Goal: Information Seeking & Learning: Learn about a topic

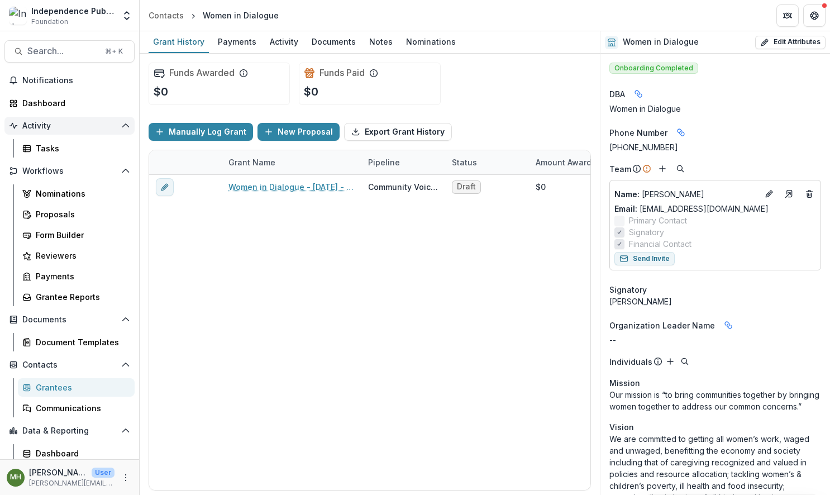
scroll to position [24, 0]
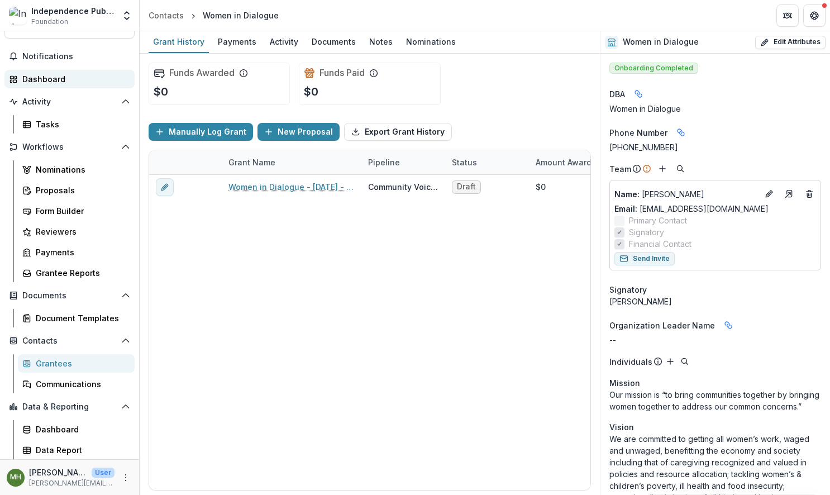
click at [43, 75] on div "Dashboard" at bounding box center [73, 79] width 103 height 12
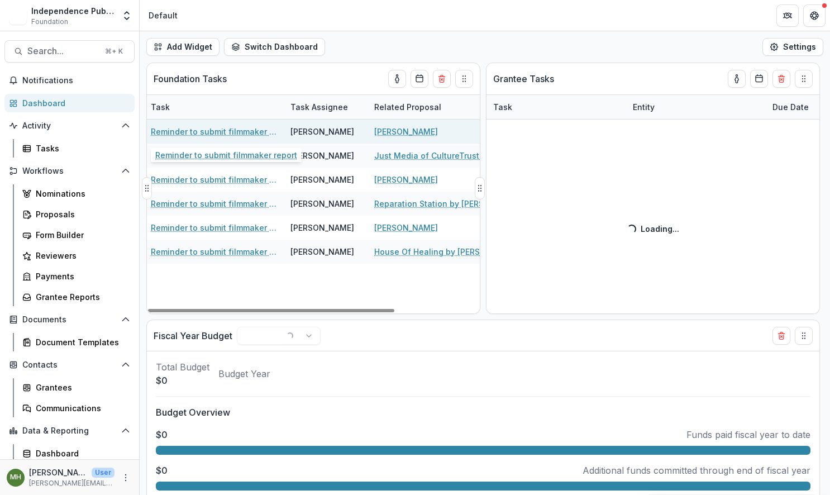
scroll to position [0, 2]
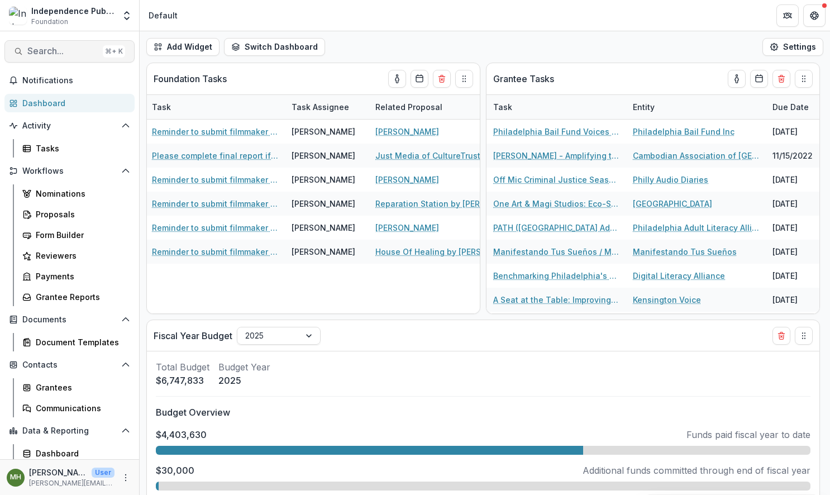
click at [58, 50] on span "Search..." at bounding box center [62, 51] width 71 height 11
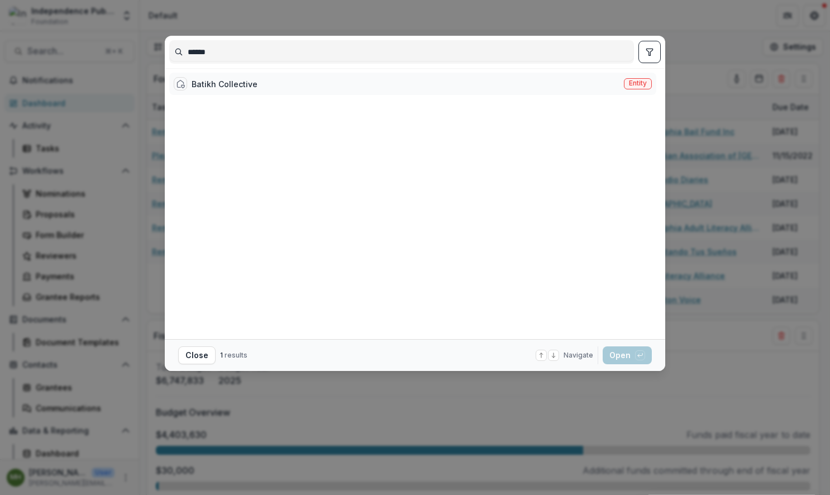
type input "******"
click at [633, 82] on span "Entity" at bounding box center [638, 83] width 18 height 8
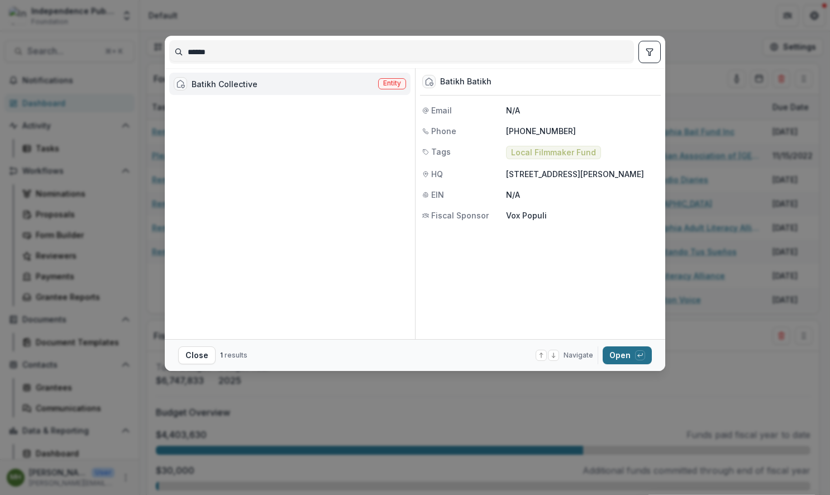
click at [625, 357] on button "Open with enter key" at bounding box center [627, 355] width 49 height 18
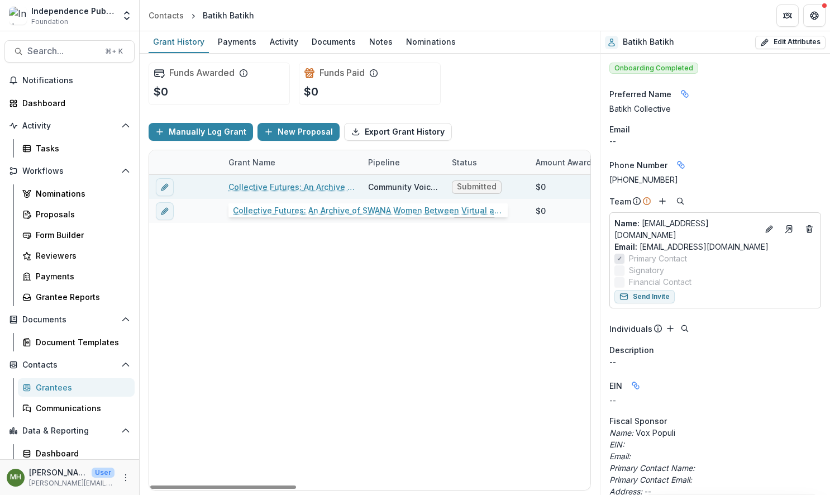
click at [301, 187] on link "Collective Futures: An Archive of SWANA Women Between Virtual and Real Spaces" at bounding box center [291, 187] width 126 height 12
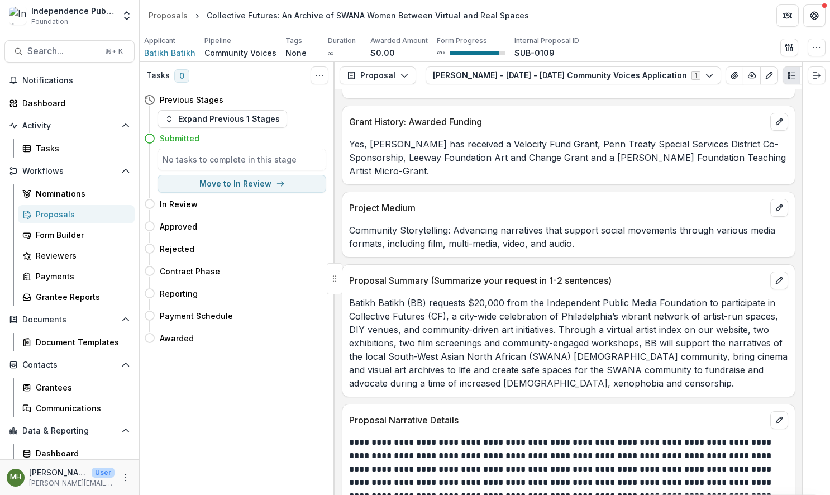
scroll to position [5469, 0]
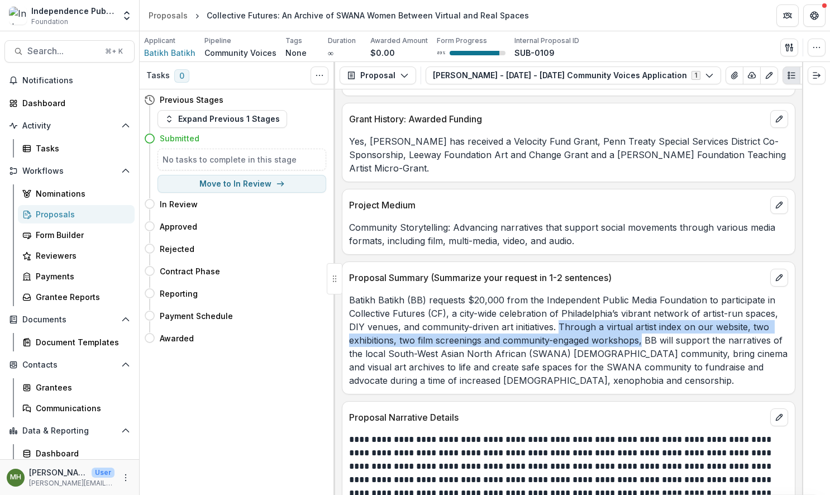
drag, startPoint x: 559, startPoint y: 300, endPoint x: 642, endPoint y: 314, distance: 84.4
click at [642, 314] on p "Batikh Batikh (BB) requests $20,000 from the Independent Public Media Foundatio…" at bounding box center [568, 340] width 439 height 94
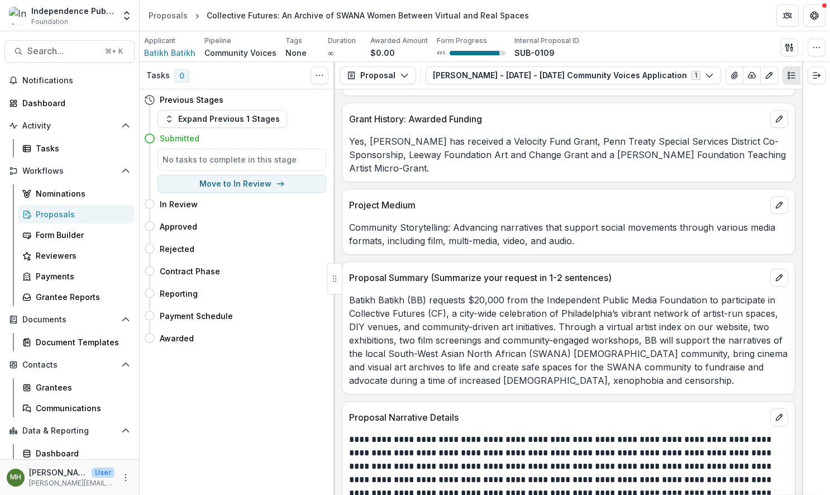
click at [643, 314] on p "Batikh Batikh (BB) requests $20,000 from the Independent Public Media Foundatio…" at bounding box center [568, 340] width 439 height 94
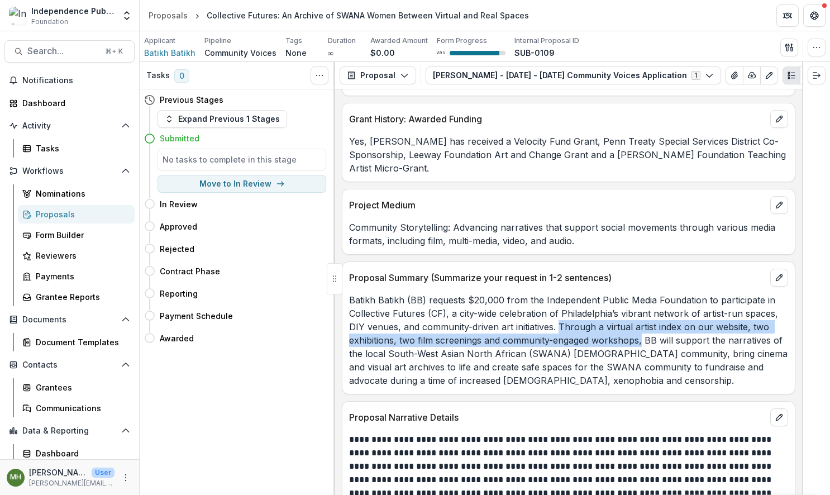
drag, startPoint x: 641, startPoint y: 314, endPoint x: 560, endPoint y: 302, distance: 81.9
click at [560, 302] on p "Batikh Batikh (BB) requests $20,000 from the Independent Public Media Foundatio…" at bounding box center [568, 340] width 439 height 94
copy p "Through a virtual artist index on our website, two exhibitions, two film screen…"
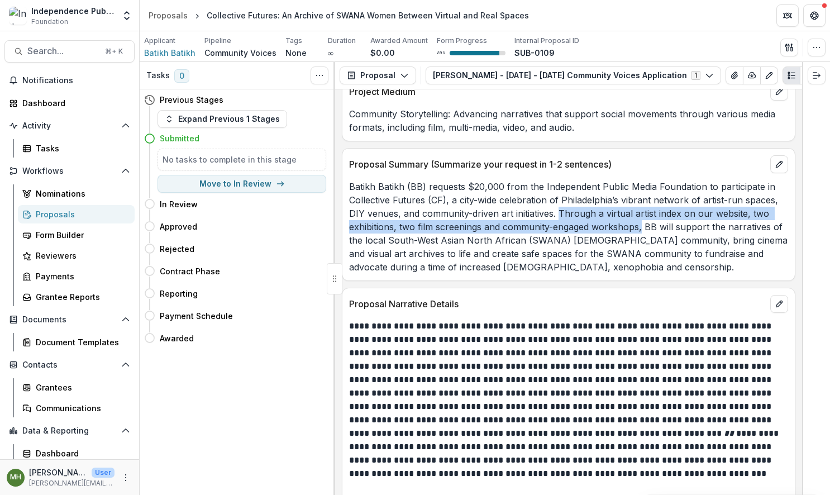
scroll to position [5583, 0]
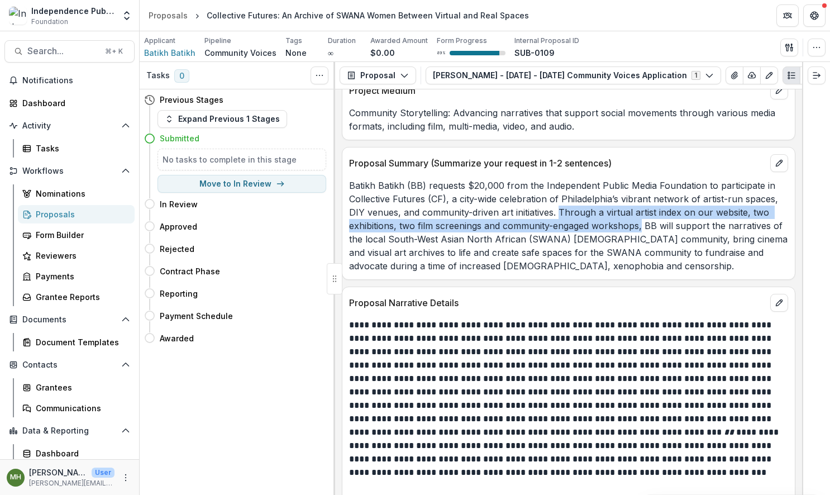
copy p "Through a virtual artist index on our website, two exhibitions, two film screen…"
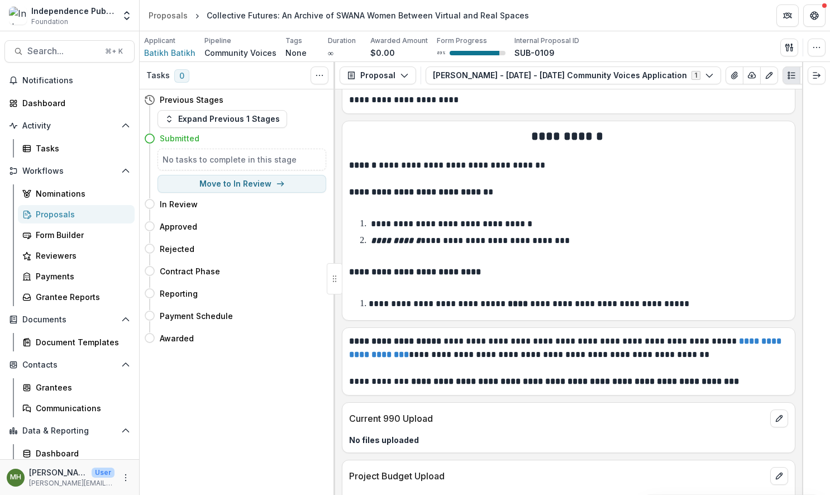
scroll to position [8529, 0]
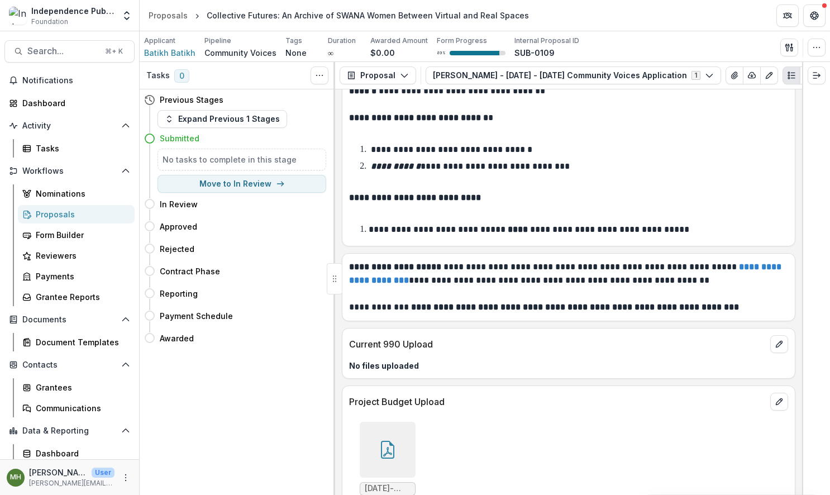
click at [386, 447] on icon at bounding box center [387, 451] width 9 height 9
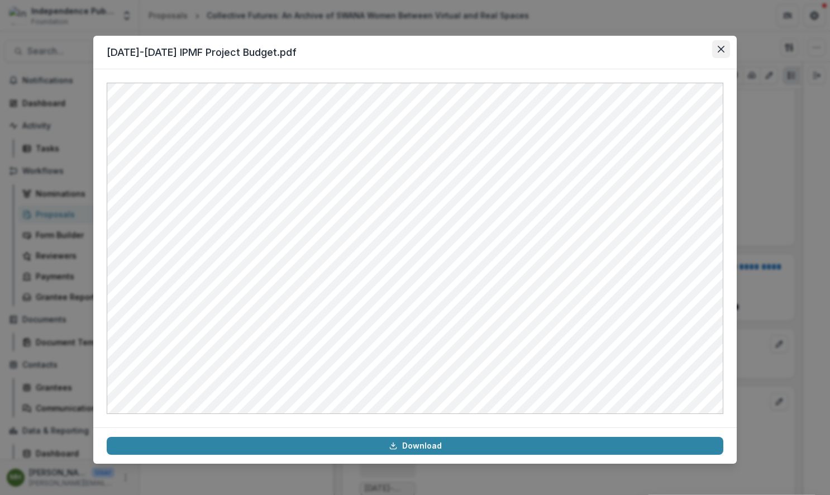
click at [720, 47] on icon "Close" at bounding box center [721, 49] width 7 height 7
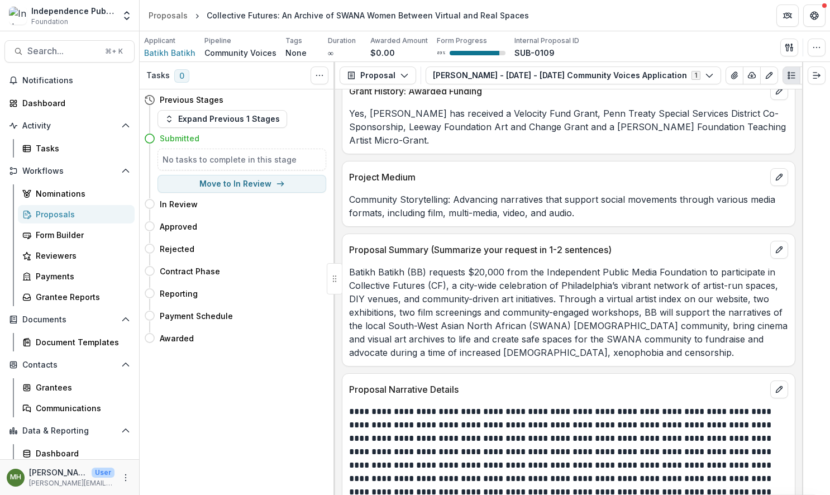
scroll to position [5441, 0]
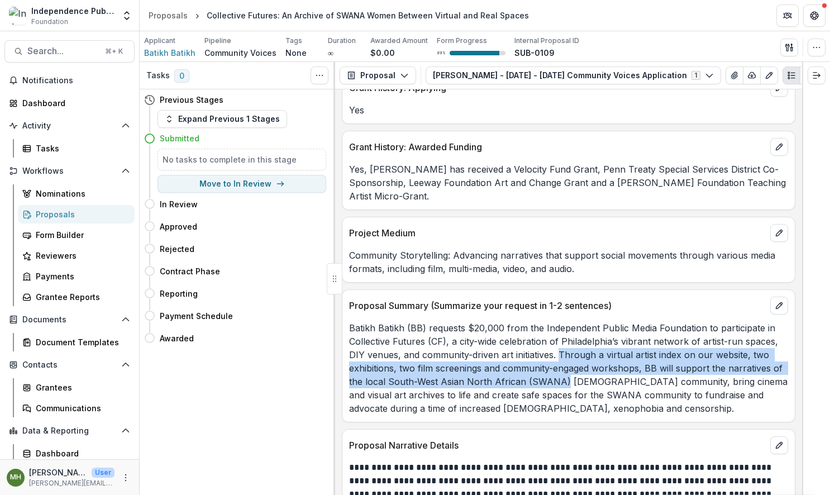
drag, startPoint x: 559, startPoint y: 326, endPoint x: 565, endPoint y: 357, distance: 31.4
click at [565, 357] on p "Batikh Batikh (BB) requests $20,000 from the Independent Public Media Foundatio…" at bounding box center [568, 368] width 439 height 94
copy p "Through a virtual artist index on our website, two exhibitions, two film screen…"
click at [35, 45] on button "Search... ⌘ + K" at bounding box center [69, 51] width 130 height 22
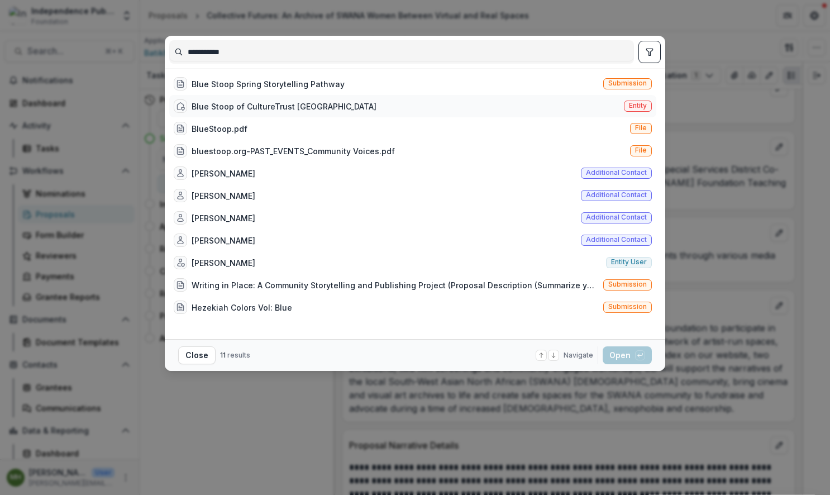
type input "**********"
click at [635, 105] on span "Entity" at bounding box center [638, 106] width 18 height 8
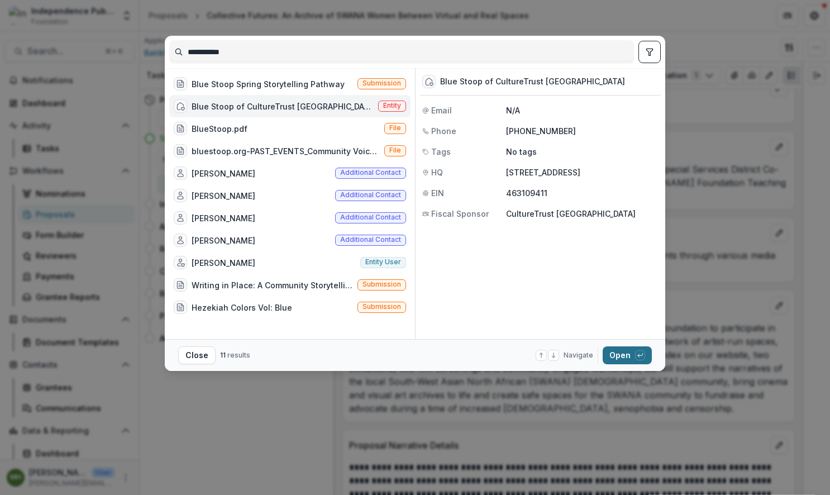
click at [618, 352] on button "Open with enter key" at bounding box center [627, 355] width 49 height 18
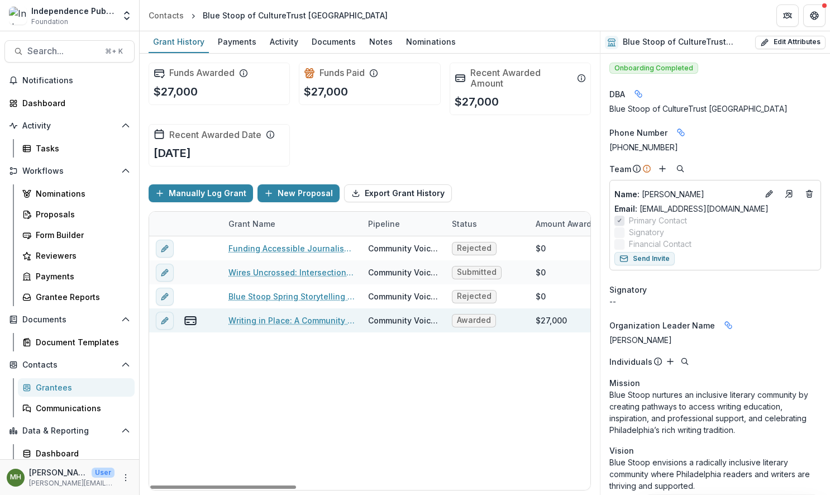
click at [259, 323] on link "Writing in Place: A Community Storytelling and Publishing Project" at bounding box center [291, 320] width 126 height 12
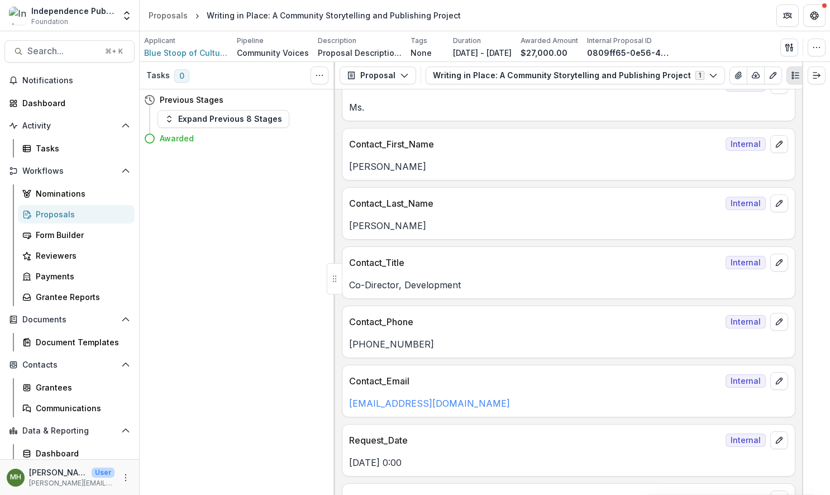
scroll to position [890, 0]
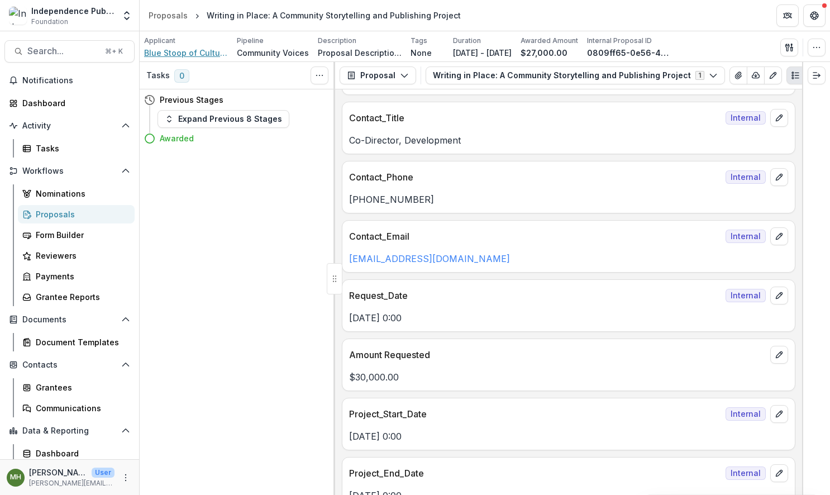
click at [185, 52] on span "Blue Stoop of CultureTrust [GEOGRAPHIC_DATA]" at bounding box center [186, 53] width 84 height 12
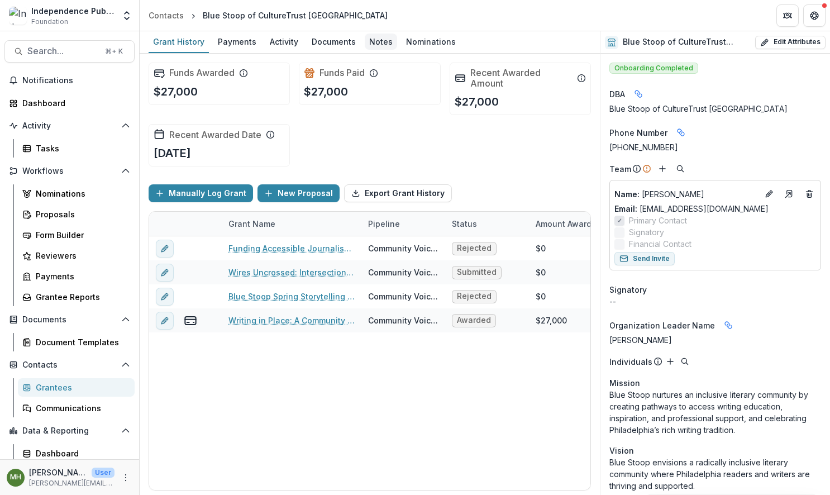
click at [378, 46] on div "Notes" at bounding box center [381, 42] width 32 height 16
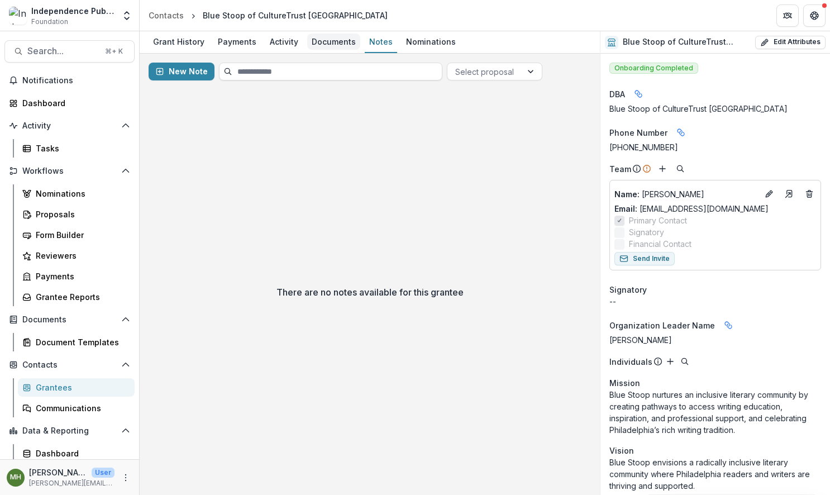
click at [327, 46] on div "Documents" at bounding box center [333, 42] width 53 height 16
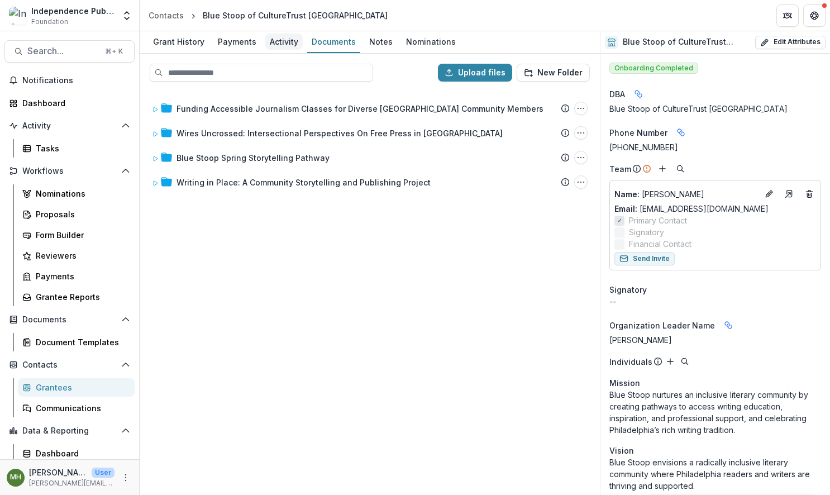
click at [274, 44] on div "Activity" at bounding box center [283, 42] width 37 height 16
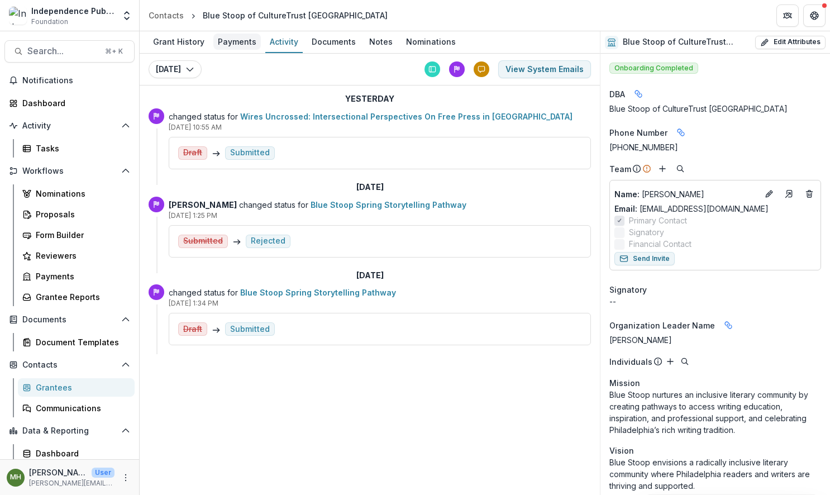
click at [241, 44] on div "Payments" at bounding box center [236, 42] width 47 height 16
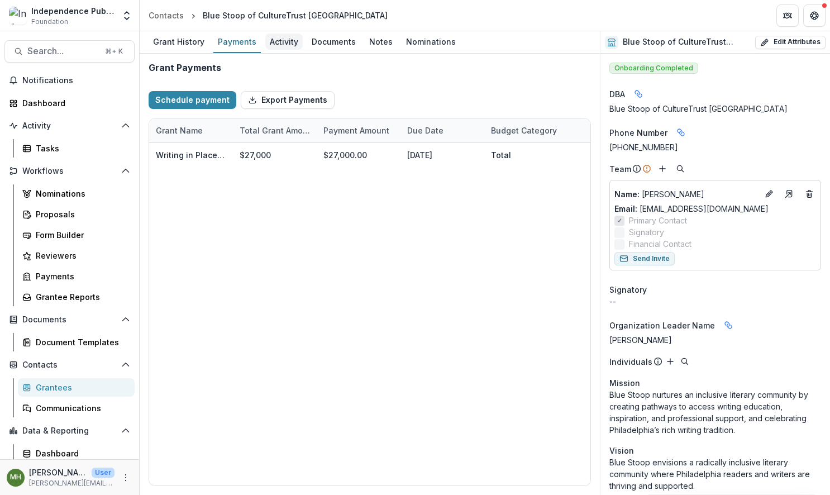
click at [277, 42] on div "Activity" at bounding box center [283, 42] width 37 height 16
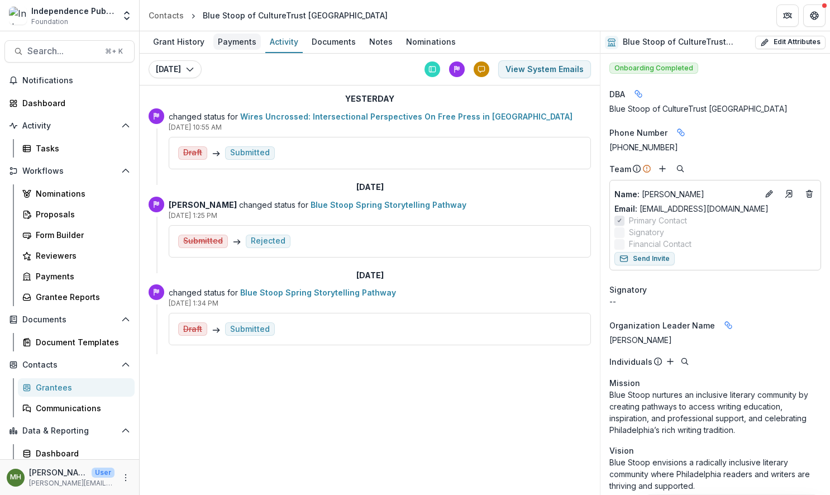
click at [236, 42] on div "Payments" at bounding box center [236, 42] width 47 height 16
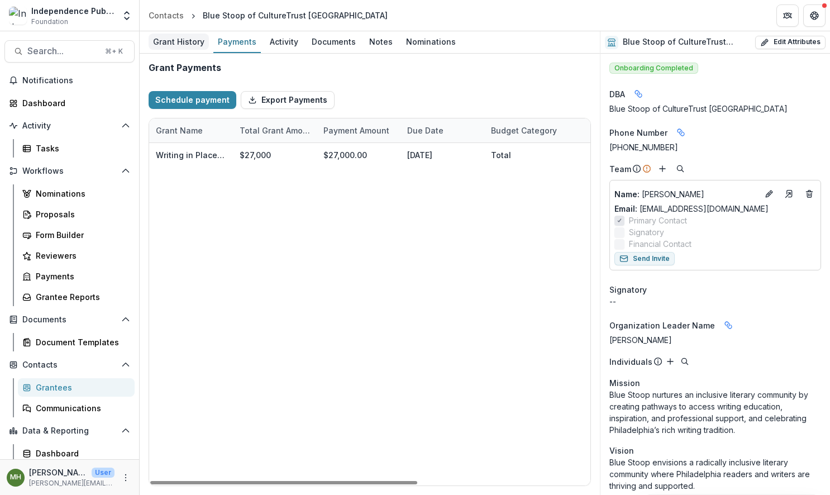
click at [179, 42] on div "Grant History" at bounding box center [179, 42] width 60 height 16
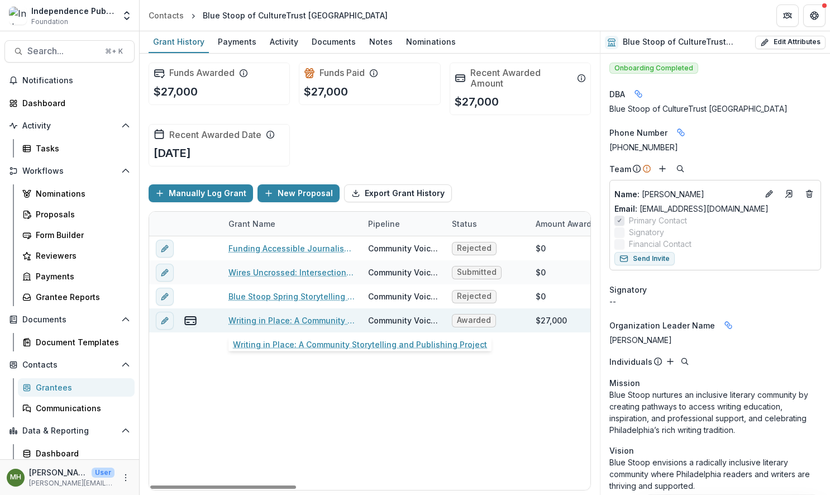
click at [292, 321] on link "Writing in Place: A Community Storytelling and Publishing Project" at bounding box center [291, 320] width 126 height 12
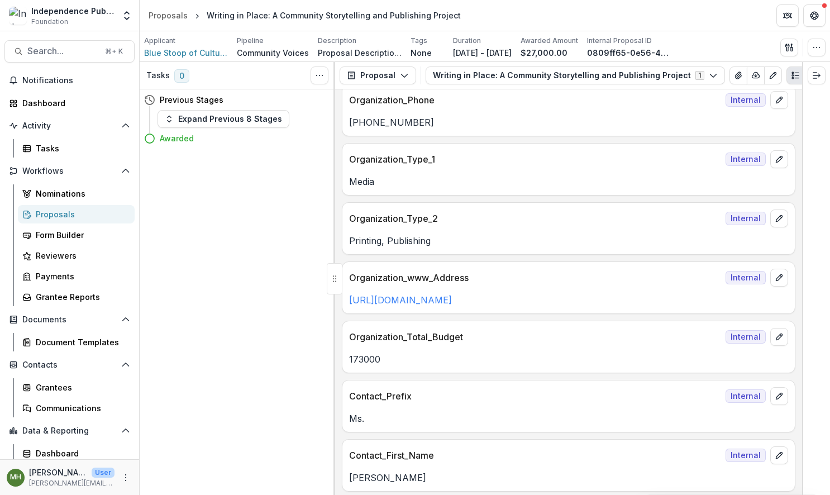
scroll to position [436, 0]
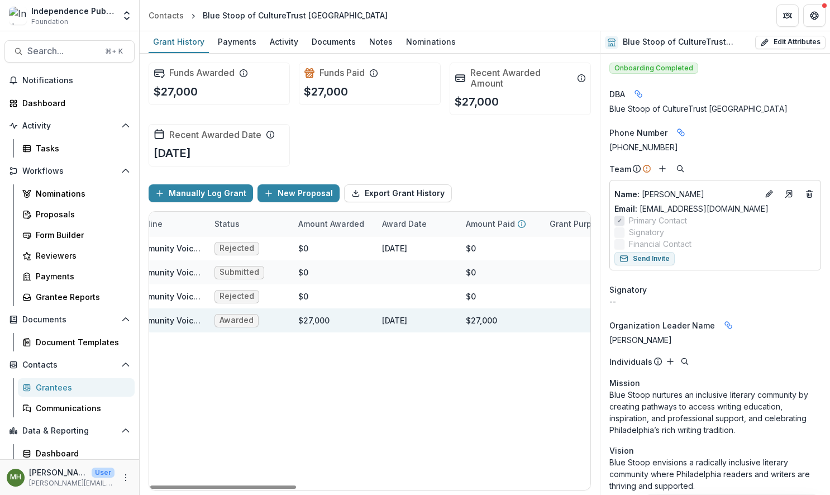
scroll to position [0, 325]
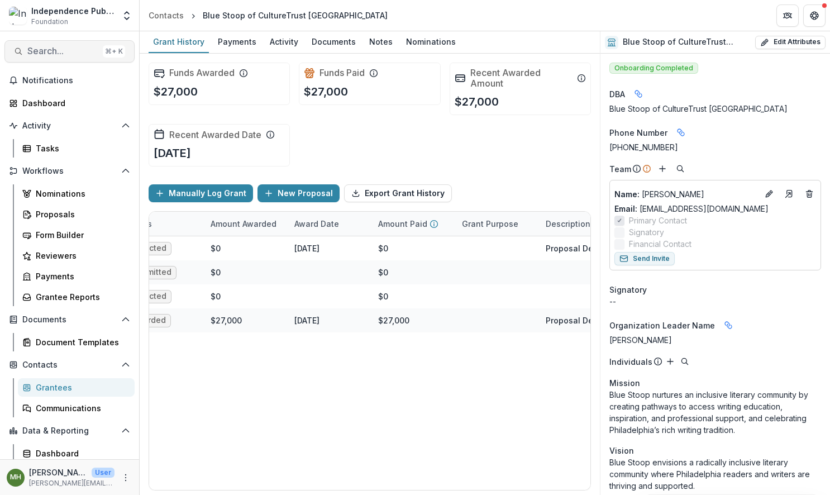
click at [46, 54] on span "Search..." at bounding box center [62, 51] width 71 height 11
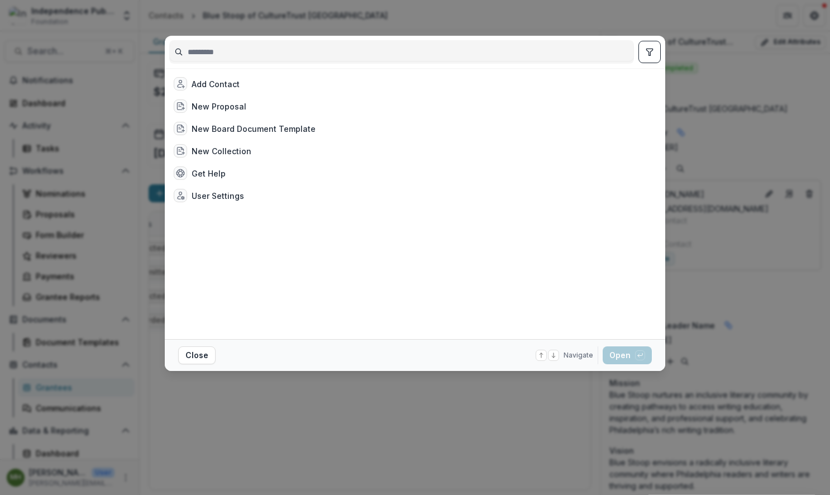
click at [731, 77] on div "Add Contact New Proposal New Board Document Template New Collection Get Help Us…" at bounding box center [415, 247] width 830 height 495
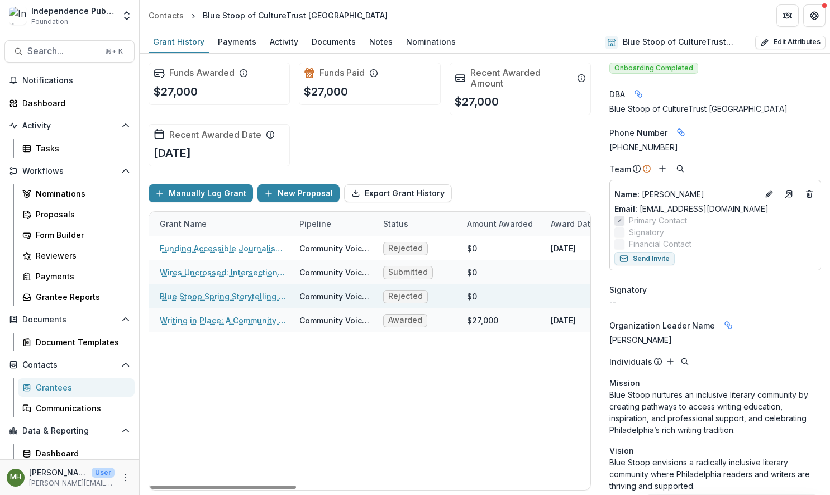
scroll to position [0, 0]
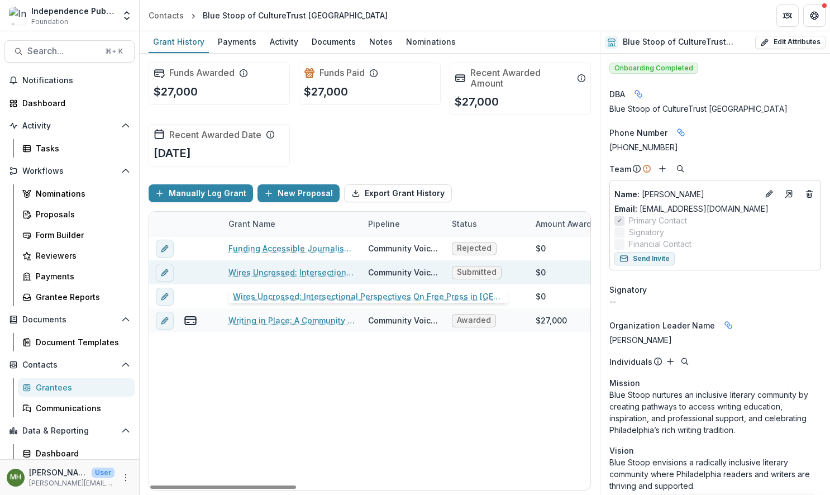
click at [259, 275] on link "Wires Uncrossed: Intersectional Perspectives On Free Press in [GEOGRAPHIC_DATA]" at bounding box center [291, 272] width 126 height 12
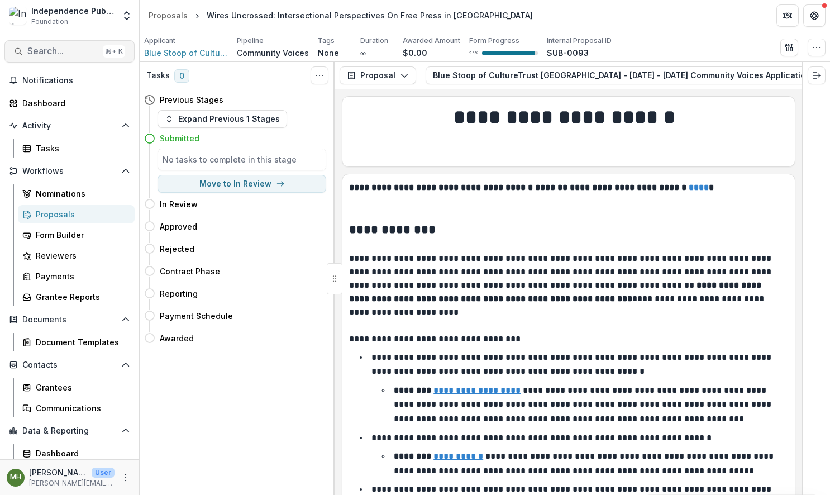
click at [49, 50] on span "Search..." at bounding box center [62, 51] width 71 height 11
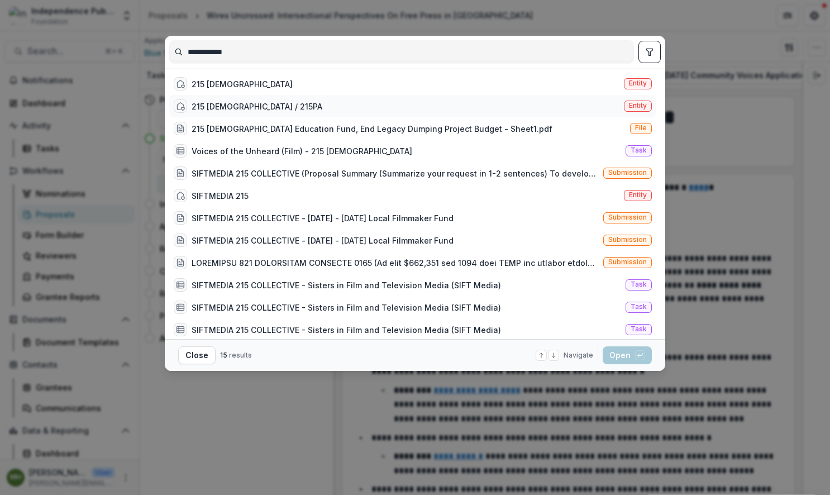
type input "**********"
click at [300, 106] on div "215 [DEMOGRAPHIC_DATA] / 215PA Entity" at bounding box center [412, 106] width 487 height 22
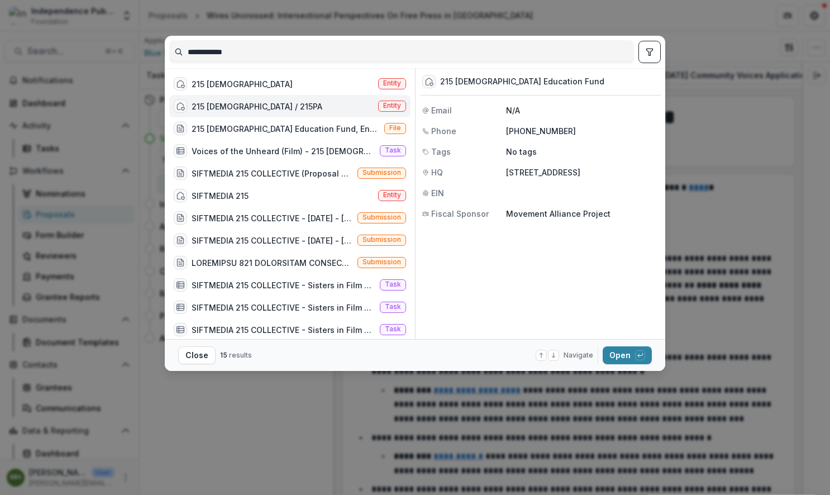
click at [385, 108] on span "Entity" at bounding box center [392, 106] width 18 height 8
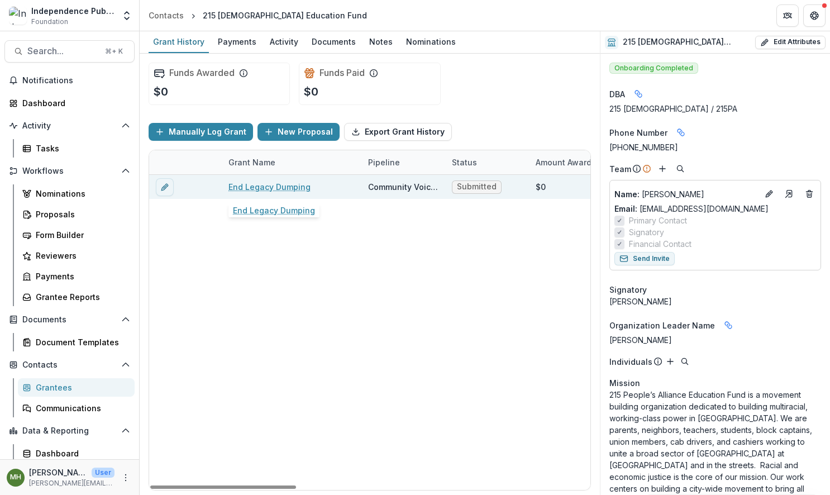
click at [269, 187] on link "End Legacy Dumping" at bounding box center [269, 187] width 82 height 12
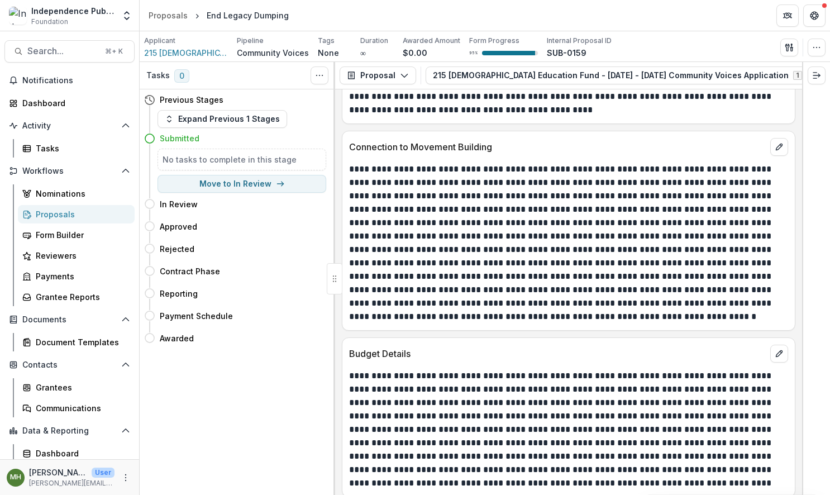
scroll to position [7464, 0]
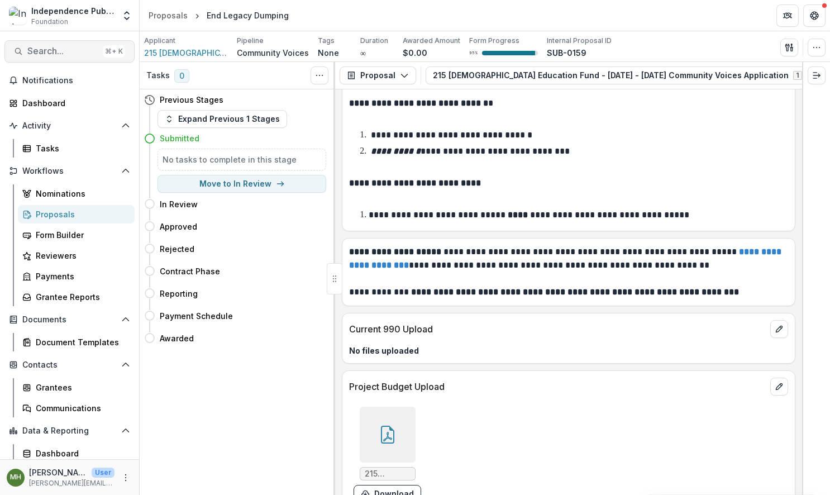
click at [46, 46] on span "Search..." at bounding box center [62, 51] width 71 height 11
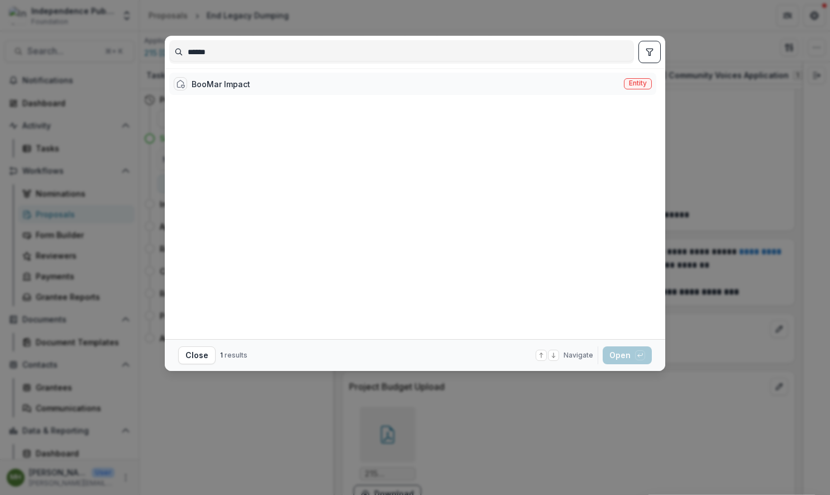
type input "******"
click at [226, 83] on div "BooMar Impact" at bounding box center [221, 84] width 59 height 12
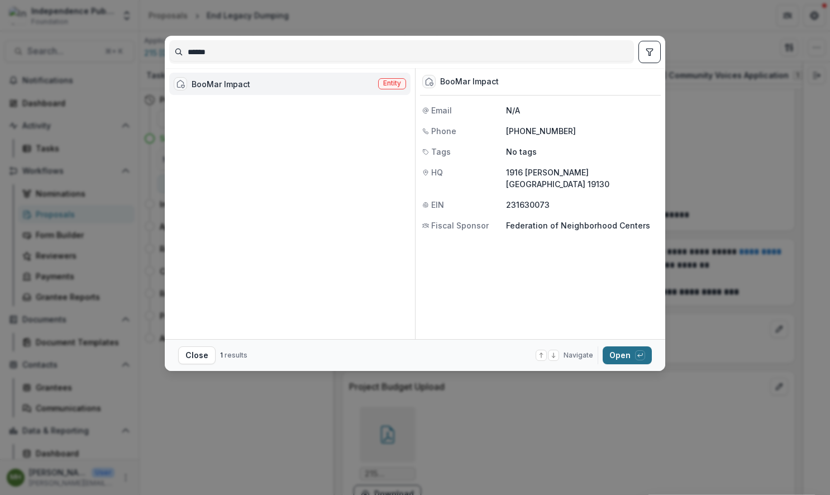
click at [621, 351] on button "Open with enter key" at bounding box center [627, 355] width 49 height 18
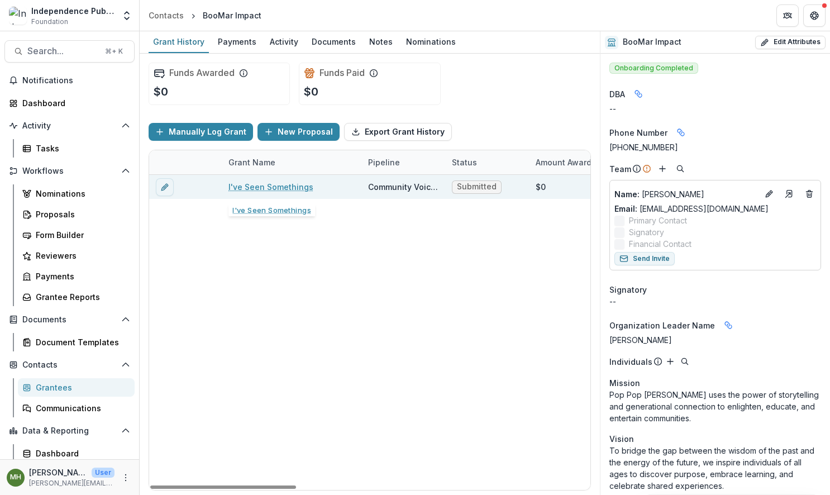
click at [290, 190] on link "I've Seen Somethings" at bounding box center [270, 187] width 85 height 12
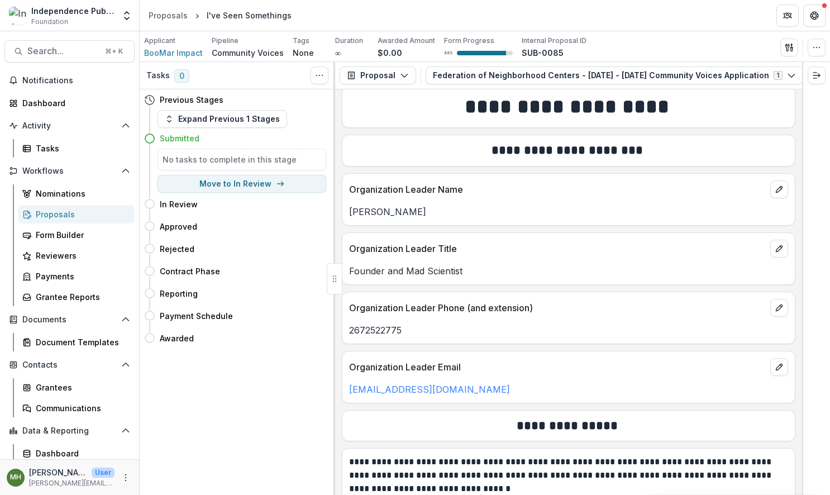
scroll to position [3292, 0]
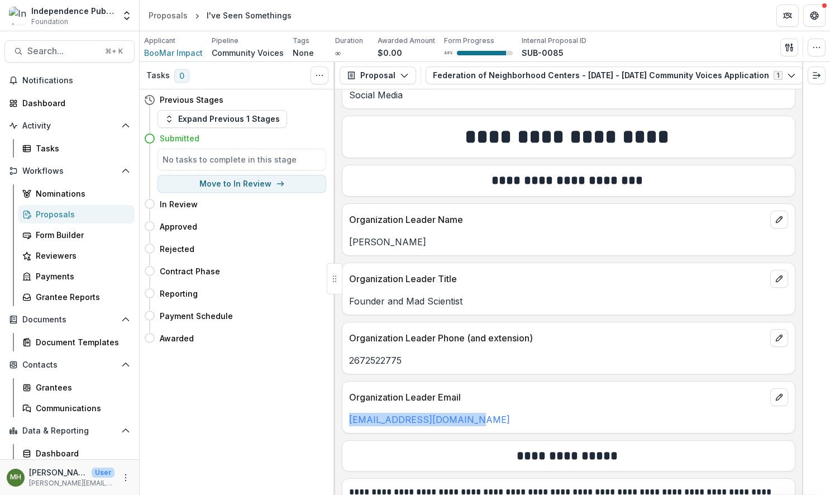
drag, startPoint x: 491, startPoint y: 409, endPoint x: 346, endPoint y: 407, distance: 145.3
click at [346, 413] on div "[EMAIL_ADDRESS][DOMAIN_NAME]" at bounding box center [568, 419] width 452 height 13
copy link "[EMAIL_ADDRESS][DOMAIN_NAME]"
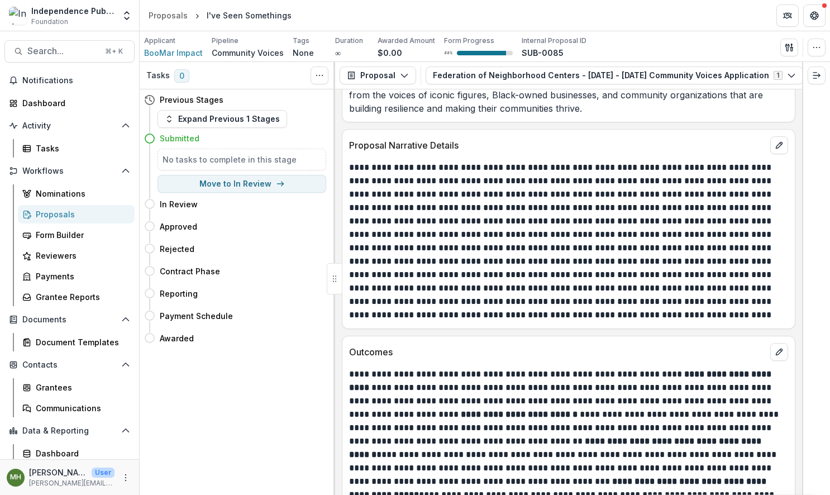
scroll to position [5347, 0]
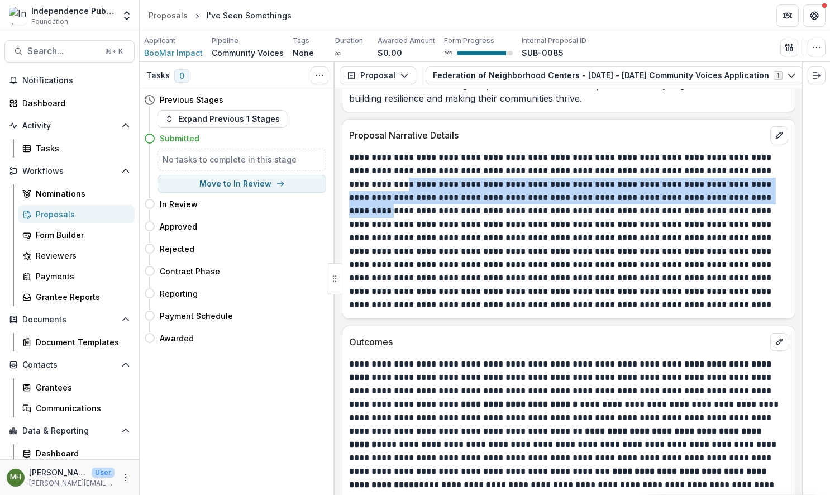
drag, startPoint x: 384, startPoint y: 174, endPoint x: 763, endPoint y: 191, distance: 379.7
click at [763, 191] on p at bounding box center [567, 231] width 436 height 161
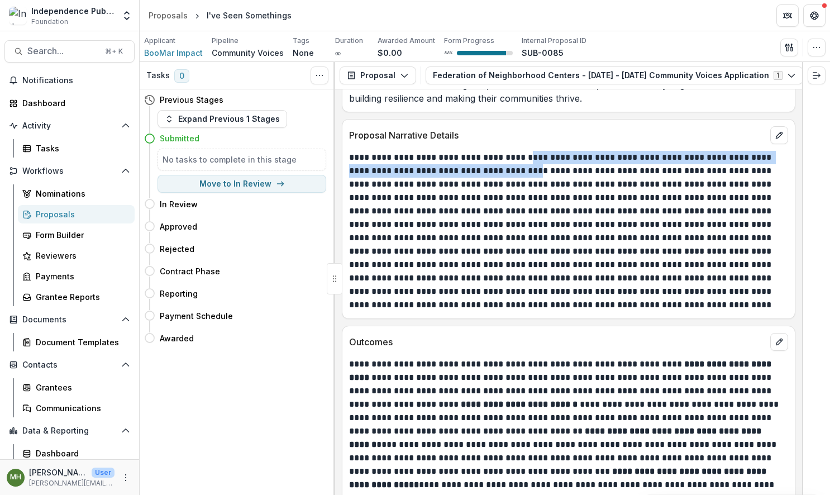
drag, startPoint x: 526, startPoint y: 160, endPoint x: 523, endPoint y: 146, distance: 14.2
click at [523, 151] on p at bounding box center [567, 231] width 436 height 161
copy p "**********"
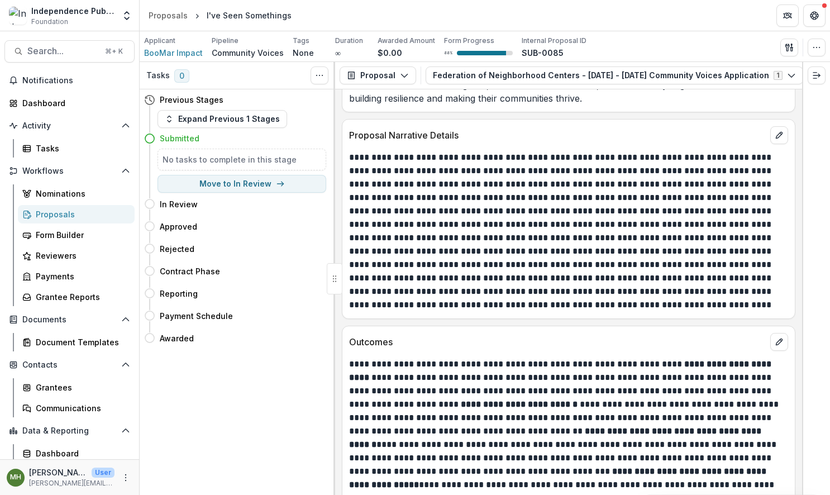
click at [454, 188] on p at bounding box center [567, 231] width 436 height 161
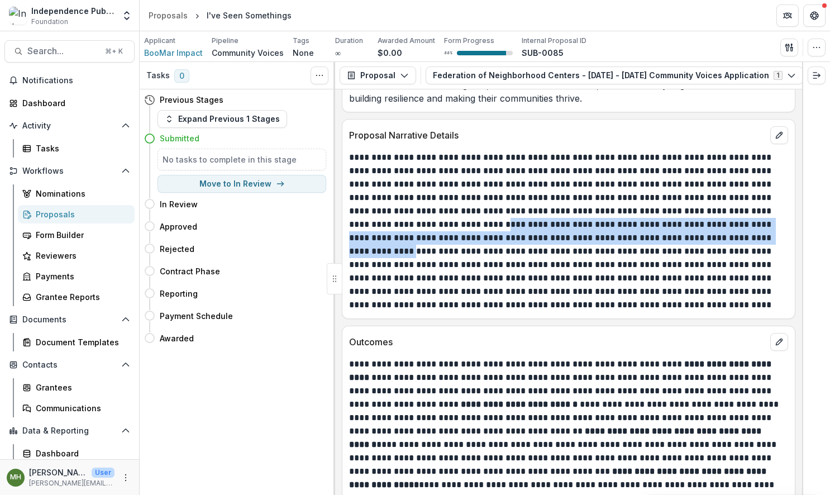
scroll to position [5349, 0]
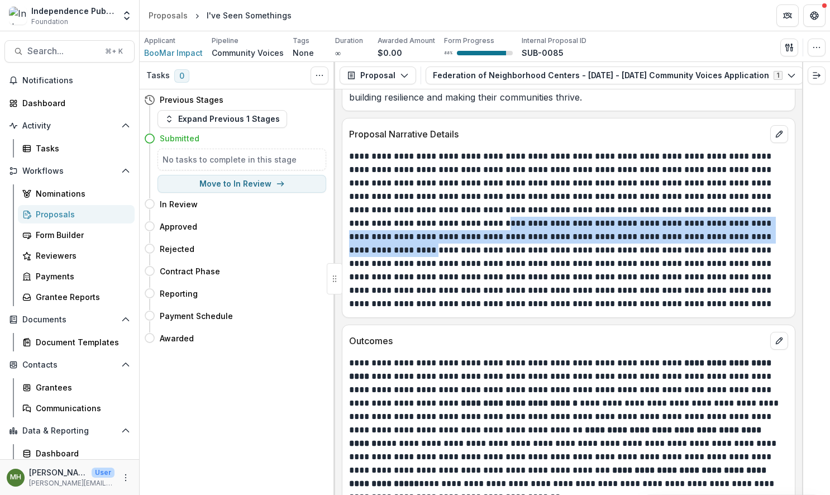
drag, startPoint x: 465, startPoint y: 215, endPoint x: 758, endPoint y: 227, distance: 293.5
click at [758, 227] on p at bounding box center [567, 230] width 436 height 161
click at [710, 223] on p at bounding box center [567, 230] width 436 height 161
drag, startPoint x: 652, startPoint y: 221, endPoint x: 468, endPoint y: 213, distance: 185.1
click at [468, 213] on p at bounding box center [567, 230] width 436 height 161
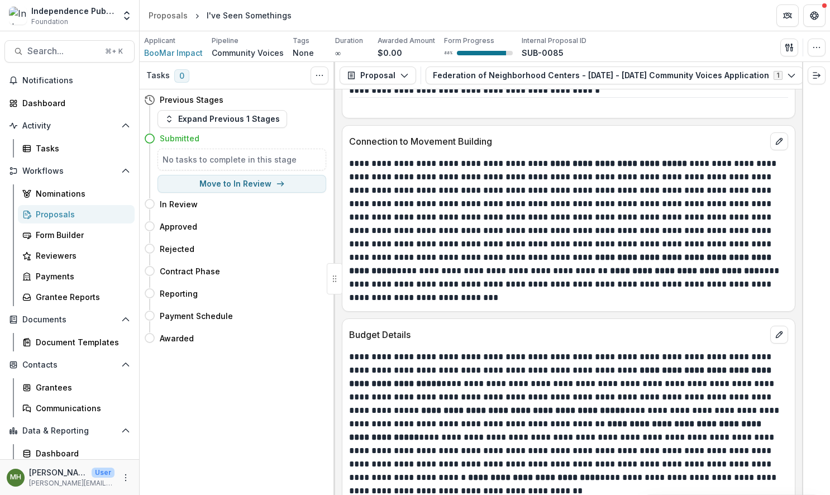
scroll to position [6299, 0]
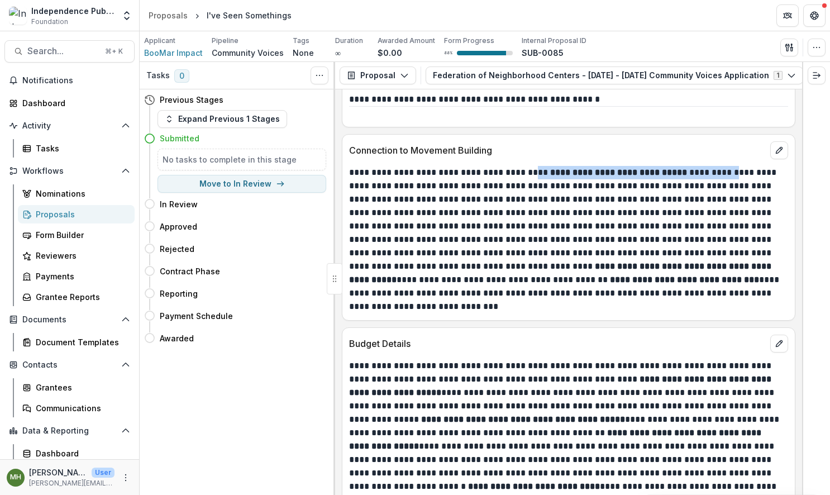
drag, startPoint x: 535, startPoint y: 159, endPoint x: 735, endPoint y: 163, distance: 199.5
click at [735, 166] on p "**********" at bounding box center [567, 239] width 436 height 147
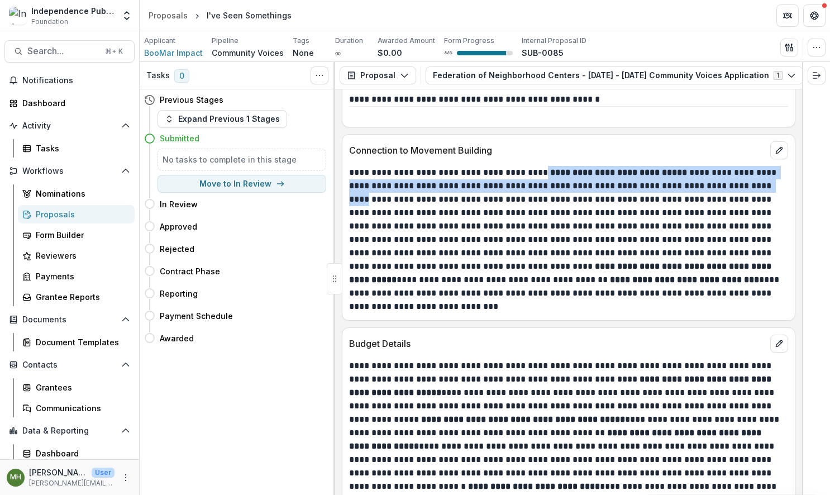
drag, startPoint x: 780, startPoint y: 174, endPoint x: 546, endPoint y: 162, distance: 234.9
click at [546, 166] on p "**********" at bounding box center [567, 239] width 436 height 147
copy p "**********"
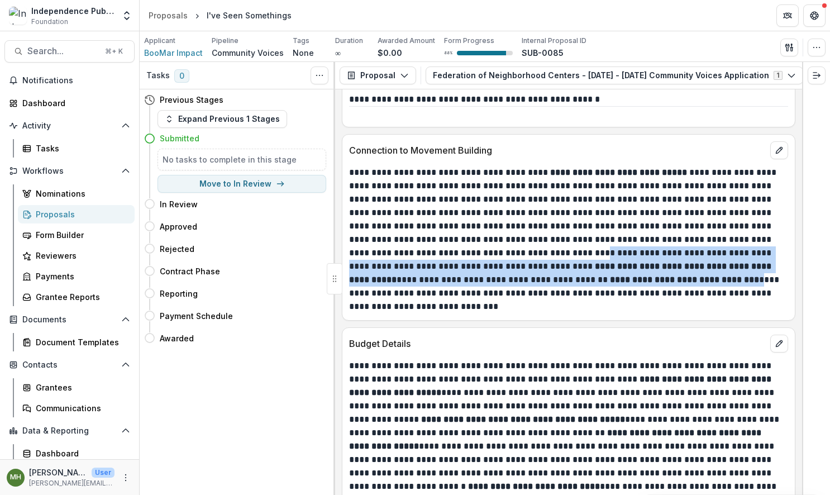
drag, startPoint x: 554, startPoint y: 239, endPoint x: 669, endPoint y: 269, distance: 118.4
click at [669, 269] on p "**********" at bounding box center [567, 239] width 436 height 147
click at [621, 275] on strong "**********" at bounding box center [684, 279] width 149 height 8
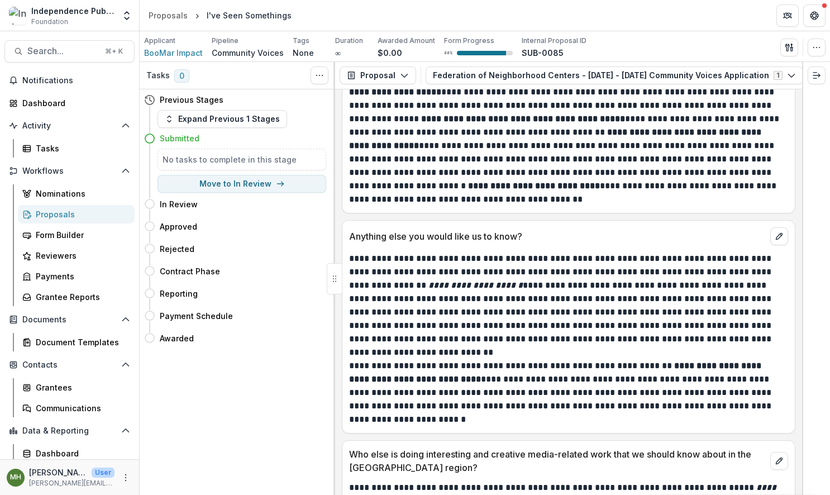
scroll to position [6602, 0]
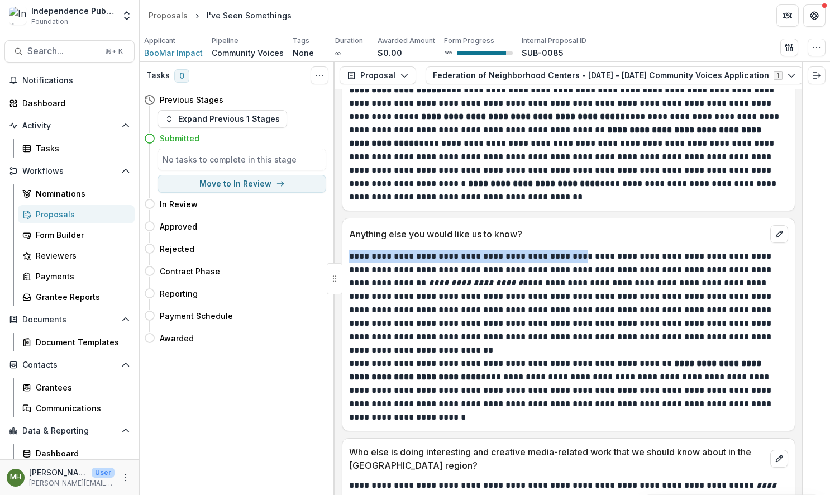
drag, startPoint x: 571, startPoint y: 245, endPoint x: 350, endPoint y: 248, distance: 221.8
click at [350, 250] on p "**********" at bounding box center [567, 303] width 436 height 107
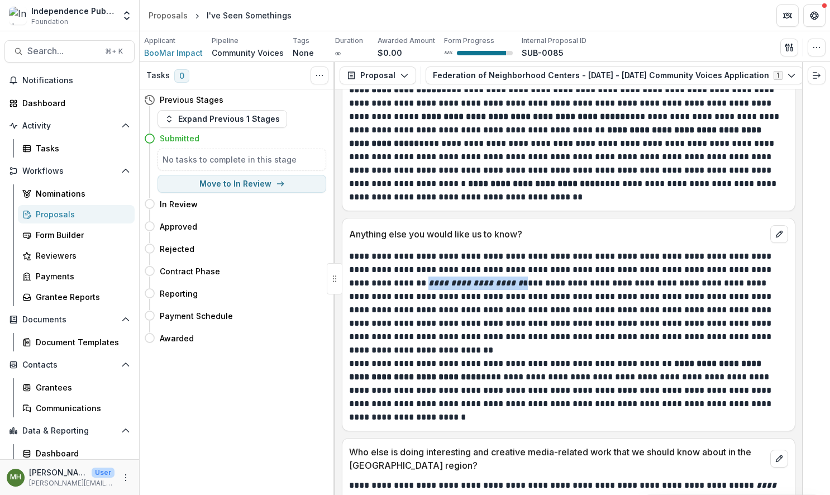
drag, startPoint x: 468, startPoint y: 270, endPoint x: 547, endPoint y: 271, distance: 79.9
click at [547, 271] on p "**********" at bounding box center [567, 303] width 436 height 107
copy p "**********"
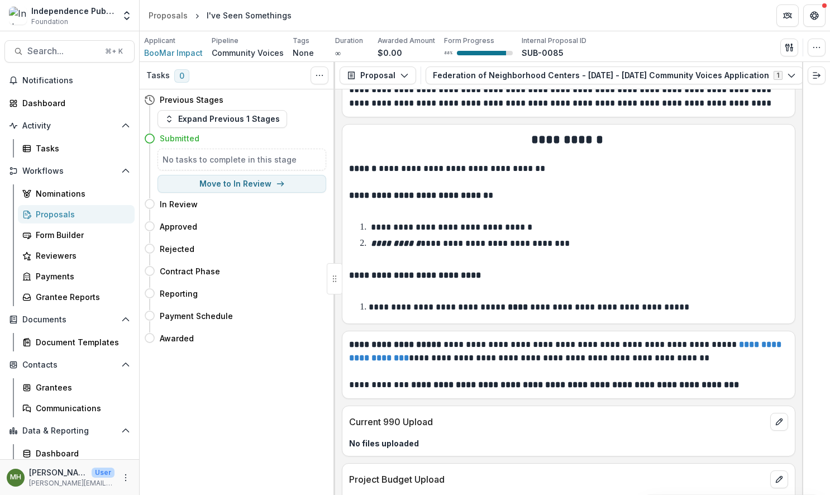
scroll to position [7145, 0]
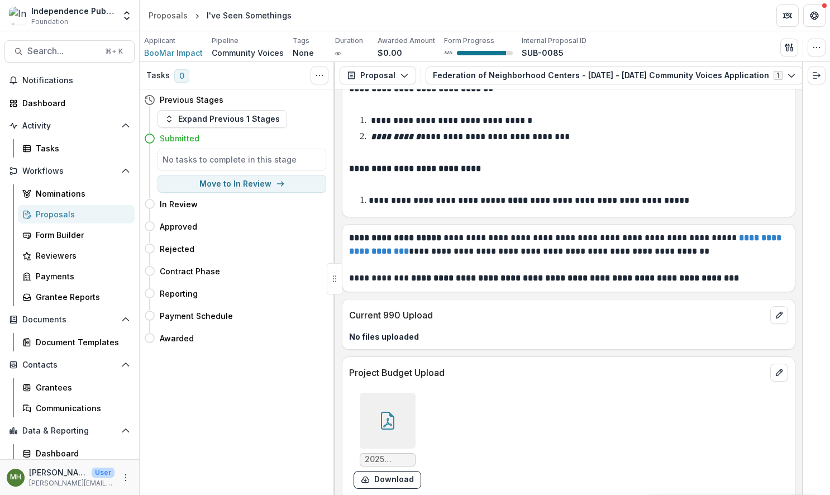
click at [395, 399] on div at bounding box center [388, 421] width 56 height 56
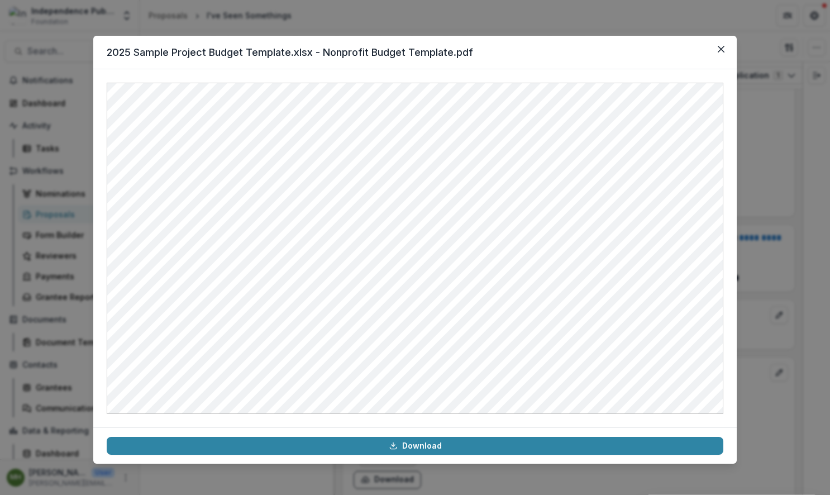
click at [783, 258] on div "2025 Sample Project Budget Template.xlsx - Nonprofit Budget Template.pdf Downlo…" at bounding box center [415, 247] width 830 height 495
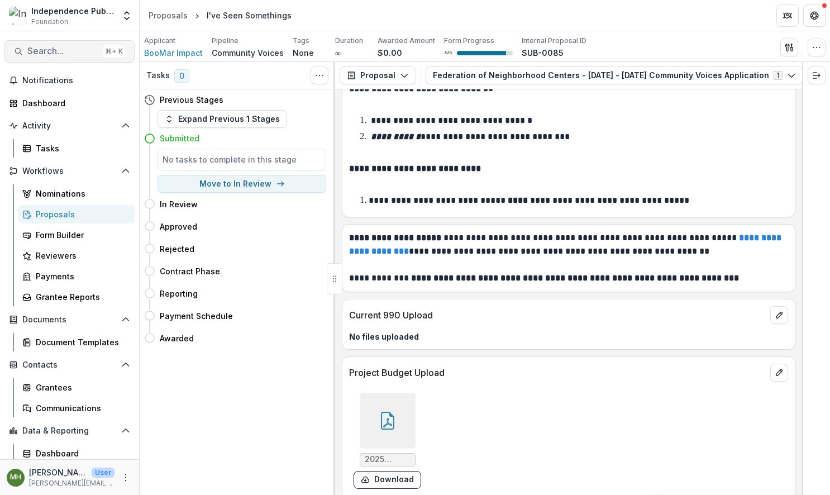
click at [36, 53] on span "Search..." at bounding box center [62, 51] width 71 height 11
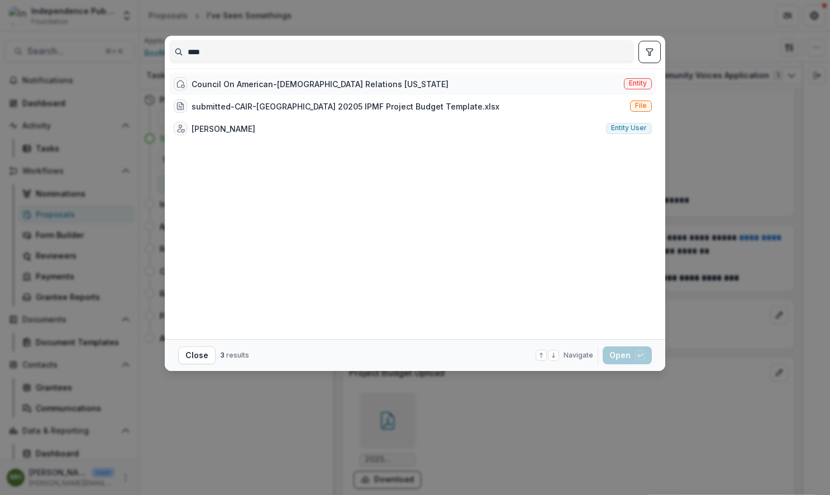
type input "****"
click at [646, 85] on span "Entity" at bounding box center [638, 83] width 18 height 8
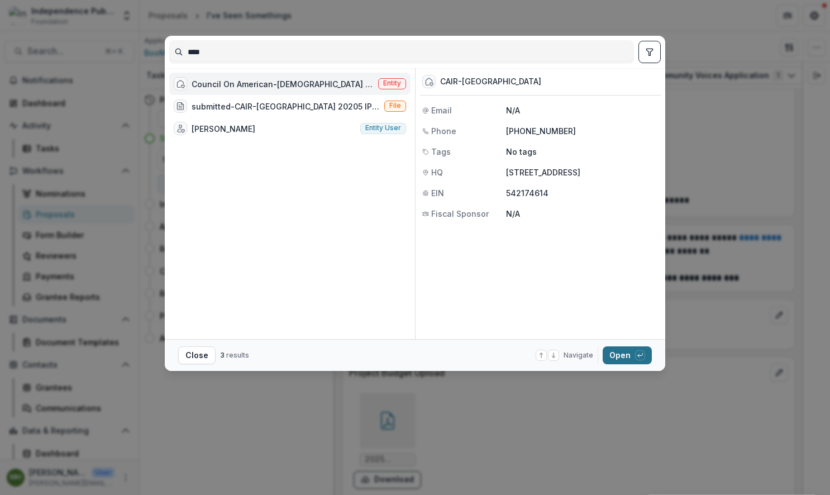
click at [629, 361] on button "Open with enter key" at bounding box center [627, 355] width 49 height 18
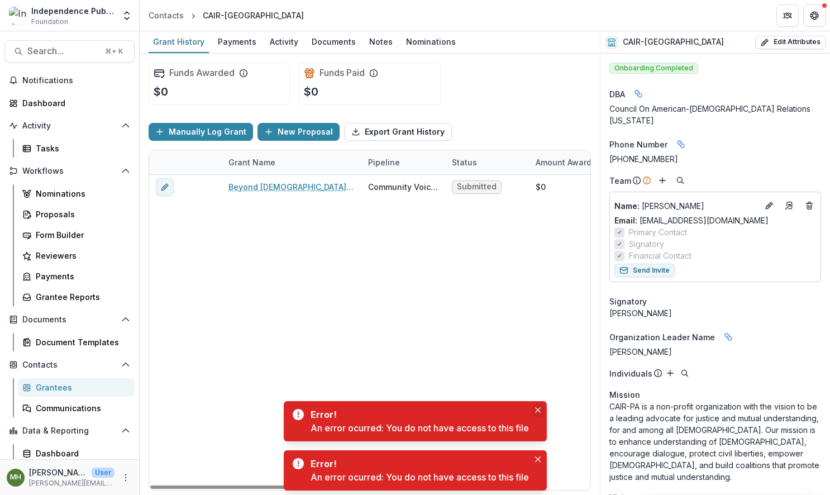
click at [542, 410] on button "Close" at bounding box center [537, 409] width 13 height 13
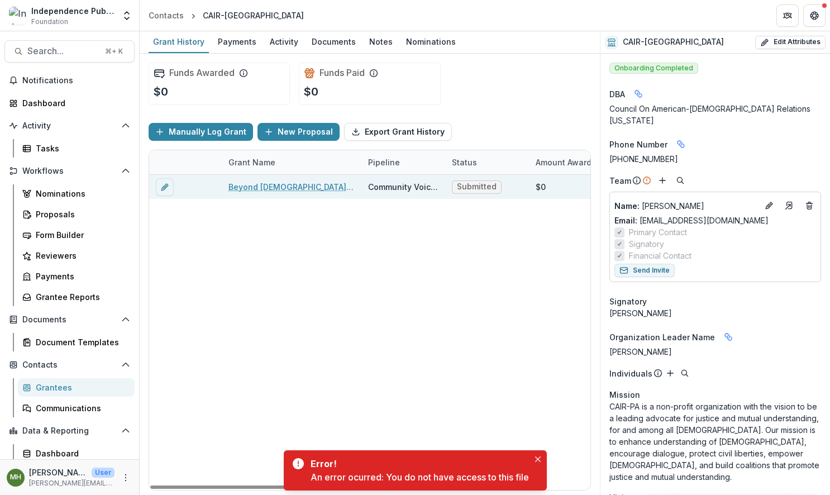
click at [276, 188] on link "Beyond [DEMOGRAPHIC_DATA]: Stories of Resilience" at bounding box center [291, 187] width 126 height 12
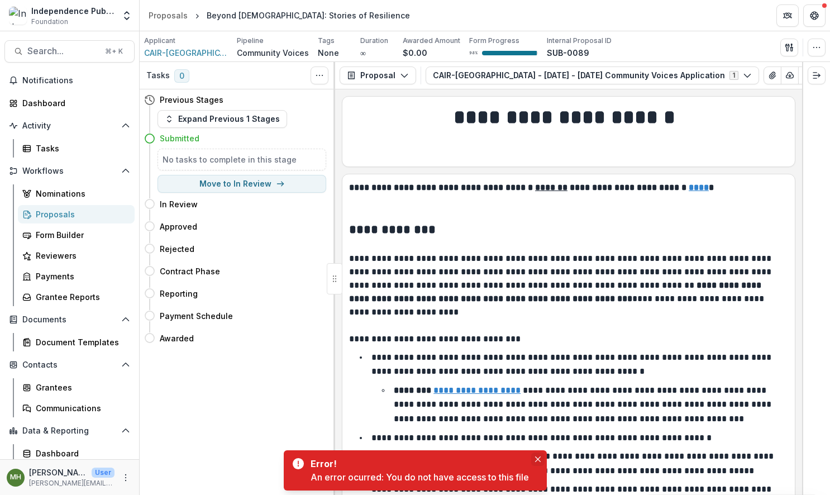
click at [540, 459] on icon "Close" at bounding box center [538, 459] width 6 height 6
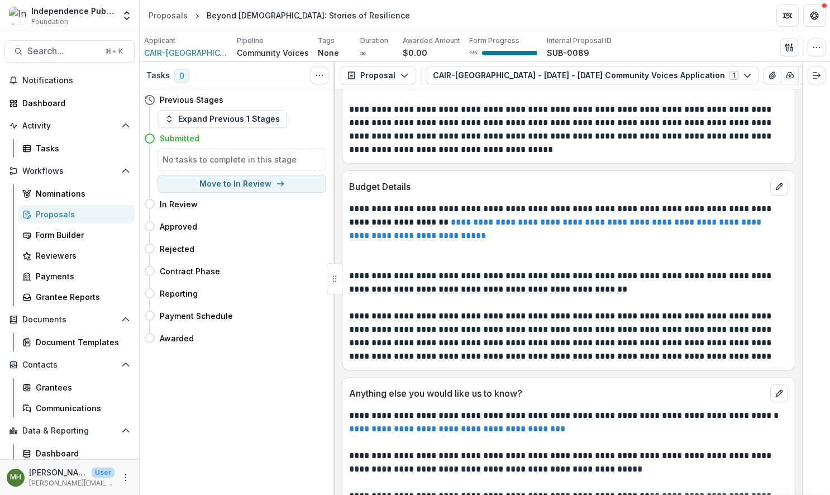
scroll to position [6035, 0]
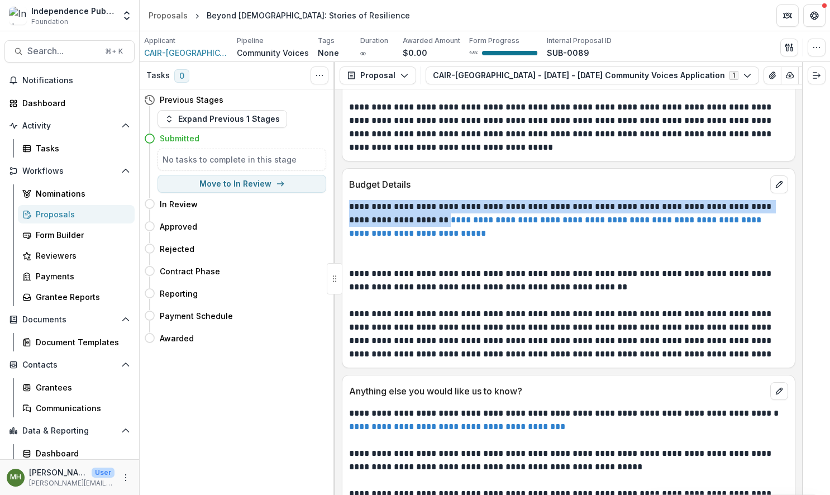
drag, startPoint x: 420, startPoint y: 208, endPoint x: 342, endPoint y: 191, distance: 78.9
click at [342, 200] on div "**********" at bounding box center [568, 280] width 452 height 161
click at [461, 219] on link "**********" at bounding box center [556, 227] width 414 height 22
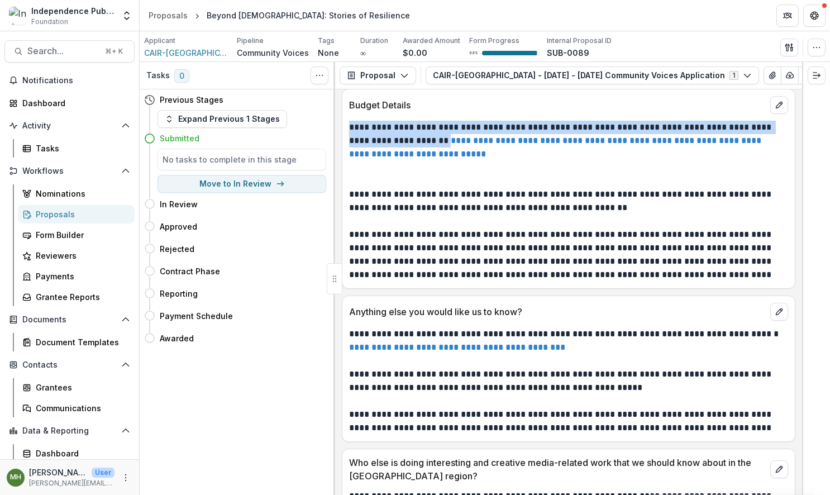
scroll to position [6122, 0]
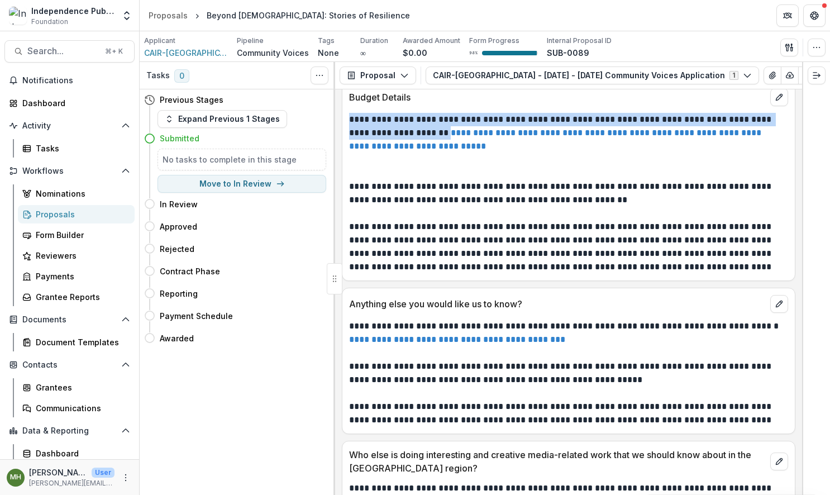
click at [465, 335] on link "**********" at bounding box center [457, 339] width 216 height 8
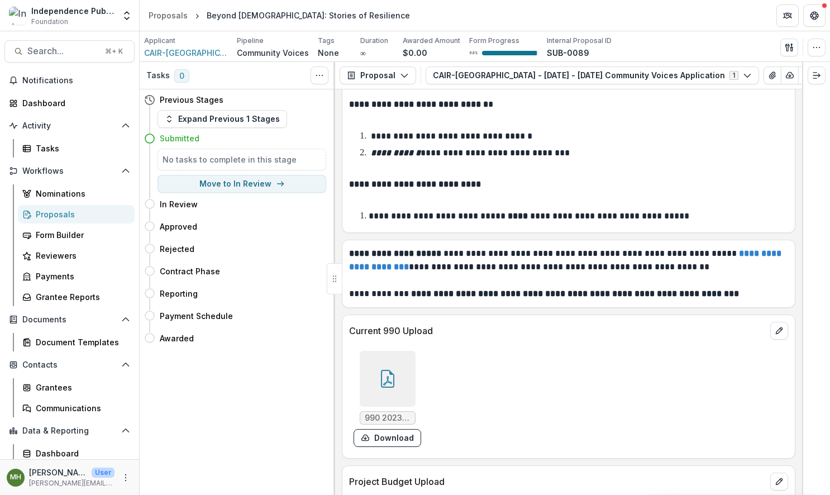
scroll to position [6700, 0]
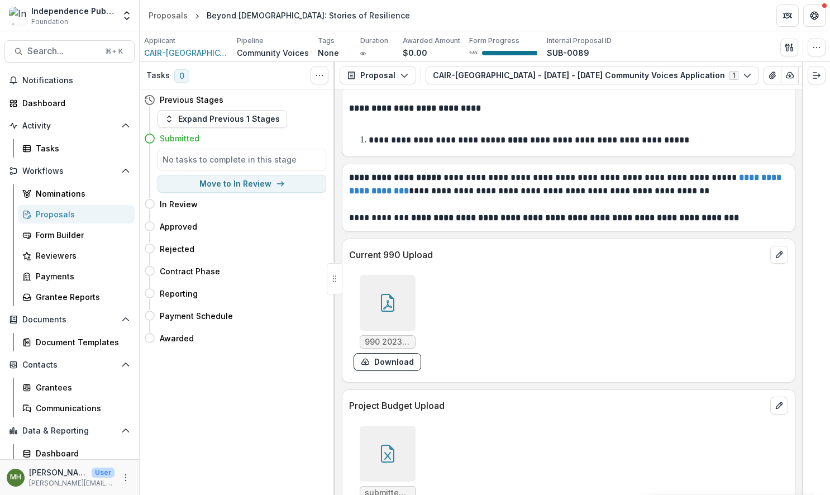
click at [372, 283] on div at bounding box center [388, 303] width 56 height 56
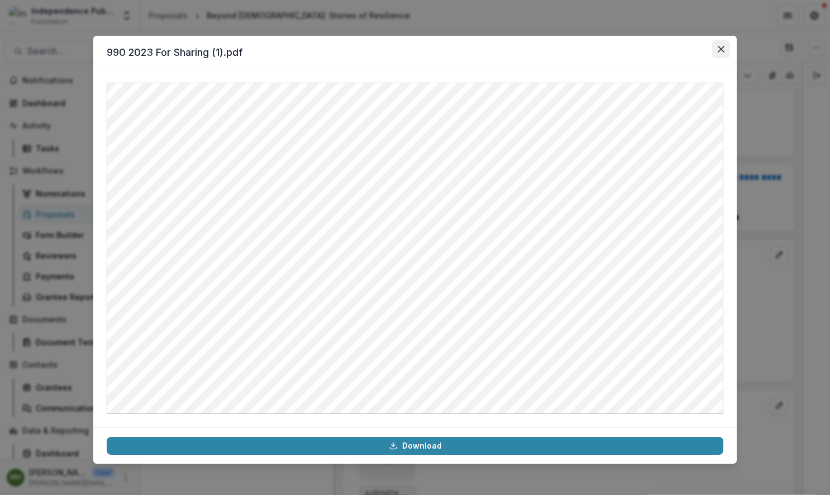
click at [719, 47] on icon "Close" at bounding box center [721, 49] width 7 height 7
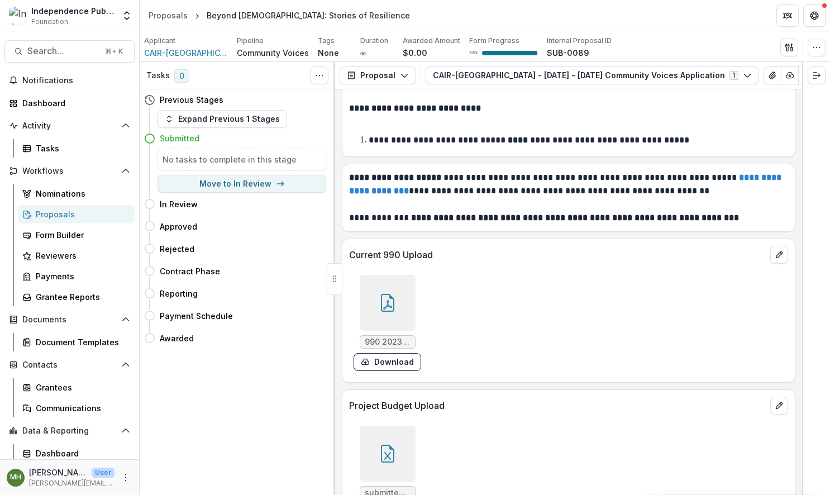
scroll to position [6734, 0]
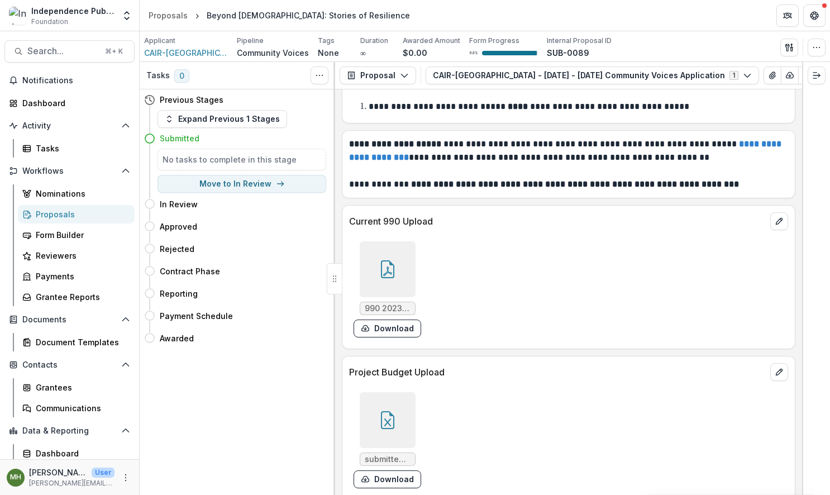
click at [384, 418] on icon at bounding box center [387, 422] width 7 height 8
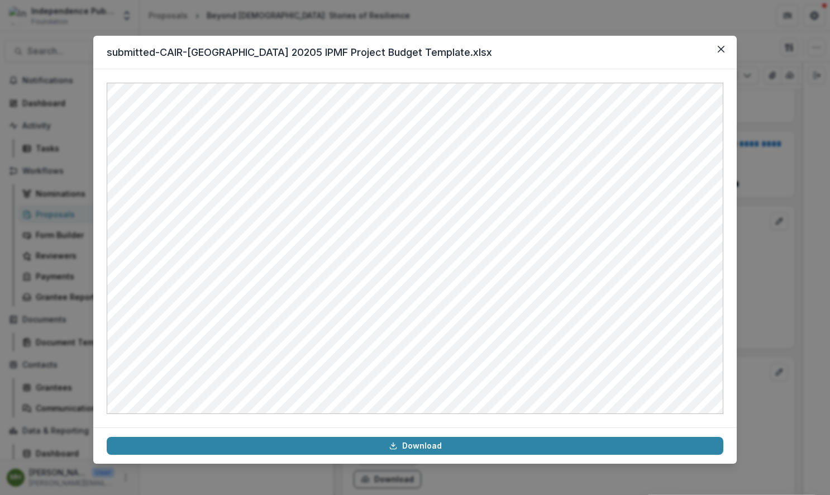
click at [762, 316] on div "submitted-CAIR-[GEOGRAPHIC_DATA] 20205 IPMF Project Budget Template.xlsx Downlo…" at bounding box center [415, 247] width 830 height 495
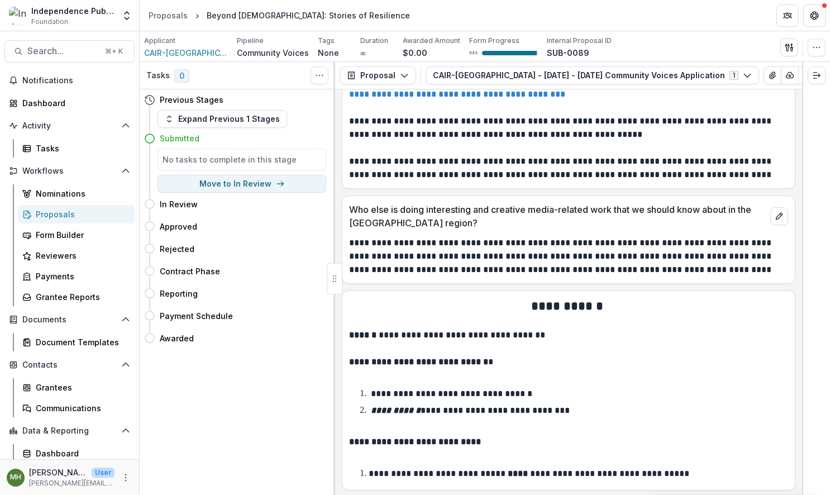
scroll to position [5923, 0]
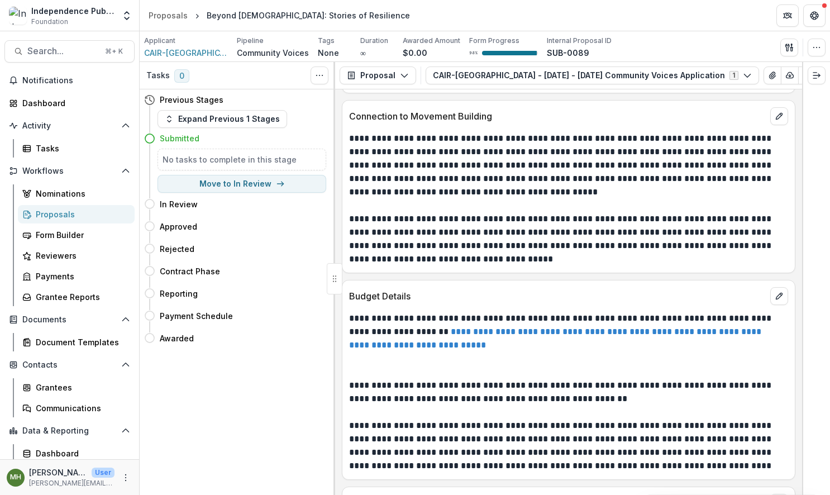
click at [410, 333] on link "**********" at bounding box center [556, 338] width 414 height 22
click at [71, 53] on span "Search..." at bounding box center [62, 51] width 71 height 11
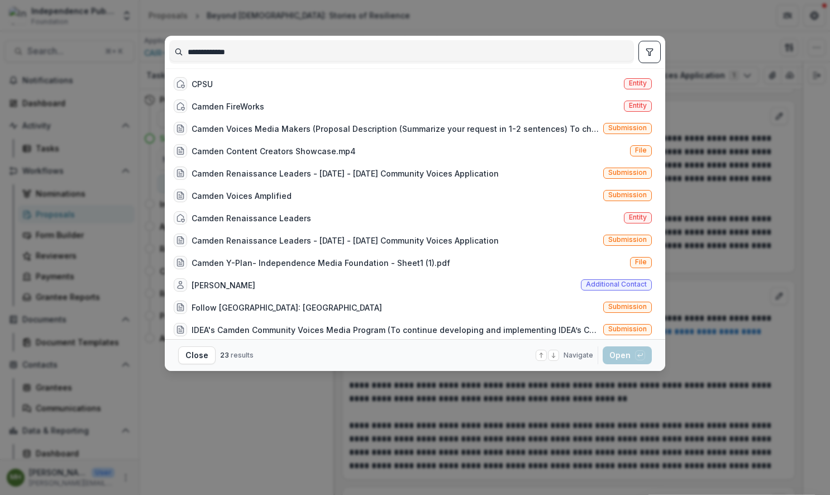
click at [264, 54] on input "**********" at bounding box center [402, 52] width 464 height 18
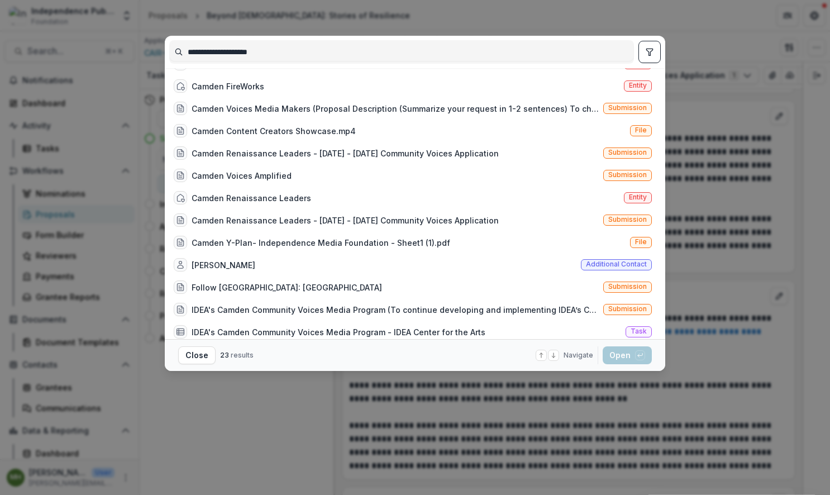
scroll to position [0, 0]
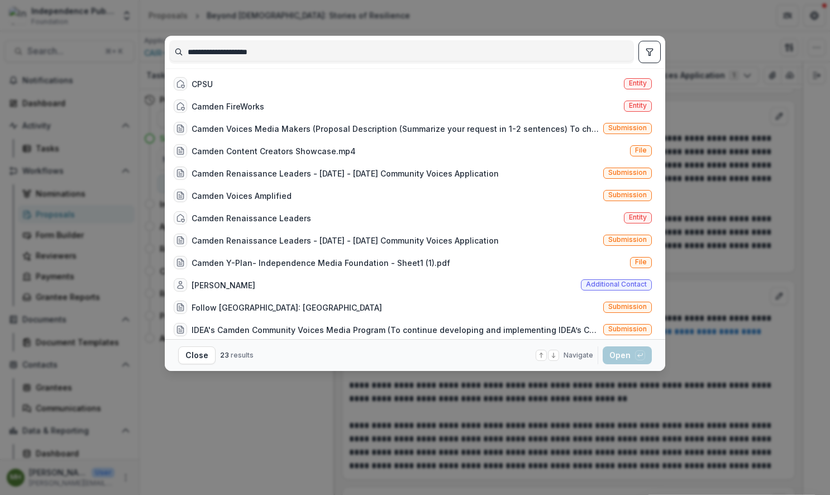
type input "**********"
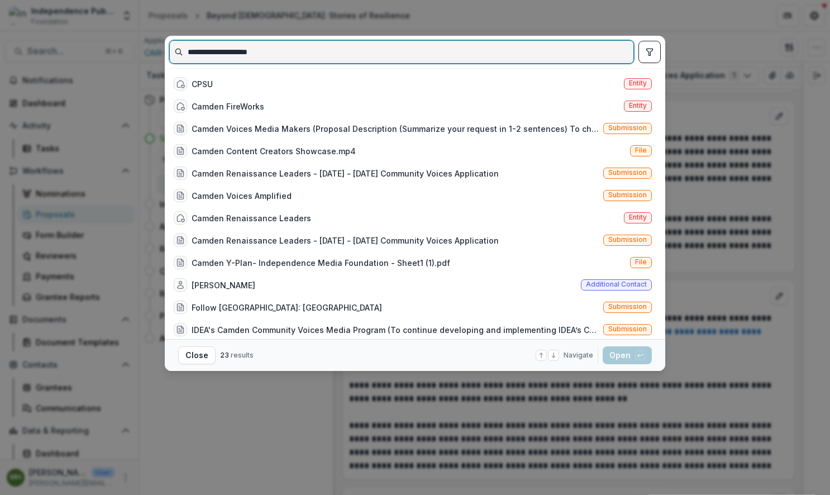
click at [244, 50] on input "**********" at bounding box center [402, 52] width 464 height 18
paste input "**********"
type input "**********"
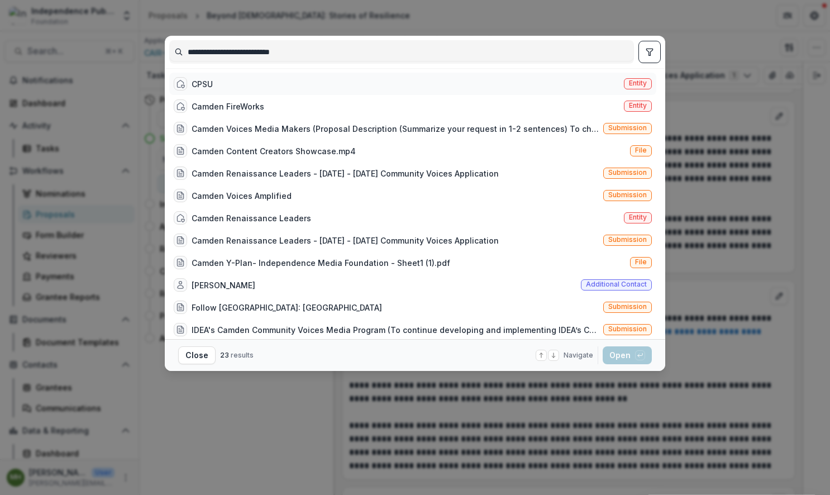
click at [636, 83] on span "Entity" at bounding box center [638, 83] width 18 height 8
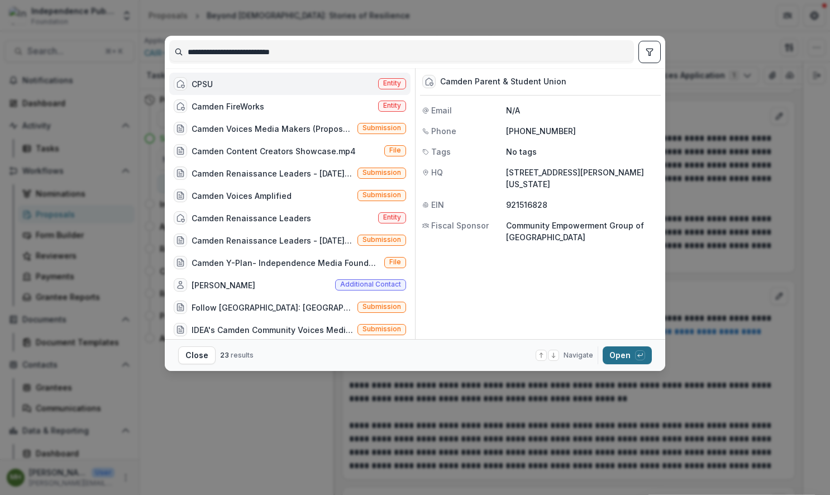
click at [613, 361] on button "Open with enter key" at bounding box center [627, 355] width 49 height 18
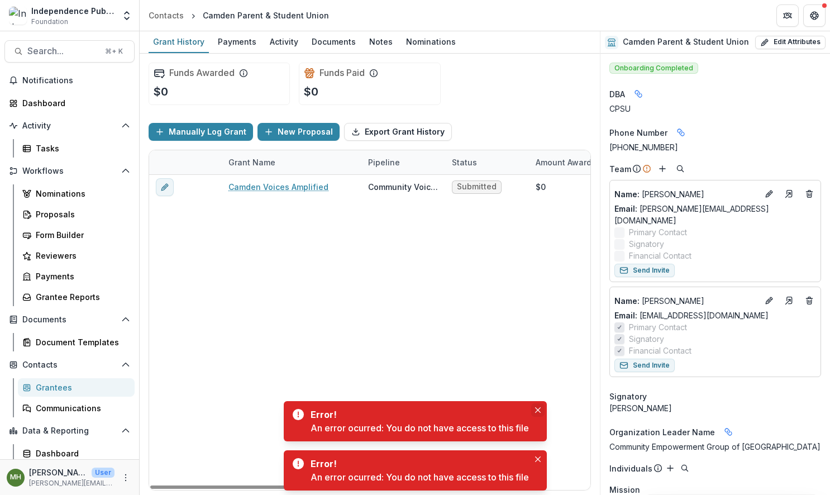
click at [540, 412] on icon "Close" at bounding box center [538, 410] width 6 height 6
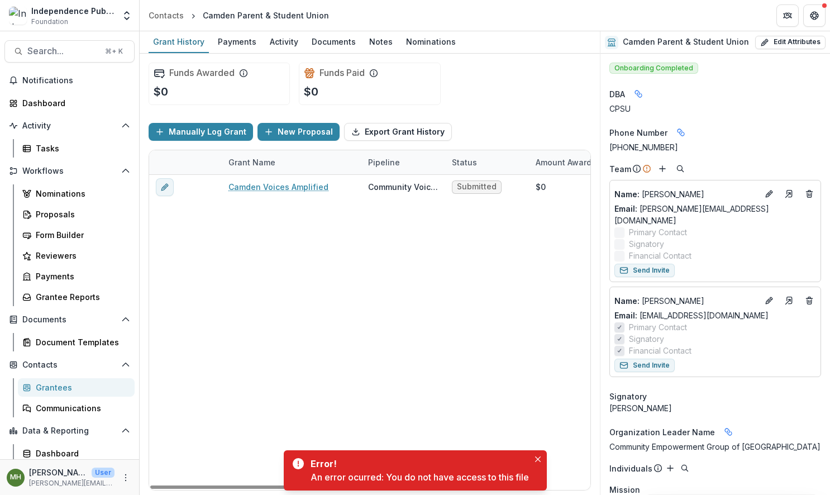
click at [543, 460] on button "Close" at bounding box center [537, 458] width 13 height 13
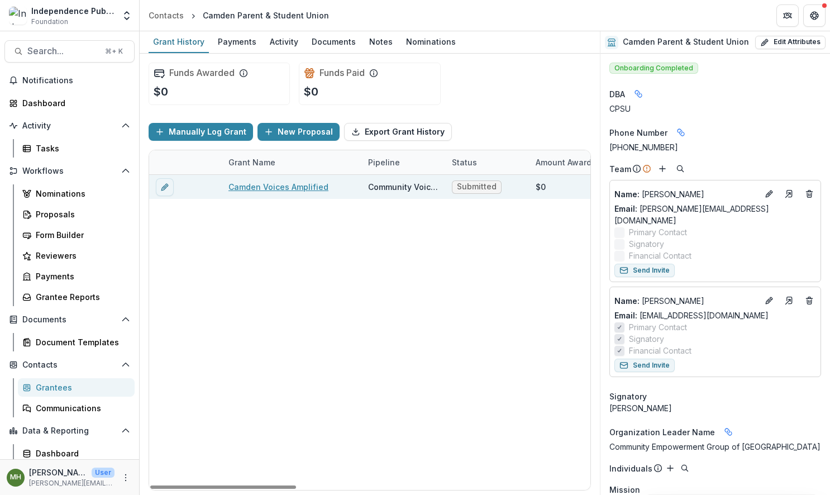
click at [290, 192] on link "Camden Voices Amplified" at bounding box center [278, 187] width 100 height 12
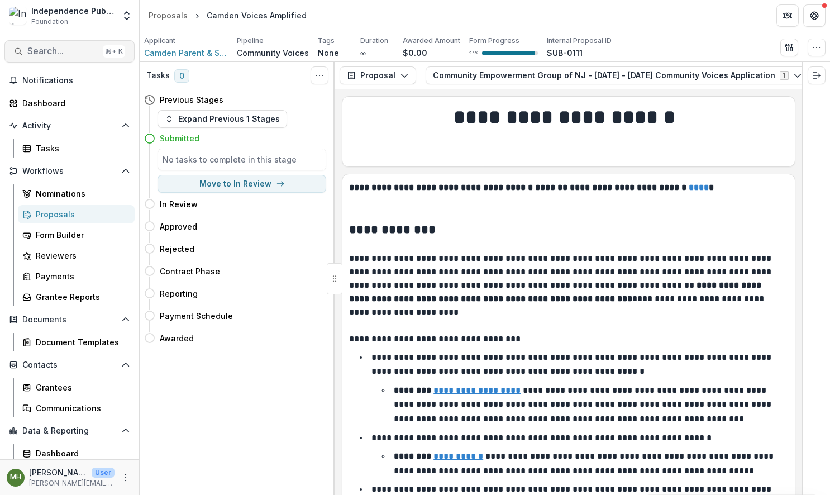
click at [60, 50] on span "Search..." at bounding box center [62, 51] width 71 height 11
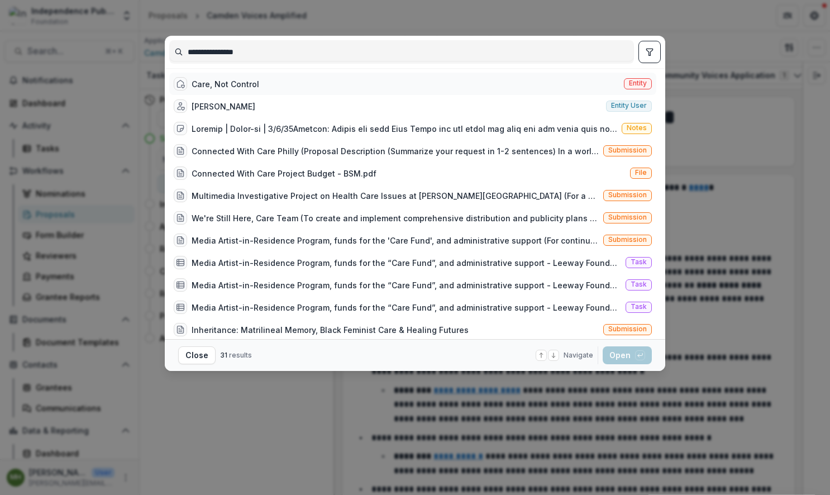
type input "**********"
click at [228, 87] on div "Care, Not Control" at bounding box center [226, 84] width 68 height 12
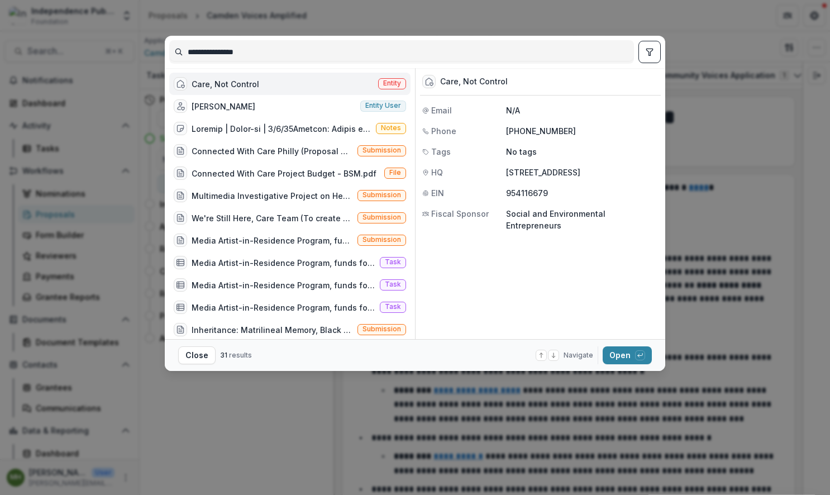
click at [385, 86] on span "Entity" at bounding box center [392, 83] width 18 height 8
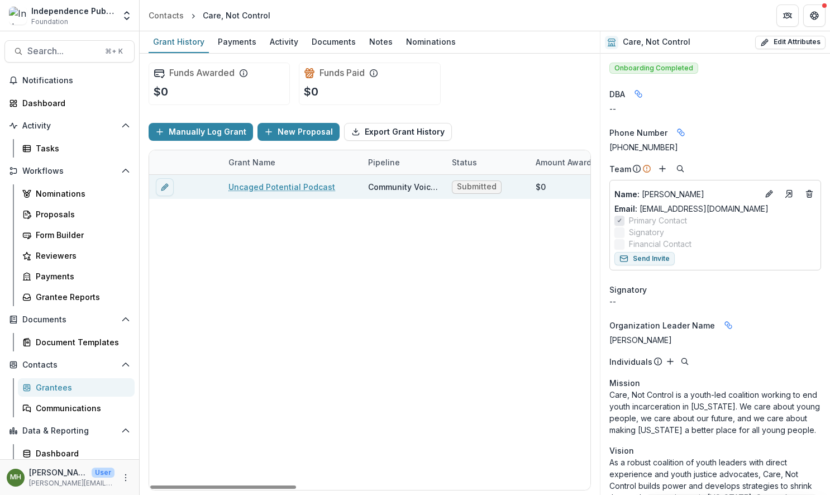
click at [280, 184] on link "Uncaged Potential Podcast" at bounding box center [281, 187] width 107 height 12
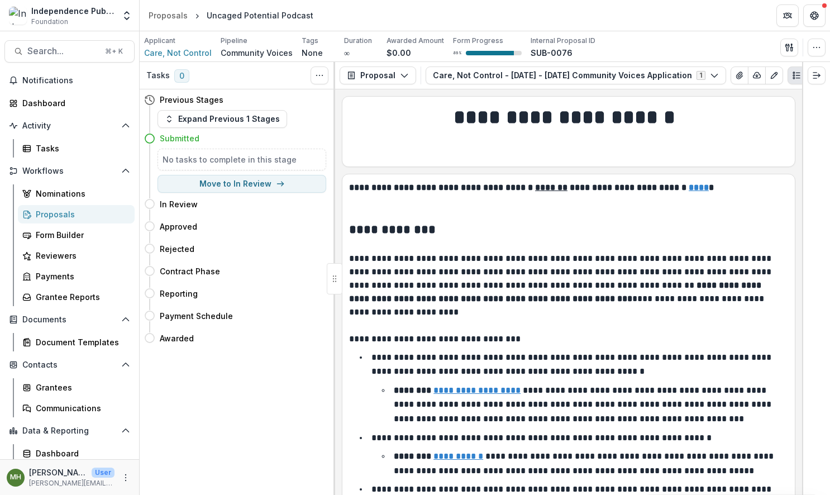
scroll to position [365, 0]
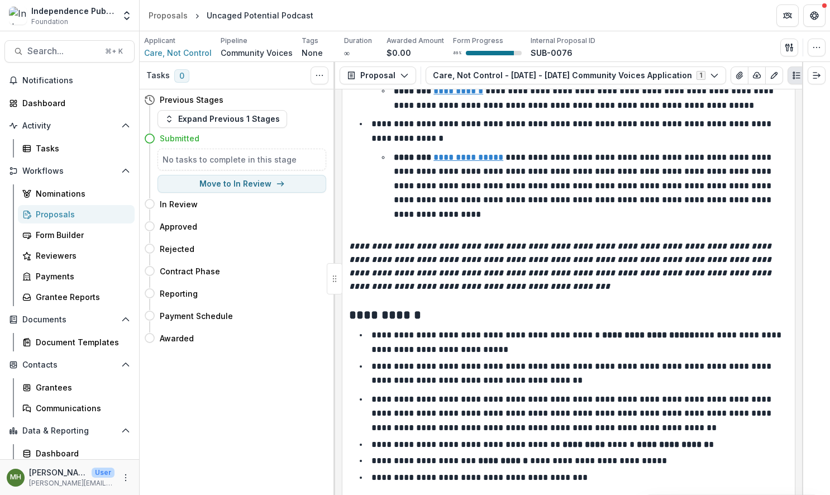
click at [816, 421] on div at bounding box center [816, 278] width 28 height 433
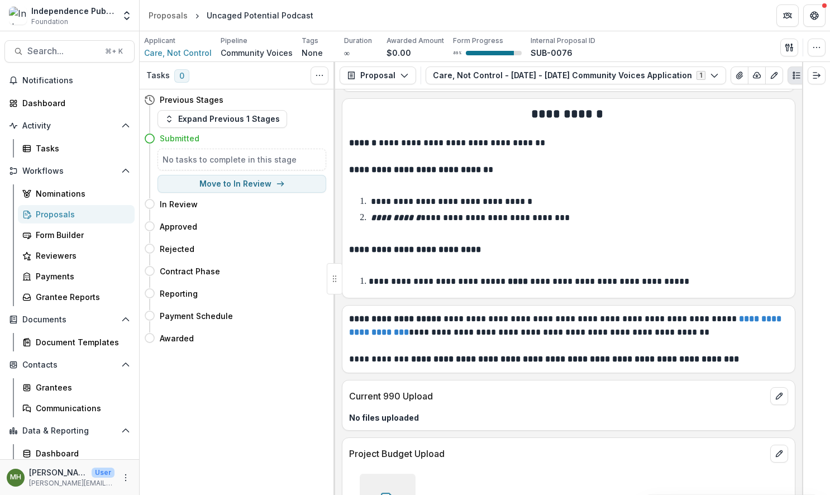
scroll to position [6970, 0]
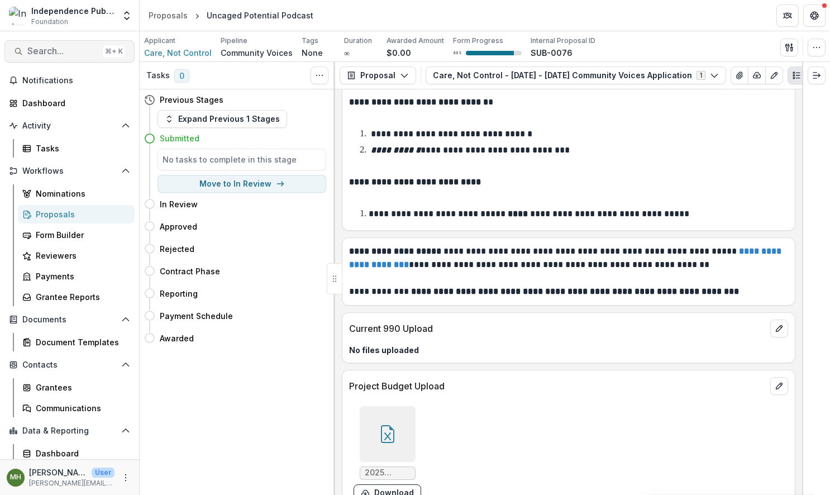
click at [64, 56] on span "Search..." at bounding box center [62, 51] width 71 height 11
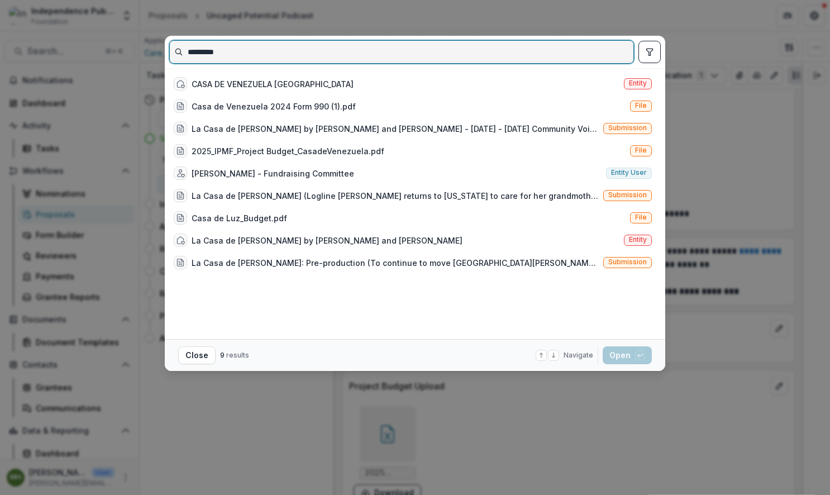
click at [232, 56] on input "*********" at bounding box center [402, 52] width 464 height 18
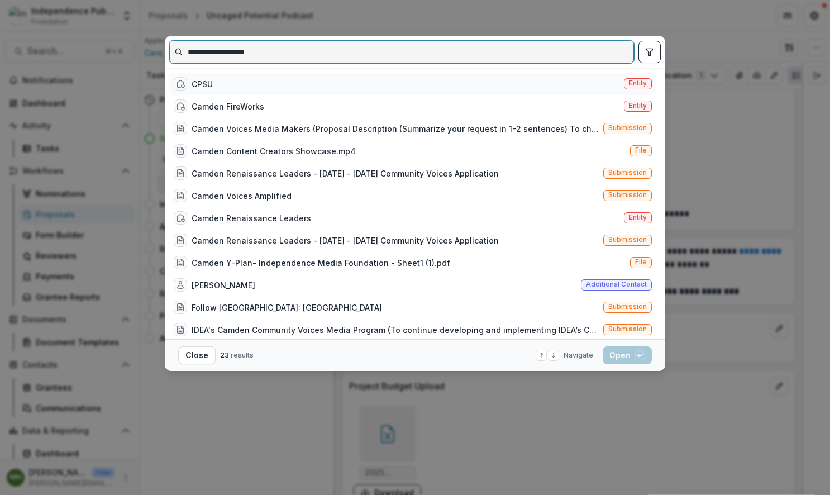
type input "**********"
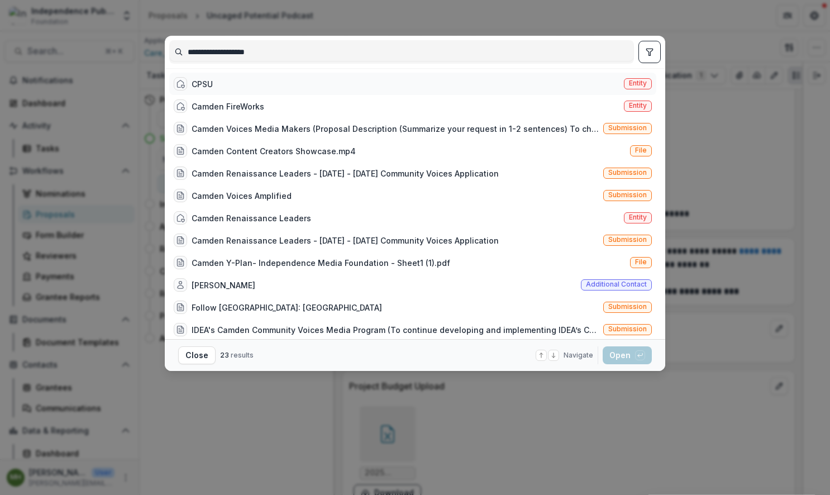
click at [208, 82] on div "CPSU" at bounding box center [202, 84] width 21 height 12
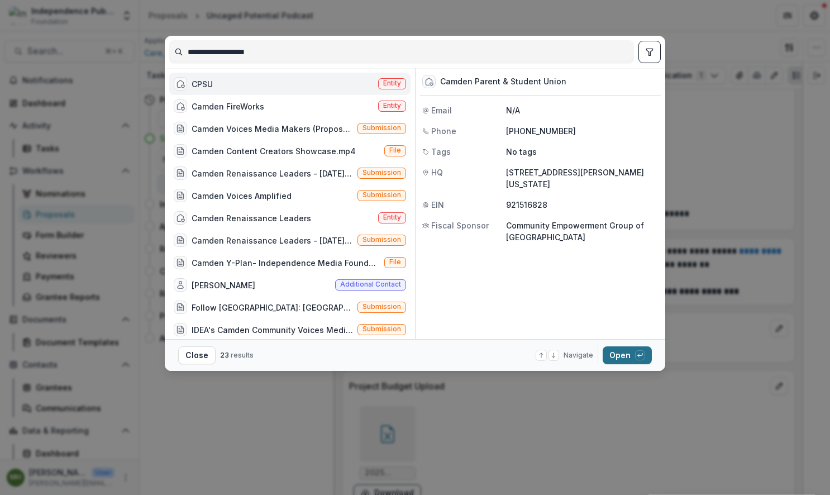
click at [619, 359] on button "Open with enter key" at bounding box center [627, 355] width 49 height 18
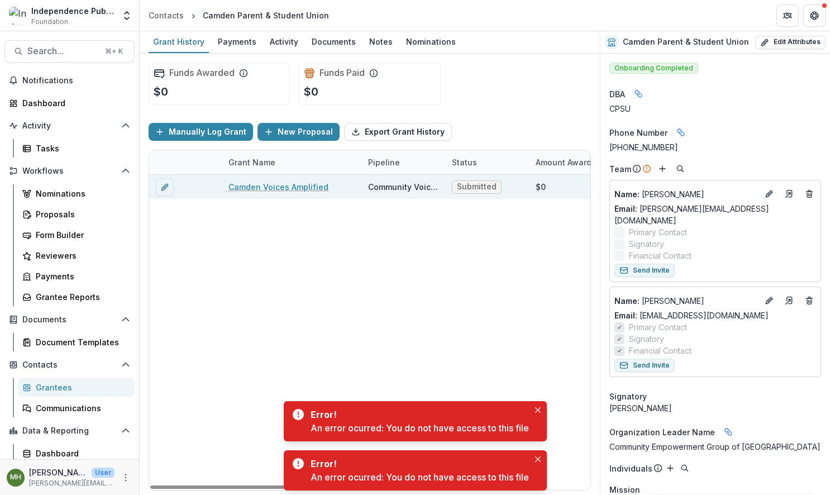
click at [278, 185] on link "Camden Voices Amplified" at bounding box center [278, 187] width 100 height 12
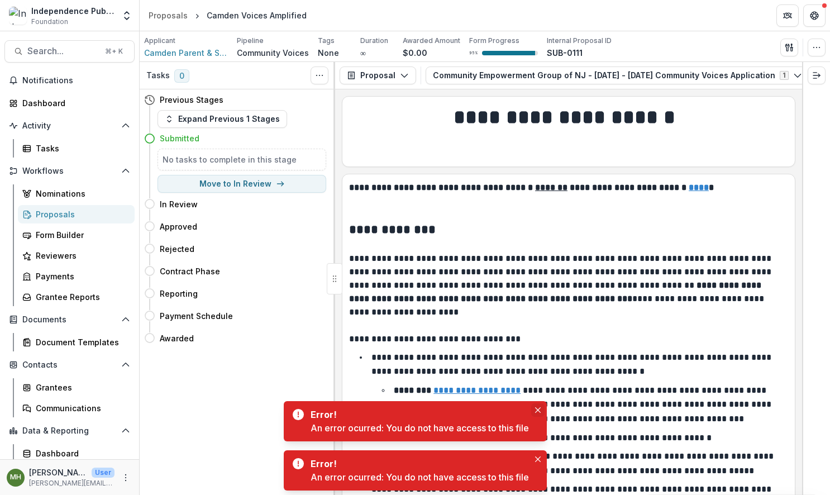
click at [542, 413] on button "Close" at bounding box center [537, 409] width 13 height 13
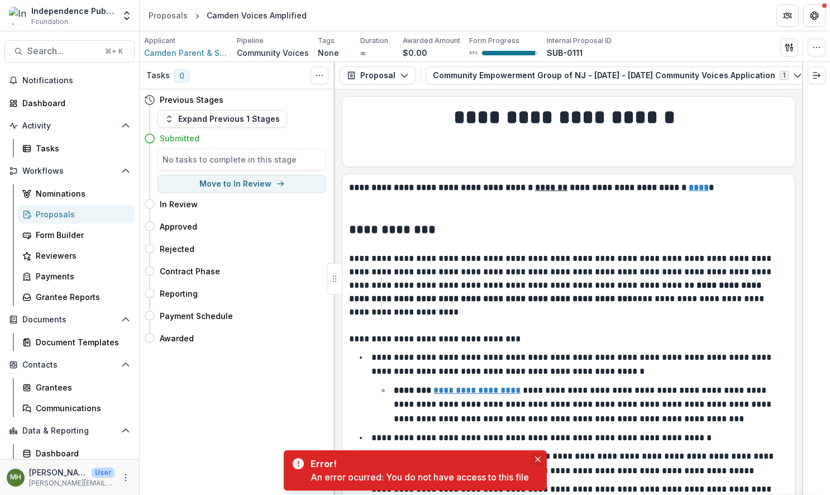
click at [541, 460] on icon "Close" at bounding box center [538, 459] width 6 height 6
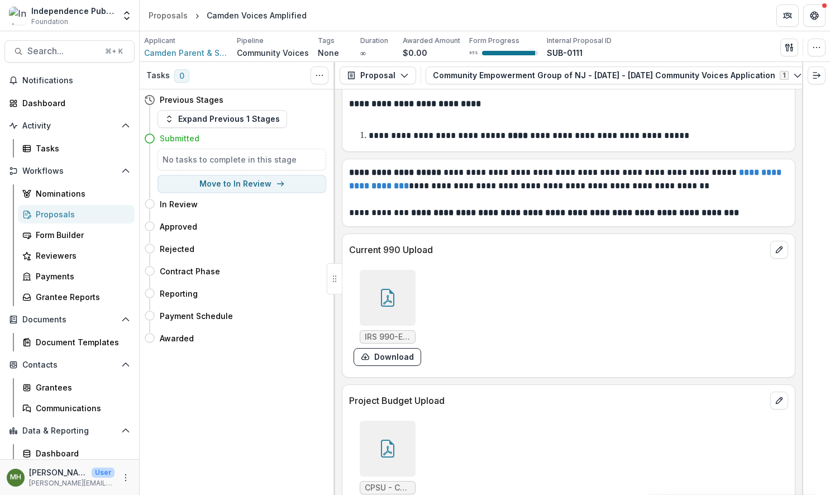
scroll to position [8405, 0]
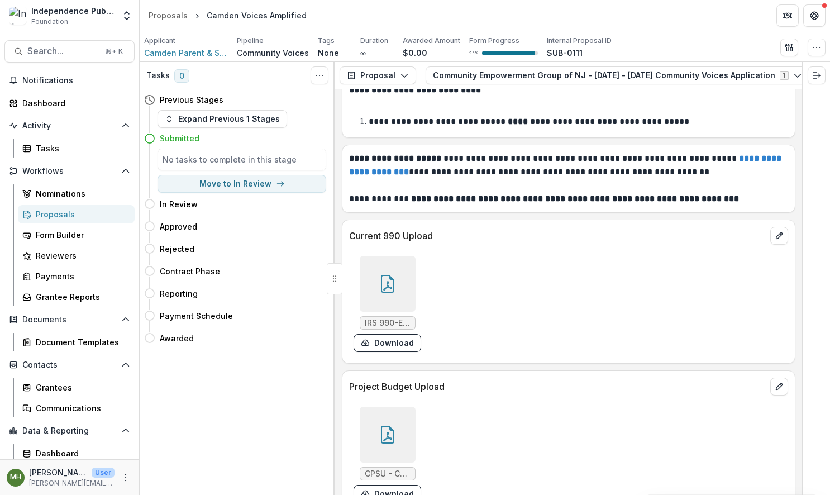
click at [387, 275] on icon at bounding box center [388, 284] width 18 height 18
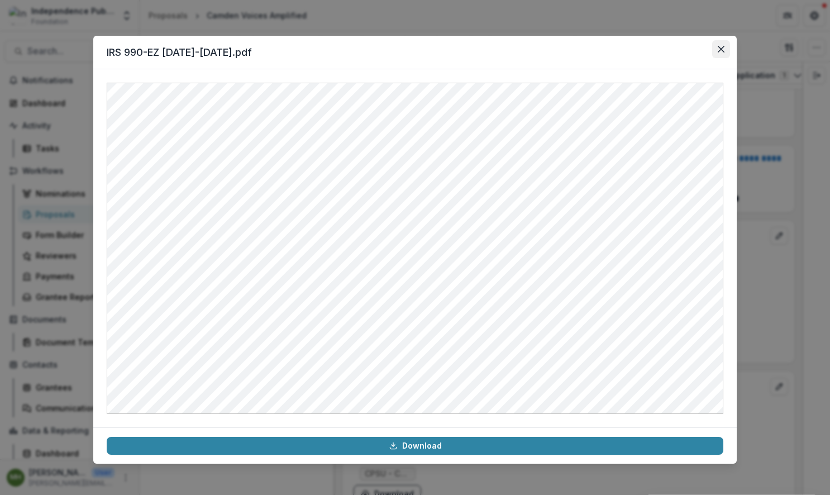
click at [724, 51] on icon "Close" at bounding box center [721, 49] width 7 height 7
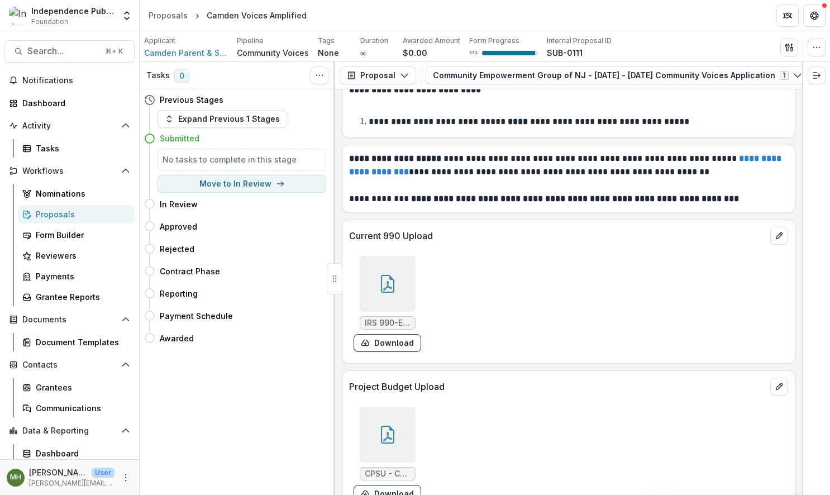
click at [398, 407] on div at bounding box center [388, 435] width 56 height 56
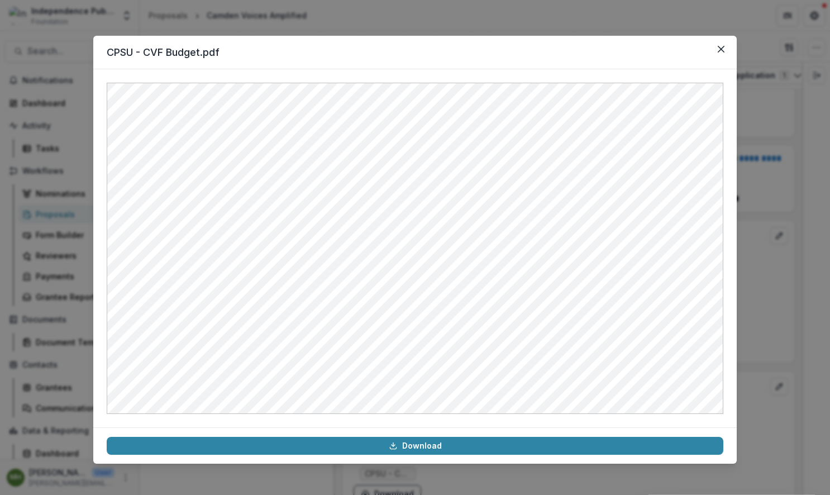
click at [766, 269] on div "CPSU - CVF Budget.pdf Download" at bounding box center [415, 247] width 830 height 495
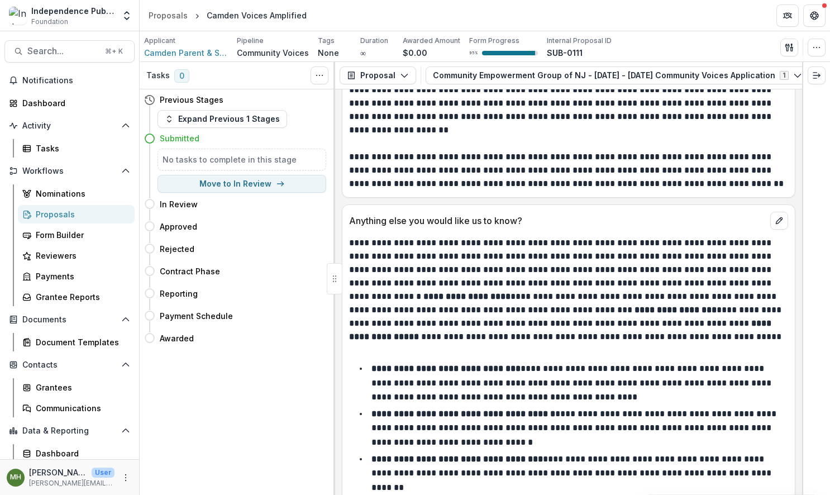
scroll to position [7167, 0]
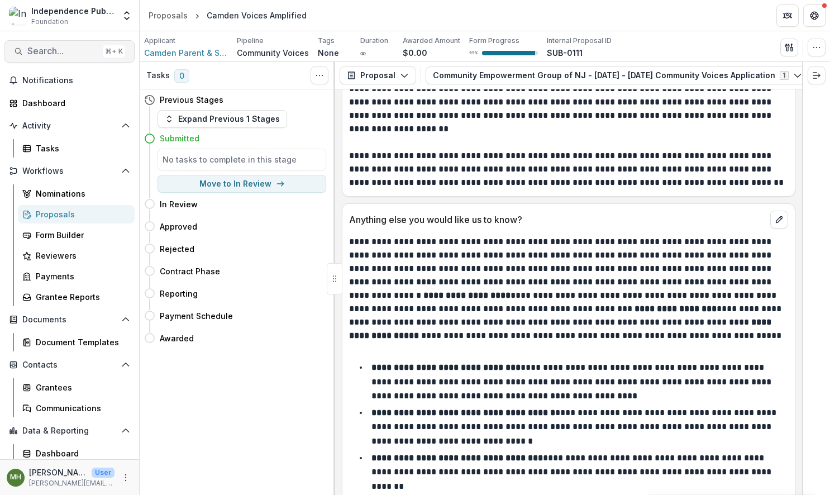
click at [67, 54] on span "Search..." at bounding box center [62, 51] width 71 height 11
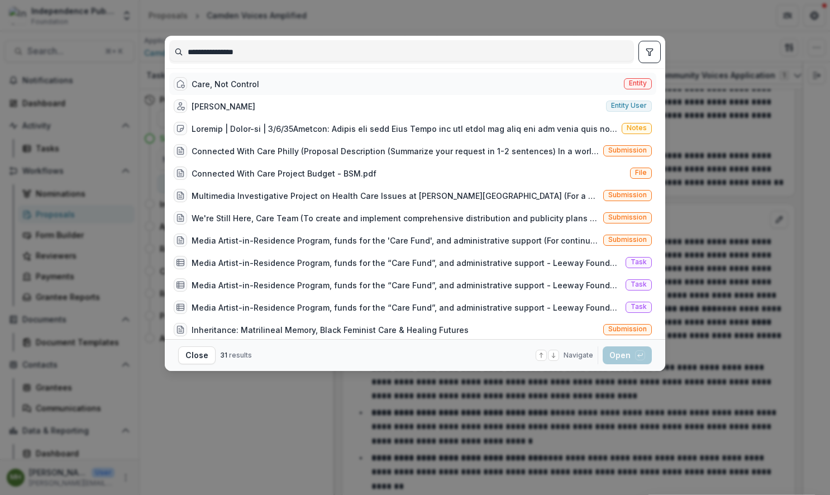
type input "**********"
click at [217, 82] on div "Care, Not Control" at bounding box center [226, 84] width 68 height 12
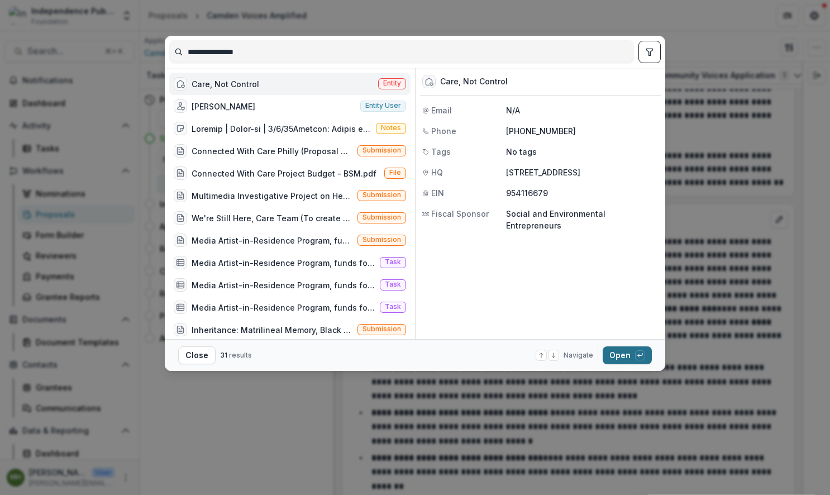
click at [618, 354] on button "Open with enter key" at bounding box center [627, 355] width 49 height 18
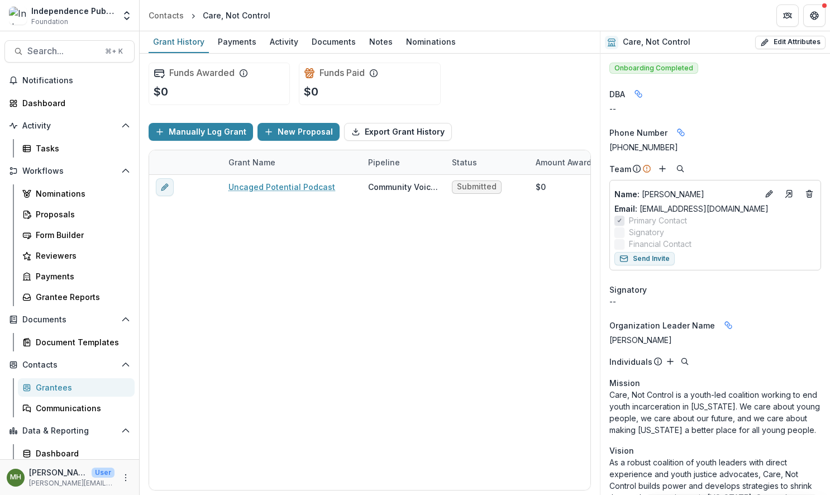
scroll to position [4, 0]
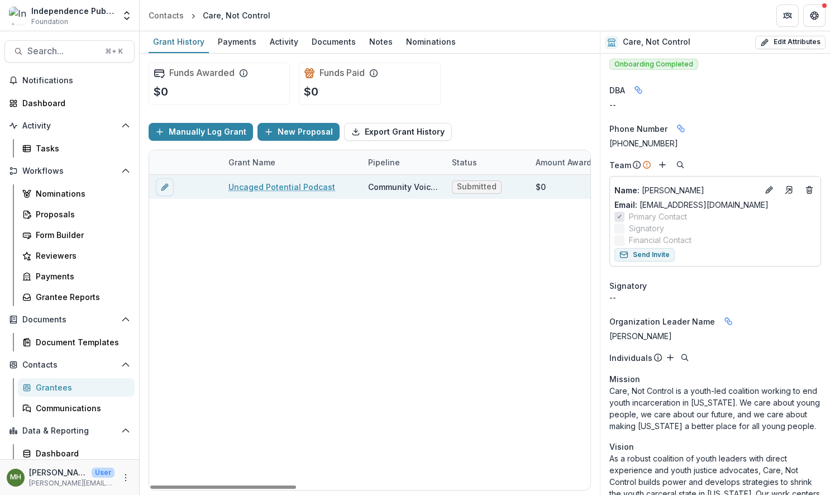
click at [294, 185] on link "Uncaged Potential Podcast" at bounding box center [281, 187] width 107 height 12
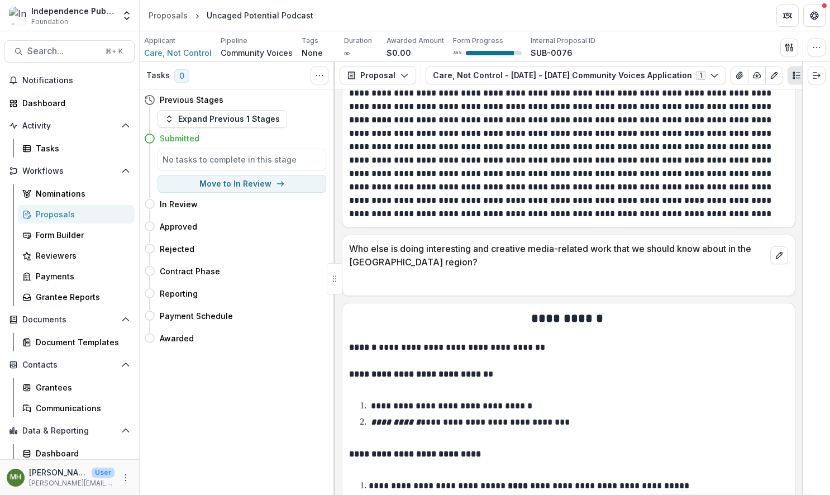
scroll to position [6970, 0]
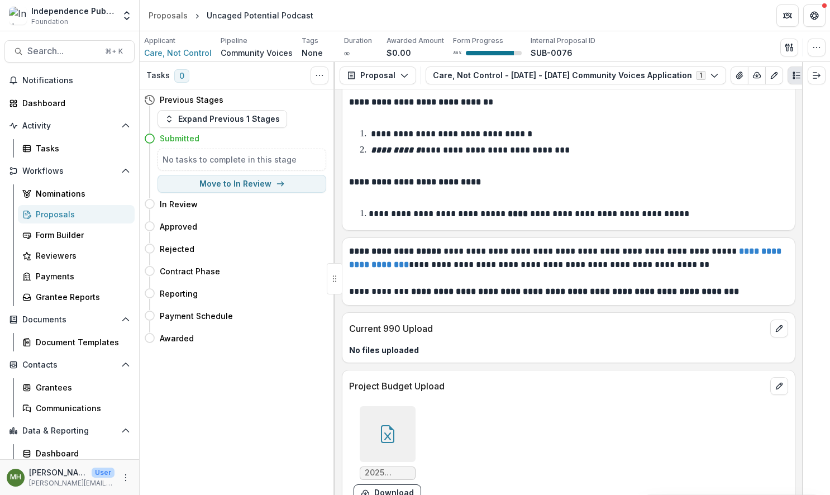
click at [387, 425] on icon at bounding box center [388, 434] width 18 height 18
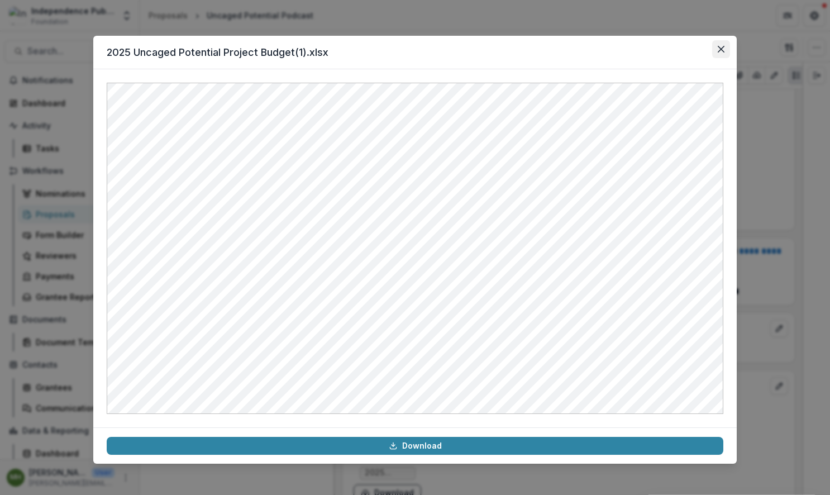
click at [721, 48] on icon "Close" at bounding box center [721, 49] width 7 height 7
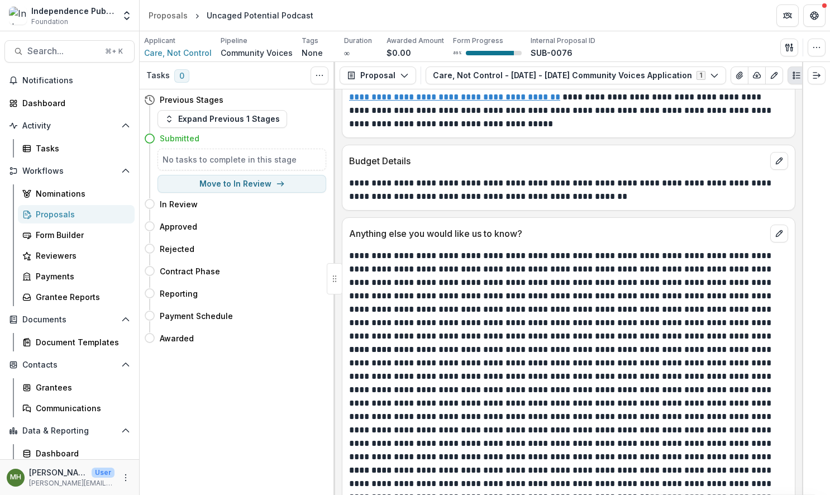
scroll to position [6339, 0]
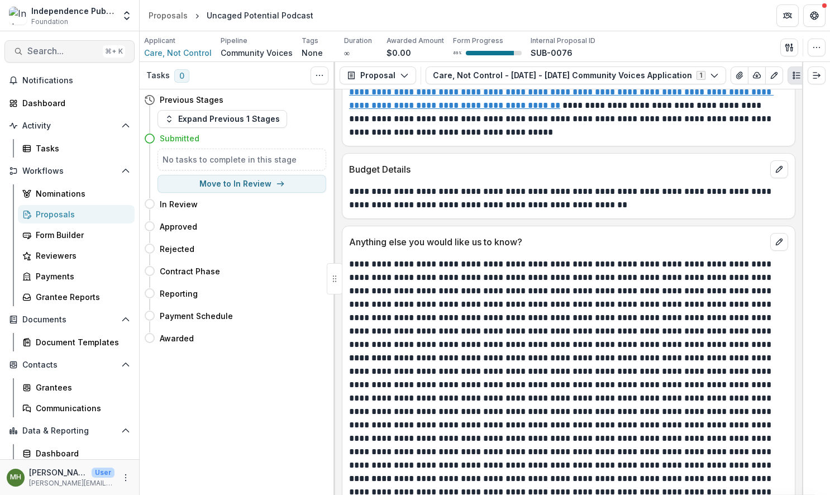
click at [59, 54] on span "Search..." at bounding box center [62, 51] width 71 height 11
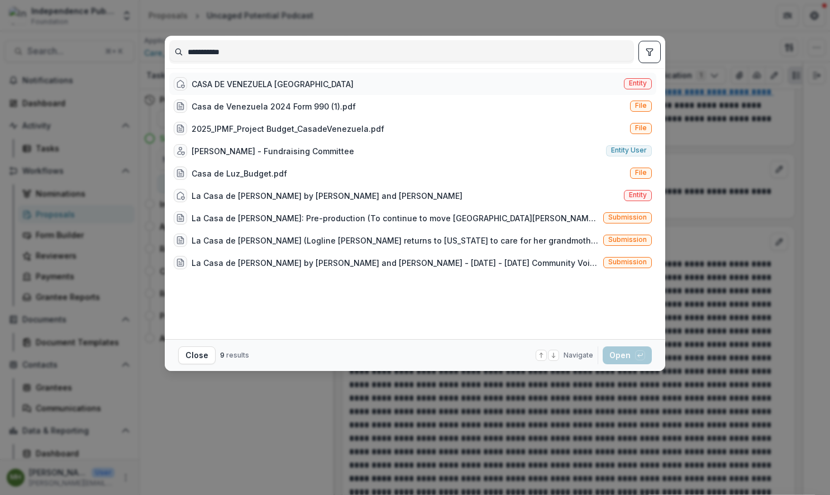
type input "**********"
click at [254, 84] on div "CASA DE VENEZUELA [GEOGRAPHIC_DATA]" at bounding box center [273, 84] width 162 height 12
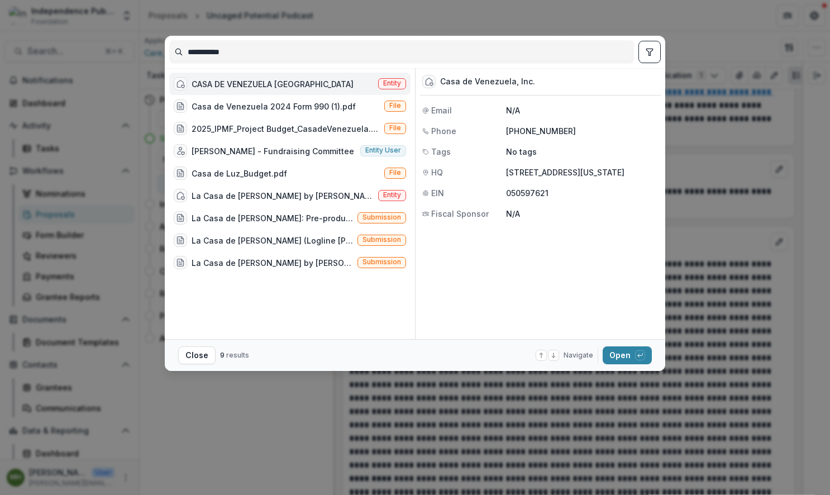
click at [395, 84] on span "Entity" at bounding box center [392, 83] width 18 height 8
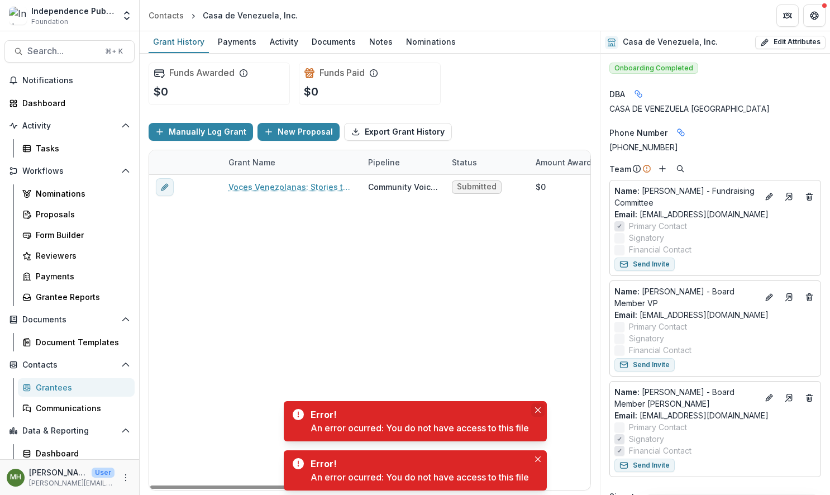
click at [540, 408] on icon "Close" at bounding box center [538, 410] width 6 height 6
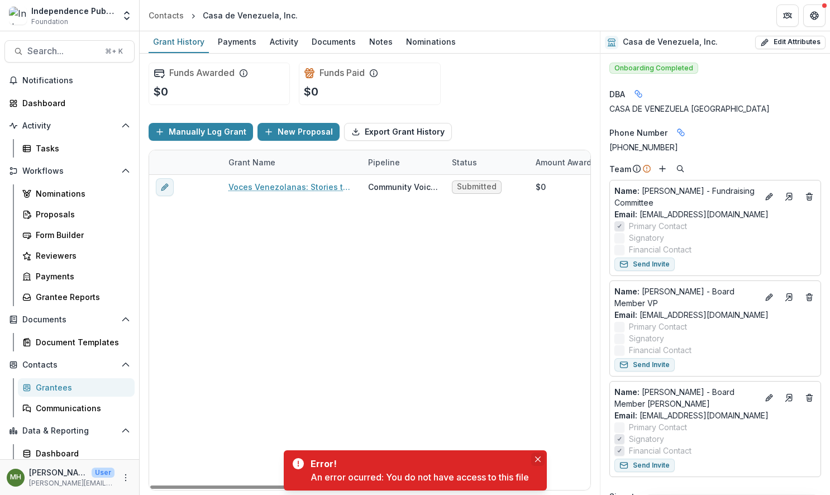
click at [540, 459] on icon "Close" at bounding box center [538, 459] width 6 height 6
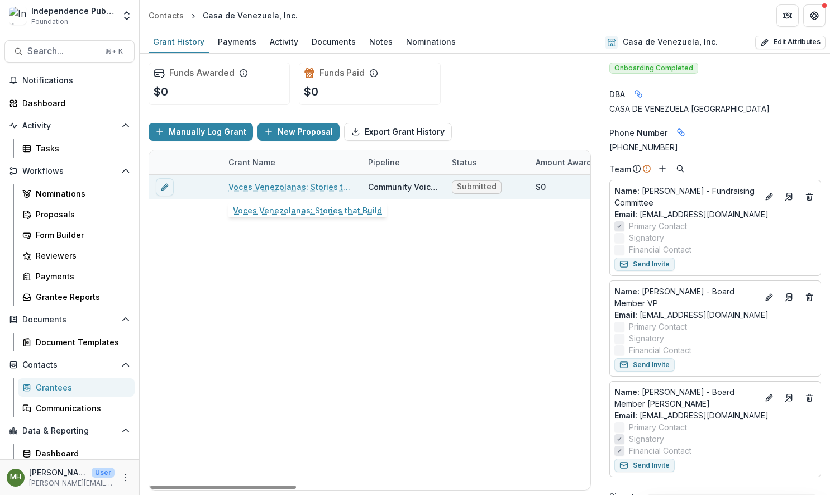
click at [283, 190] on link "Voces Venezolanas: Stories that Build" at bounding box center [291, 187] width 126 height 12
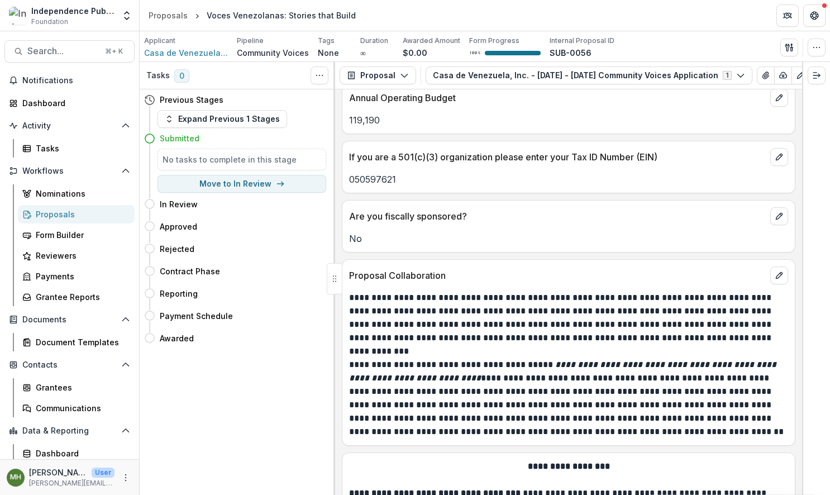
scroll to position [2525, 0]
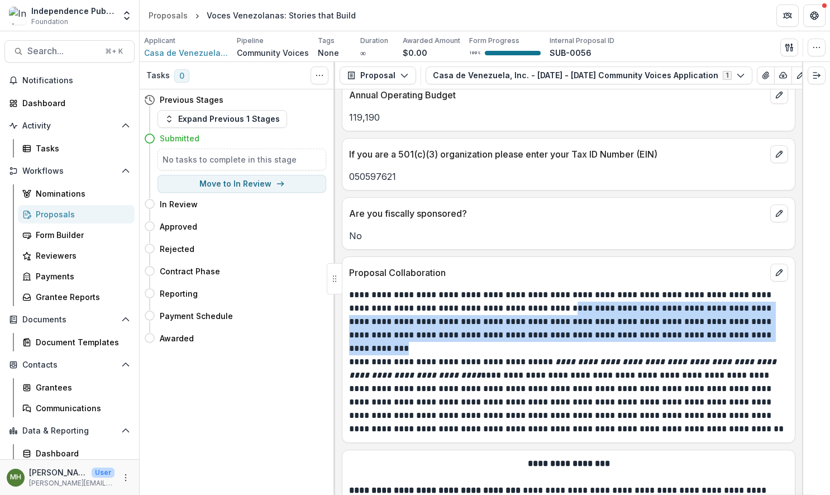
drag, startPoint x: 528, startPoint y: 300, endPoint x: 741, endPoint y: 321, distance: 213.3
click at [741, 321] on p "**********" at bounding box center [567, 315] width 436 height 54
copy p "**********"
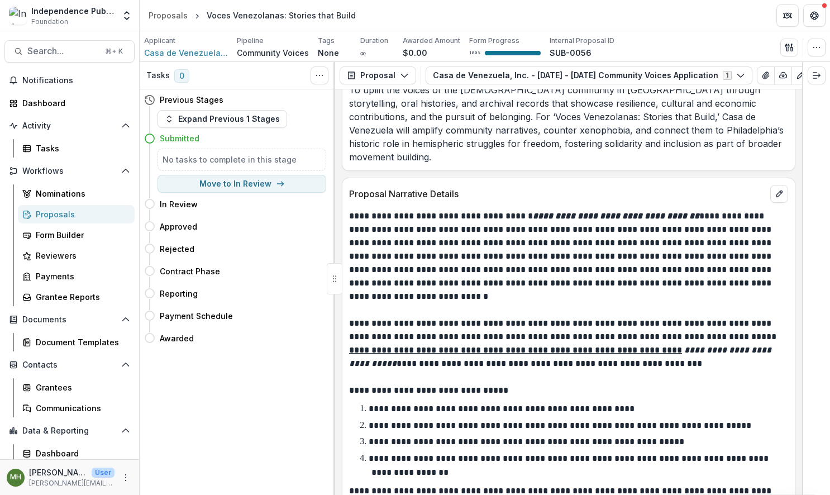
scroll to position [5458, 0]
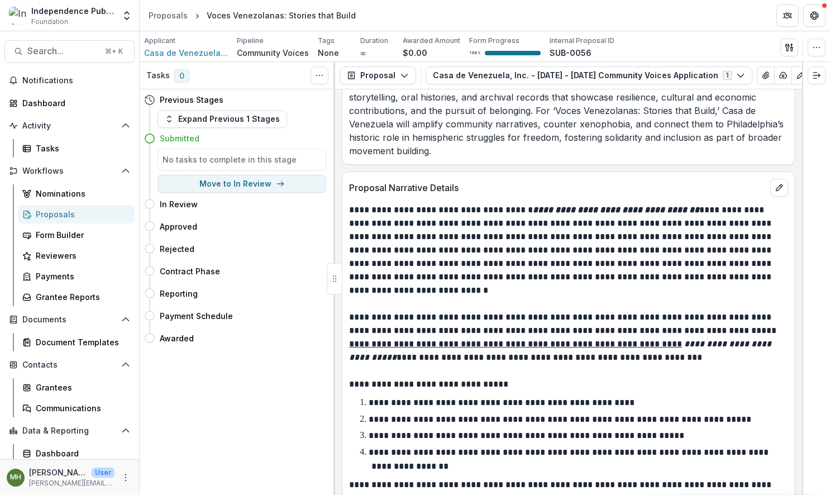
drag, startPoint x: 702, startPoint y: 173, endPoint x: 733, endPoint y: 178, distance: 31.2
click at [746, 203] on p "**********" at bounding box center [567, 250] width 436 height 94
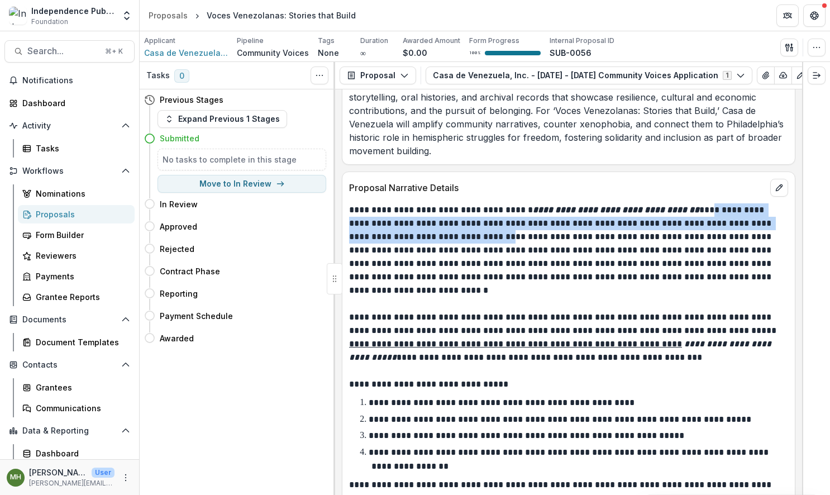
drag, startPoint x: 701, startPoint y: 171, endPoint x: 488, endPoint y: 202, distance: 215.5
click at [488, 203] on p "**********" at bounding box center [567, 250] width 436 height 94
copy p "**********"
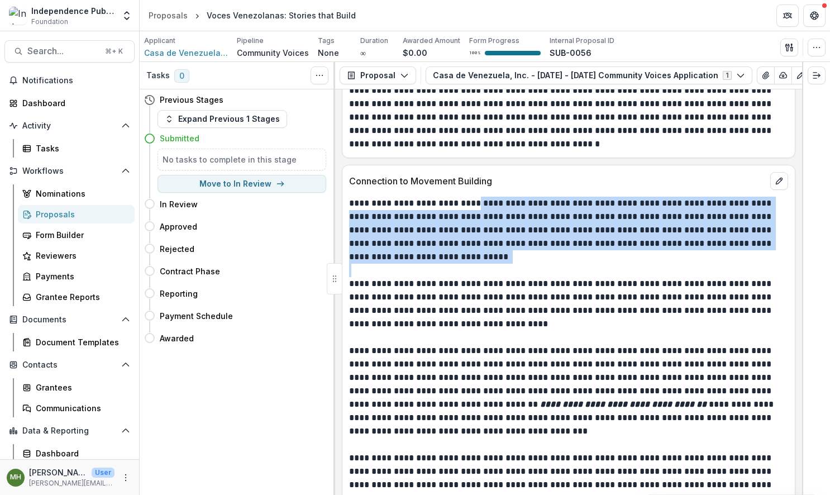
scroll to position [6918, 0]
drag, startPoint x: 478, startPoint y: 167, endPoint x: 754, endPoint y: 229, distance: 283.4
click at [754, 229] on div "**********" at bounding box center [568, 377] width 439 height 362
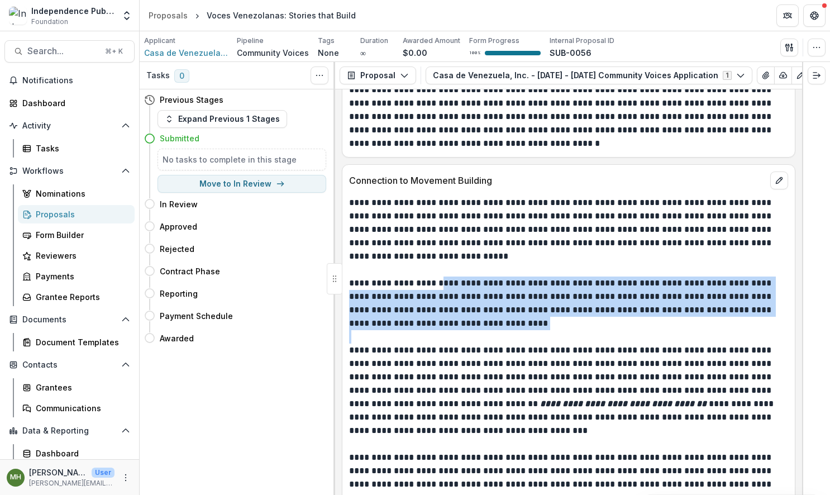
drag, startPoint x: 501, startPoint y: 251, endPoint x: 587, endPoint y: 294, distance: 96.4
click at [587, 294] on div "**********" at bounding box center [568, 377] width 439 height 362
drag, startPoint x: 576, startPoint y: 294, endPoint x: 394, endPoint y: 241, distance: 189.7
click at [394, 241] on div "**********" at bounding box center [568, 377] width 439 height 362
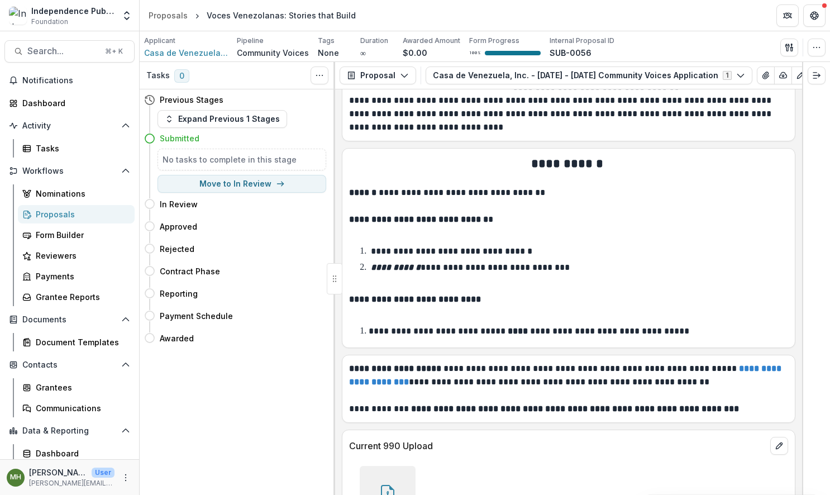
scroll to position [8437, 0]
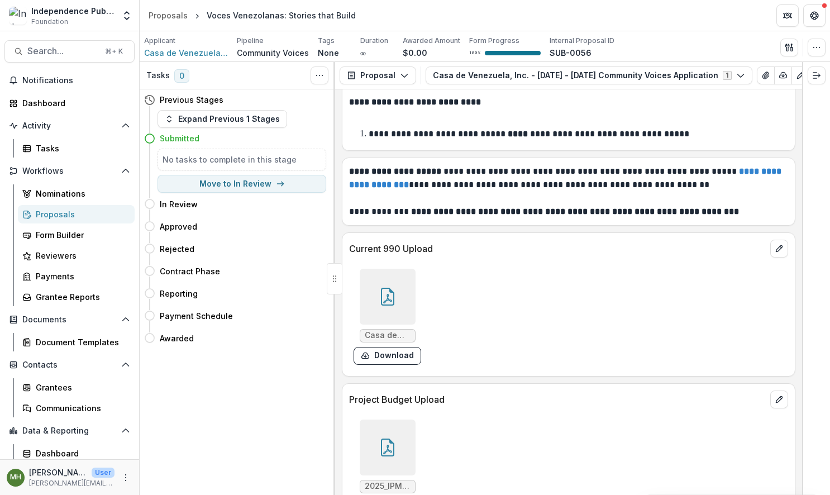
click at [379, 288] on icon at bounding box center [388, 297] width 18 height 18
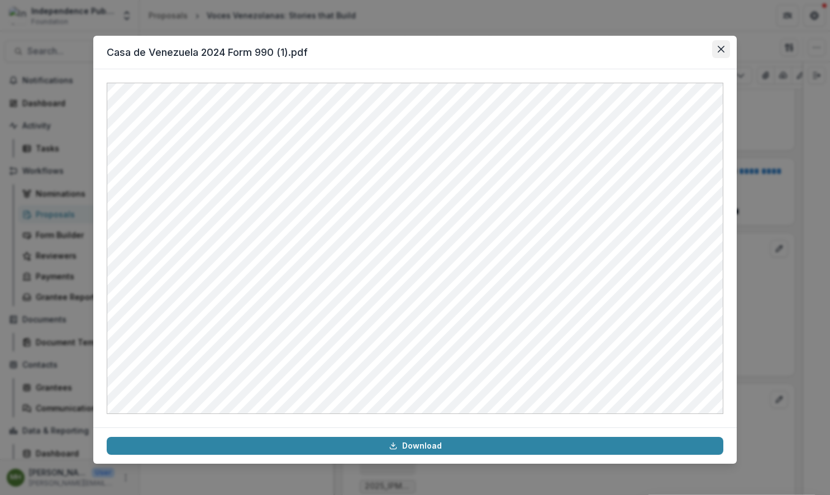
click at [723, 50] on icon "Close" at bounding box center [721, 49] width 7 height 7
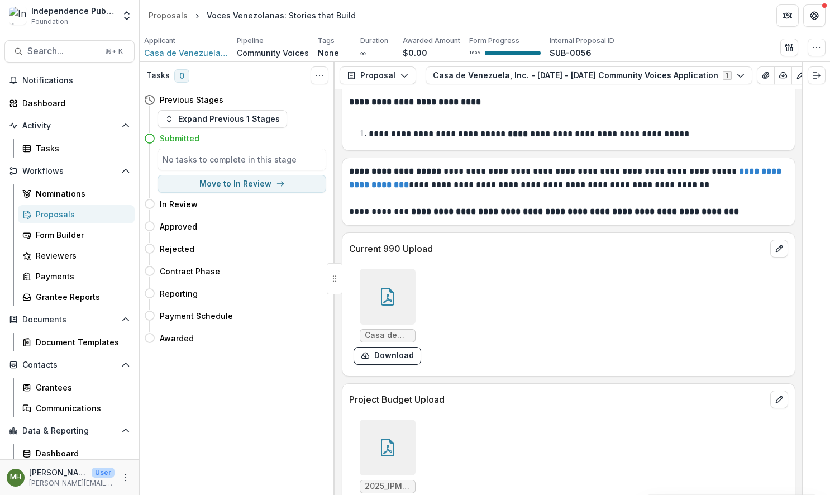
click at [393, 439] on icon at bounding box center [388, 448] width 18 height 18
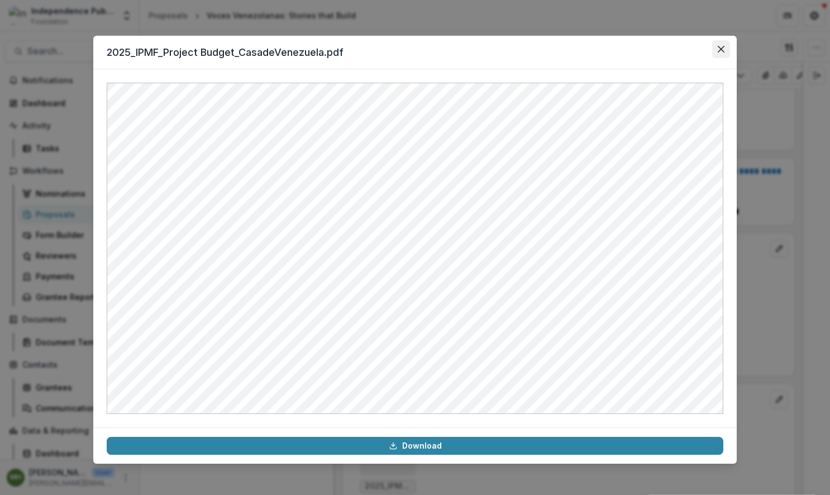
click at [719, 54] on button "Close" at bounding box center [721, 49] width 18 height 18
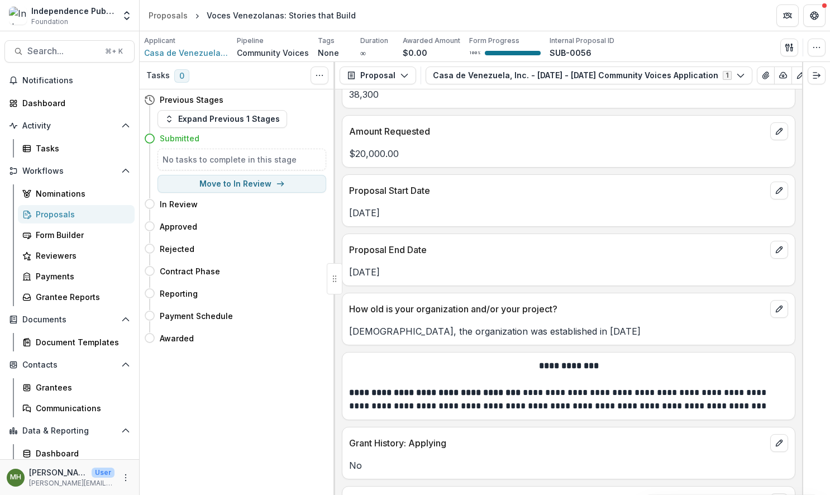
scroll to position [4854, 0]
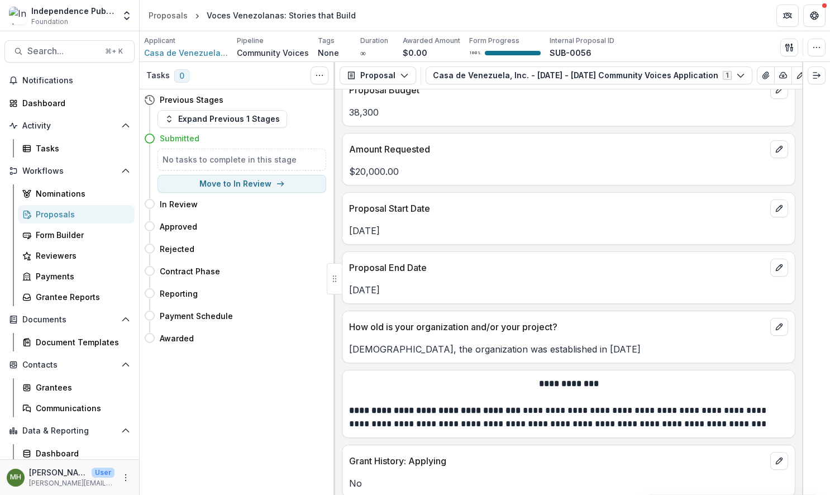
click at [51, 65] on div "Search... ⌘ + K Notifications Dashboard Activity Tasks Workflows Nominations Pr…" at bounding box center [70, 263] width 140 height 464
click at [54, 55] on span "Search..." at bounding box center [62, 51] width 71 height 11
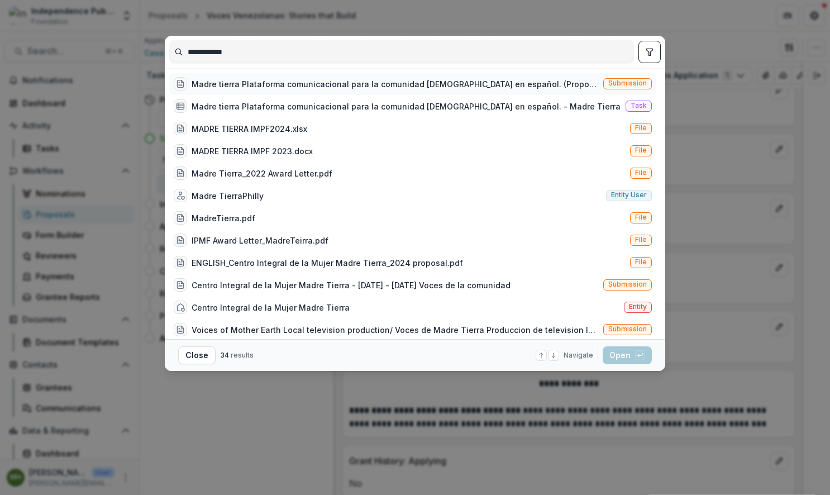
scroll to position [1, 0]
type input "**********"
click at [638, 304] on span "Entity" at bounding box center [638, 306] width 18 height 8
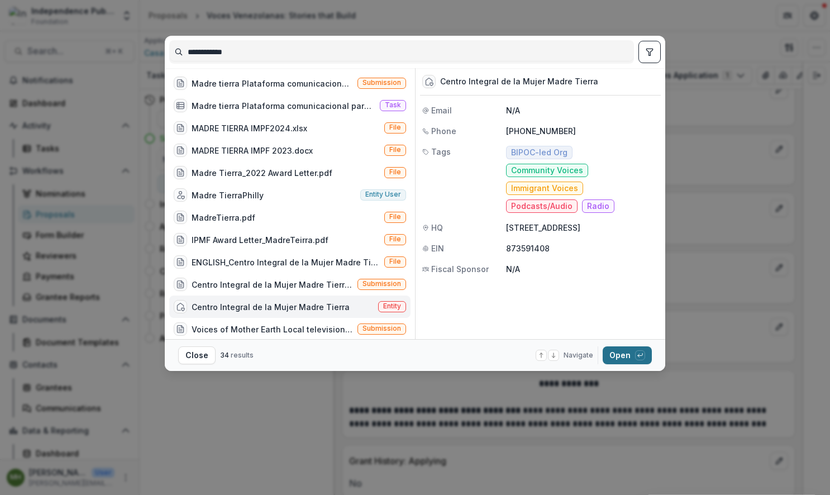
click at [628, 355] on button "Open with enter key" at bounding box center [627, 355] width 49 height 18
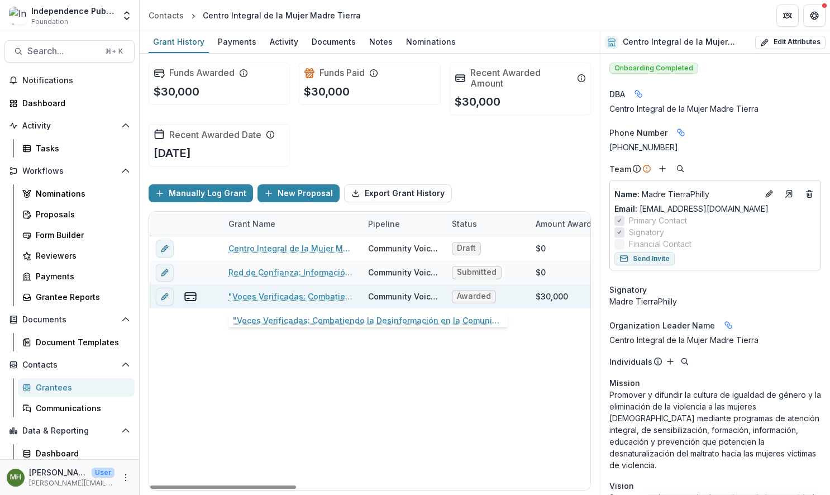
click at [276, 297] on link ""Voces Verificadas: Combatiendo la Desinformación en la Comunidad Latina de [GE…" at bounding box center [291, 296] width 126 height 12
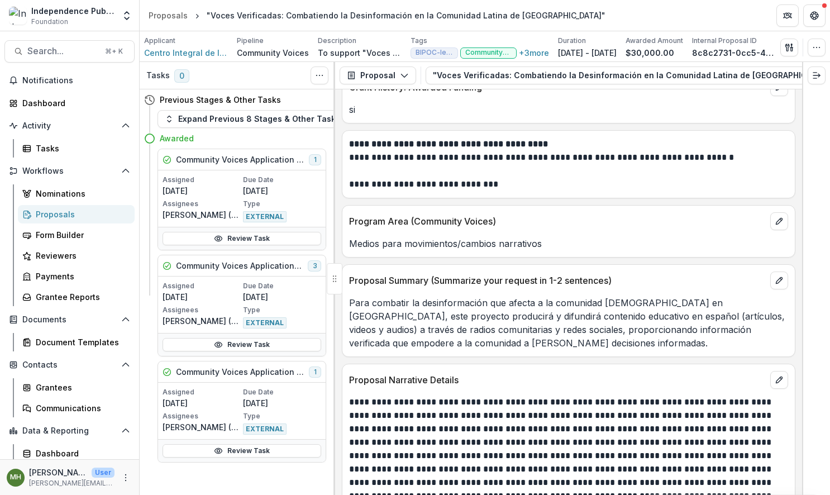
scroll to position [4661, 0]
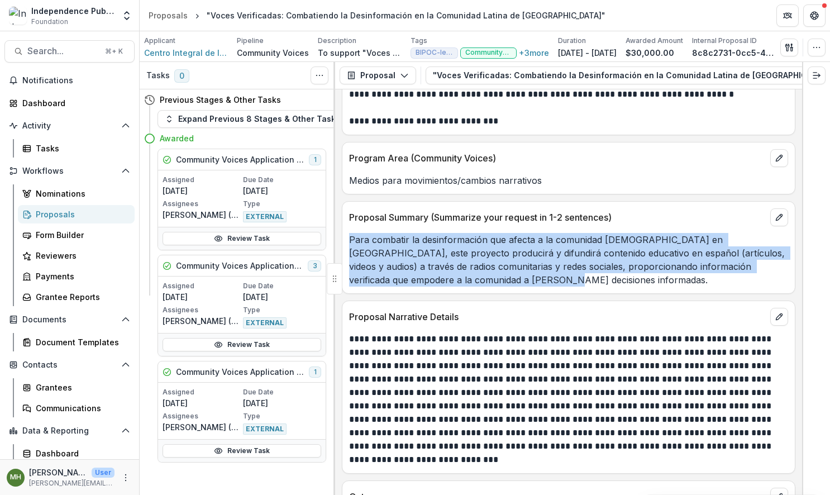
drag, startPoint x: 349, startPoint y: 255, endPoint x: 463, endPoint y: 297, distance: 121.4
click at [463, 287] on p "Para combatir la desinformación que afecta a la comunidad [DEMOGRAPHIC_DATA] en…" at bounding box center [568, 260] width 439 height 54
copy p "Para combatir la desinformación que afecta a la comunidad [DEMOGRAPHIC_DATA] en…"
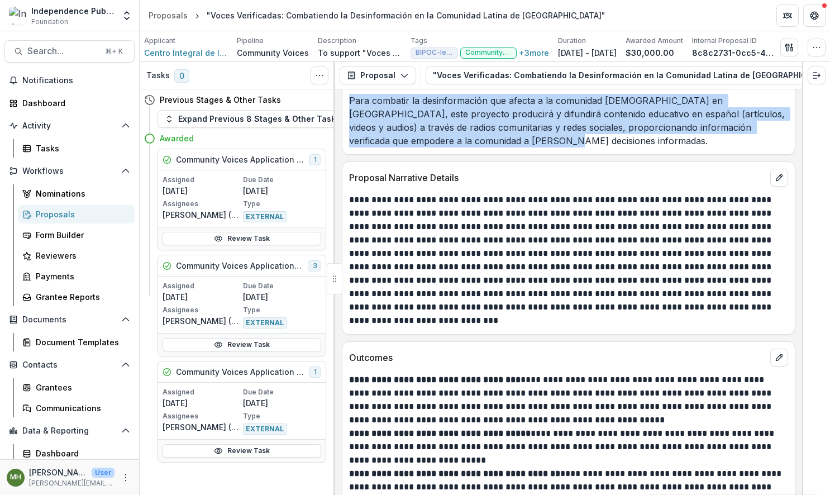
scroll to position [4816, 0]
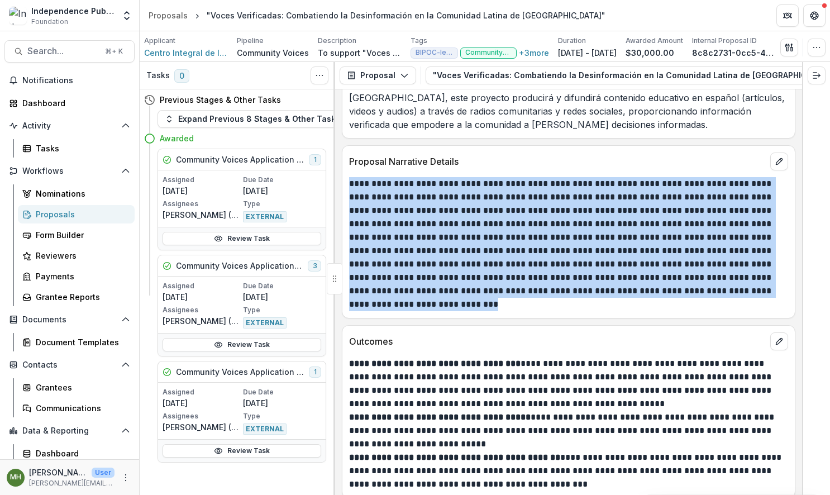
drag, startPoint x: 442, startPoint y: 321, endPoint x: 344, endPoint y: 199, distance: 156.9
click at [344, 199] on div "**********" at bounding box center [568, 244] width 452 height 134
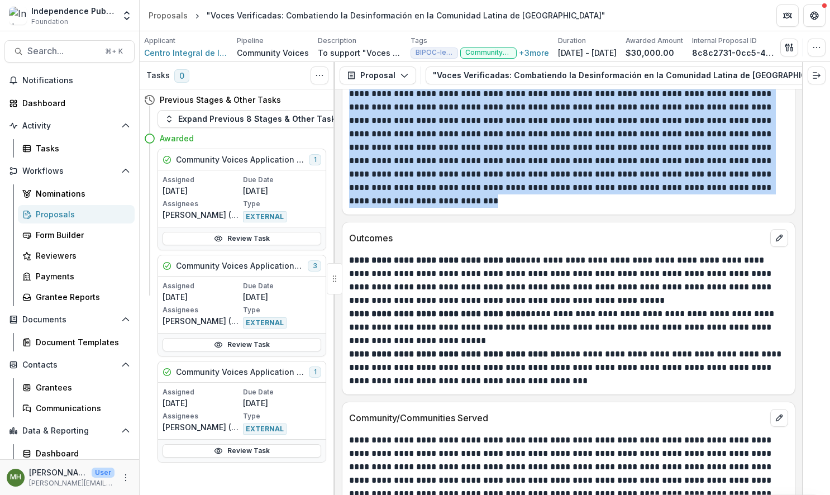
scroll to position [4920, 0]
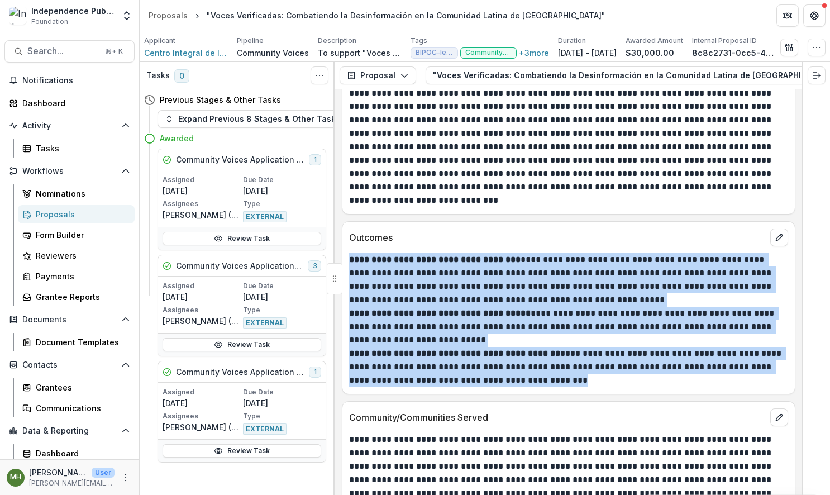
drag, startPoint x: 349, startPoint y: 276, endPoint x: 582, endPoint y: 401, distance: 263.7
click at [582, 387] on div "**********" at bounding box center [568, 320] width 439 height 134
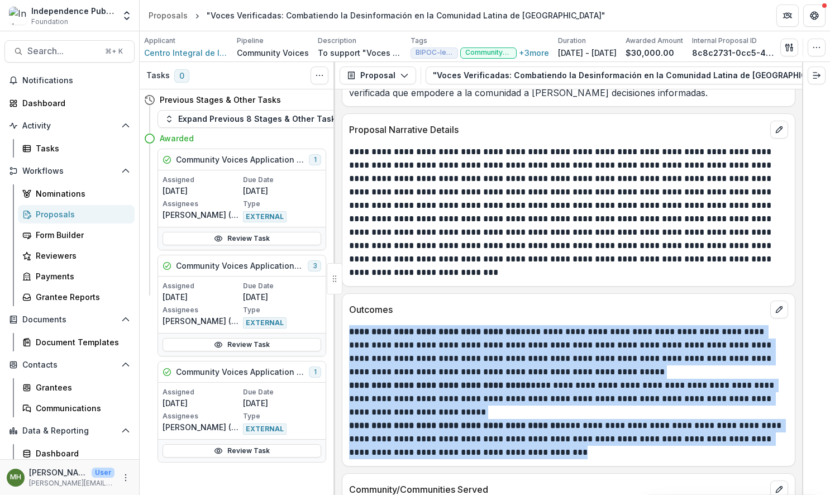
scroll to position [4745, 0]
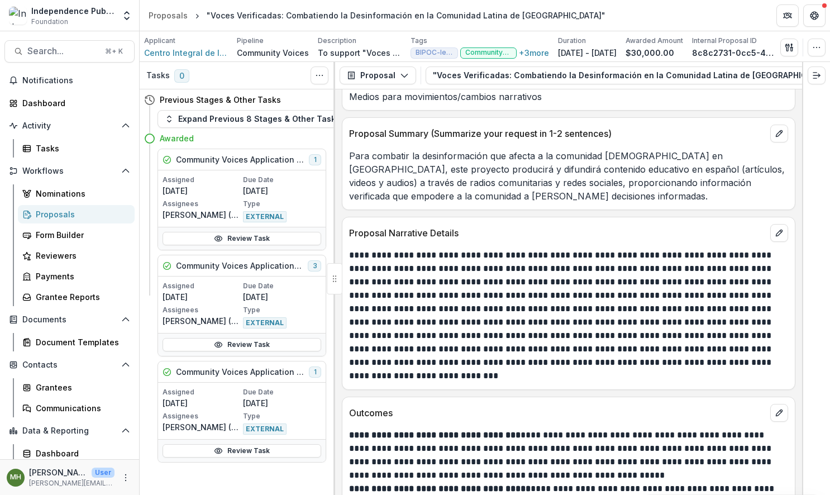
click at [628, 290] on p "**********" at bounding box center [567, 316] width 436 height 134
click at [775, 237] on icon "edit" at bounding box center [779, 232] width 9 height 9
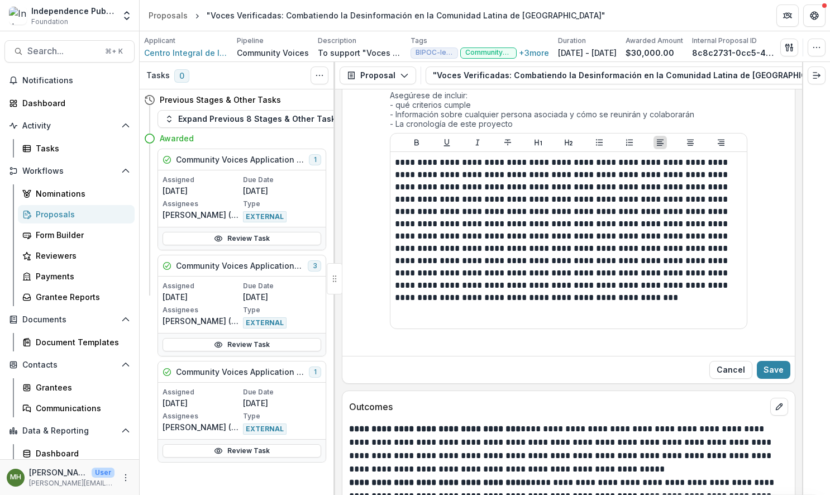
scroll to position [4877, 0]
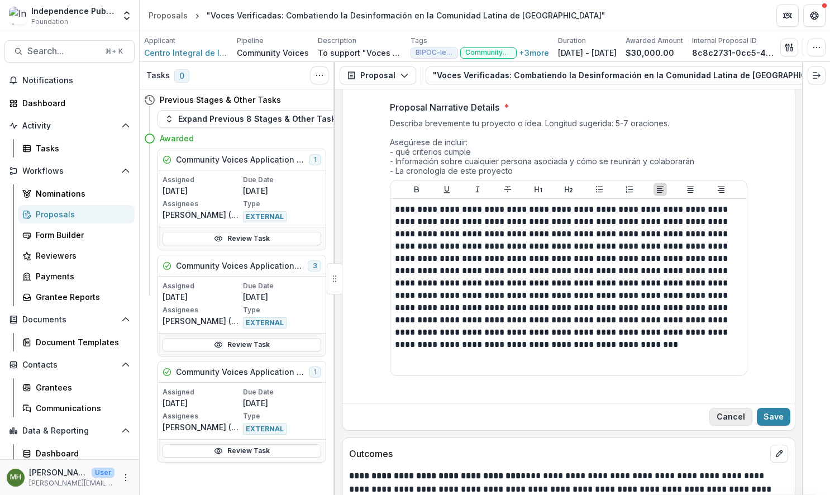
click at [736, 426] on button "Cancel" at bounding box center [730, 417] width 43 height 18
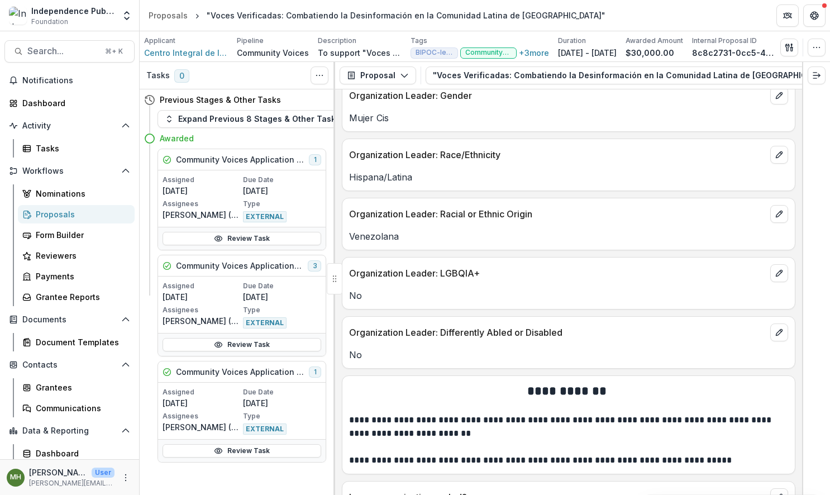
scroll to position [2966, 0]
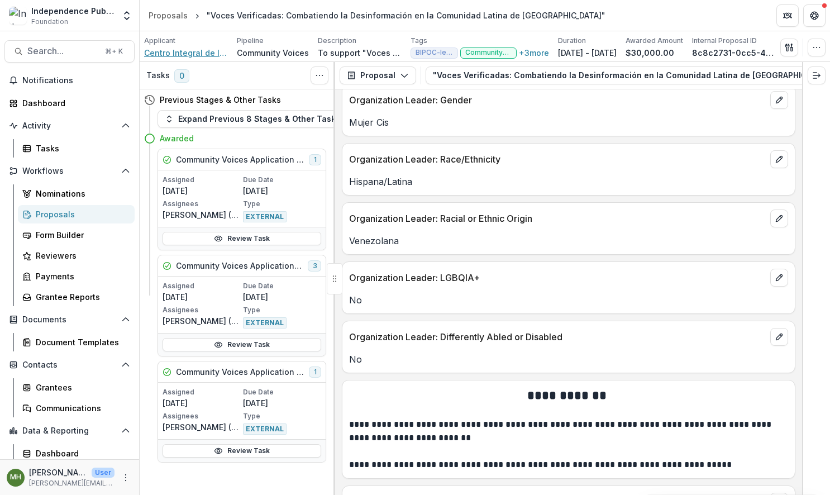
click at [170, 55] on span "Centro Integral de la Mujer Madre Tierra" at bounding box center [186, 53] width 84 height 12
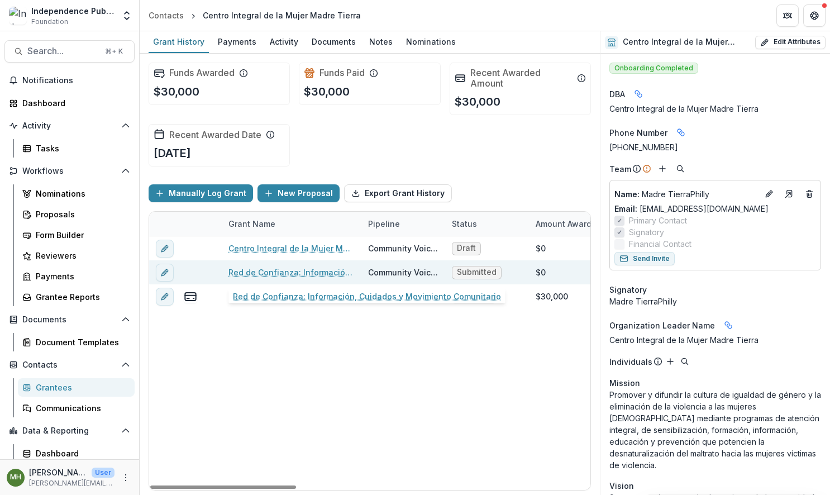
click at [311, 272] on link "Red de Confianza: Información, Cuidados y Movimiento Comunitario" at bounding box center [291, 272] width 126 height 12
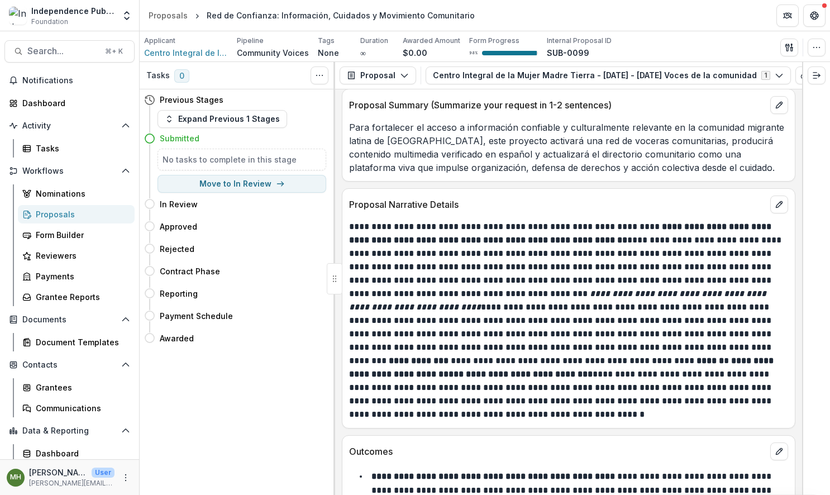
scroll to position [5178, 0]
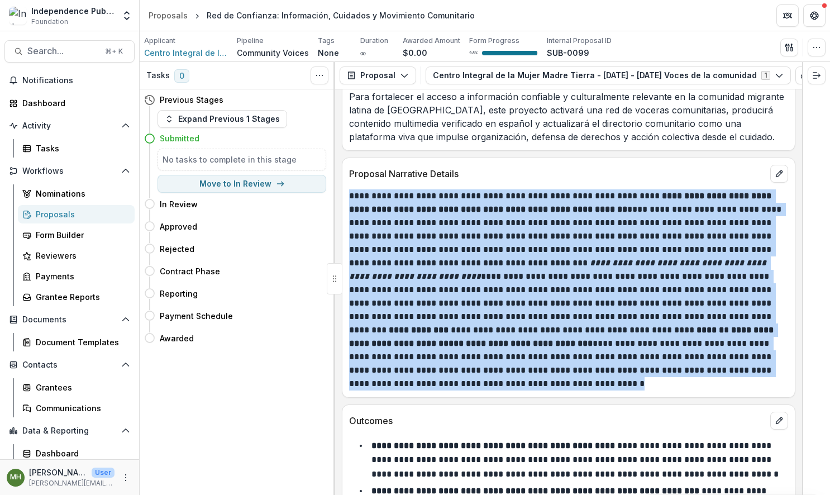
drag, startPoint x: 350, startPoint y: 201, endPoint x: 632, endPoint y: 392, distance: 340.8
click at [633, 392] on div "**********" at bounding box center [569, 278] width 454 height 240
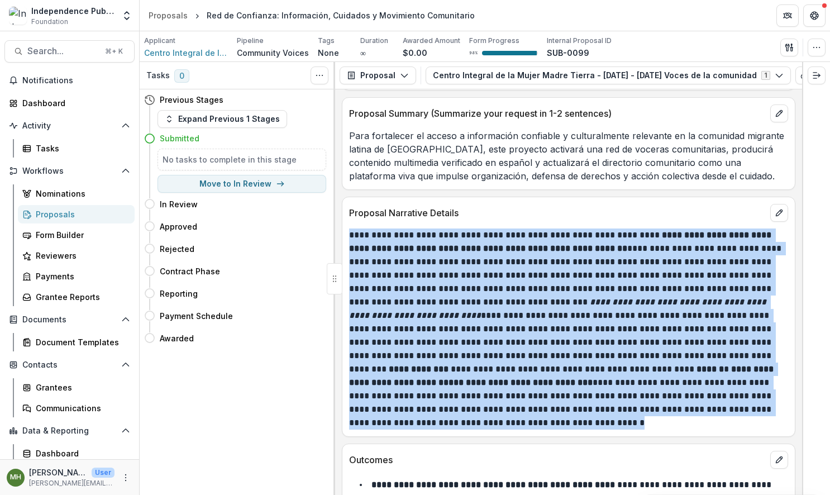
scroll to position [5070, 0]
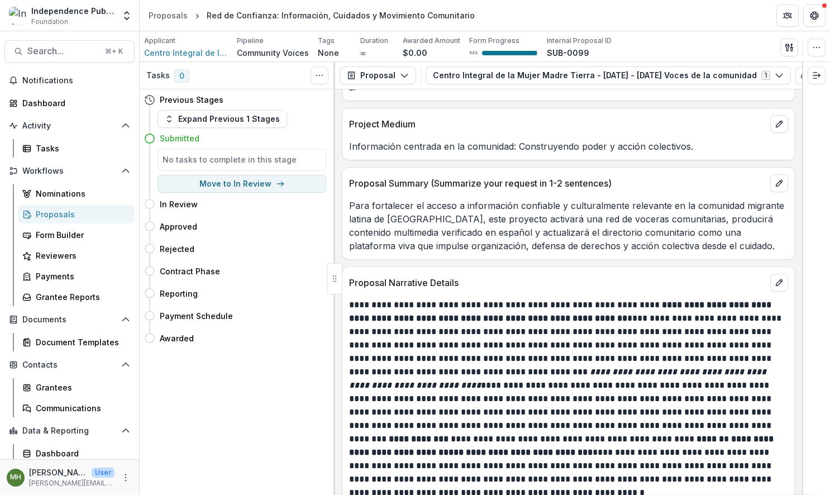
click at [517, 218] on p "Para fortalecer el acceso a información confiable y culturalmente relevante en …" at bounding box center [568, 226] width 439 height 54
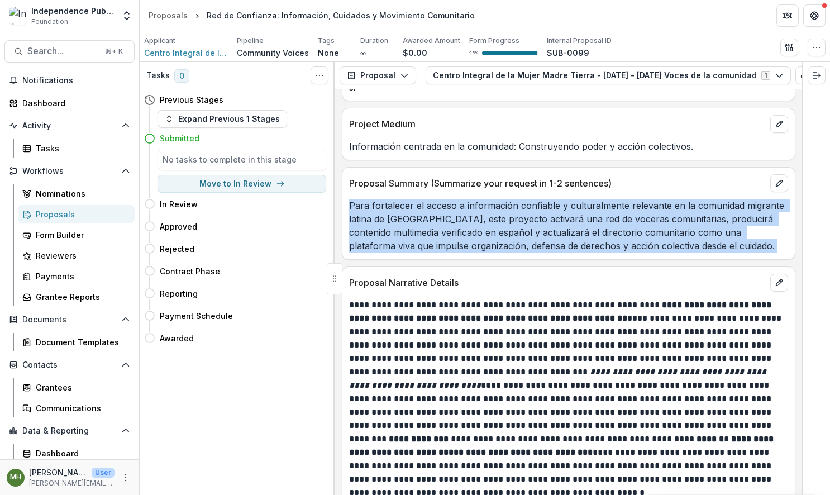
click at [517, 218] on p "Para fortalecer el acceso a información confiable y culturalmente relevante en …" at bounding box center [568, 226] width 439 height 54
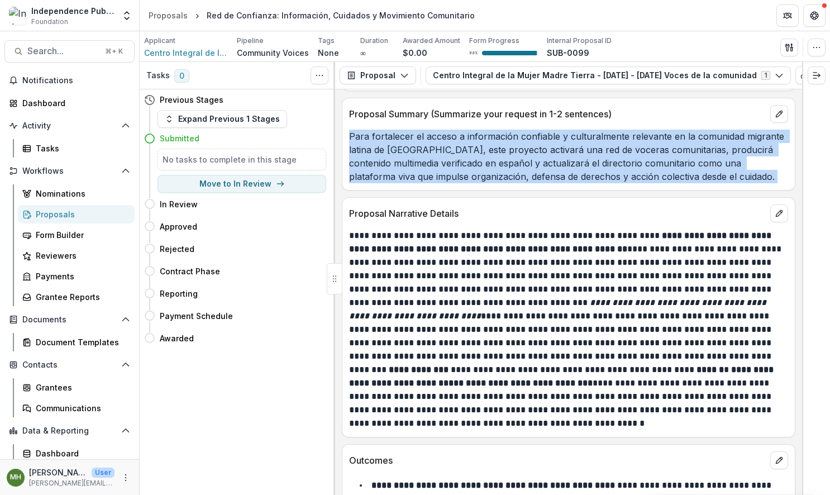
scroll to position [5156, 0]
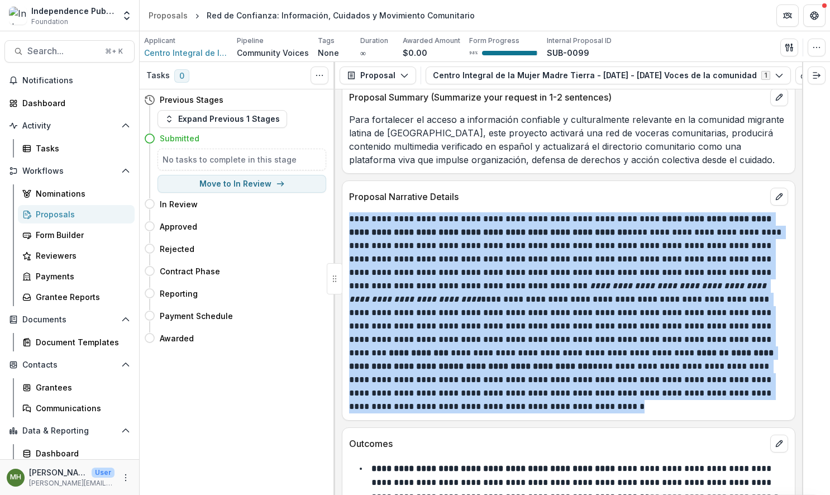
drag, startPoint x: 350, startPoint y: 220, endPoint x: 616, endPoint y: 413, distance: 329.0
click at [616, 413] on p "**********" at bounding box center [567, 312] width 436 height 201
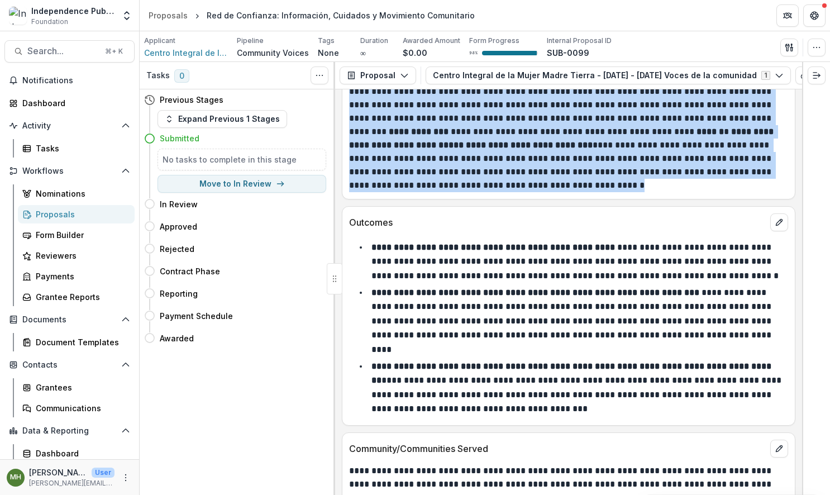
scroll to position [5380, 0]
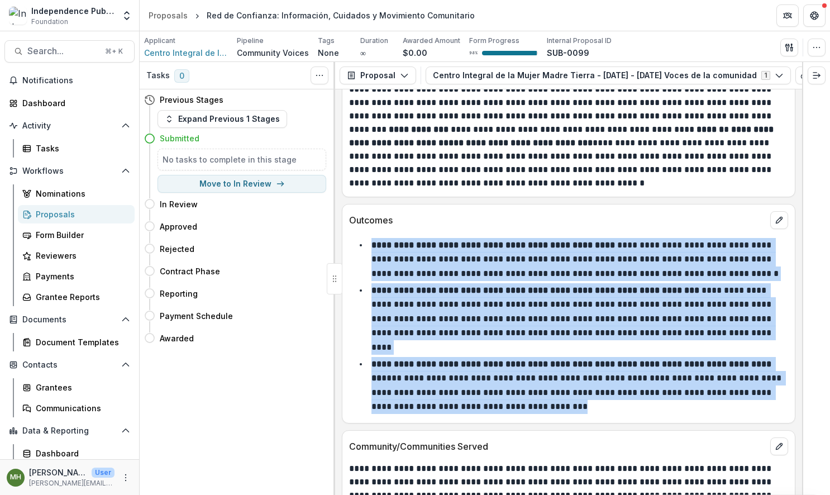
drag, startPoint x: 371, startPoint y: 246, endPoint x: 595, endPoint y: 394, distance: 267.7
click at [595, 394] on ul "**********" at bounding box center [576, 326] width 426 height 176
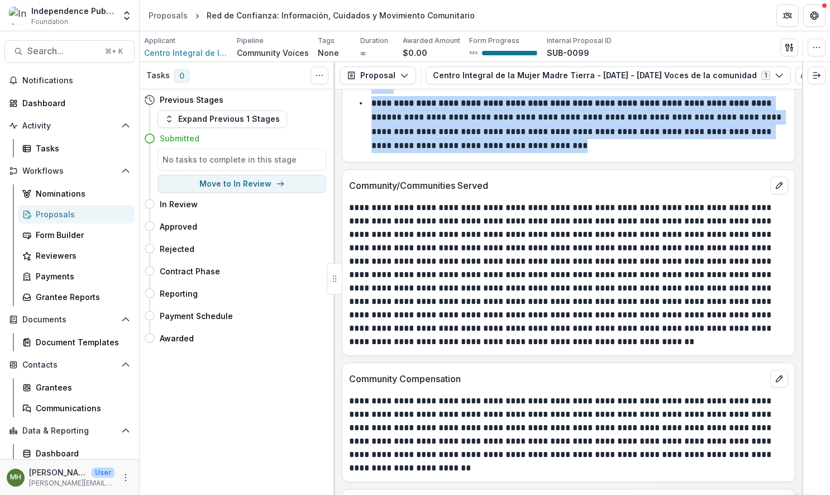
scroll to position [5642, 0]
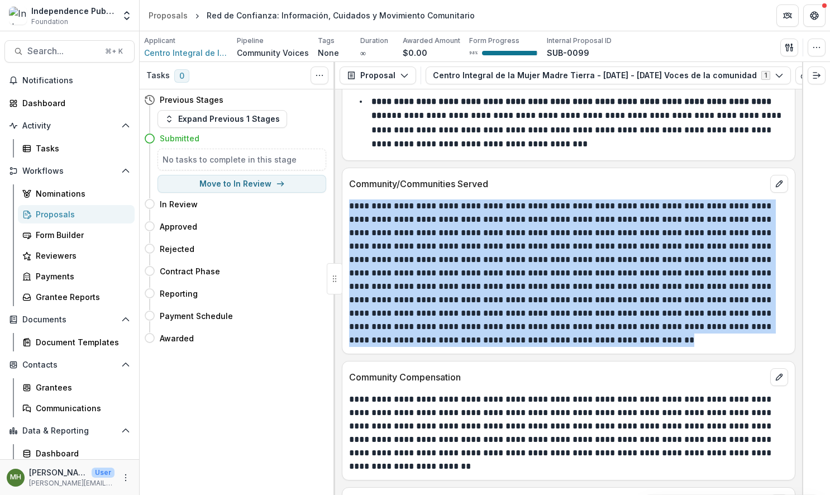
drag, startPoint x: 609, startPoint y: 317, endPoint x: 350, endPoint y: 192, distance: 288.1
click at [350, 199] on p at bounding box center [567, 272] width 436 height 147
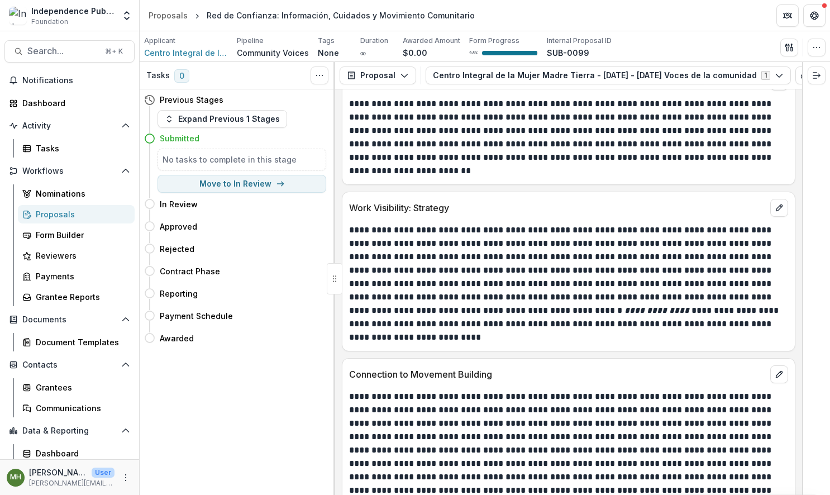
scroll to position [5983, 0]
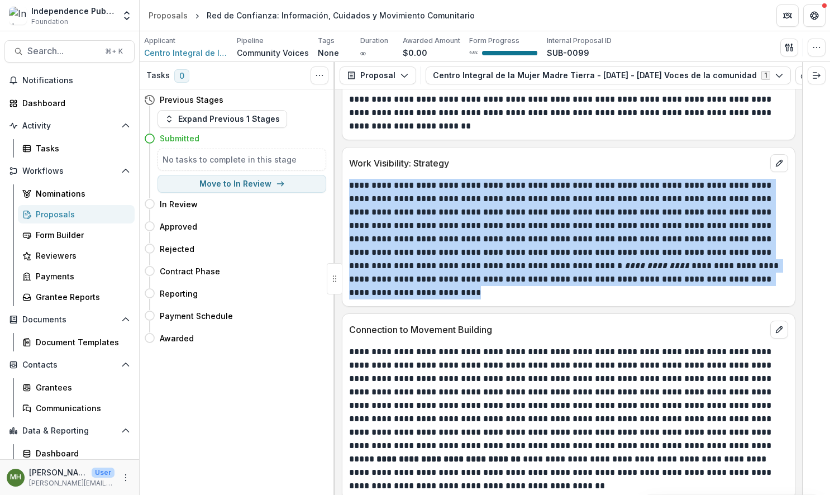
drag, startPoint x: 380, startPoint y: 268, endPoint x: 346, endPoint y: 174, distance: 99.8
click at [346, 179] on div "**********" at bounding box center [568, 239] width 452 height 121
click at [41, 53] on span "Search..." at bounding box center [62, 51] width 71 height 11
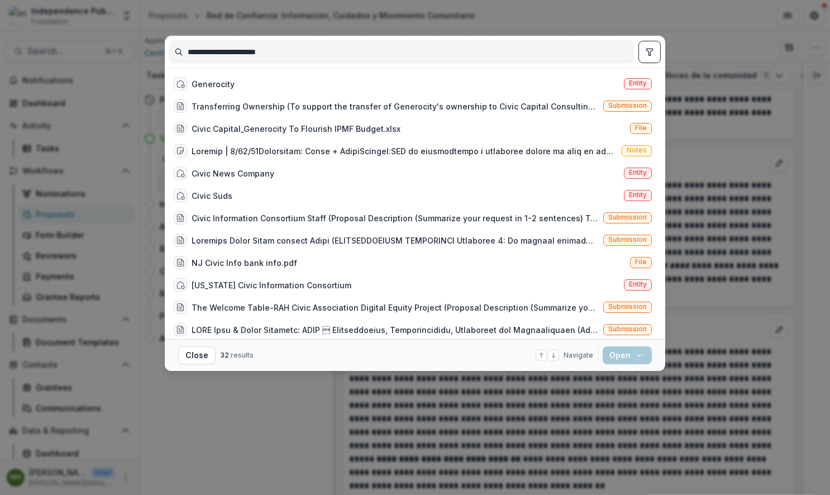
drag, startPoint x: 281, startPoint y: 54, endPoint x: 232, endPoint y: 51, distance: 48.7
click at [232, 51] on input "**********" at bounding box center [402, 52] width 464 height 18
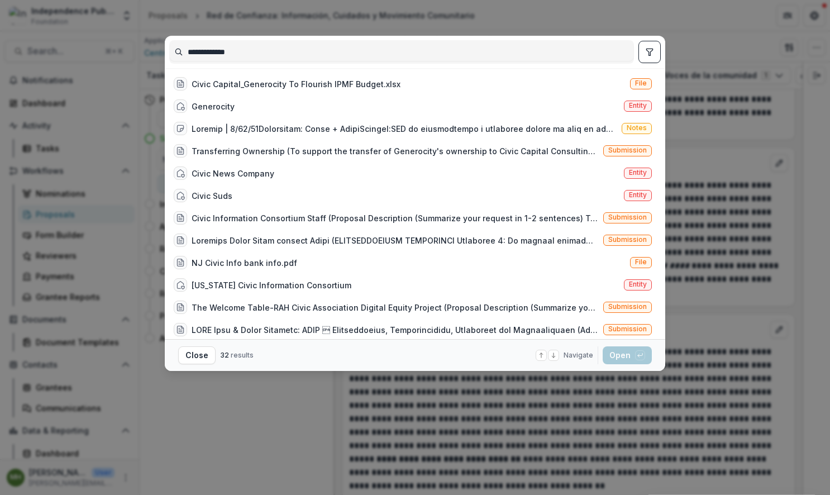
type input "**********"
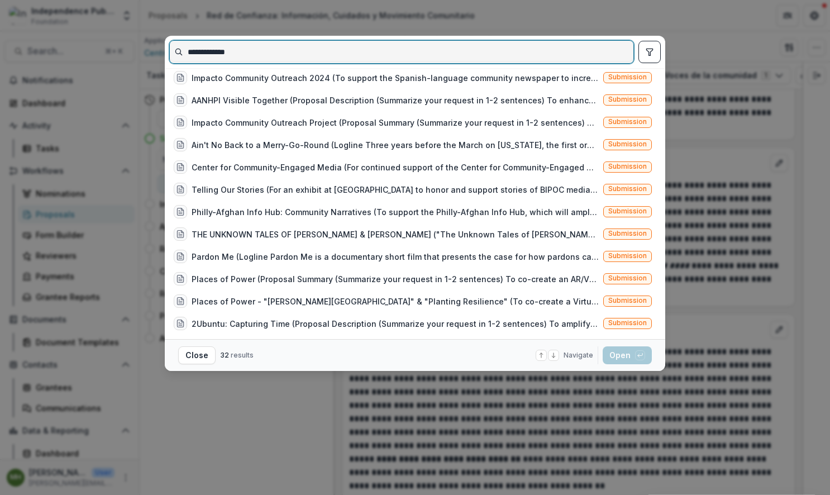
scroll to position [0, 0]
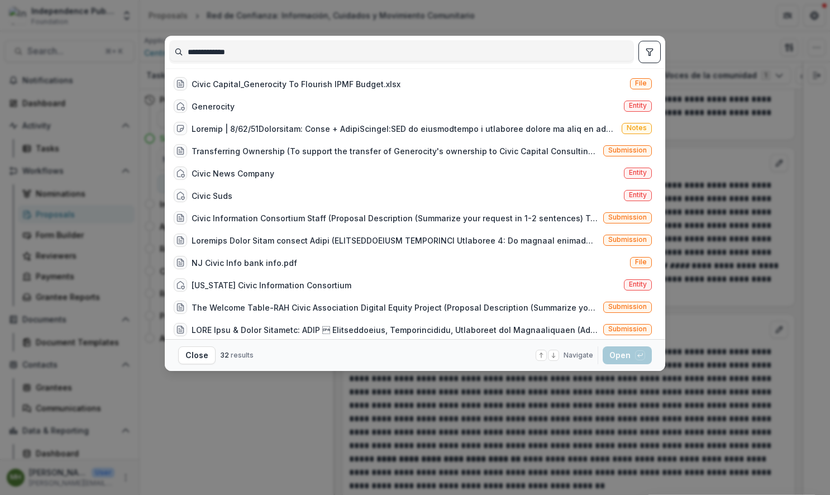
click at [651, 25] on div "**********" at bounding box center [415, 247] width 830 height 495
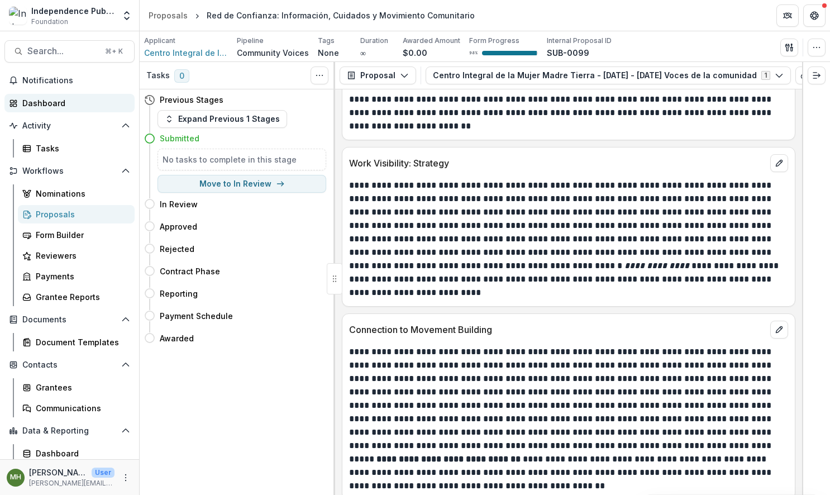
click at [50, 103] on div "Dashboard" at bounding box center [73, 103] width 103 height 12
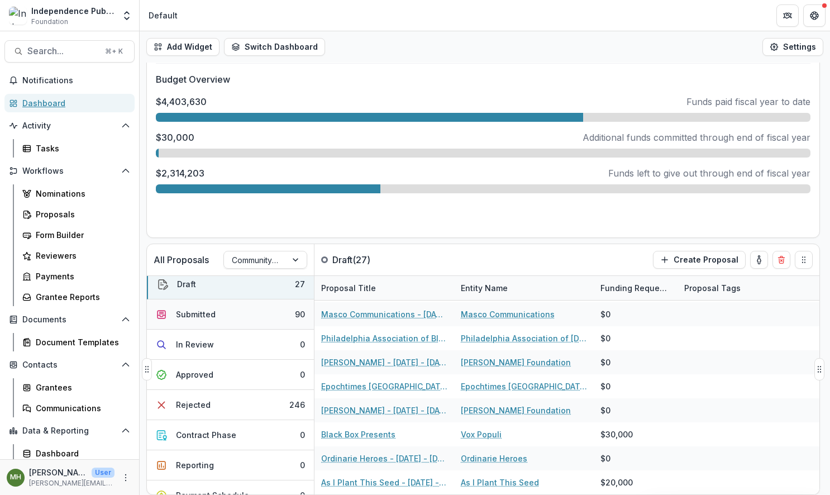
scroll to position [6, 0]
click at [209, 320] on div "Submitted" at bounding box center [196, 315] width 40 height 12
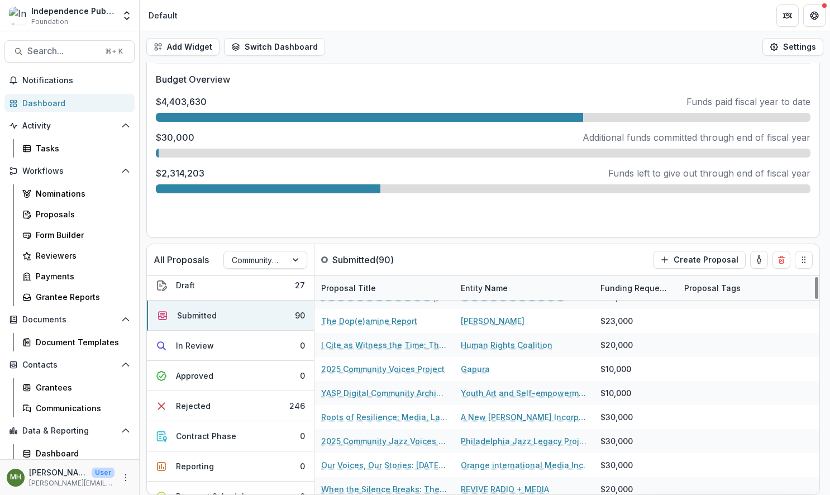
scroll to position [814, 0]
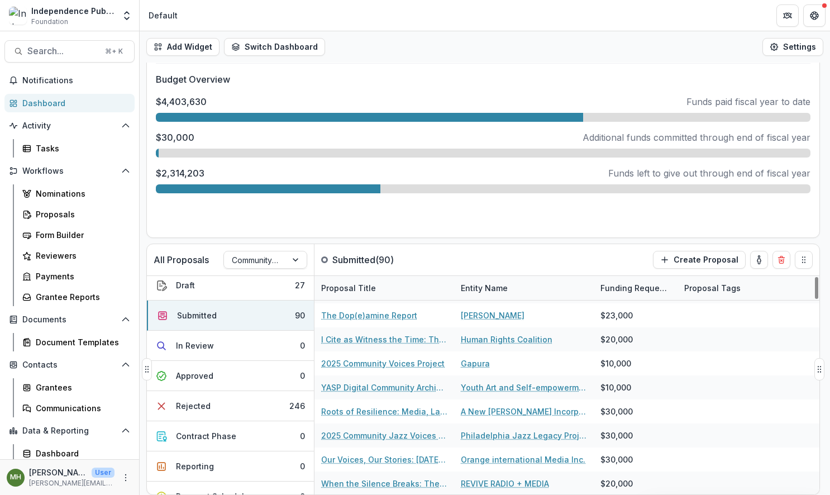
click at [490, 292] on div "Entity Name" at bounding box center [484, 288] width 60 height 12
click at [489, 338] on span "Sort Ascending" at bounding box center [505, 336] width 59 height 9
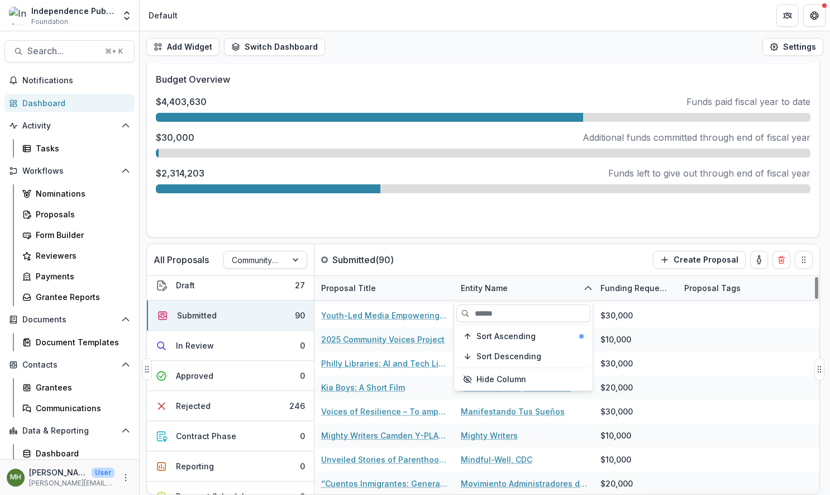
click at [547, 264] on div "All Proposals Community Voices Submitted ( 90 ) Create Proposal" at bounding box center [460, 259] width 626 height 31
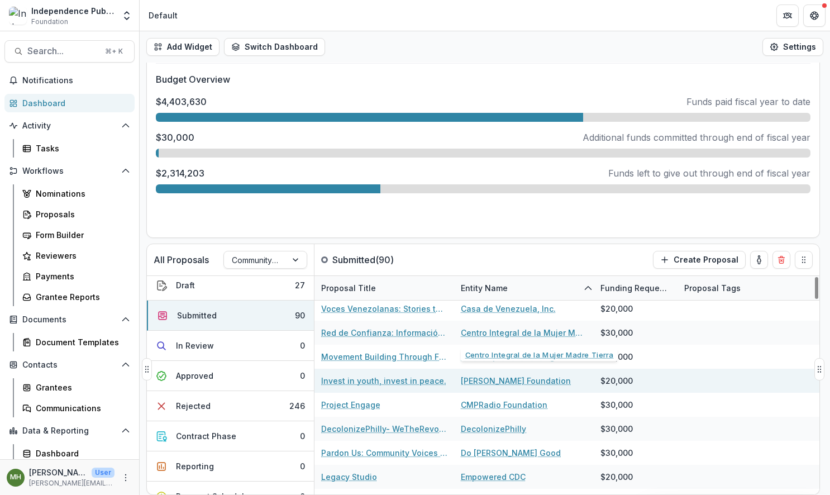
scroll to position [350, 0]
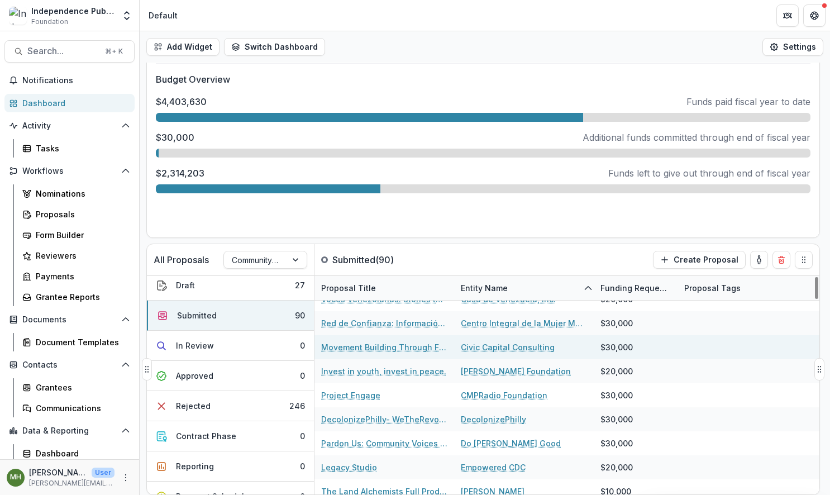
click at [417, 347] on link "Movement Building Through Flourishing" at bounding box center [384, 347] width 126 height 12
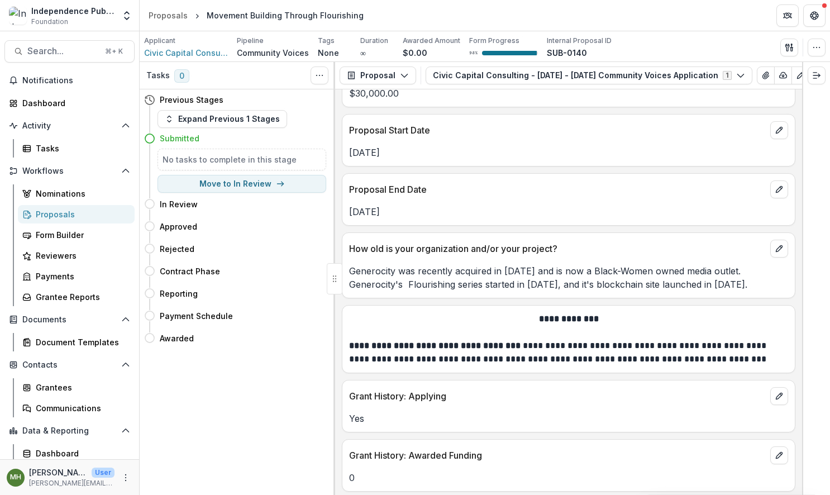
scroll to position [5025, 0]
drag, startPoint x: 377, startPoint y: 274, endPoint x: 347, endPoint y: 247, distance: 40.3
click at [347, 264] on div "Generocity was recently acquired in [DATE] and is now a Black-Women owned media…" at bounding box center [568, 277] width 452 height 27
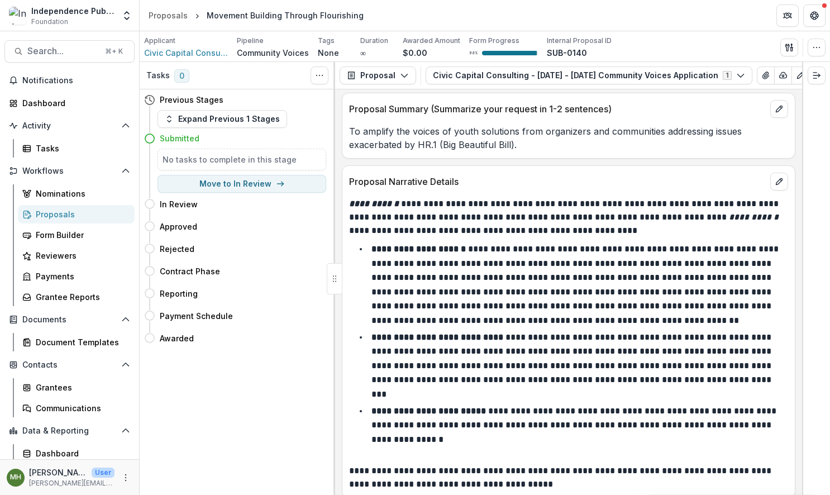
scroll to position [5493, 0]
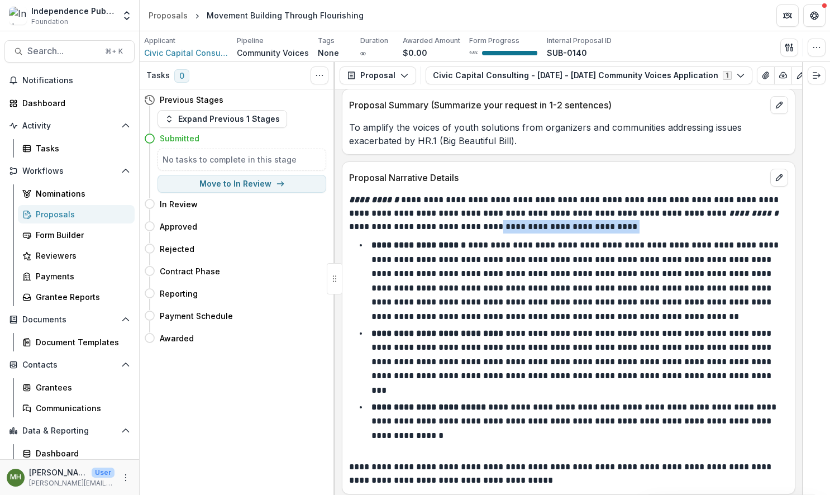
drag, startPoint x: 605, startPoint y: 222, endPoint x: 475, endPoint y: 216, distance: 130.3
click at [475, 216] on div "**********" at bounding box center [568, 340] width 439 height 294
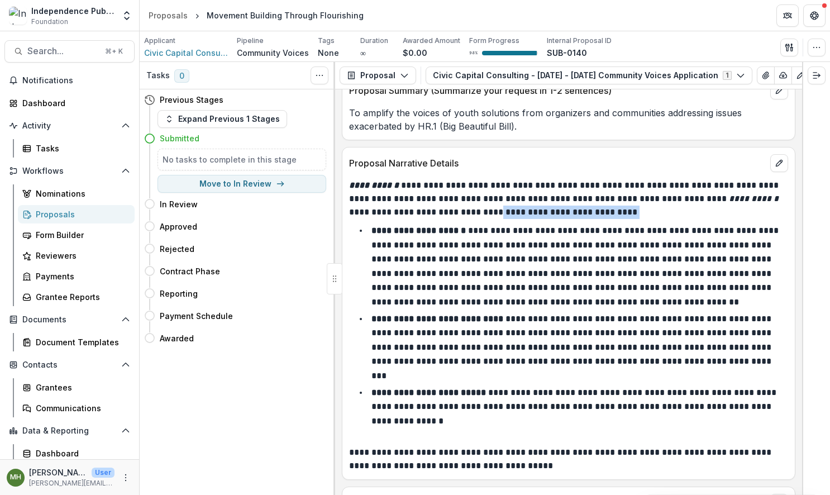
scroll to position [5508, 0]
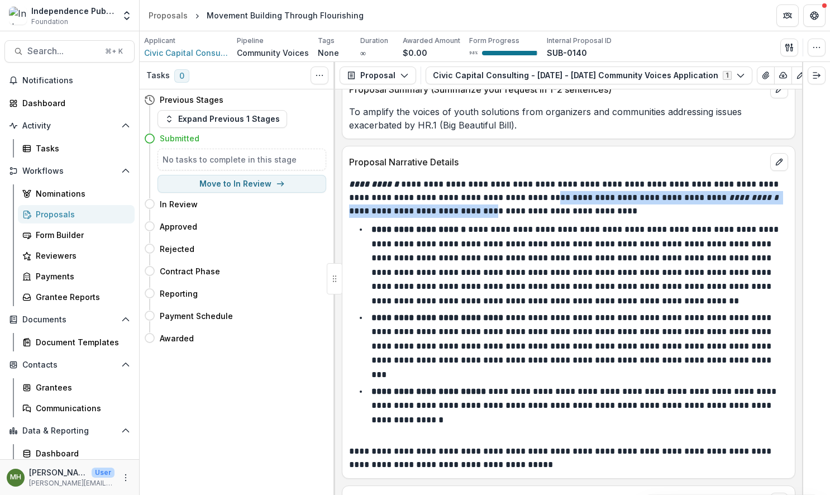
drag, startPoint x: 474, startPoint y: 202, endPoint x: 557, endPoint y: 185, distance: 85.4
click at [557, 185] on p "**********" at bounding box center [567, 198] width 436 height 40
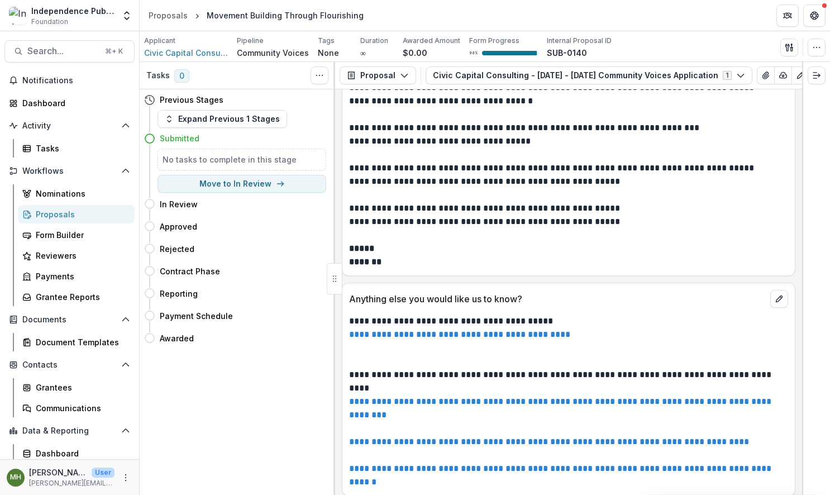
scroll to position [7275, 0]
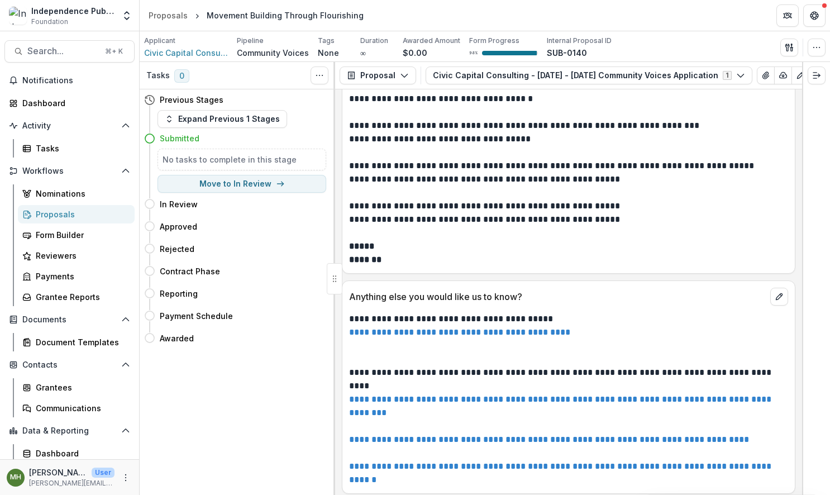
click at [509, 328] on link "**********" at bounding box center [459, 332] width 221 height 8
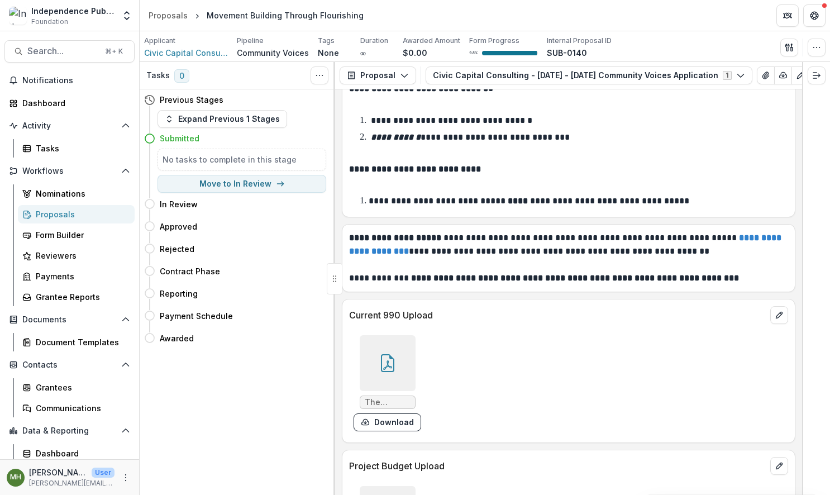
scroll to position [7826, 0]
click at [371, 335] on div at bounding box center [388, 363] width 56 height 56
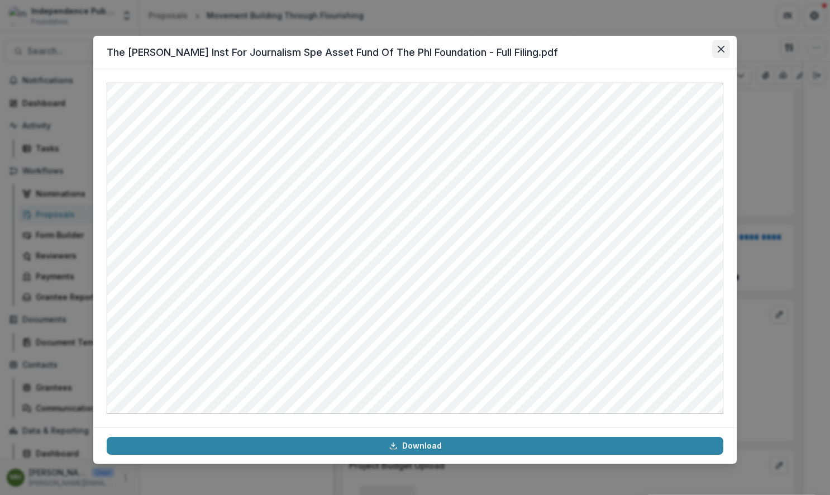
click at [725, 46] on button "Close" at bounding box center [721, 49] width 18 height 18
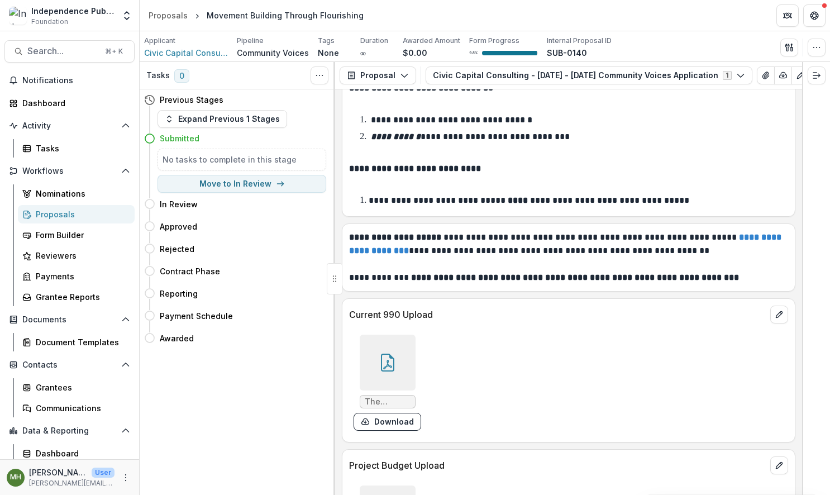
scroll to position [7865, 0]
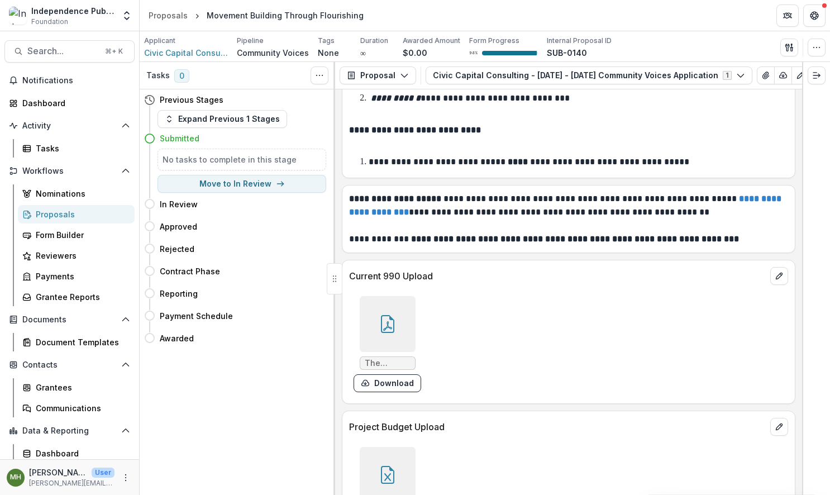
click at [403, 447] on div at bounding box center [388, 475] width 56 height 56
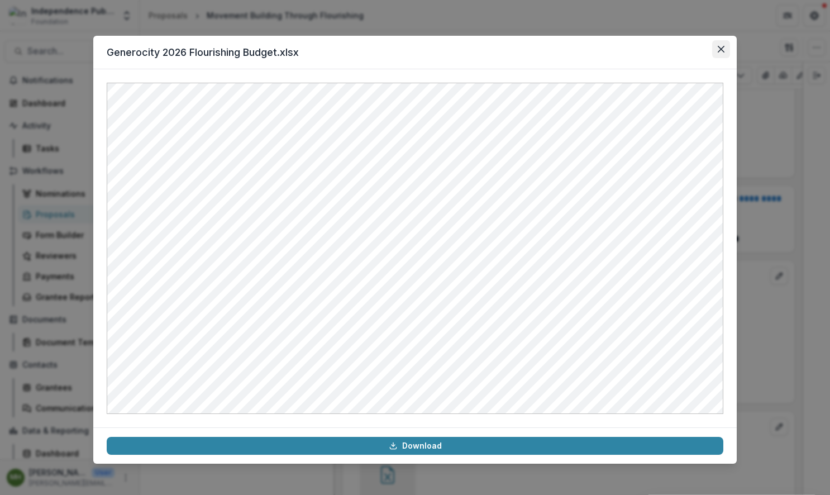
click at [718, 48] on icon "Close" at bounding box center [721, 49] width 7 height 7
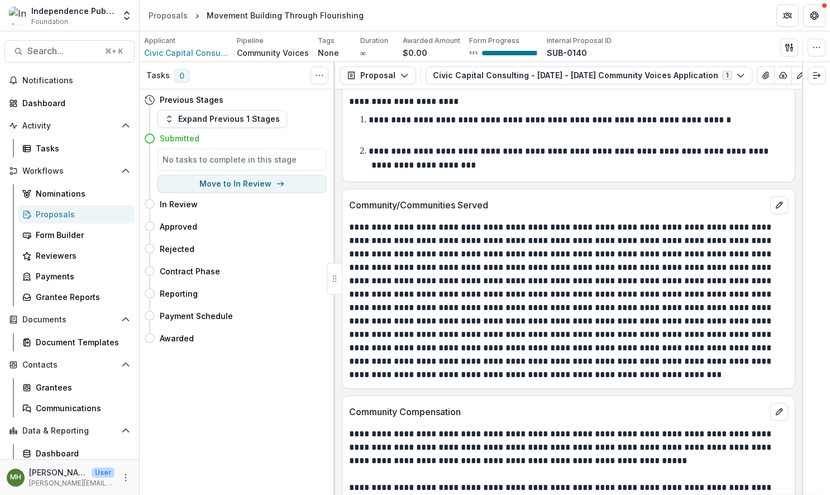
scroll to position [5909, 0]
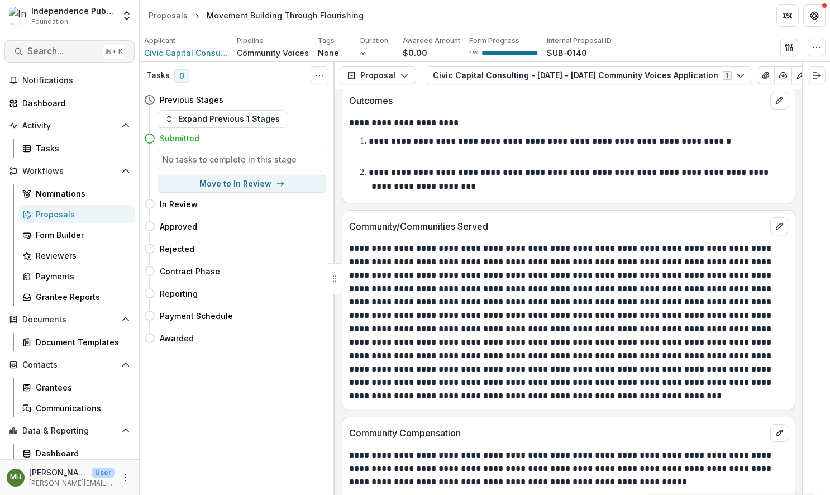
click at [56, 55] on span "Search..." at bounding box center [62, 51] width 71 height 11
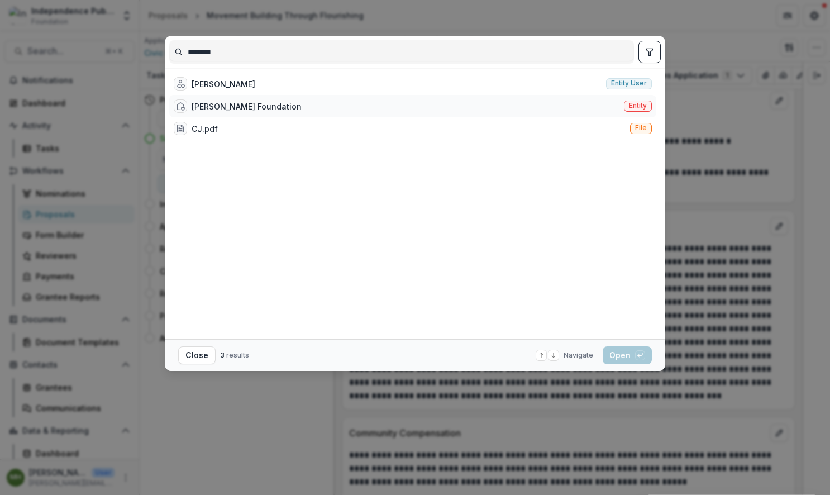
type input "********"
click at [631, 107] on span "Entity" at bounding box center [638, 106] width 18 height 8
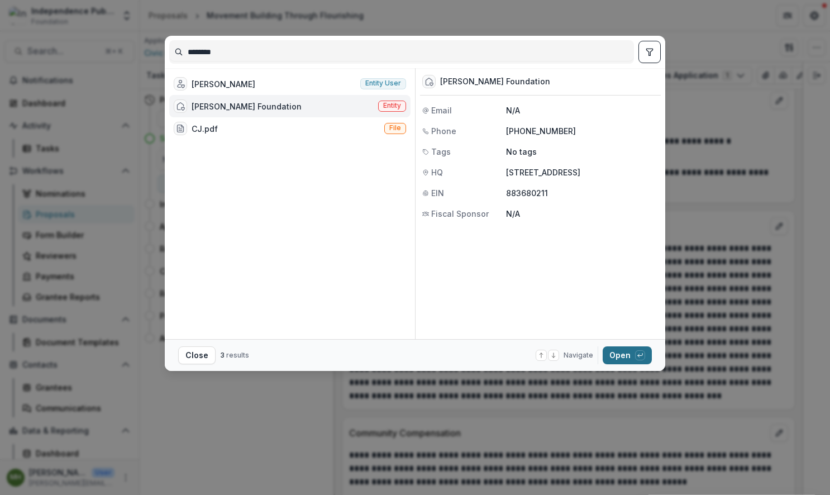
click at [626, 360] on button "Open with enter key" at bounding box center [627, 355] width 49 height 18
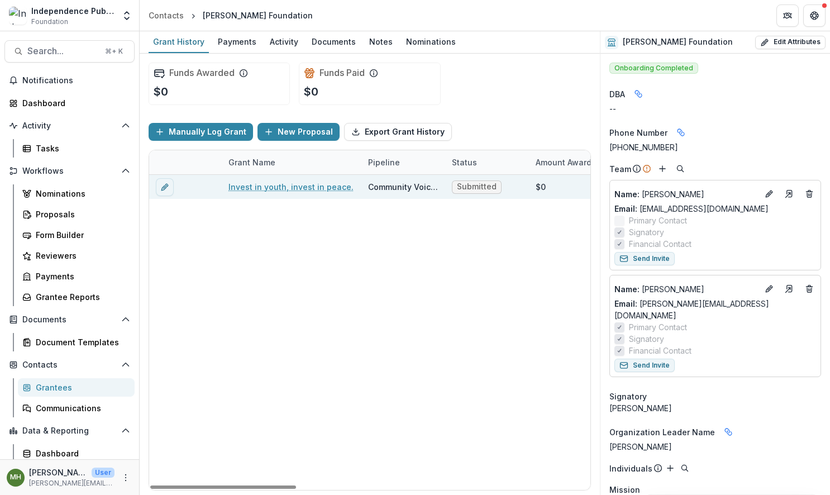
click at [309, 181] on link "Invest in youth, invest in peace." at bounding box center [290, 187] width 125 height 12
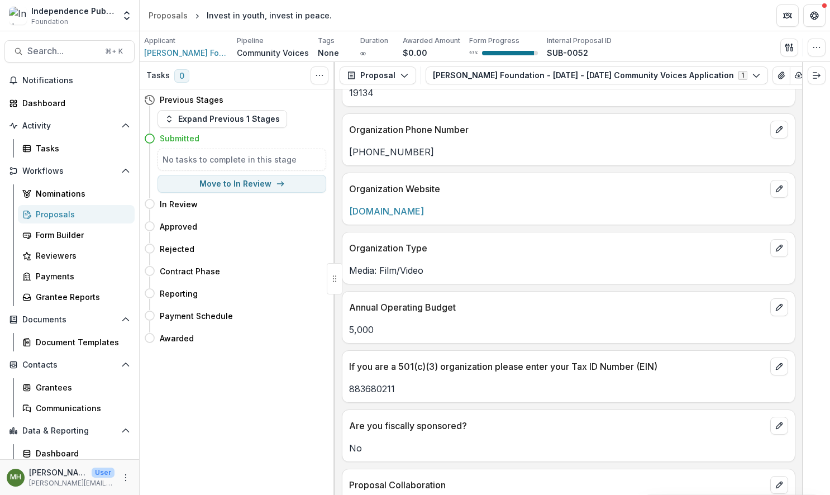
scroll to position [2294, 0]
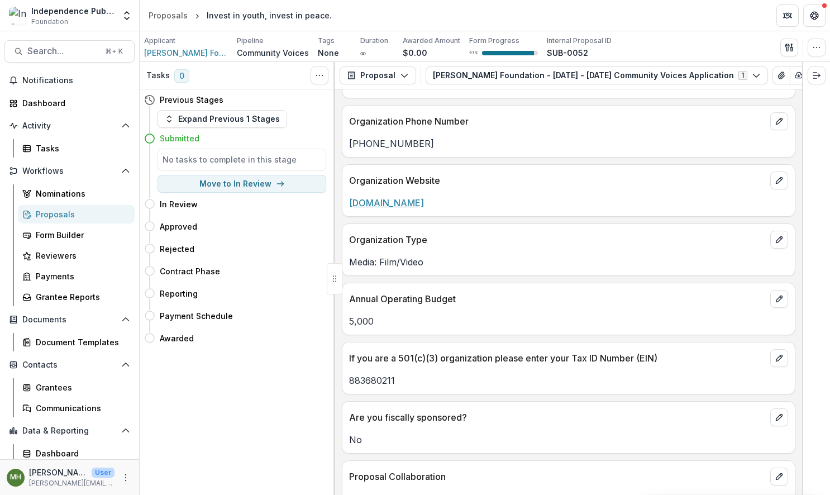
click at [373, 197] on link "[DOMAIN_NAME]" at bounding box center [386, 202] width 75 height 11
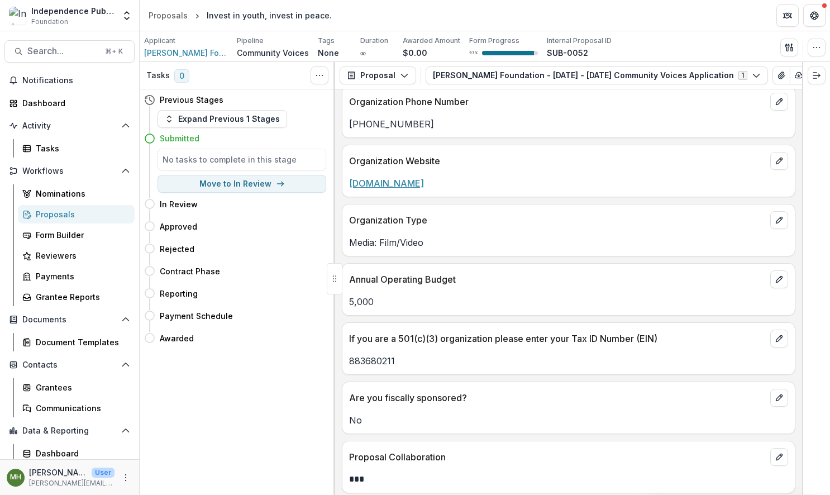
scroll to position [2317, 0]
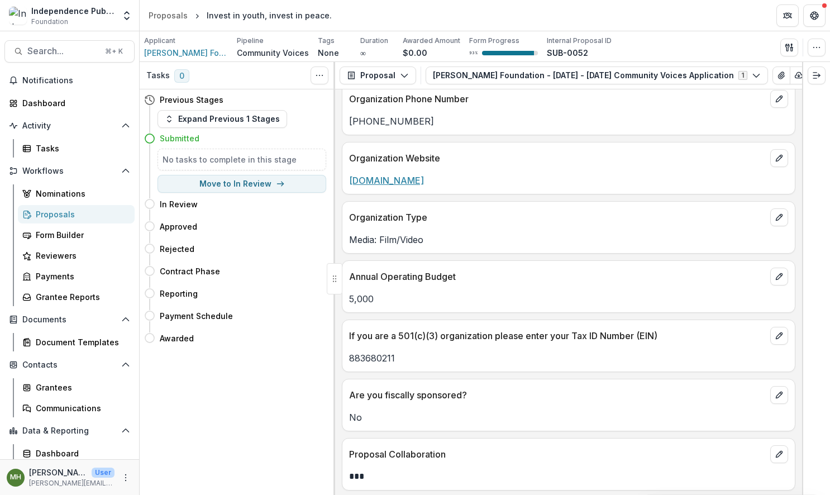
click at [379, 175] on link "[DOMAIN_NAME]" at bounding box center [386, 180] width 75 height 11
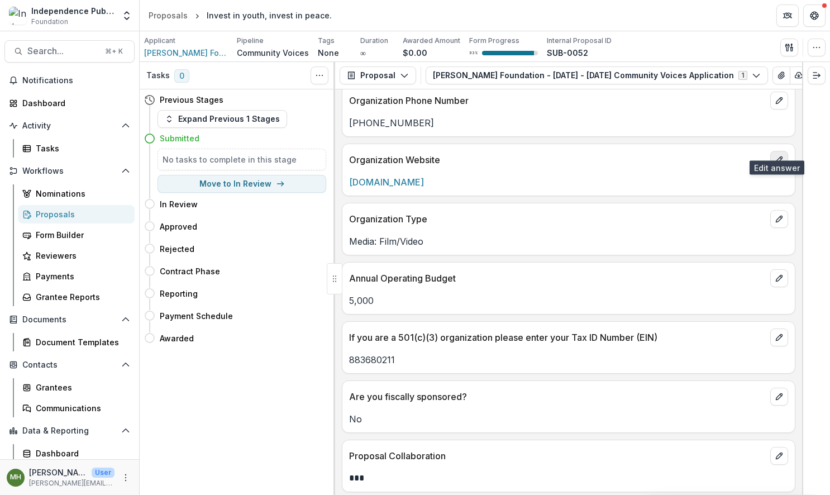
click at [779, 155] on icon "edit" at bounding box center [779, 159] width 9 height 9
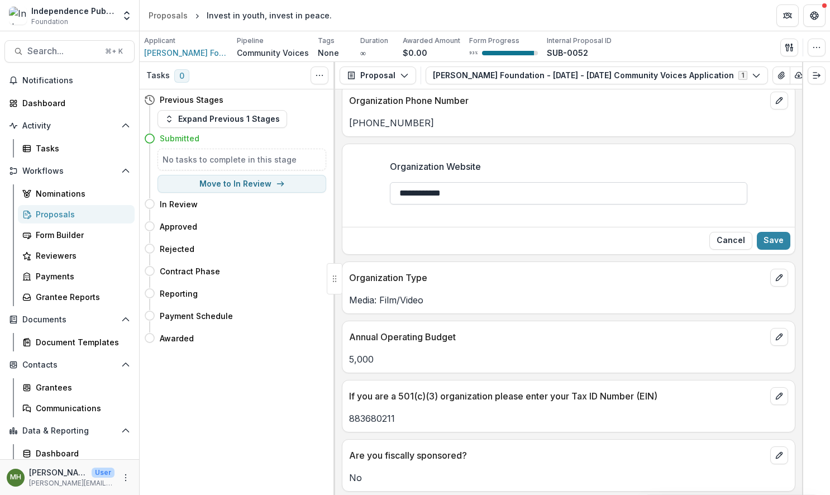
click at [479, 182] on input "**********" at bounding box center [569, 193] width 358 height 22
paste input "**********"
drag, startPoint x: 456, startPoint y: 180, endPoint x: 355, endPoint y: 176, distance: 100.6
click at [355, 176] on div "**********" at bounding box center [568, 187] width 452 height 72
click at [570, 183] on input "**********" at bounding box center [569, 193] width 358 height 22
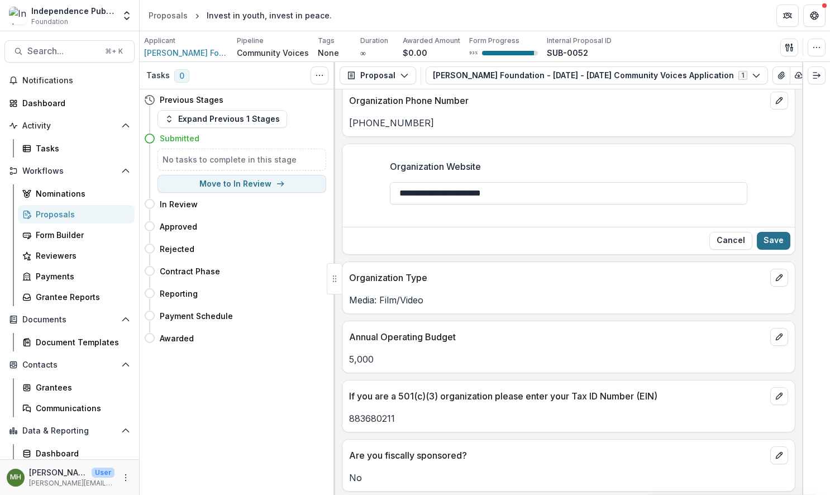
type input "**********"
click at [774, 232] on button "Save" at bounding box center [774, 241] width 34 height 18
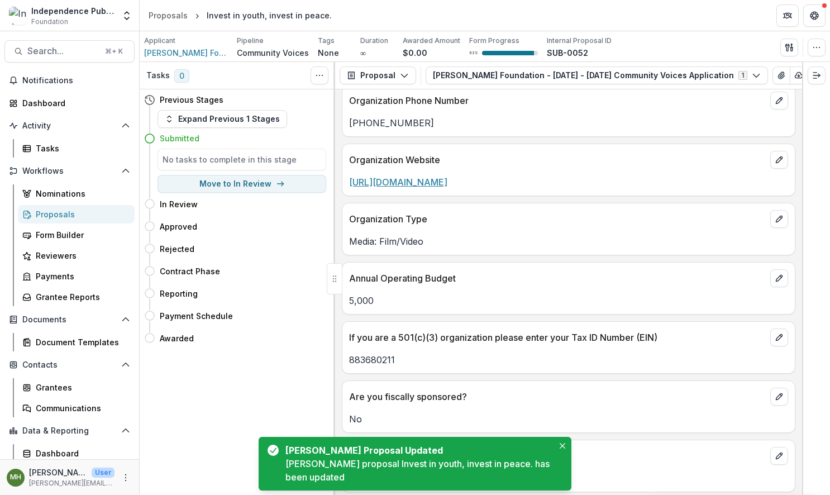
click at [401, 177] on link "[URL][DOMAIN_NAME]" at bounding box center [398, 182] width 98 height 11
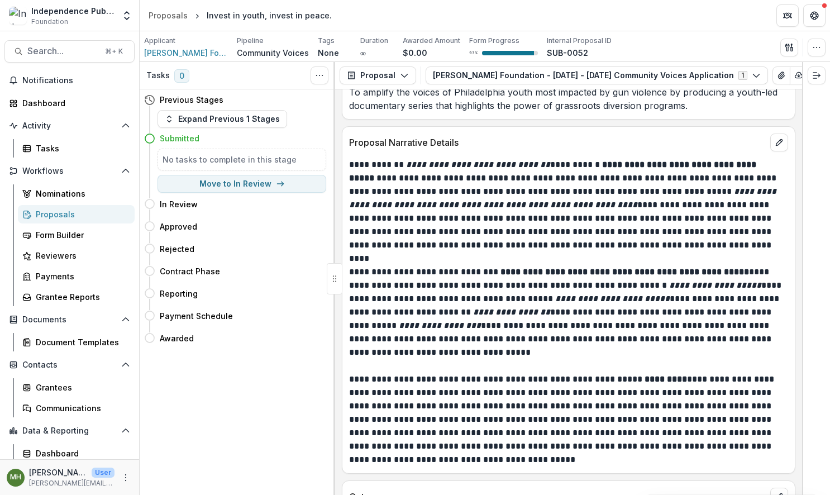
scroll to position [5248, 0]
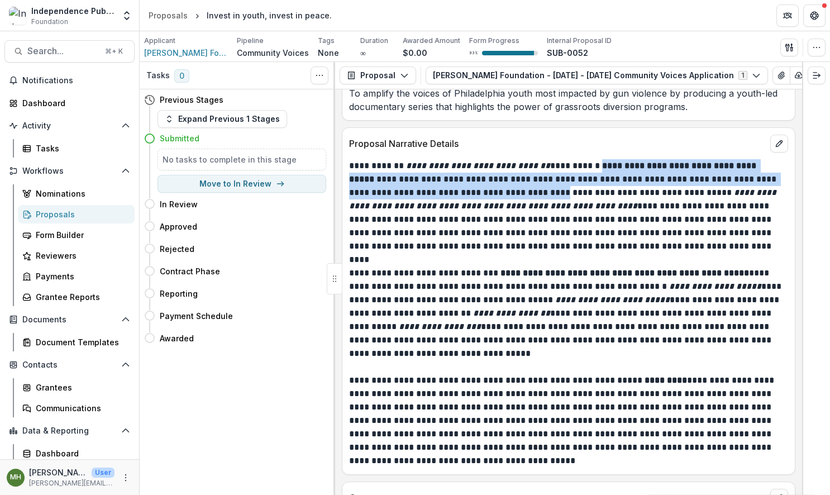
drag, startPoint x: 592, startPoint y: 154, endPoint x: 528, endPoint y: 181, distance: 69.6
click at [528, 181] on p "**********" at bounding box center [567, 206] width 436 height 94
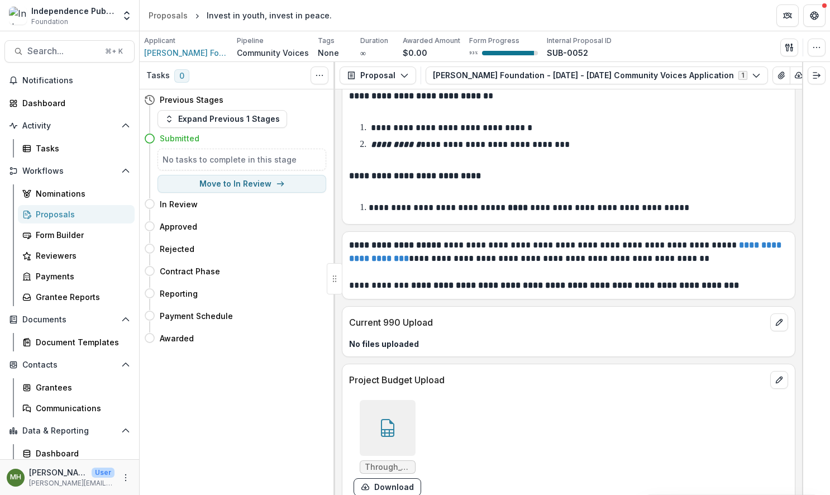
scroll to position [7205, 0]
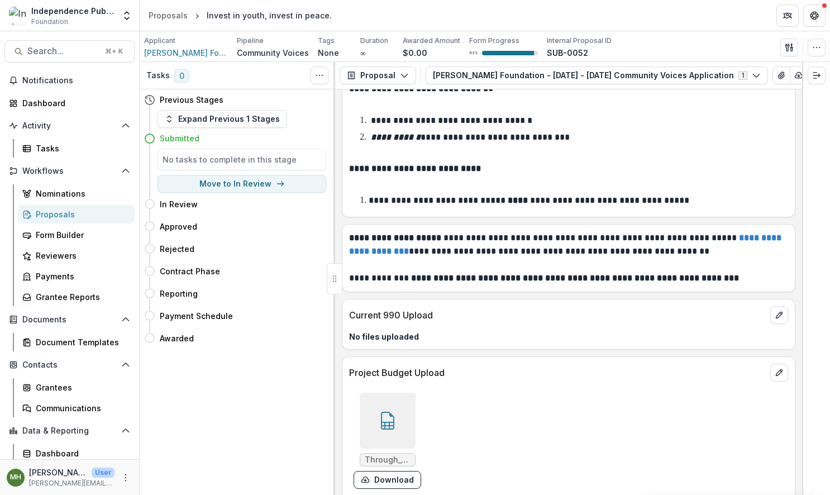
click at [393, 412] on icon at bounding box center [388, 421] width 18 height 18
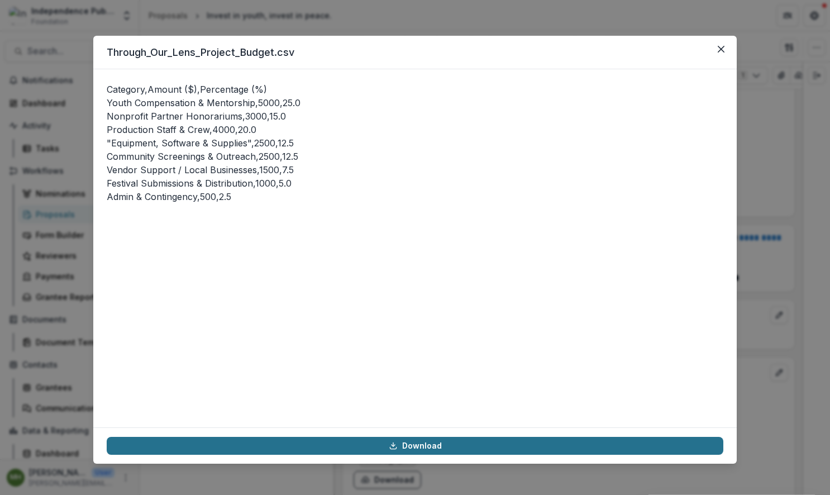
click at [431, 445] on link "Download" at bounding box center [415, 446] width 617 height 18
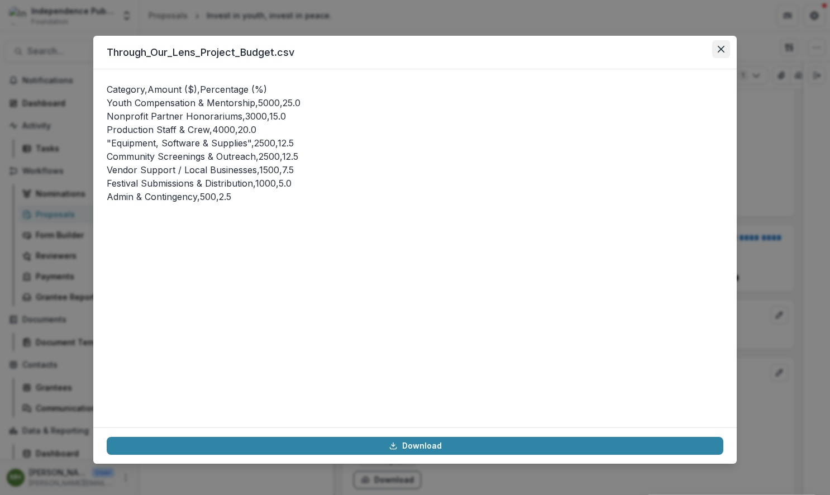
click at [719, 45] on button "Close" at bounding box center [721, 49] width 18 height 18
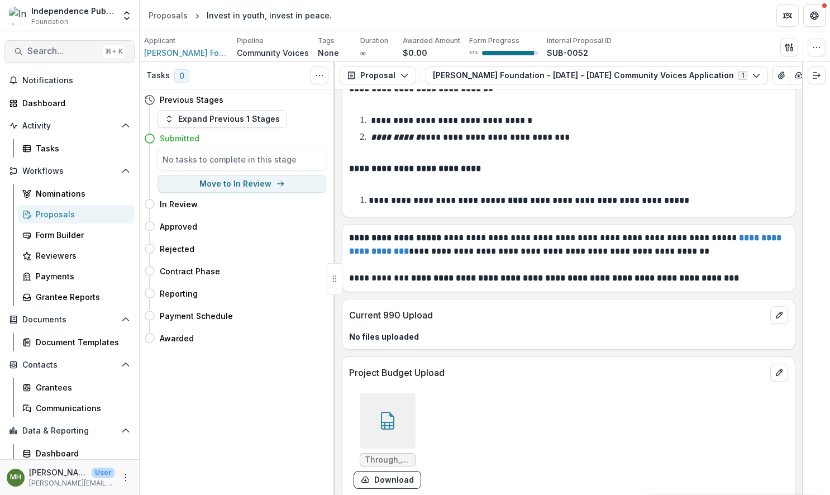
click at [59, 51] on span "Search..." at bounding box center [62, 51] width 71 height 11
click at [54, 51] on span "Search..." at bounding box center [62, 51] width 71 height 11
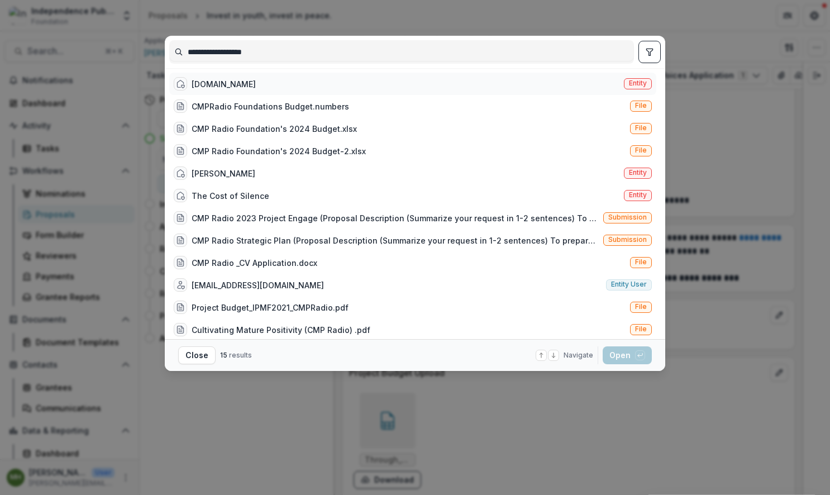
type input "**********"
click at [629, 83] on span "Entity" at bounding box center [638, 83] width 18 height 8
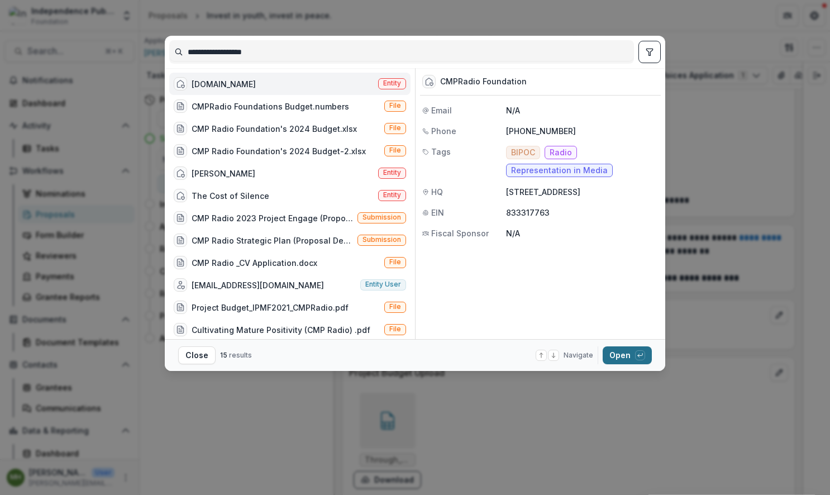
click at [626, 359] on button "Open with enter key" at bounding box center [627, 355] width 49 height 18
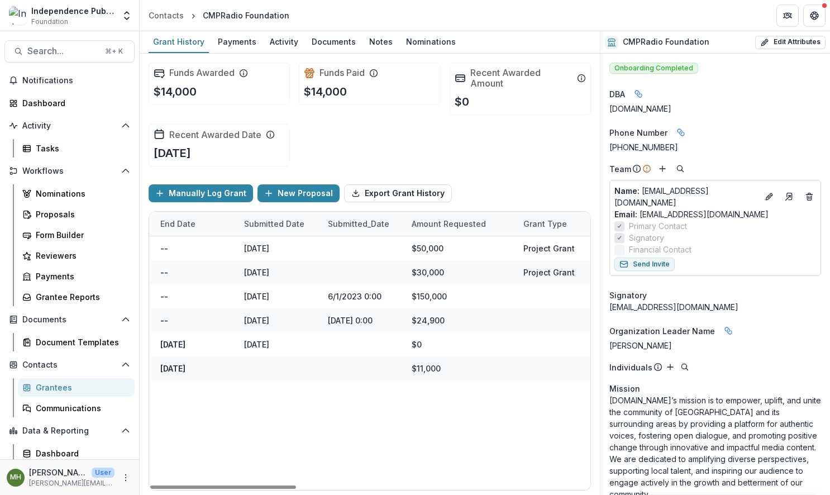
scroll to position [0, 878]
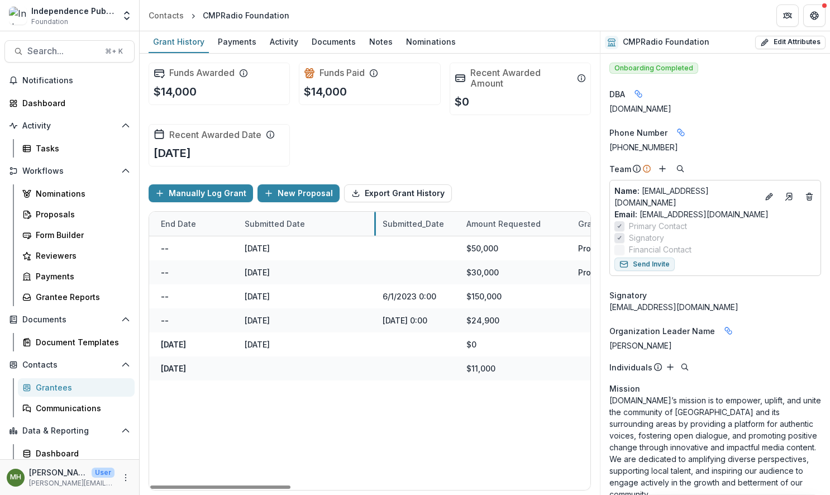
drag, startPoint x: 321, startPoint y: 226, endPoint x: 374, endPoint y: 223, distance: 52.6
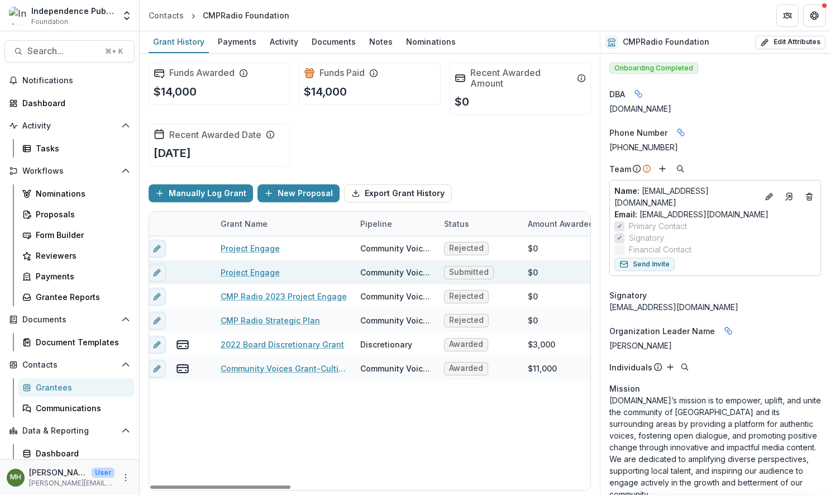
scroll to position [0, 0]
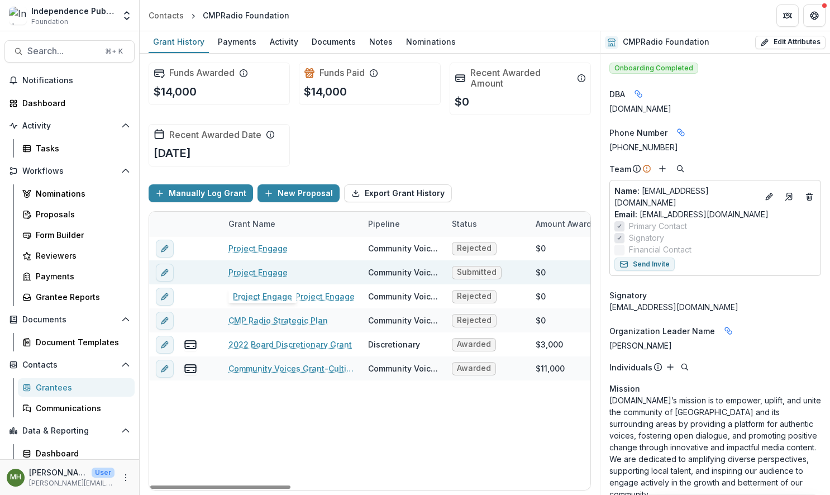
click at [266, 274] on link "Project Engage" at bounding box center [257, 272] width 59 height 12
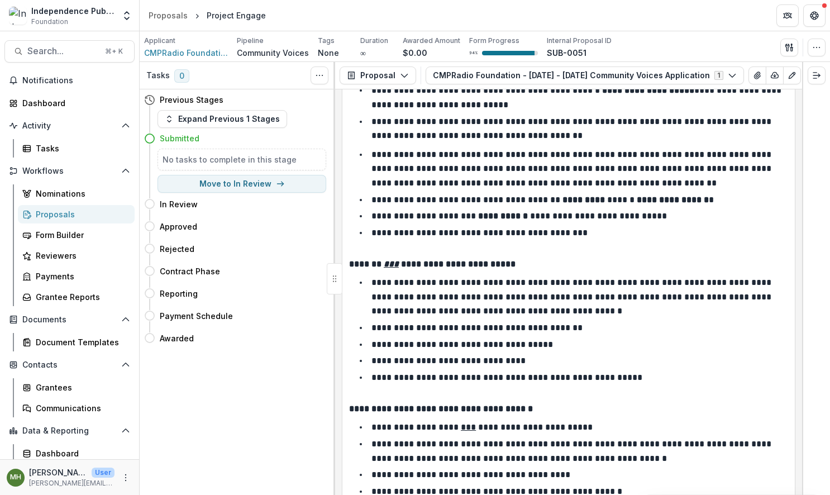
scroll to position [773, 0]
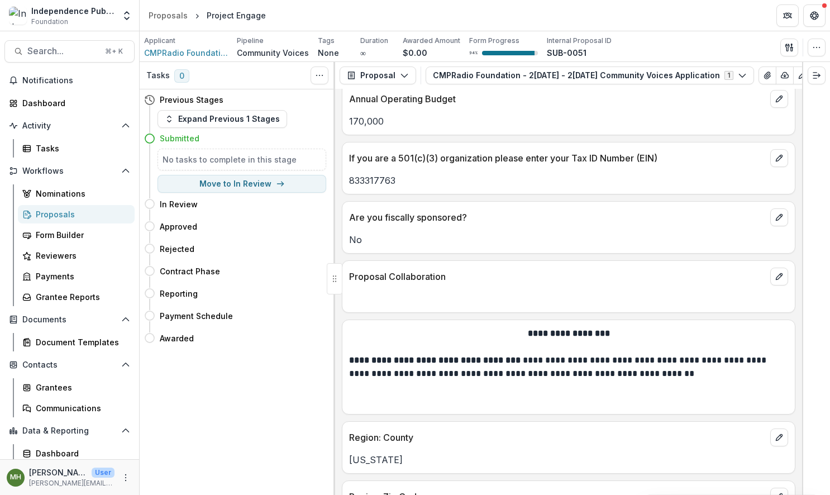
scroll to position [2206, 0]
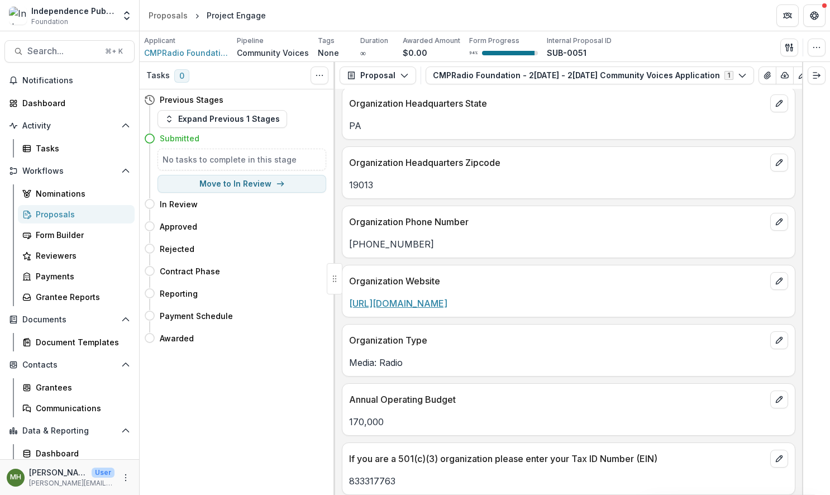
click at [415, 298] on link "[URL][DOMAIN_NAME]" at bounding box center [398, 303] width 98 height 11
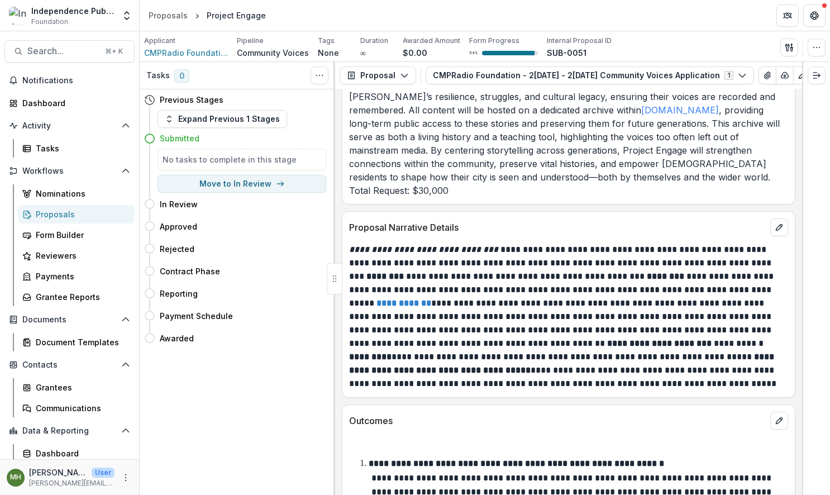
scroll to position [5105, 0]
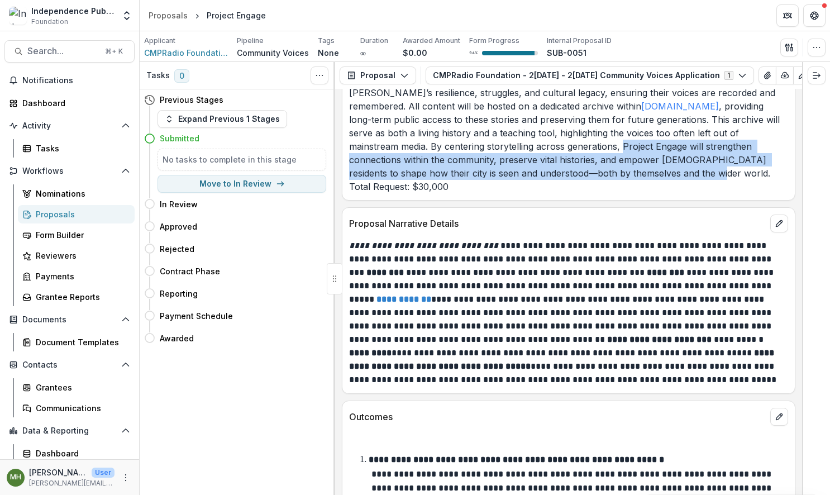
drag, startPoint x: 418, startPoint y: 141, endPoint x: 439, endPoint y: 160, distance: 28.1
click at [439, 160] on p "To amplify community storytelling in [GEOGRAPHIC_DATA] by training 15 youth and…" at bounding box center [568, 106] width 439 height 174
copy p "Project Engage will strengthen connections within the community, preserve vital…"
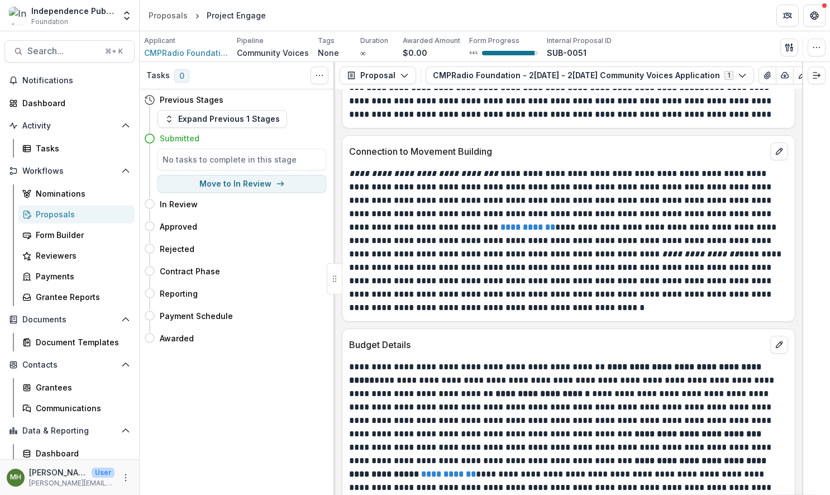
scroll to position [6111, 0]
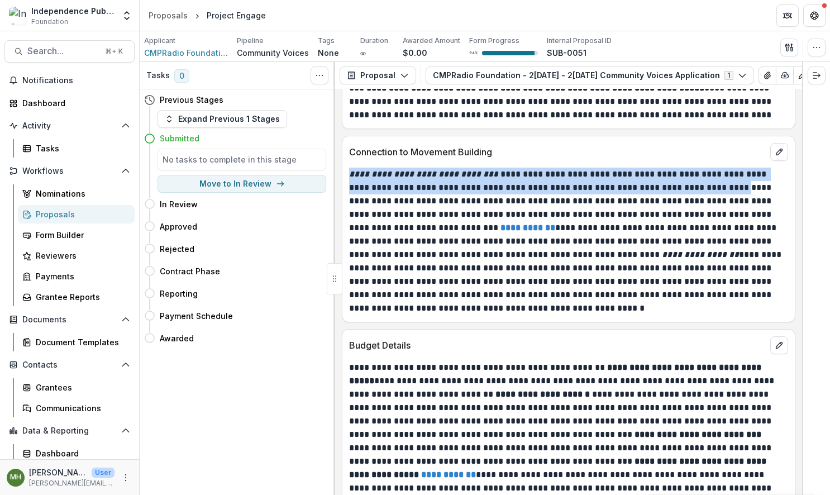
drag, startPoint x: 579, startPoint y: 143, endPoint x: 347, endPoint y: 139, distance: 231.9
click at [347, 168] on div "**********" at bounding box center [568, 241] width 452 height 147
copy p "**********"
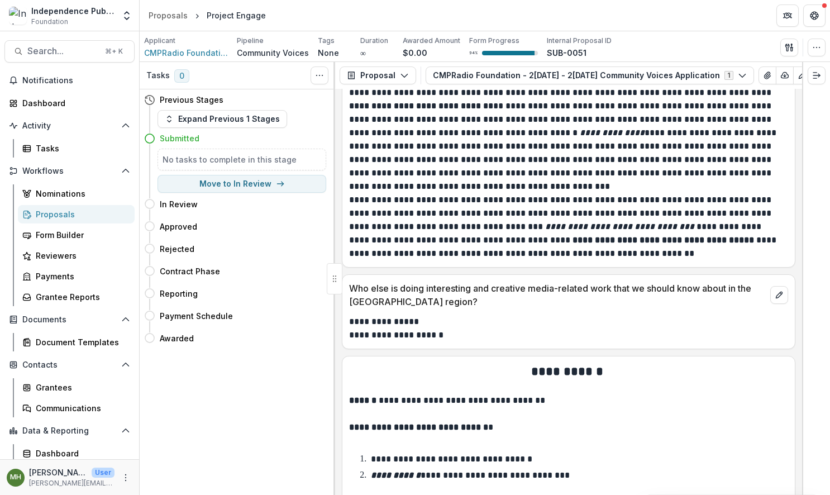
scroll to position [7049, 0]
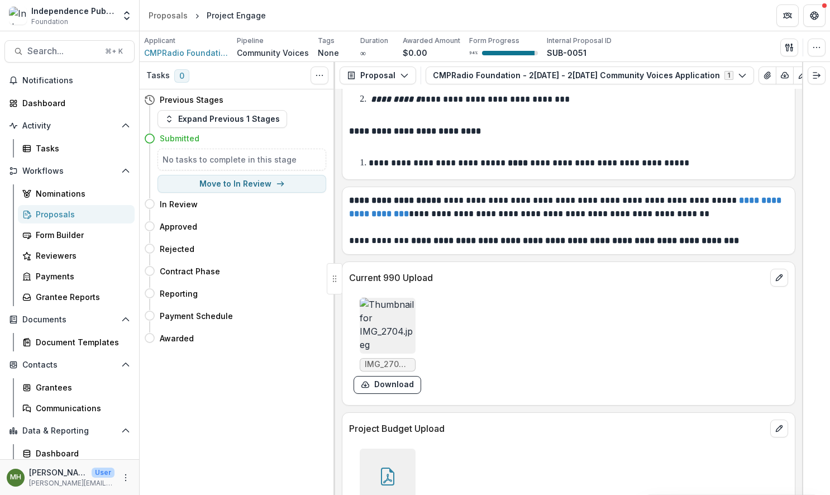
click at [397, 298] on img at bounding box center [388, 326] width 56 height 56
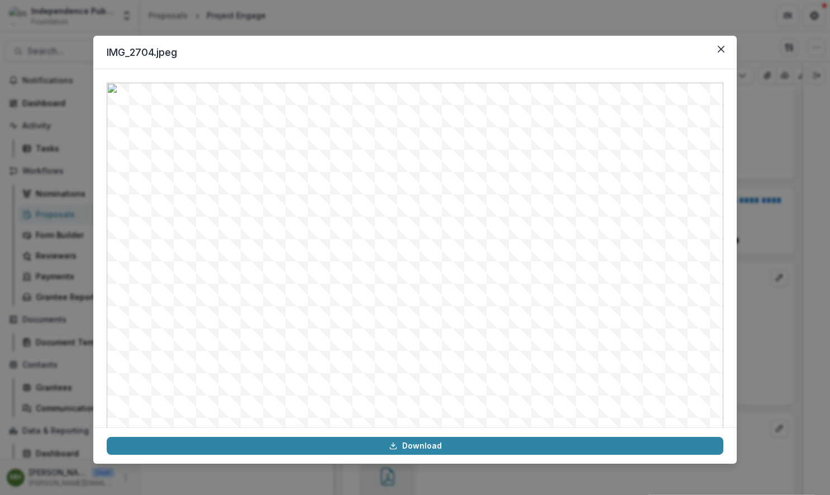
click at [748, 144] on div "IMG_2704.jpeg Download" at bounding box center [415, 247] width 830 height 495
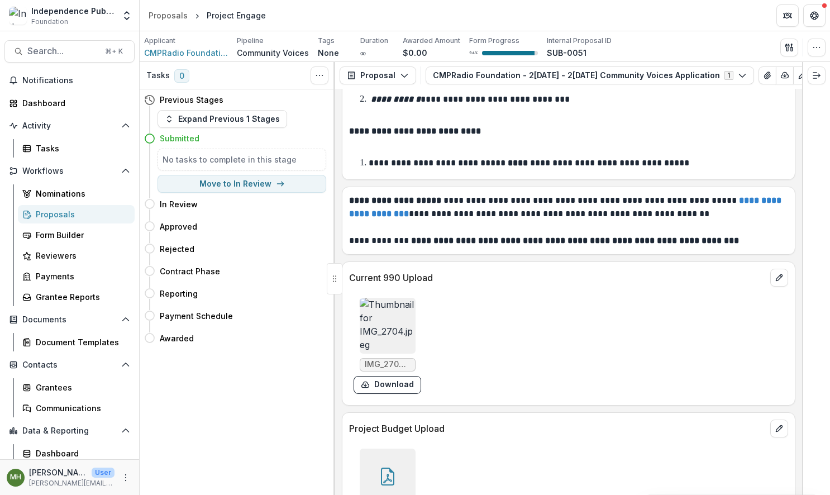
scroll to position [7077, 0]
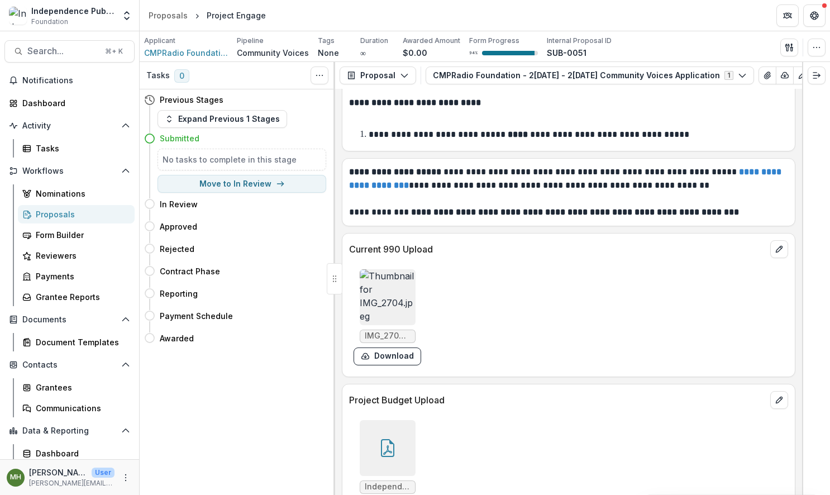
click at [397, 420] on div at bounding box center [388, 448] width 56 height 56
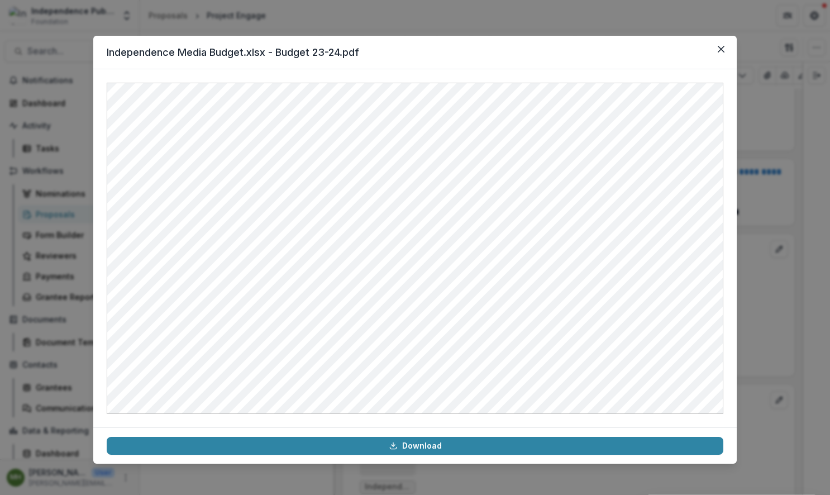
drag, startPoint x: 723, startPoint y: 51, endPoint x: 666, endPoint y: 61, distance: 57.9
click at [722, 51] on icon "Close" at bounding box center [721, 49] width 7 height 7
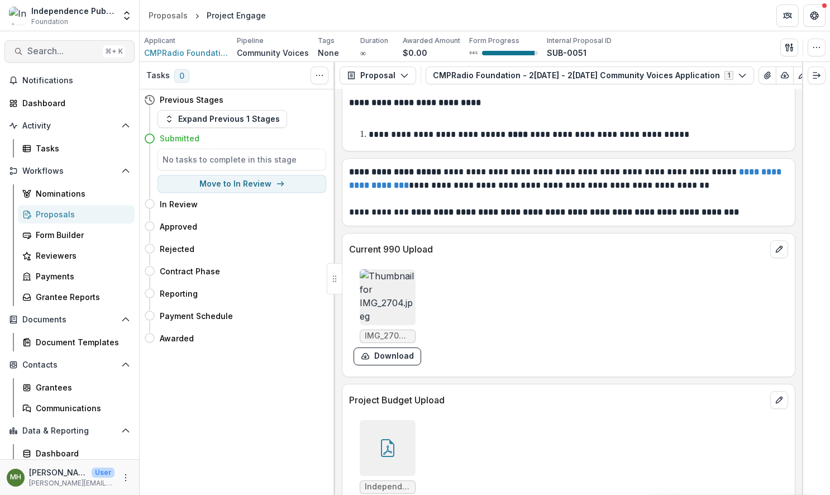
click at [68, 57] on button "Search... ⌘ + K" at bounding box center [69, 51] width 130 height 22
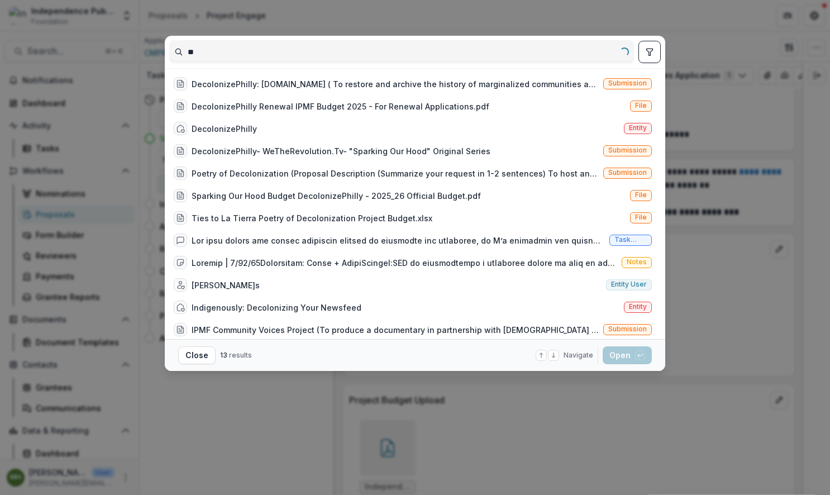
type input "*"
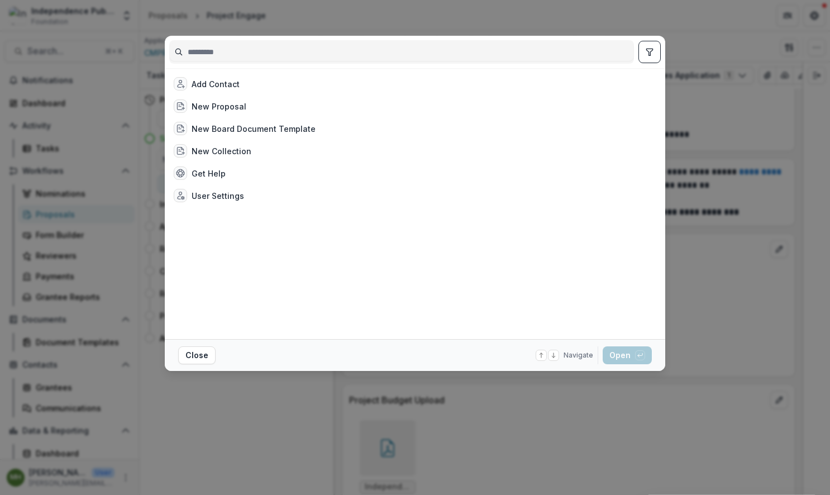
click at [53, 50] on div "Add Contact New Proposal New Board Document Template New Collection Get Help Us…" at bounding box center [415, 247] width 830 height 495
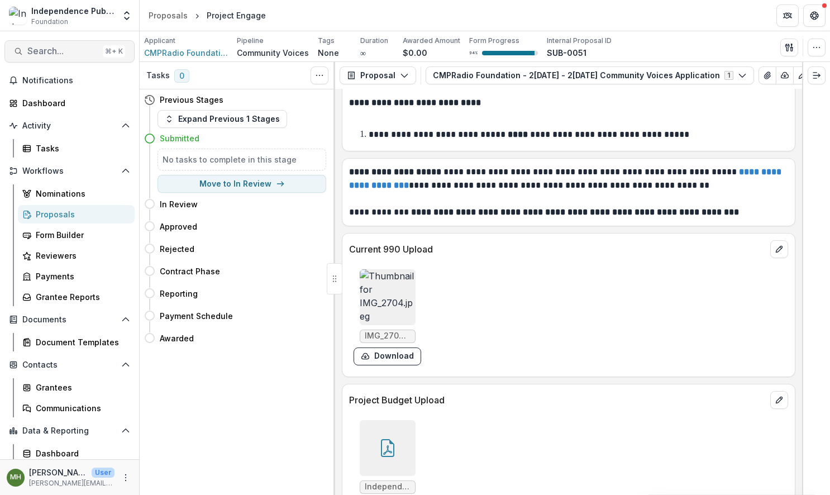
click at [94, 52] on button "Search... ⌘ + K" at bounding box center [69, 51] width 130 height 22
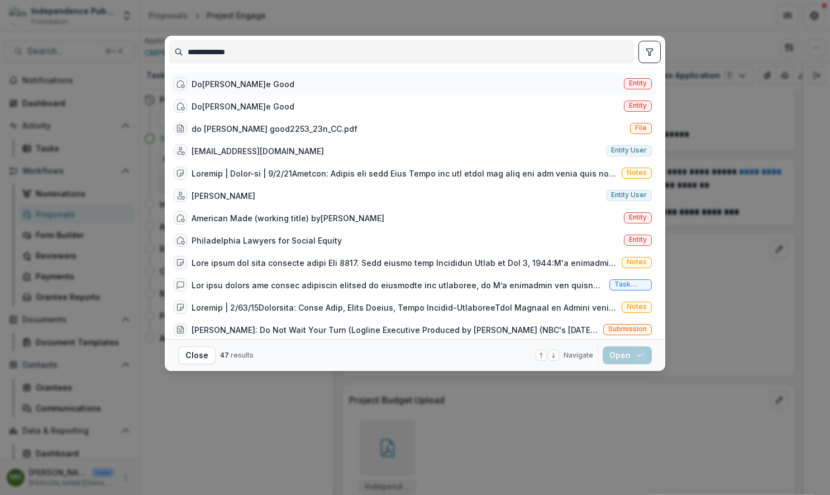
type input "**********"
click at [640, 82] on span "Entity" at bounding box center [638, 83] width 18 height 8
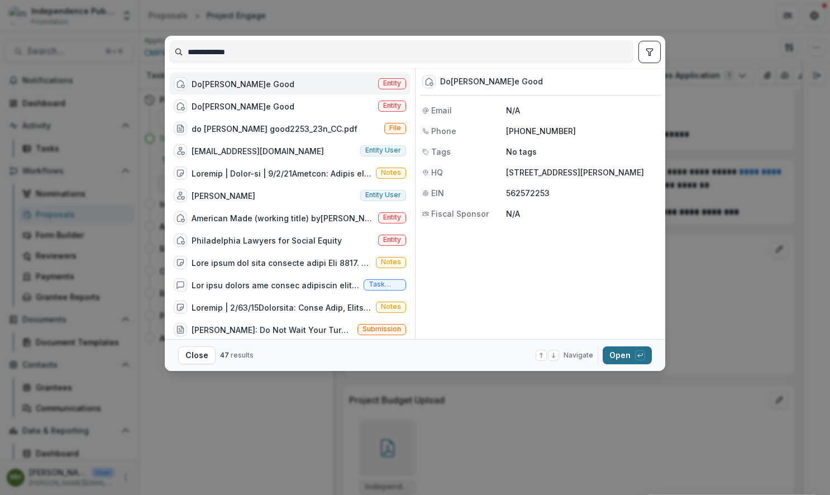
click at [622, 356] on button "Open with enter key" at bounding box center [627, 355] width 49 height 18
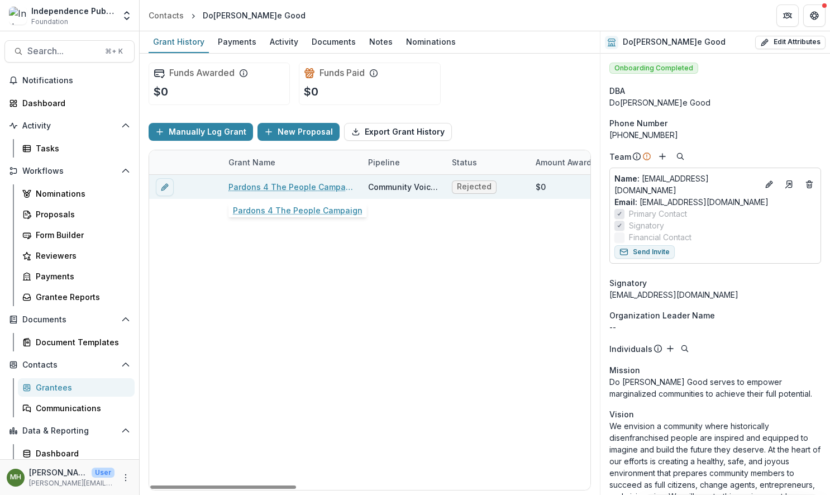
click at [321, 188] on link "Pardons 4 The People Campaign" at bounding box center [291, 187] width 126 height 12
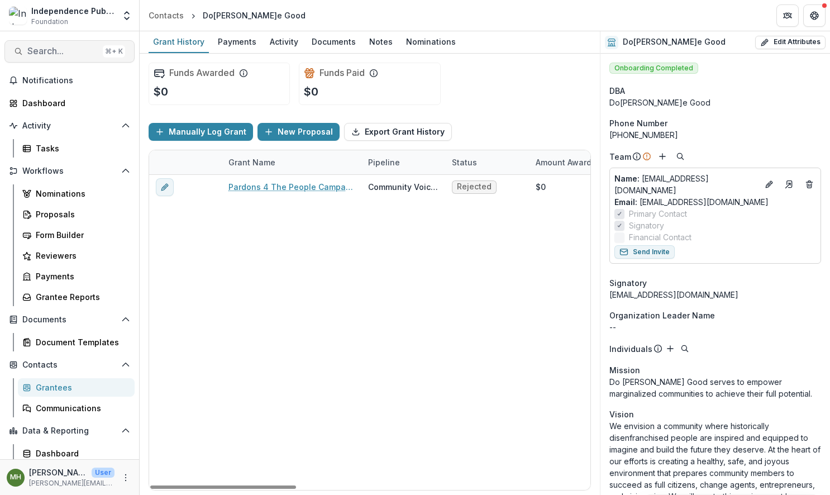
click at [55, 53] on span "Search..." at bounding box center [62, 51] width 71 height 11
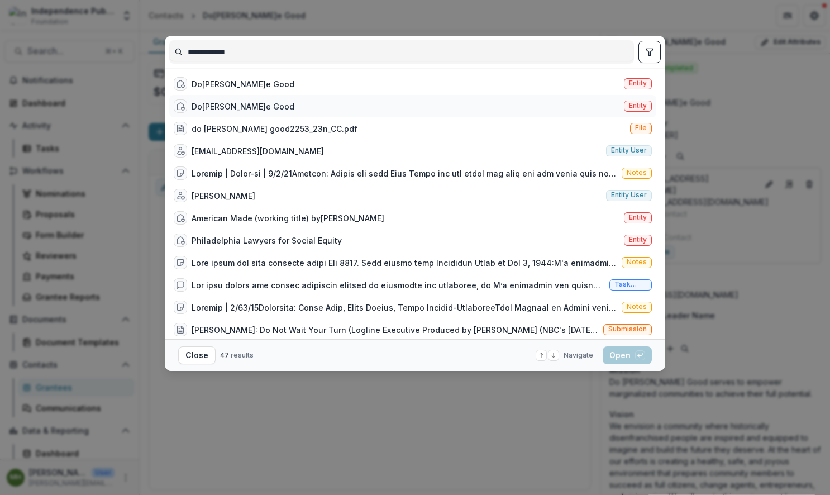
type input "**********"
click at [633, 109] on span "Entity" at bounding box center [638, 106] width 18 height 8
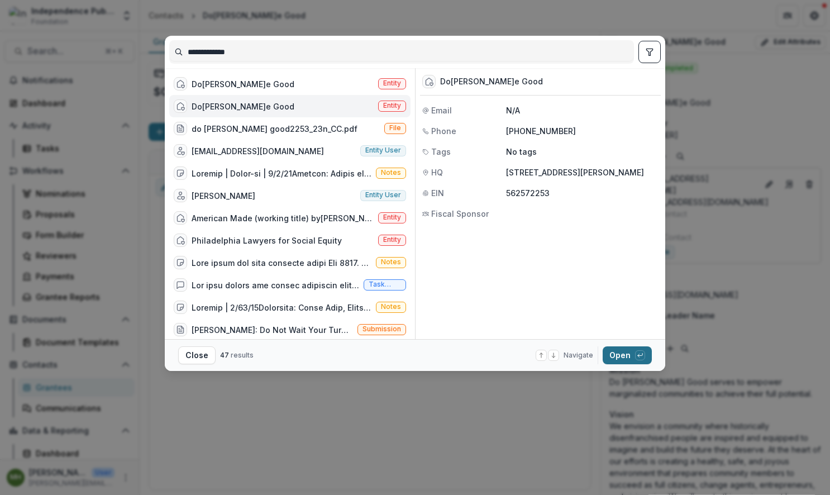
click at [620, 357] on button "Open with enter key" at bounding box center [627, 355] width 49 height 18
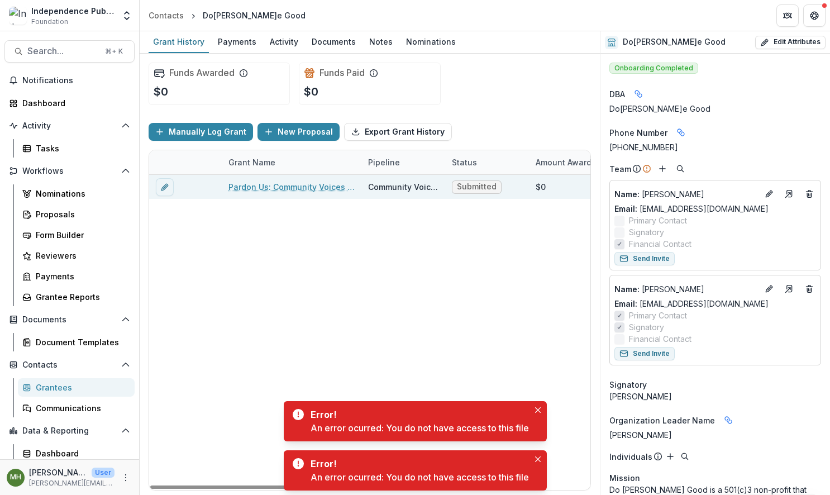
click at [288, 185] on link "Pardon Us: Community Voices & Hub Expansion 2026" at bounding box center [291, 187] width 126 height 12
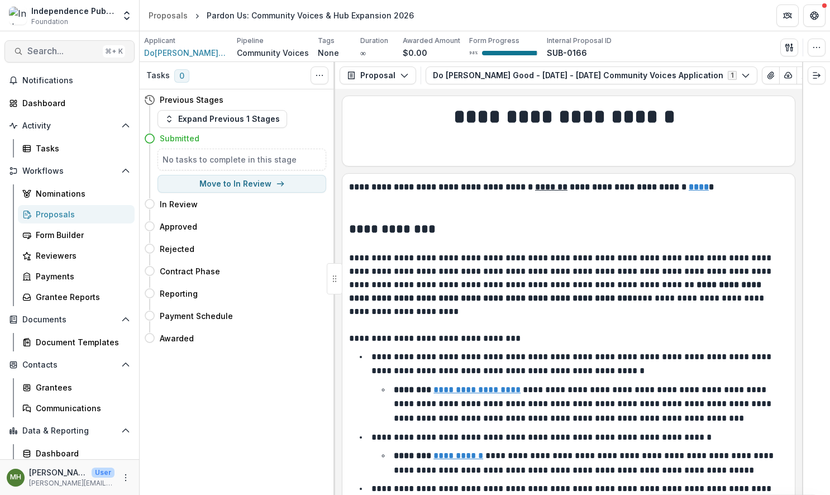
click at [63, 55] on span "Search..." at bounding box center [62, 51] width 71 height 11
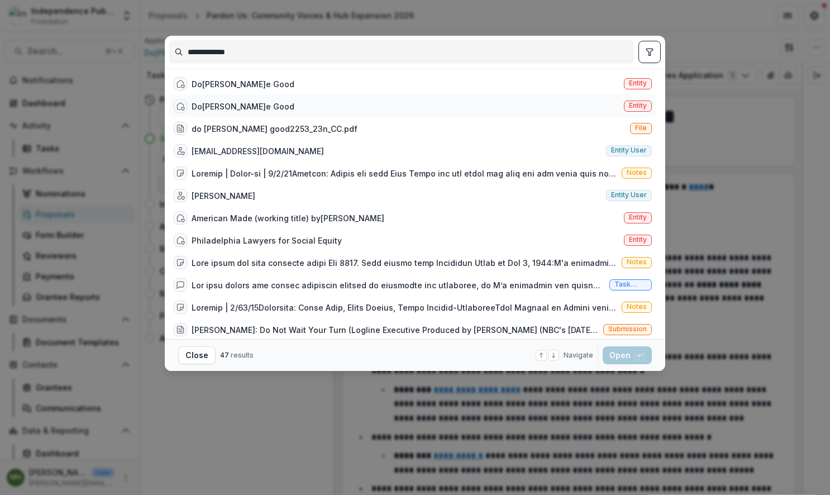
type input "**********"
click at [629, 108] on span "Entity" at bounding box center [638, 106] width 18 height 8
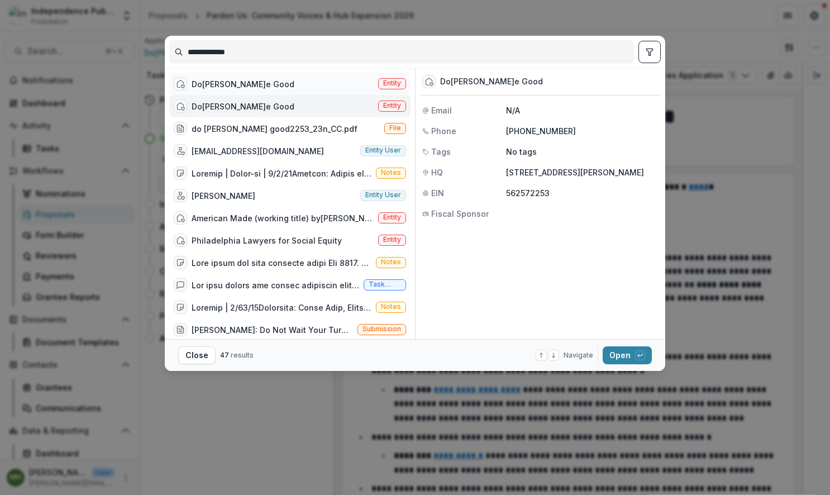
click at [389, 80] on span "Entity" at bounding box center [392, 83] width 18 height 8
click at [387, 104] on span "Entity" at bounding box center [392, 106] width 18 height 8
click at [619, 356] on button "Open with enter key" at bounding box center [627, 355] width 49 height 18
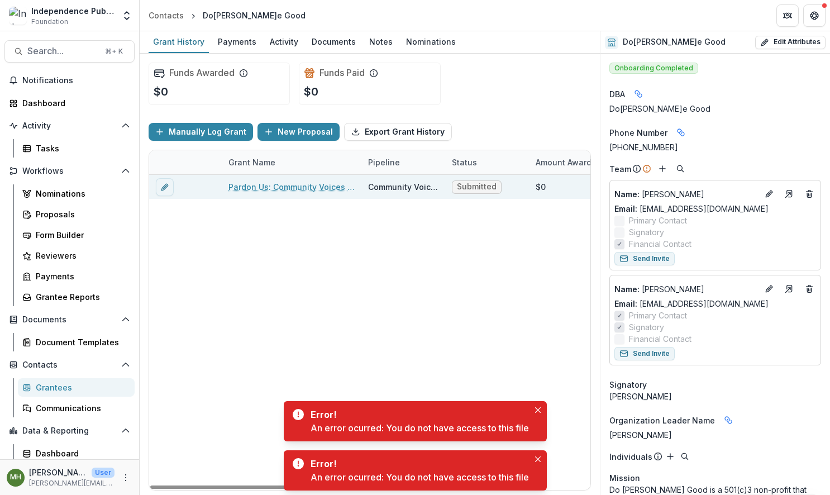
click at [267, 188] on link "Pardon Us: Community Voices & Hub Expansion 2026" at bounding box center [291, 187] width 126 height 12
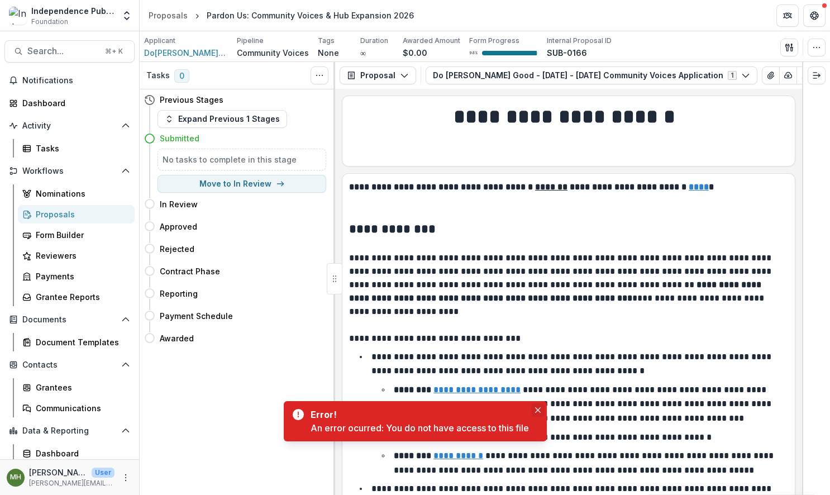
click at [538, 408] on icon "Close" at bounding box center [538, 410] width 6 height 6
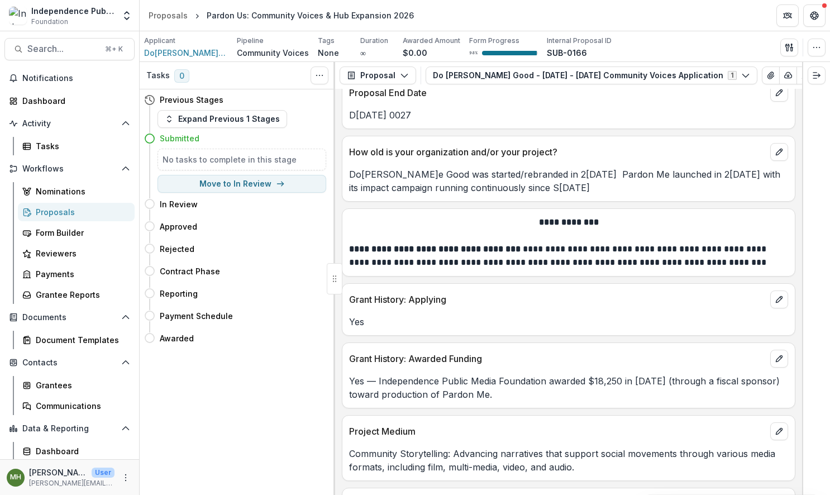
scroll to position [4653, 0]
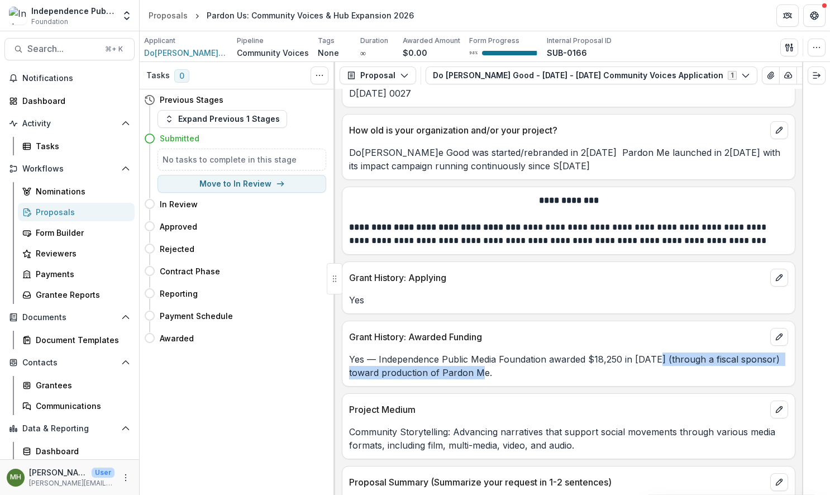
drag, startPoint x: 479, startPoint y: 362, endPoint x: 656, endPoint y: 349, distance: 178.1
click at [656, 352] on p "Yes — Independence Public Media Foundation awarded $18,250 in 2021 (through a f…" at bounding box center [568, 365] width 439 height 27
copy p "(through a fiscal sponsor) toward production of Pardon Me."
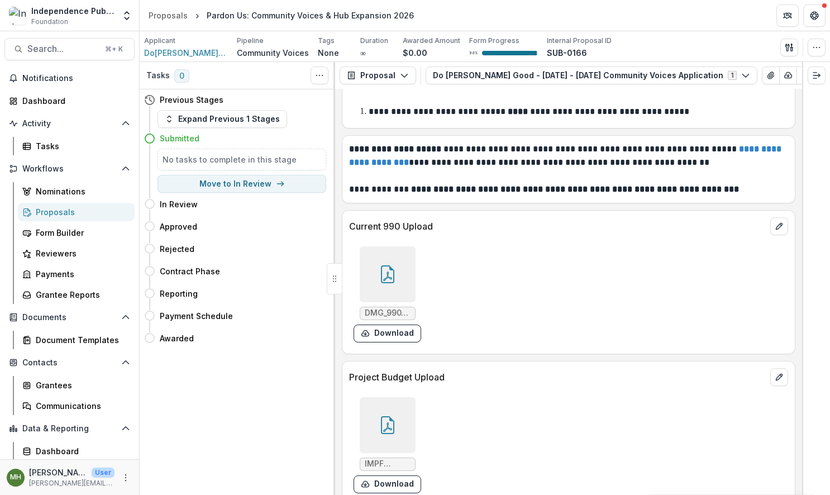
scroll to position [6953, 0]
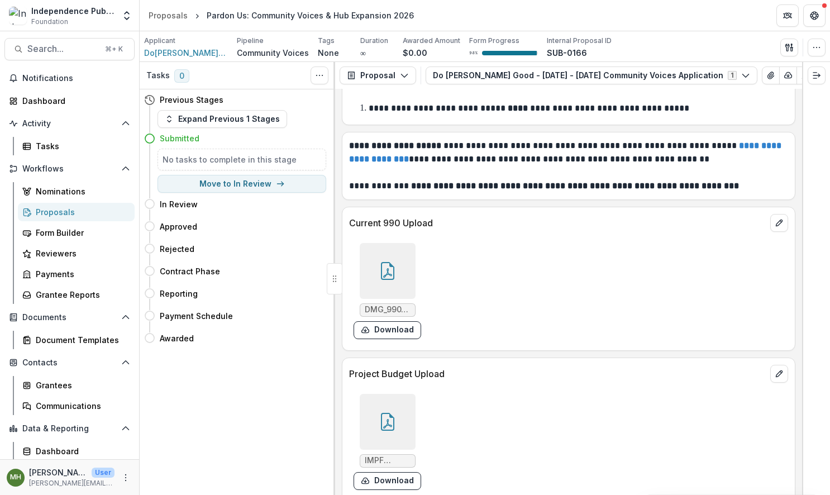
click at [387, 262] on icon at bounding box center [388, 271] width 18 height 18
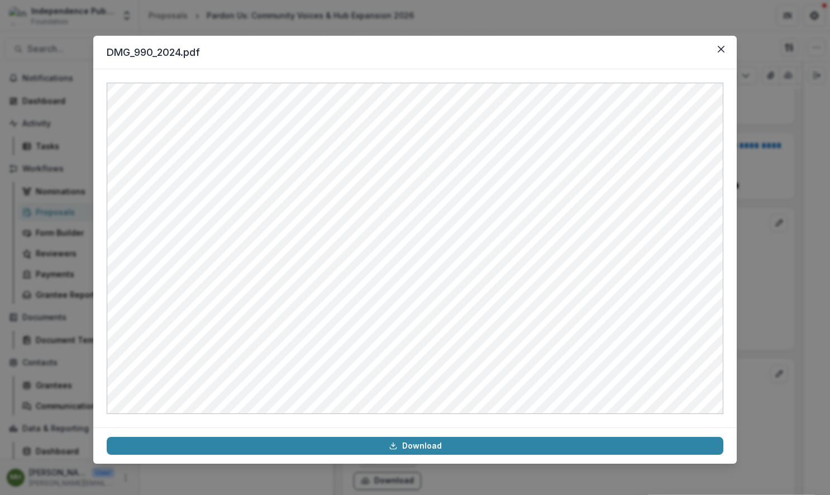
click at [714, 51] on button "Close" at bounding box center [721, 49] width 18 height 18
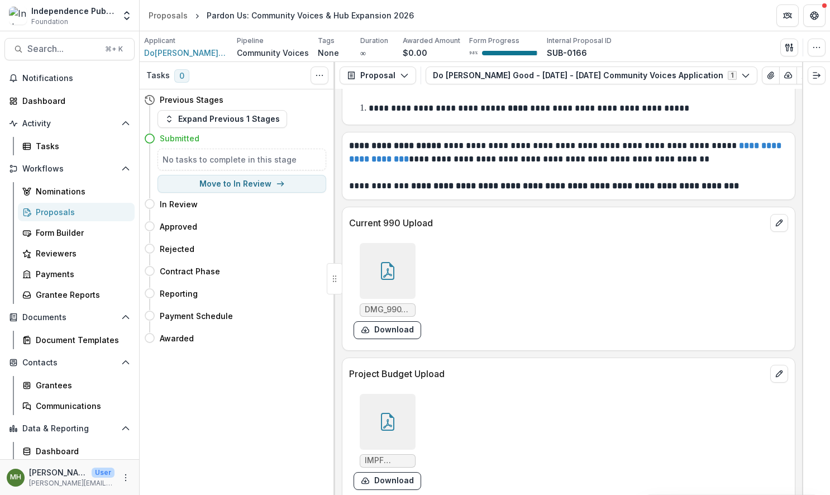
click at [403, 394] on div at bounding box center [388, 422] width 56 height 56
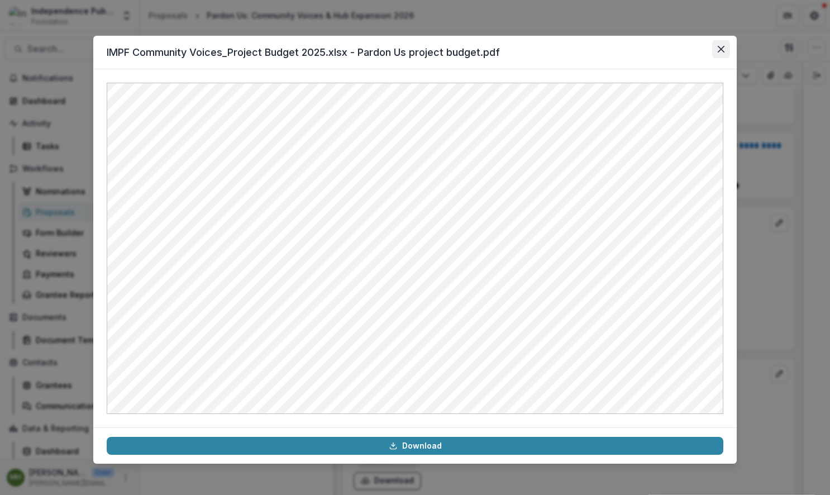
click at [721, 50] on icon "Close" at bounding box center [721, 49] width 7 height 7
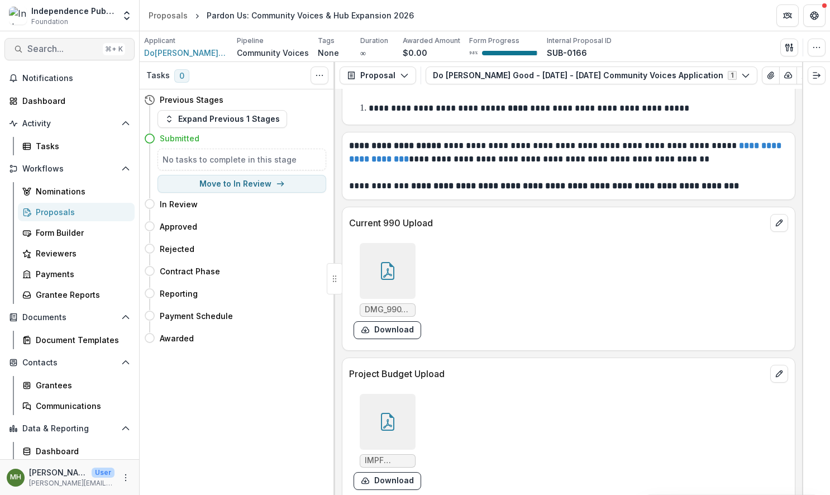
click at [74, 49] on span "Search..." at bounding box center [62, 49] width 71 height 11
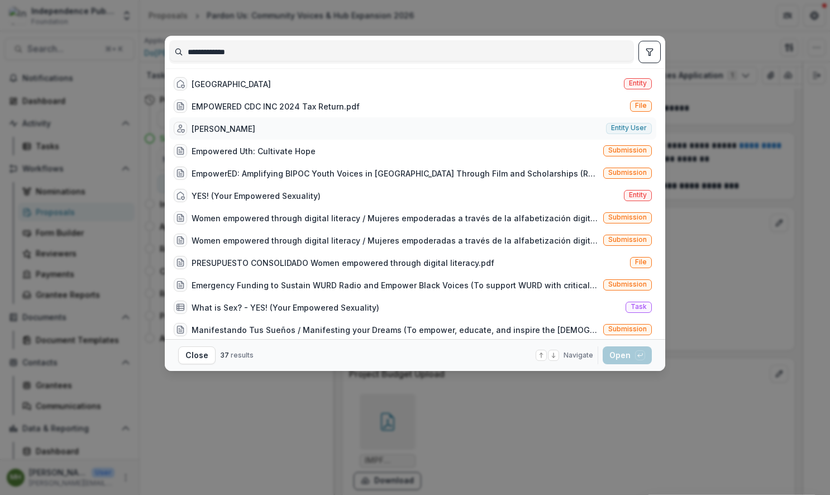
scroll to position [79, 0]
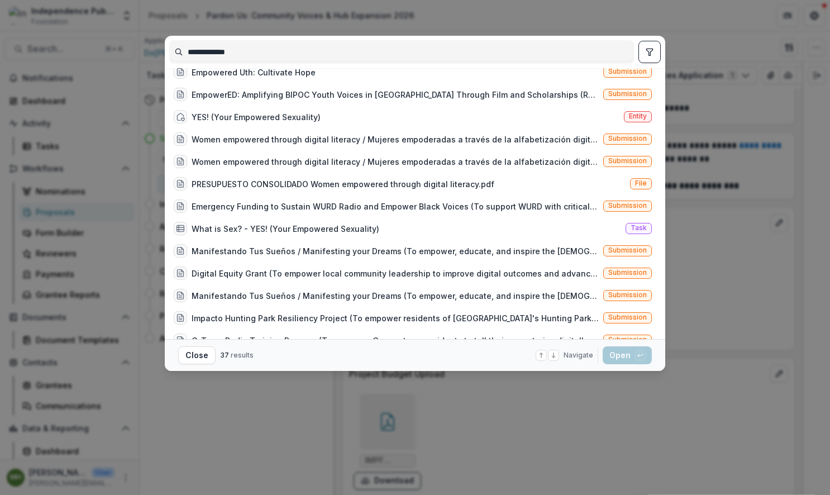
type input "**********"
click at [649, 25] on div "**********" at bounding box center [415, 247] width 830 height 495
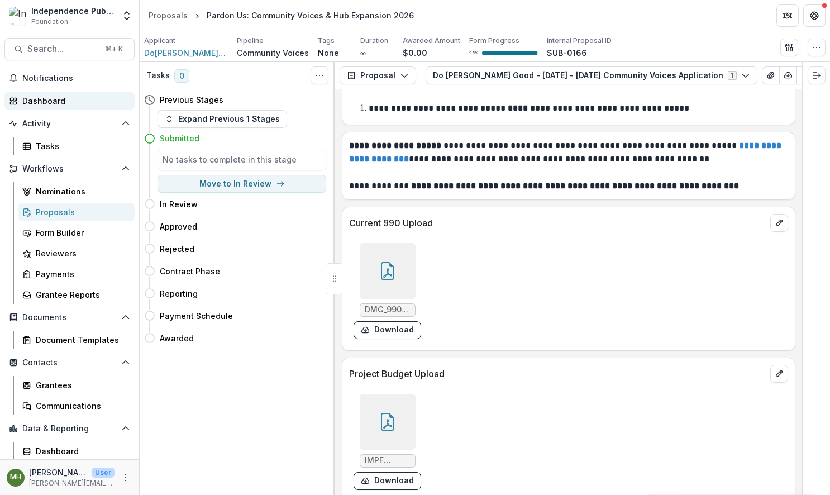
click at [51, 101] on div "Dashboard" at bounding box center [73, 101] width 103 height 12
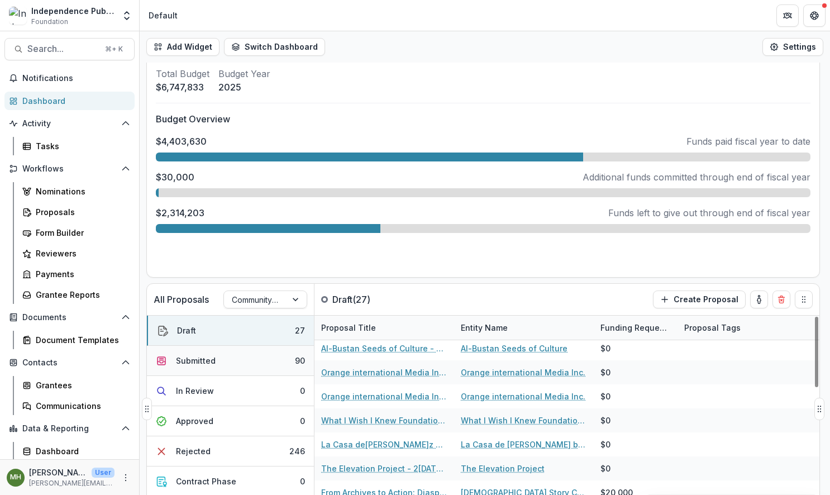
scroll to position [201, 0]
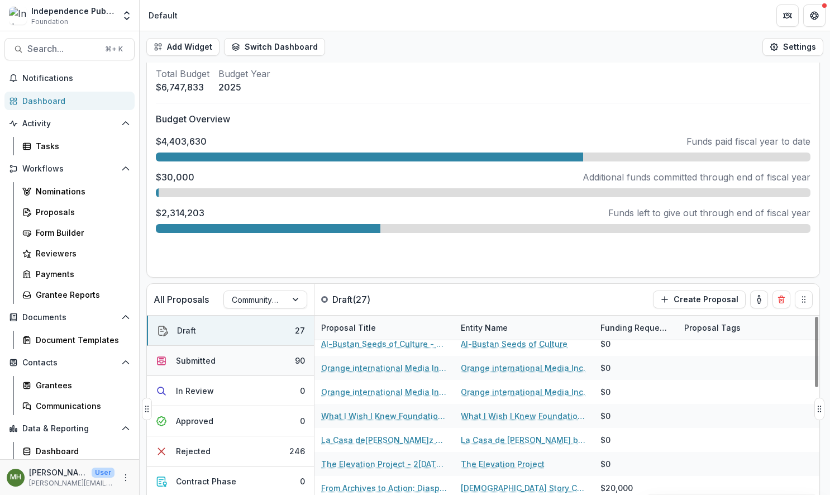
click at [225, 359] on button "Submitted 90" at bounding box center [230, 361] width 167 height 30
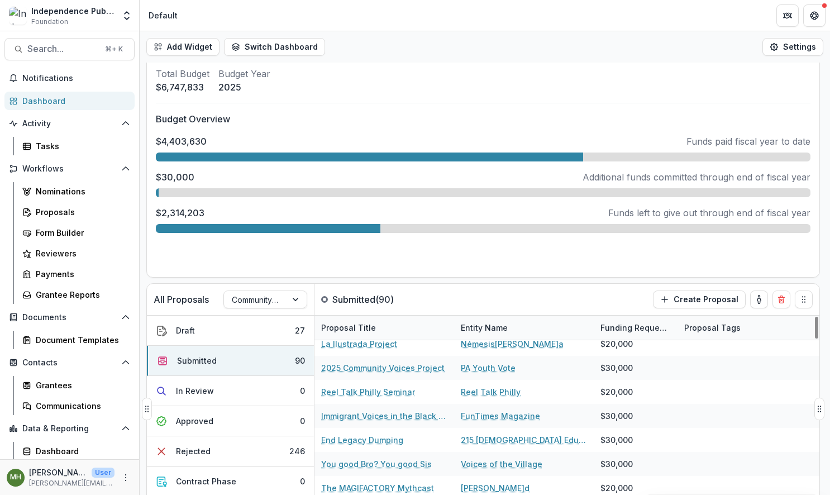
click at [497, 328] on div "Entity Name" at bounding box center [484, 328] width 60 height 12
click at [497, 376] on span "Sort Ascending" at bounding box center [505, 375] width 59 height 9
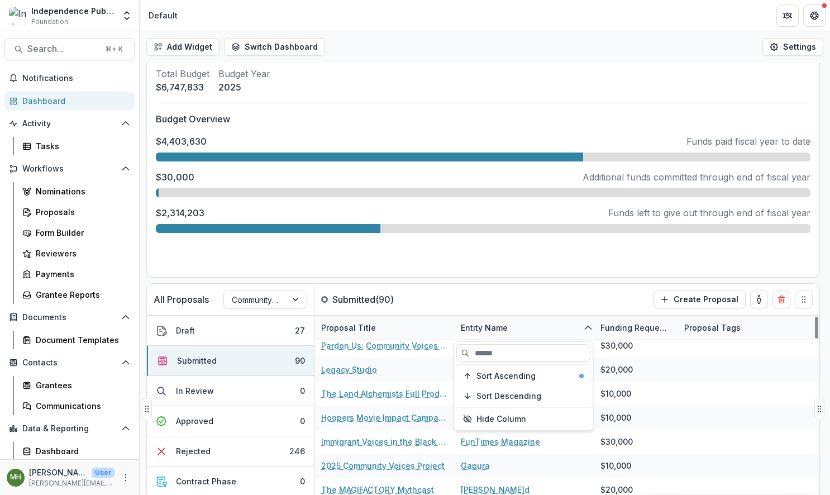
scroll to position [488, 0]
click at [588, 297] on div "All Proposals Community Voices Submitted ( 90 ) Create Proposal" at bounding box center [460, 299] width 626 height 31
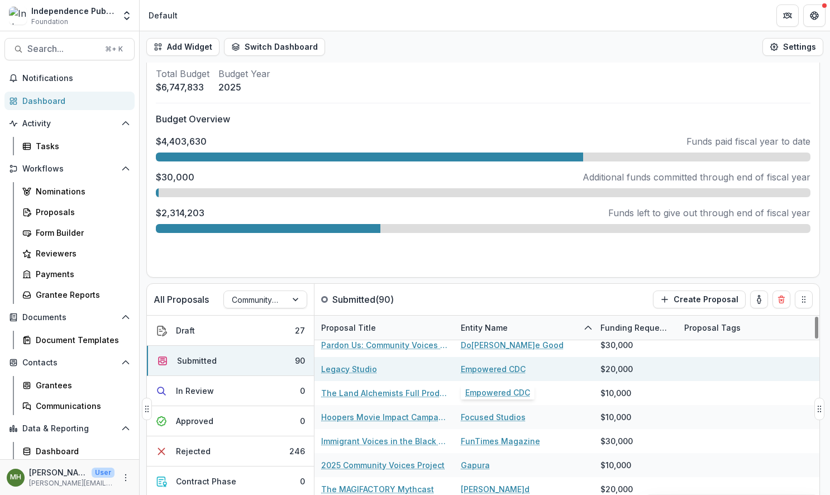
click at [493, 370] on link "Empowered CDC" at bounding box center [493, 369] width 65 height 12
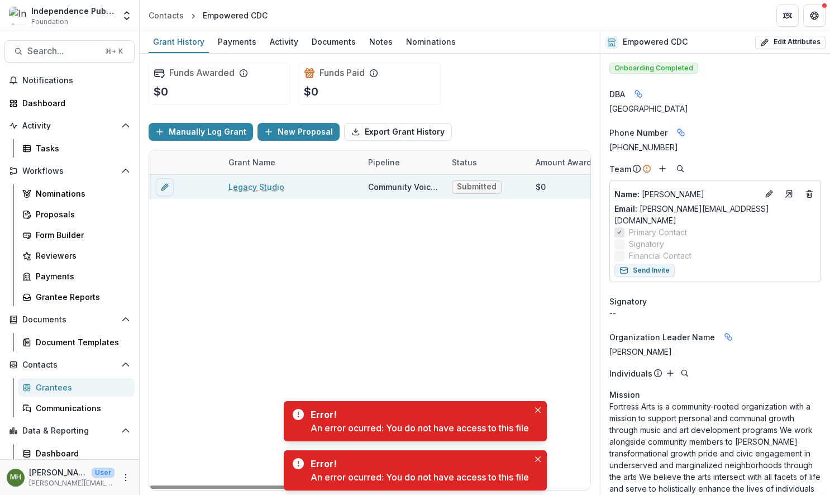
click at [251, 188] on link "Legacy Studio" at bounding box center [256, 187] width 56 height 12
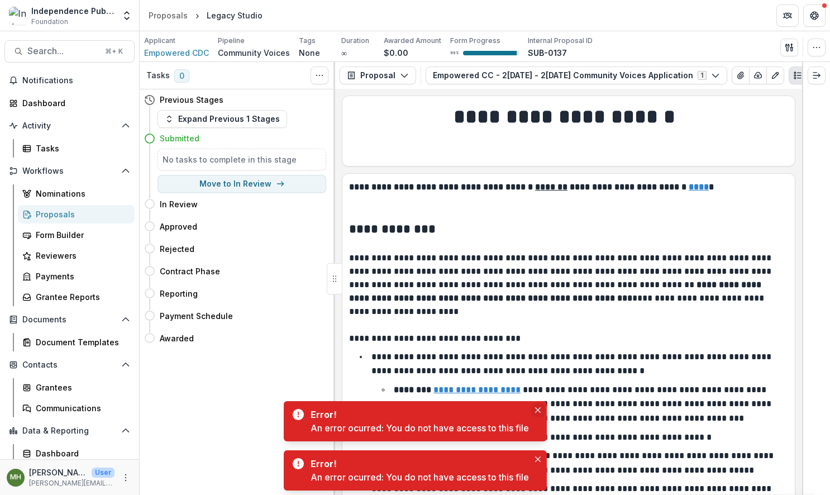
click at [537, 408] on icon "Close" at bounding box center [538, 410] width 6 height 6
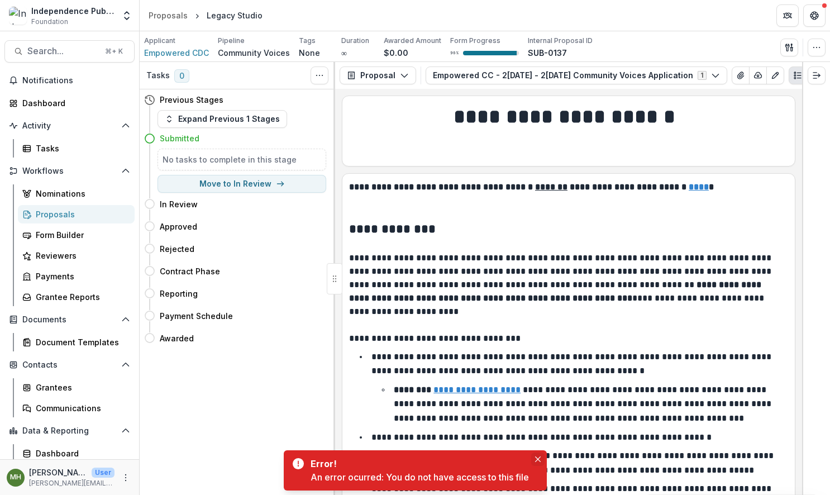
click at [541, 458] on icon "Close" at bounding box center [538, 459] width 6 height 6
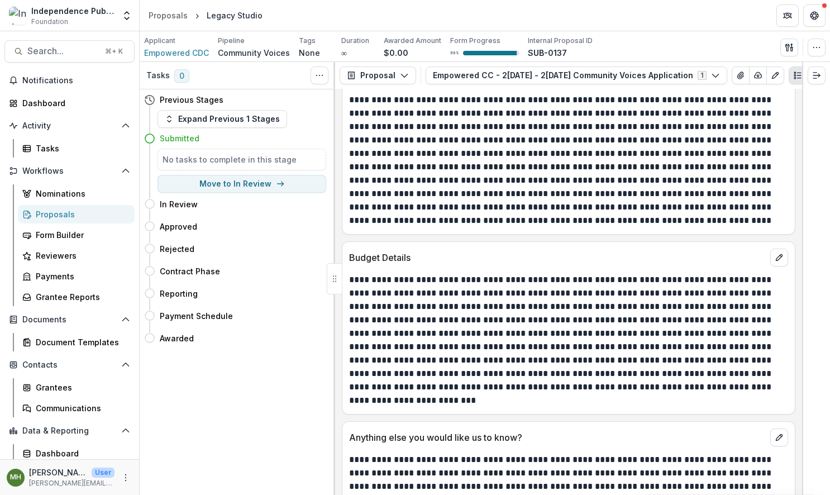
scroll to position [6568, 0]
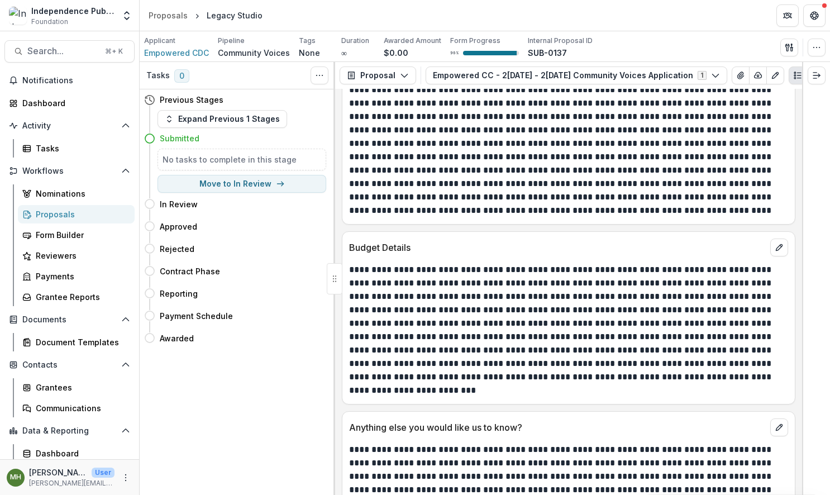
click at [598, 295] on p "**********" at bounding box center [567, 330] width 436 height 134
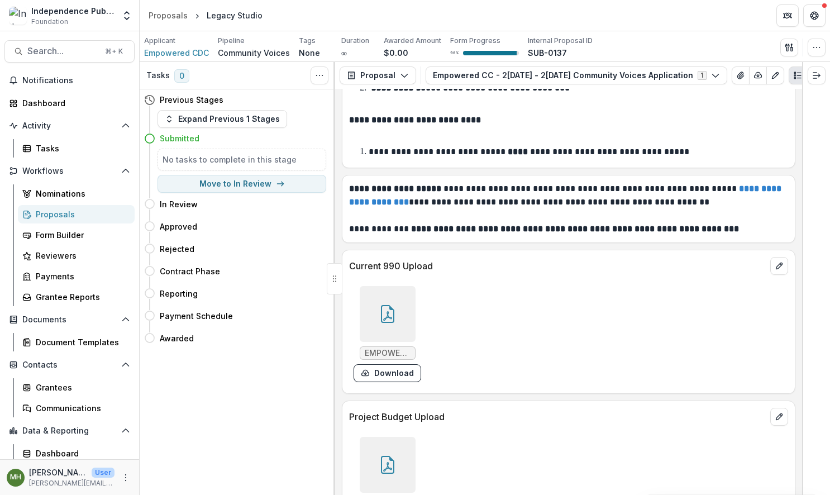
scroll to position [7810, 0]
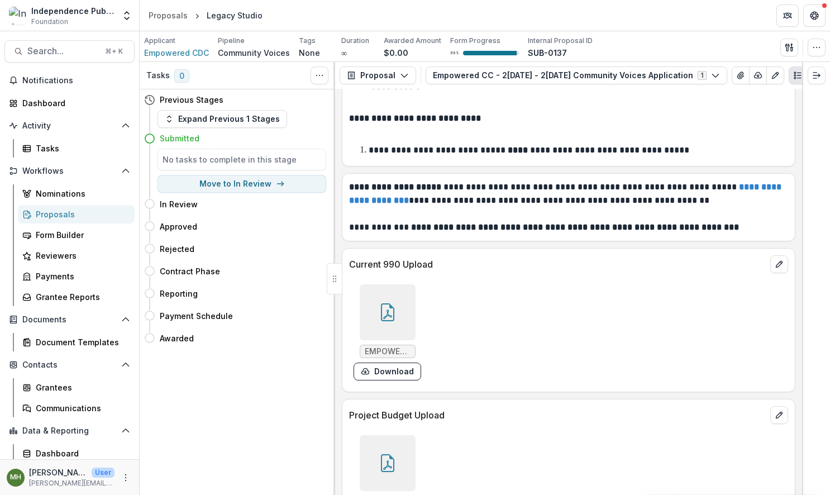
click at [403, 284] on div at bounding box center [388, 312] width 56 height 56
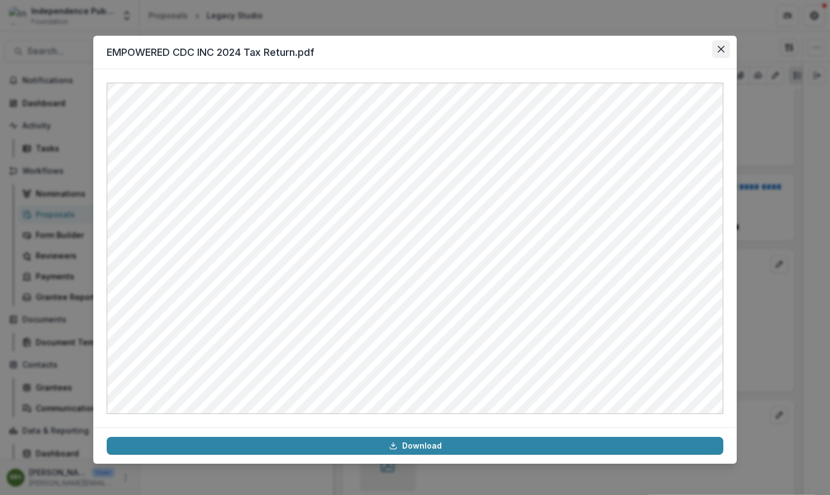
click at [720, 51] on icon "Close" at bounding box center [721, 49] width 7 height 7
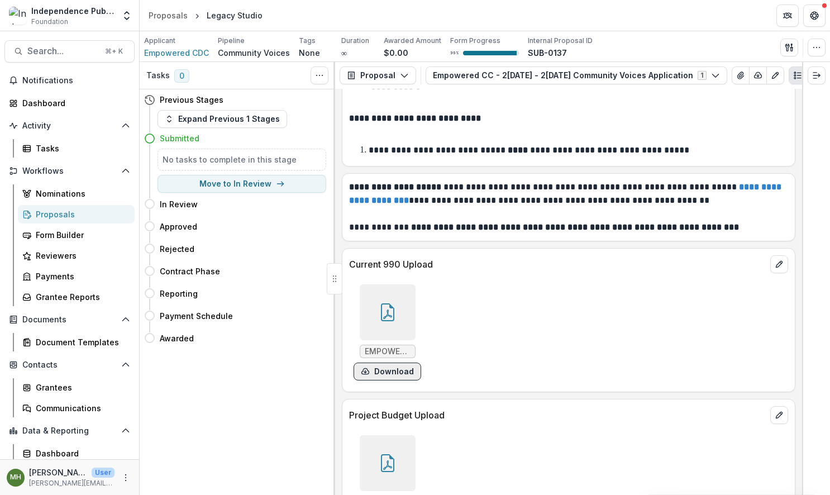
scroll to position [7825, 0]
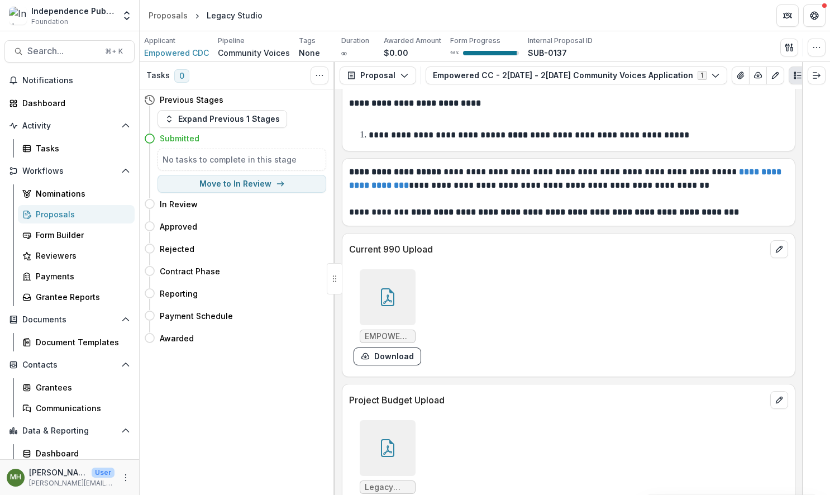
click at [388, 439] on icon at bounding box center [388, 448] width 18 height 18
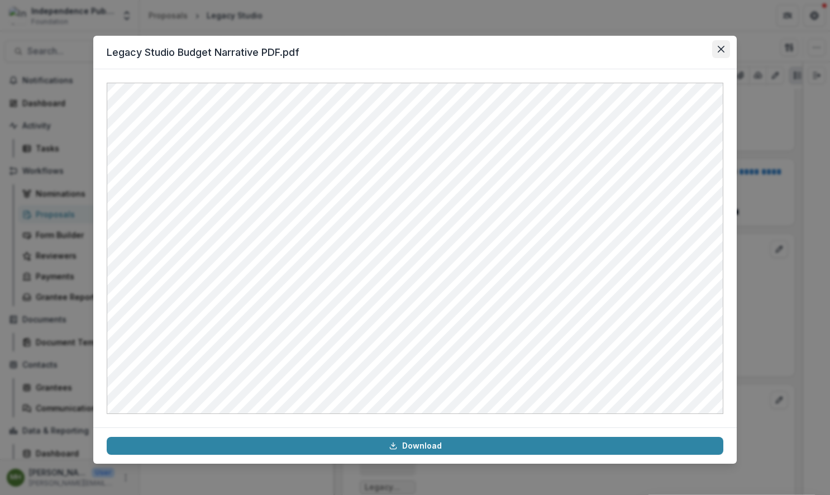
click at [720, 47] on icon "Close" at bounding box center [721, 49] width 7 height 7
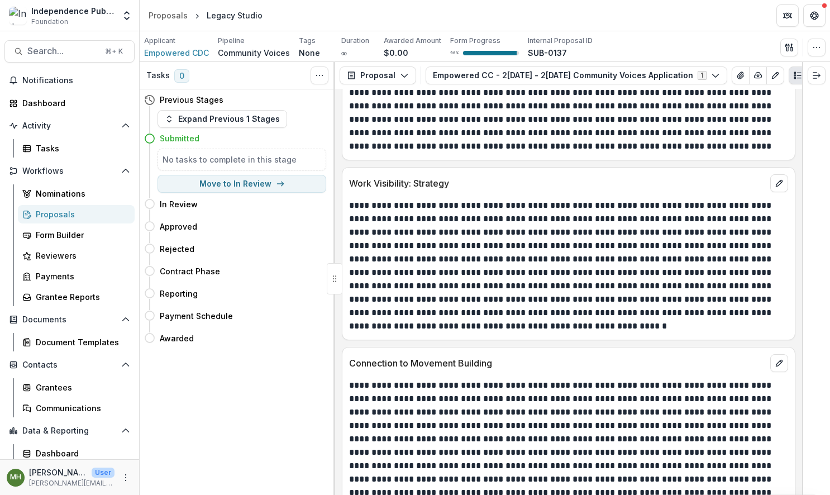
scroll to position [6274, 0]
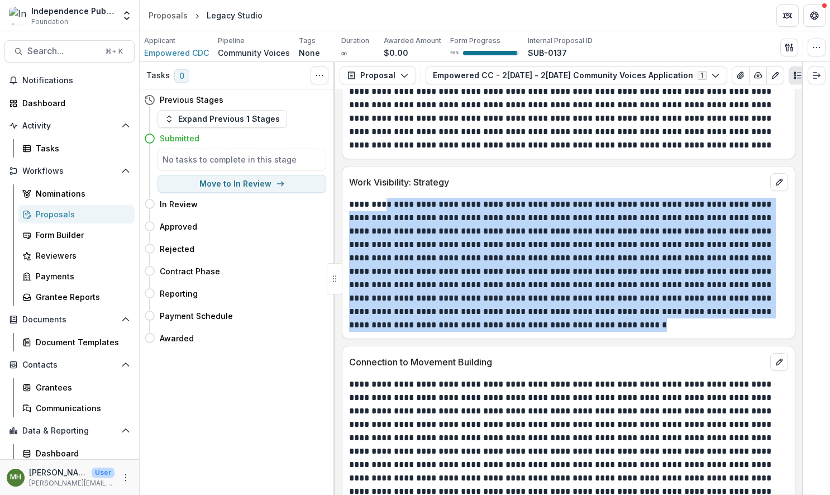
drag, startPoint x: 386, startPoint y: 170, endPoint x: 552, endPoint y: 284, distance: 201.6
click at [552, 284] on p "**********" at bounding box center [567, 265] width 436 height 134
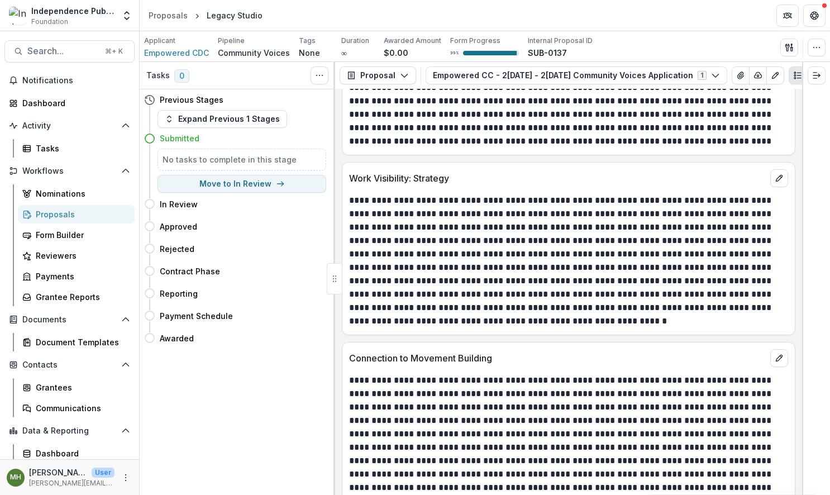
drag, startPoint x: 820, startPoint y: 399, endPoint x: 827, endPoint y: 399, distance: 7.3
click at [821, 399] on div at bounding box center [816, 278] width 28 height 433
click at [41, 50] on span "Search..." at bounding box center [62, 51] width 71 height 11
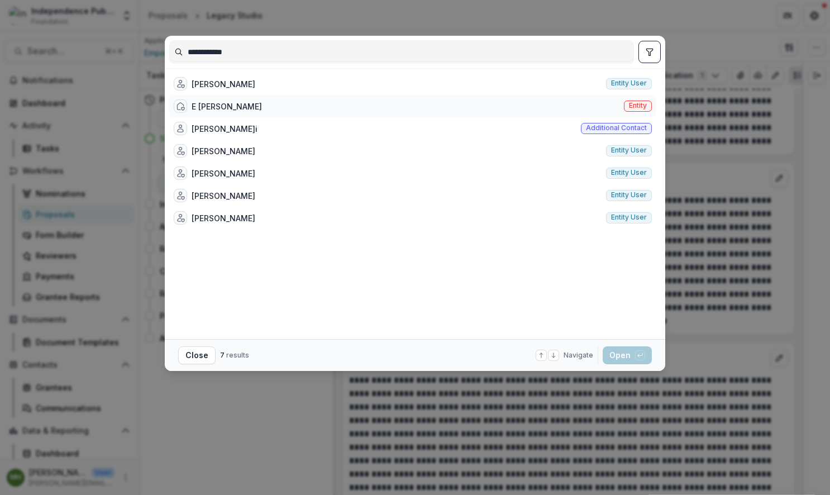
type input "**********"
click at [636, 106] on span "Entity" at bounding box center [638, 106] width 18 height 8
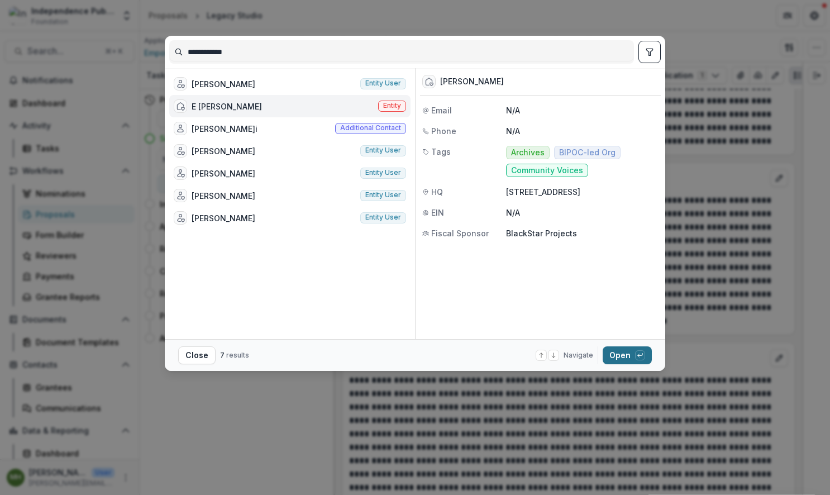
click at [620, 357] on button "Open with enter key" at bounding box center [627, 355] width 49 height 18
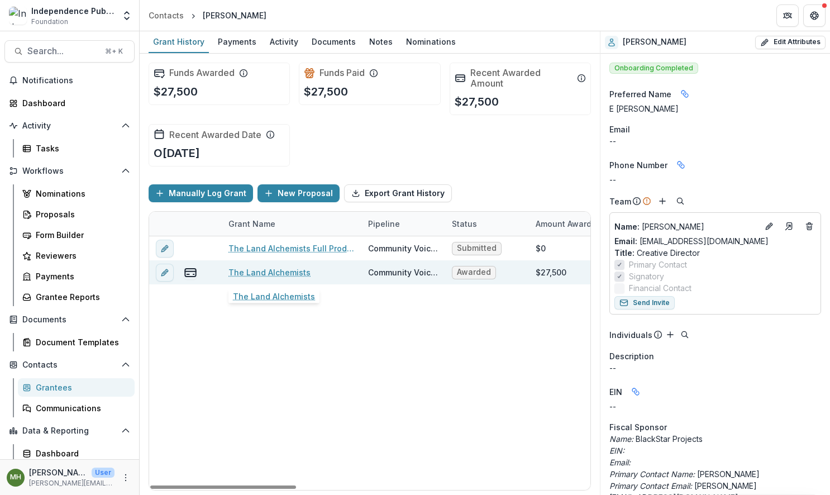
click at [246, 274] on link "The Land Alchemists" at bounding box center [269, 272] width 82 height 12
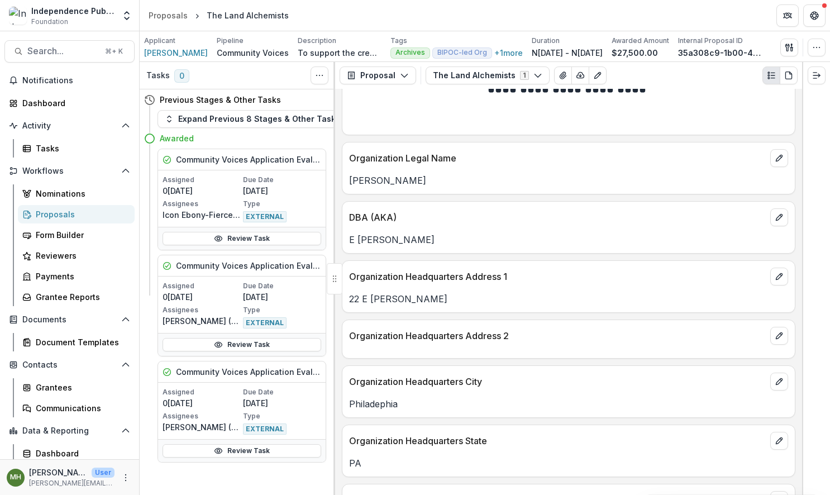
scroll to position [923, 0]
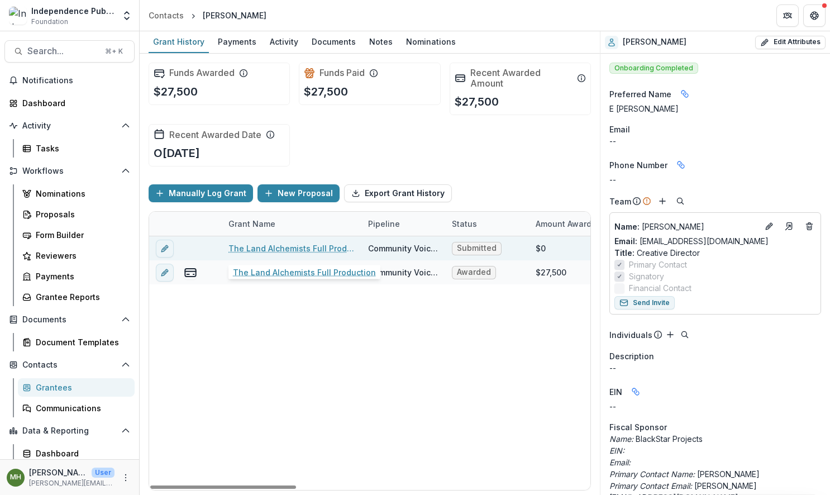
click at [275, 248] on link "The Land Alchemists Full Production" at bounding box center [291, 248] width 126 height 12
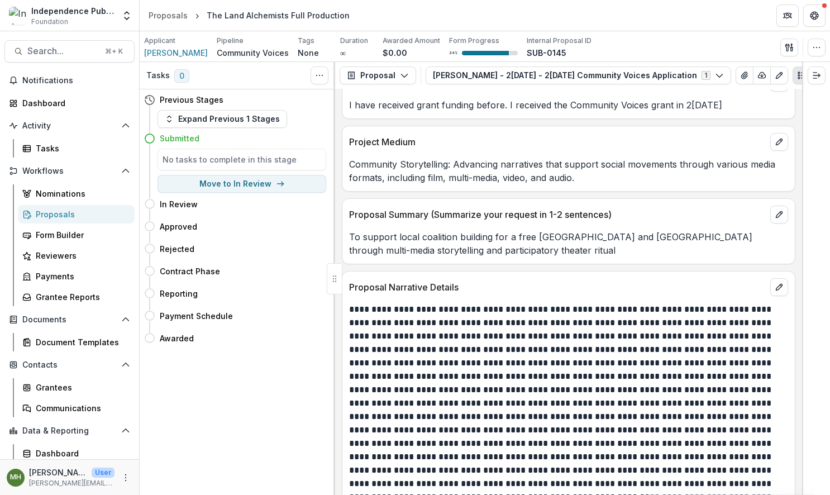
scroll to position [5163, 0]
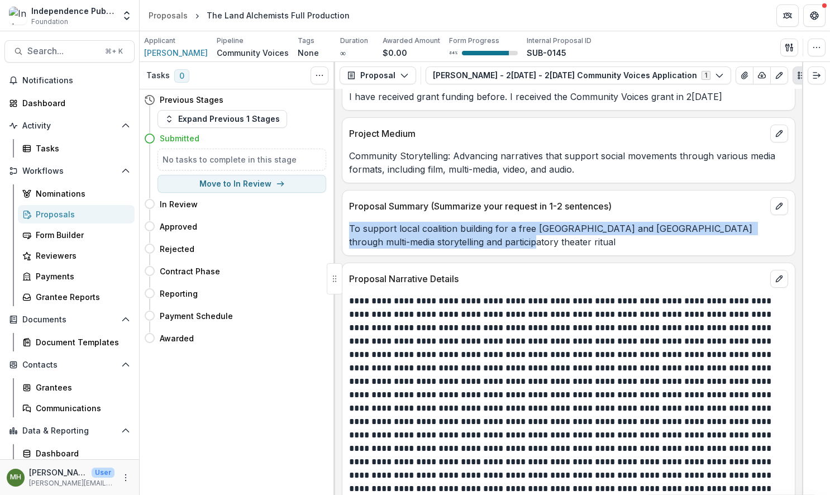
drag, startPoint x: 464, startPoint y: 234, endPoint x: 340, endPoint y: 218, distance: 124.5
click at [340, 218] on div "**********" at bounding box center [568, 292] width 467 height 406
copy p "To support local coalition building for a free Congo and Palestine through mult…"
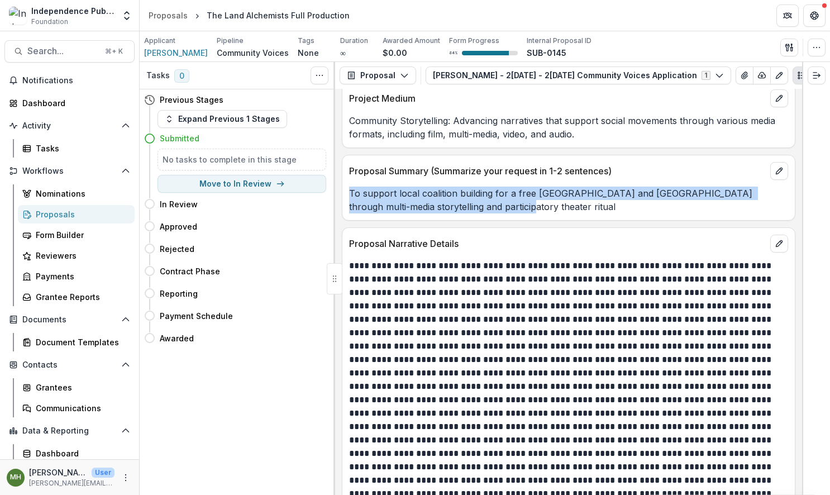
scroll to position [5226, 0]
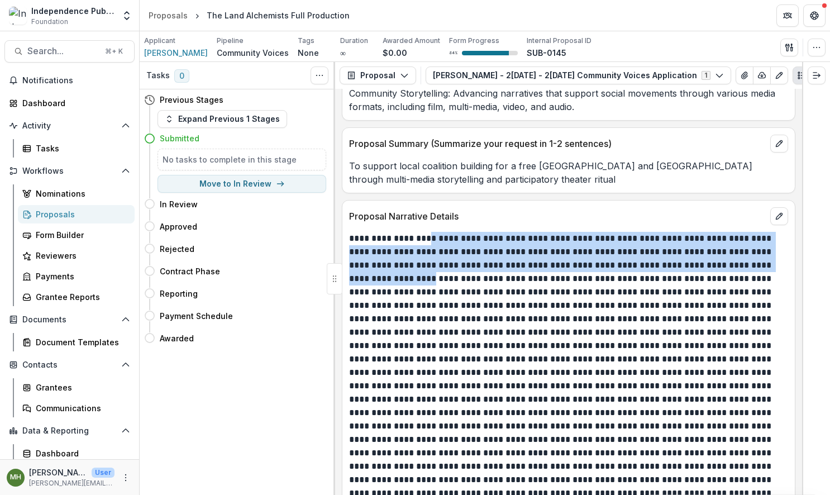
drag, startPoint x: 426, startPoint y: 228, endPoint x: 748, endPoint y: 267, distance: 324.7
click at [769, 260] on p at bounding box center [567, 393] width 436 height 322
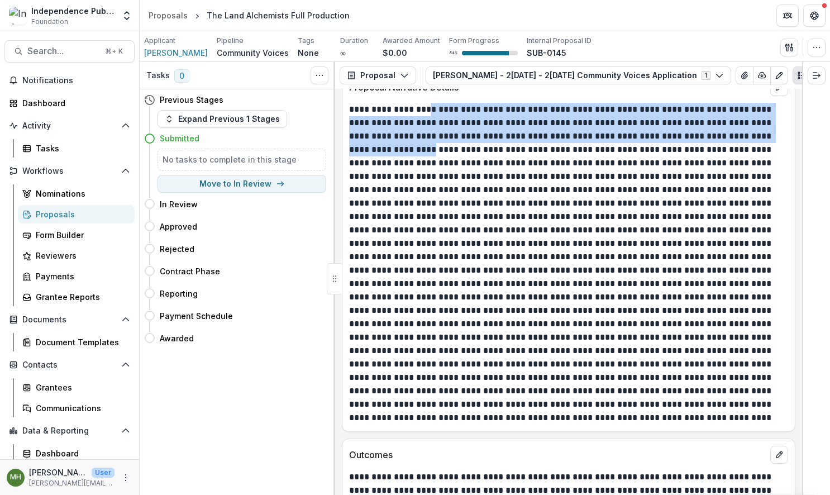
scroll to position [5361, 0]
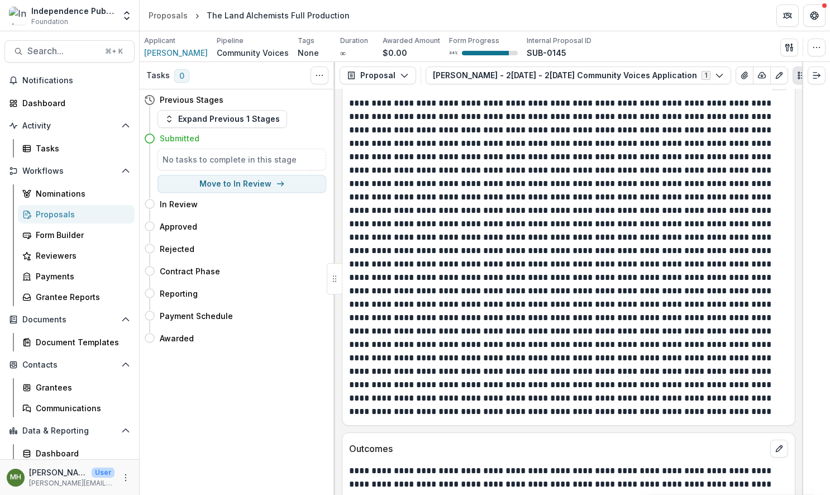
click at [656, 194] on p at bounding box center [567, 258] width 436 height 322
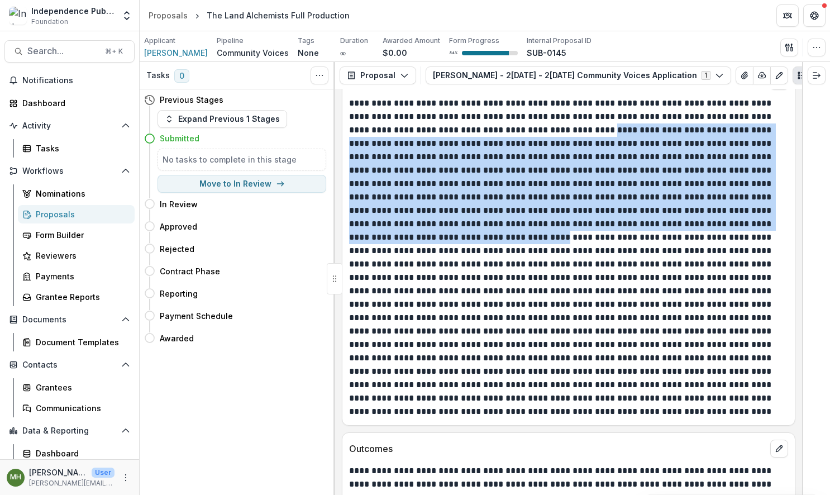
drag, startPoint x: 545, startPoint y: 118, endPoint x: 737, endPoint y: 207, distance: 212.0
click at [737, 207] on p at bounding box center [567, 258] width 436 height 322
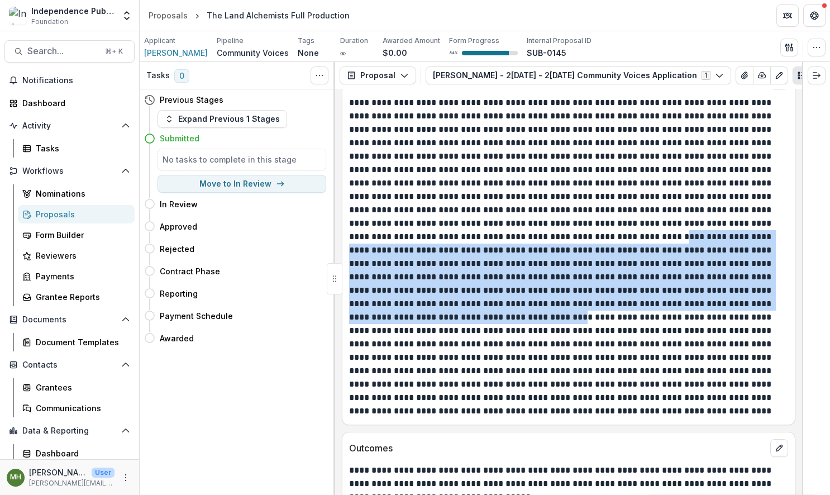
drag, startPoint x: 441, startPoint y: 226, endPoint x: 593, endPoint y: 293, distance: 166.1
click at [593, 293] on p at bounding box center [567, 257] width 436 height 322
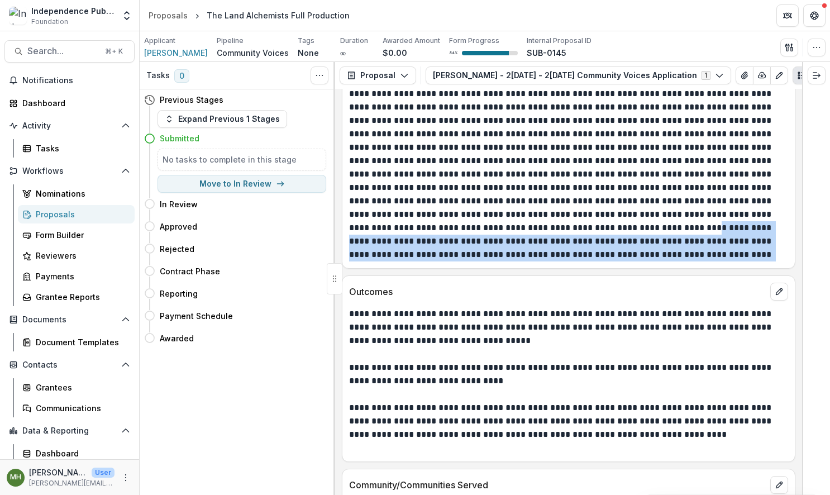
scroll to position [5518, 0]
drag, startPoint x: 580, startPoint y: 204, endPoint x: 733, endPoint y: 251, distance: 160.6
click at [733, 251] on div "Proposal Narrative Details" at bounding box center [569, 87] width 454 height 361
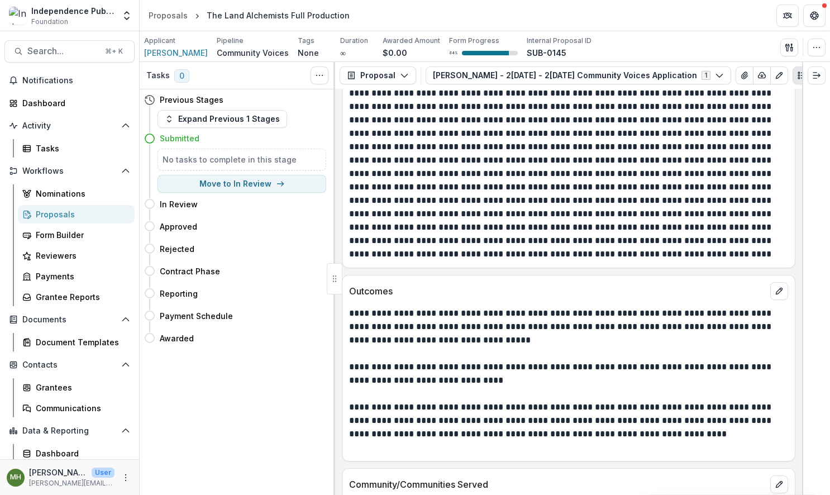
click at [508, 326] on p "**********" at bounding box center [567, 327] width 436 height 40
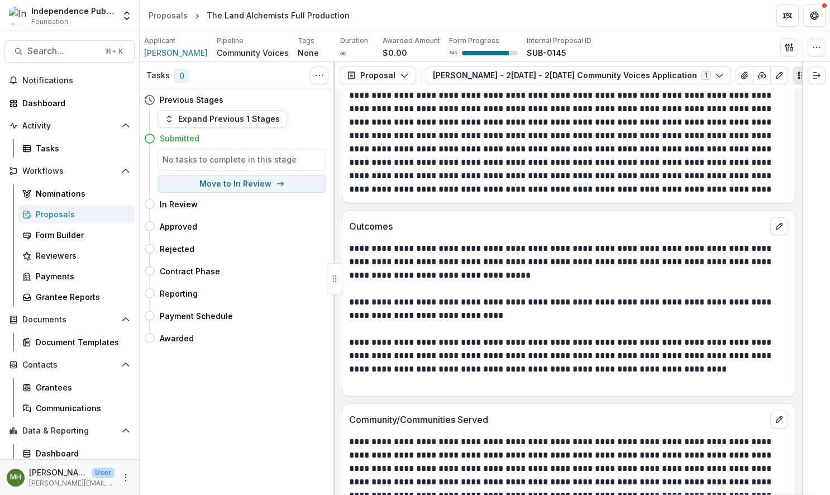
scroll to position [5586, 0]
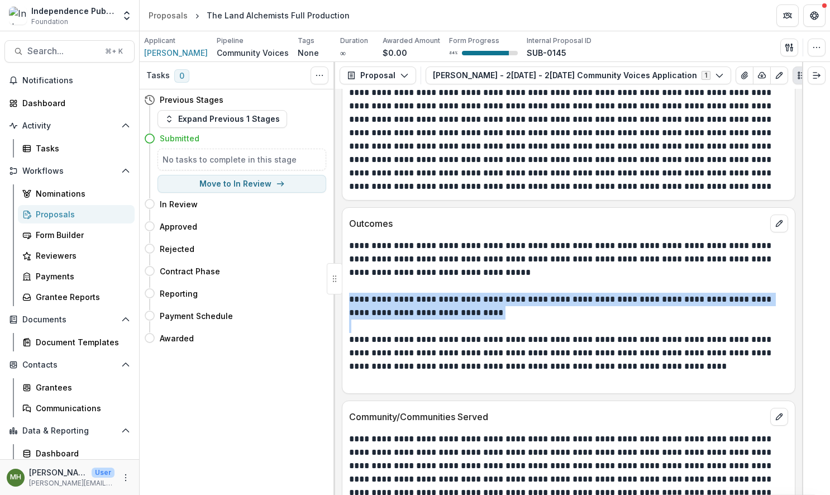
drag, startPoint x: 448, startPoint y: 304, endPoint x: 351, endPoint y: 289, distance: 97.9
click at [351, 289] on div "**********" at bounding box center [568, 312] width 439 height 147
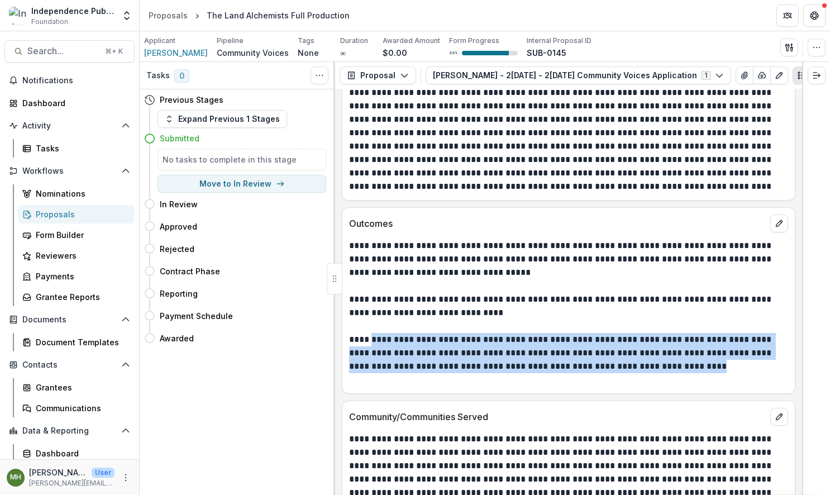
drag, startPoint x: 369, startPoint y: 328, endPoint x: 673, endPoint y: 353, distance: 304.4
click at [673, 353] on p "**********" at bounding box center [567, 353] width 436 height 40
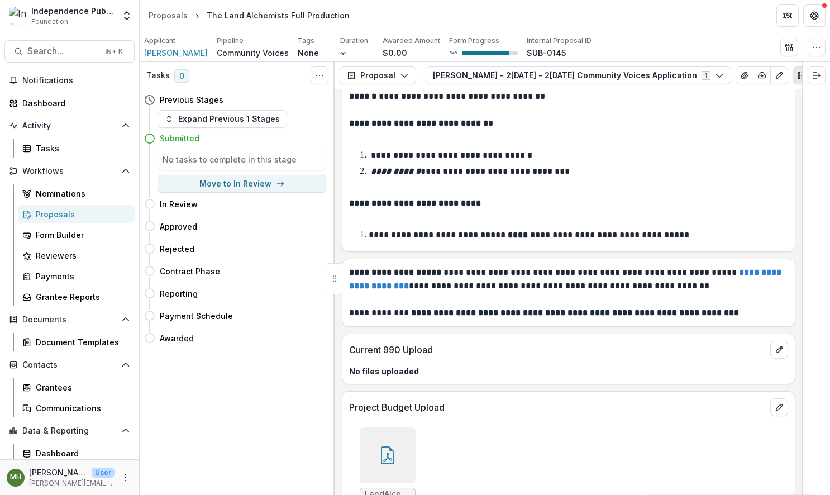
scroll to position [7198, 0]
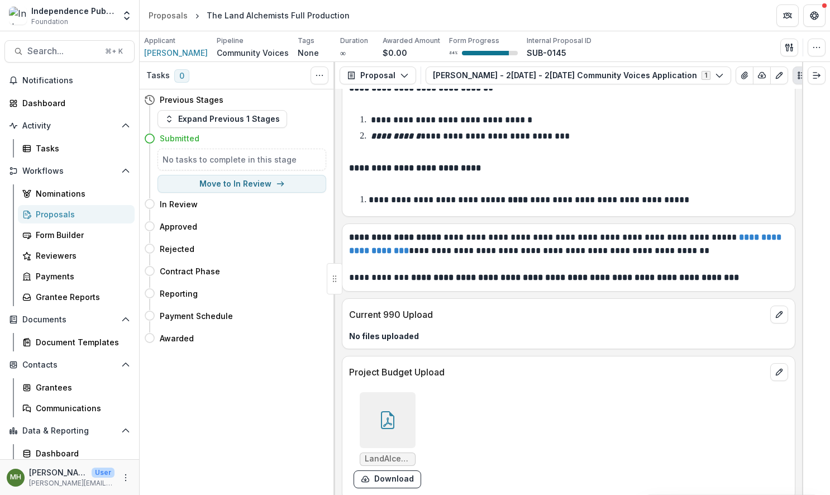
click at [394, 414] on icon at bounding box center [388, 420] width 18 height 18
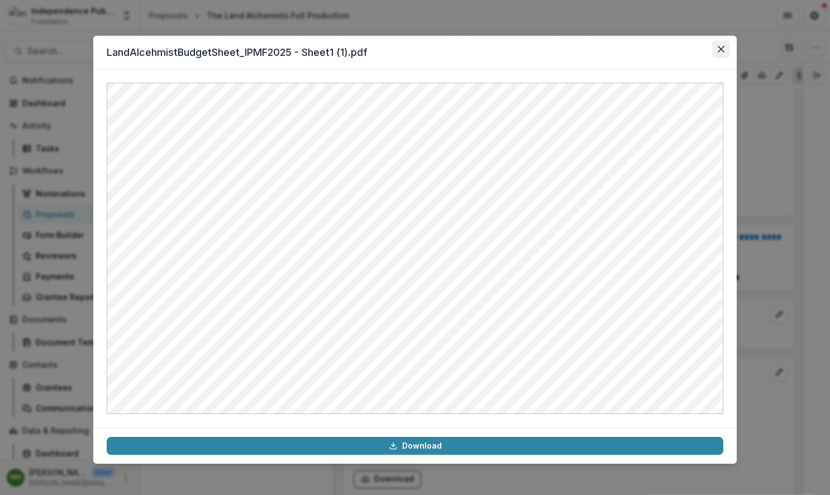
click at [721, 47] on icon "Close" at bounding box center [721, 49] width 7 height 7
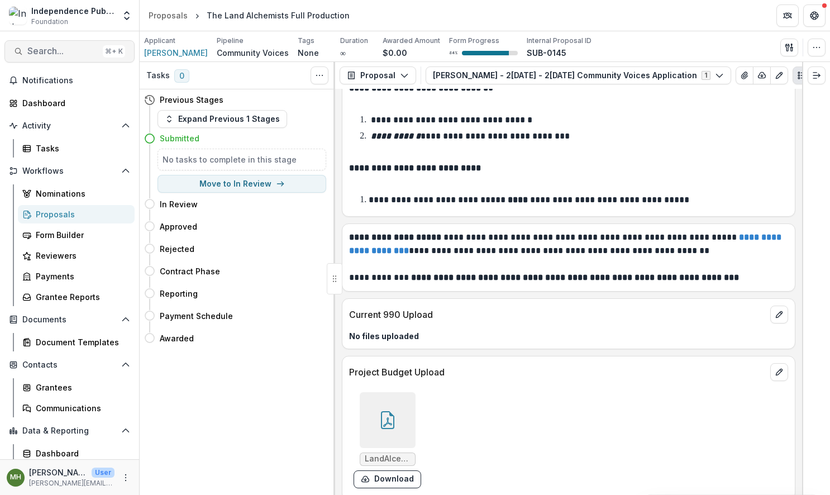
click at [64, 46] on span "Search..." at bounding box center [62, 51] width 71 height 11
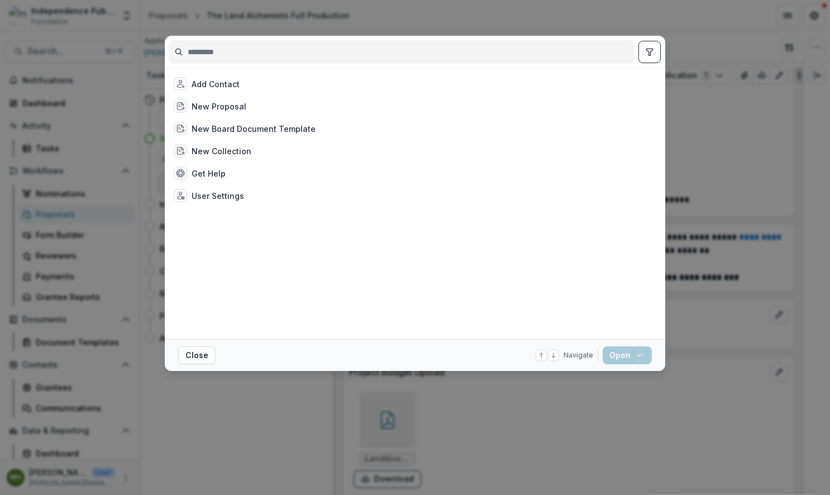
click at [237, 56] on input at bounding box center [402, 52] width 464 height 18
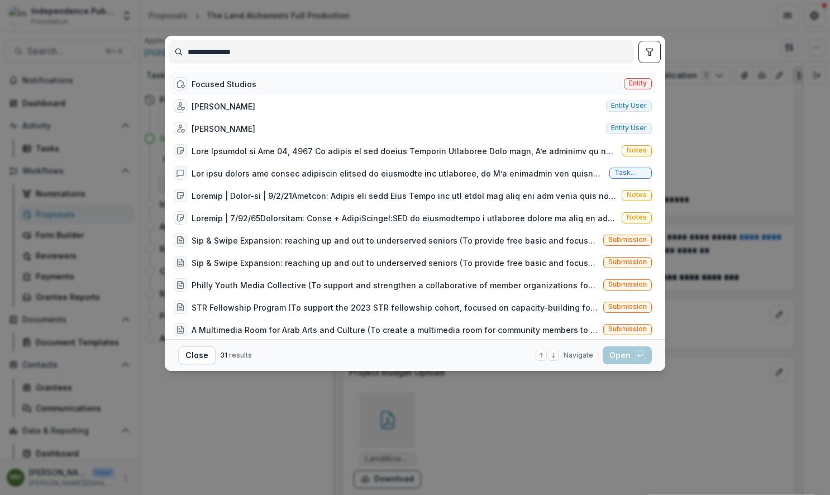
type input "**********"
click at [637, 87] on span "Entity" at bounding box center [638, 83] width 18 height 8
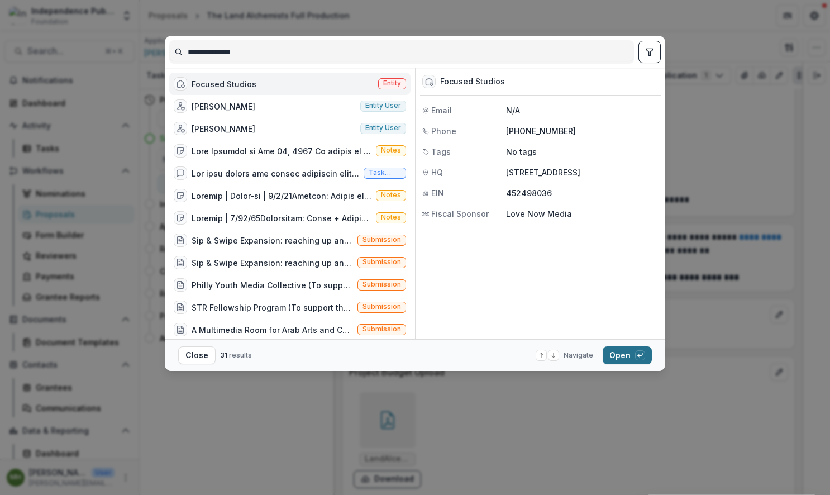
click at [614, 353] on button "Open with enter key" at bounding box center [627, 355] width 49 height 18
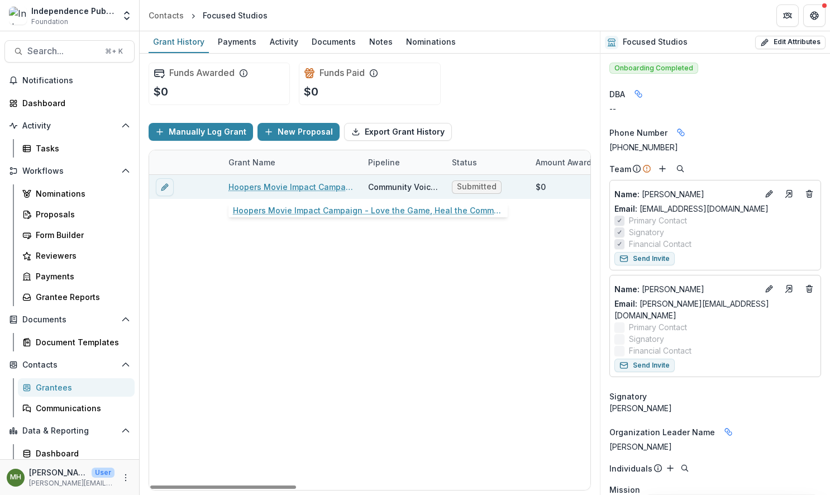
click at [281, 187] on link "Hoopers Movie Impact Campaign - Love the Game, Heal the Community" at bounding box center [291, 187] width 126 height 12
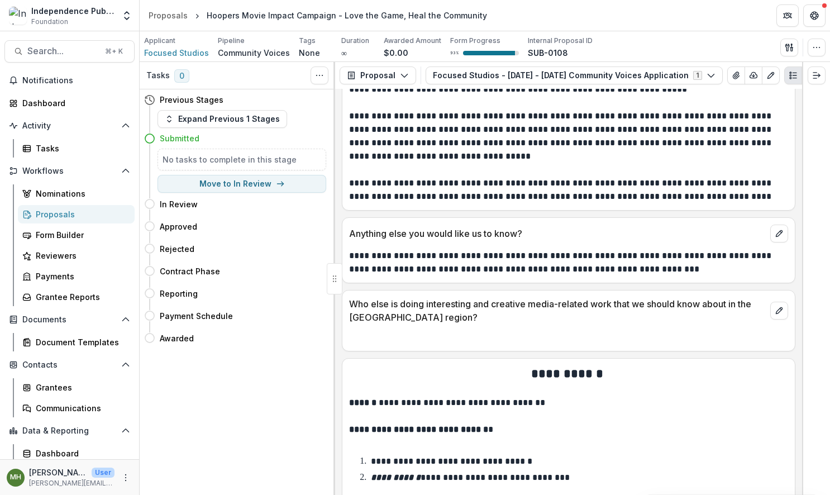
scroll to position [7943, 0]
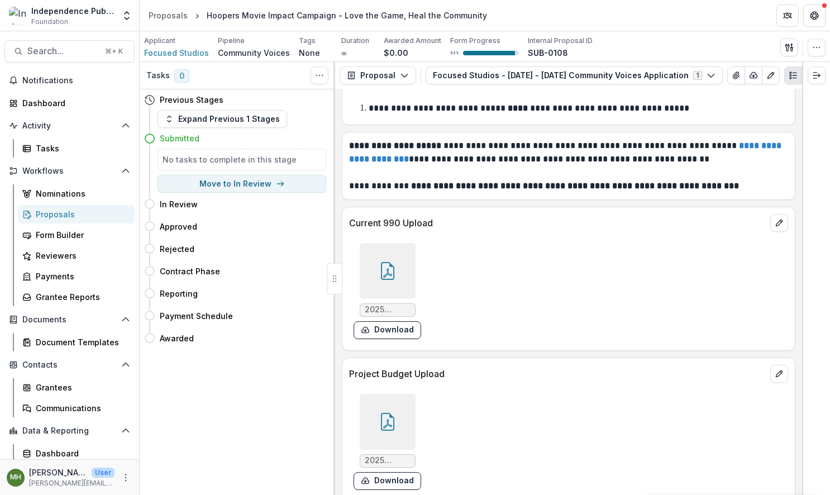
click at [389, 266] on icon at bounding box center [387, 271] width 13 height 18
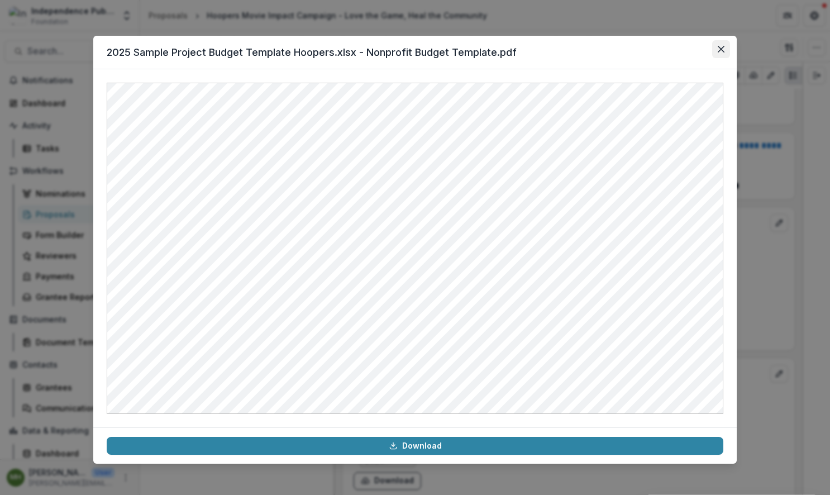
click at [720, 50] on icon "Close" at bounding box center [721, 49] width 7 height 7
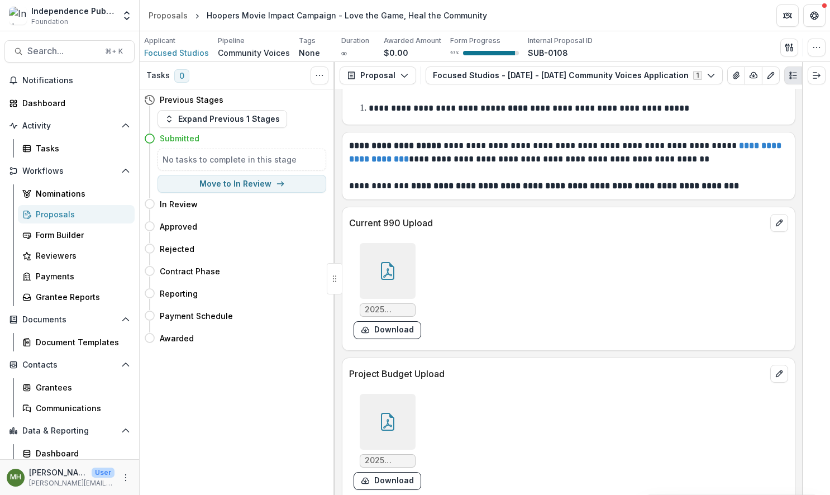
click at [388, 262] on icon at bounding box center [388, 271] width 18 height 18
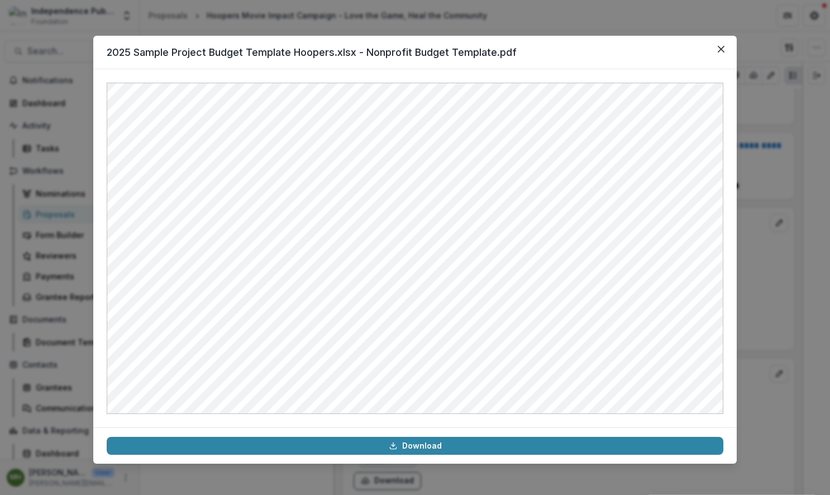
drag, startPoint x: 726, startPoint y: 47, endPoint x: 669, endPoint y: 137, distance: 106.5
click at [726, 47] on button "Close" at bounding box center [721, 49] width 18 height 18
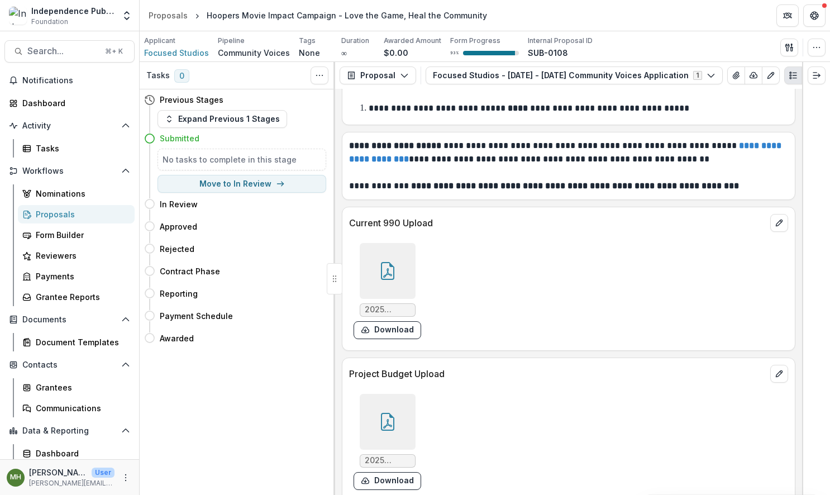
click at [384, 398] on div at bounding box center [388, 422] width 56 height 56
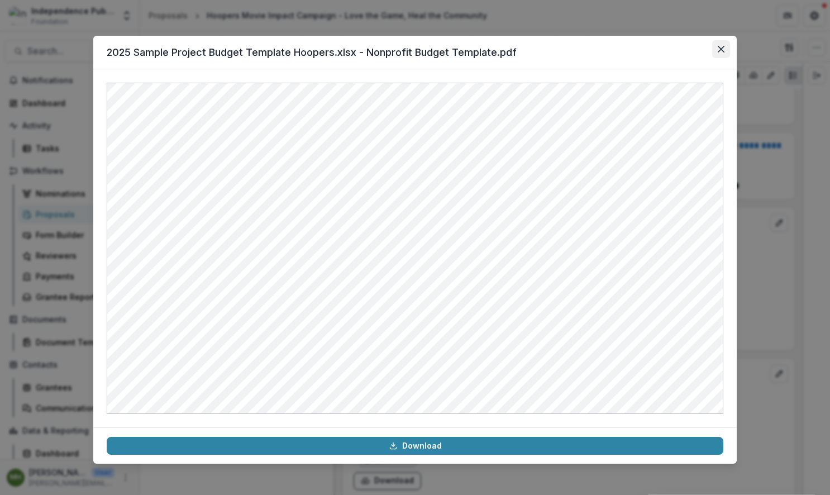
click at [722, 41] on button "Close" at bounding box center [721, 49] width 18 height 18
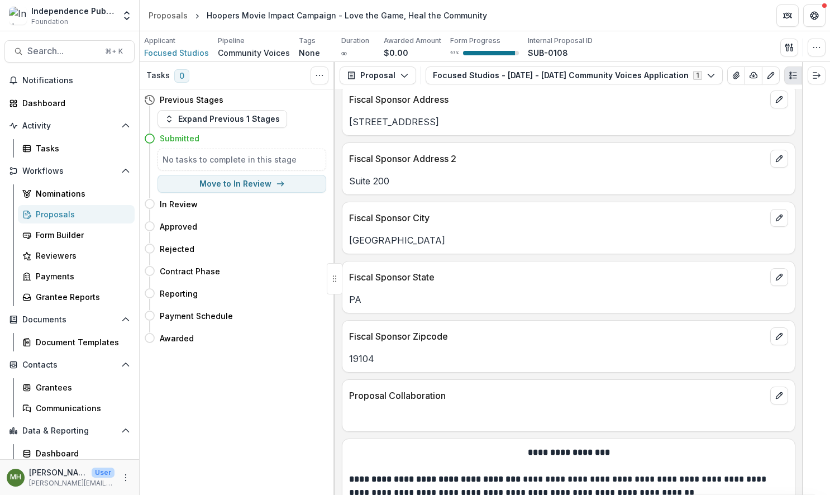
scroll to position [2440, 0]
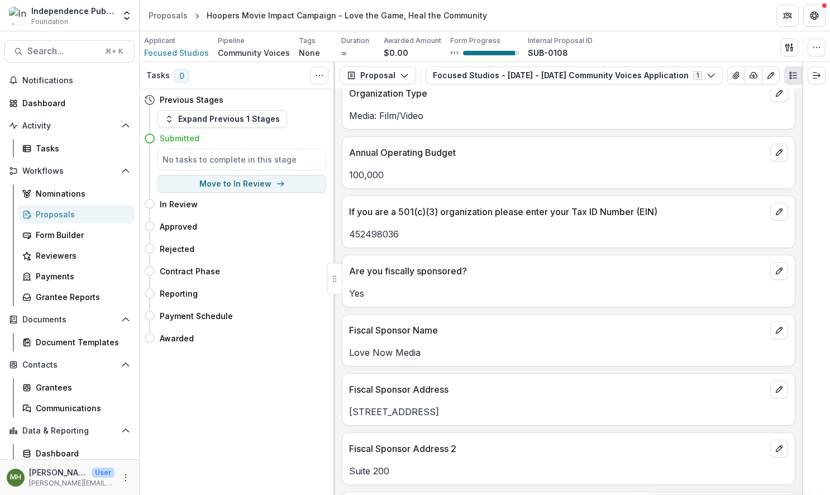
click at [823, 308] on div at bounding box center [816, 278] width 28 height 433
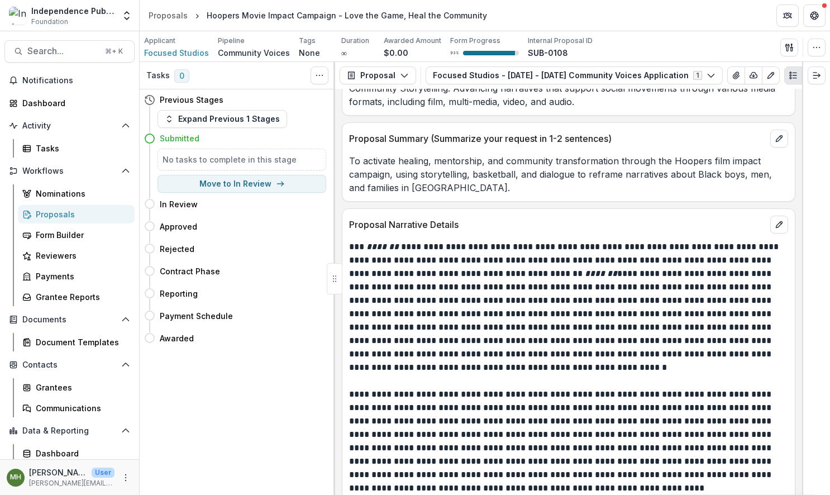
scroll to position [5298, 0]
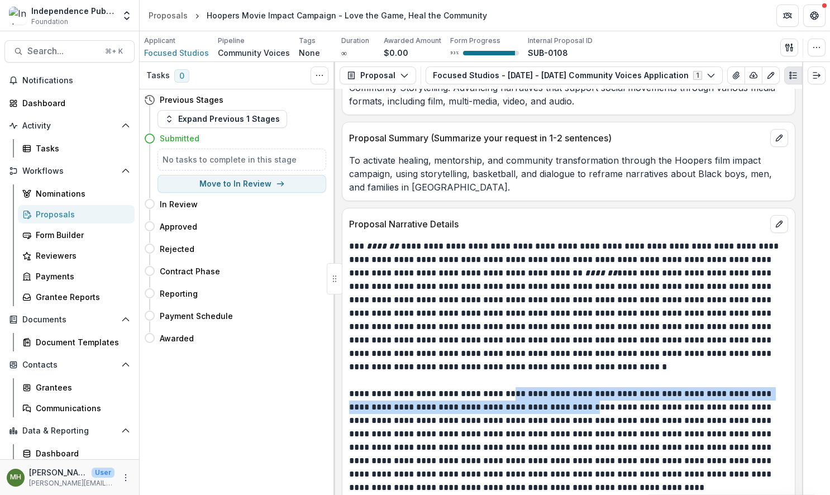
drag, startPoint x: 516, startPoint y: 379, endPoint x: 573, endPoint y: 392, distance: 57.7
click at [571, 392] on p "**********" at bounding box center [567, 440] width 436 height 107
copy p "**********"
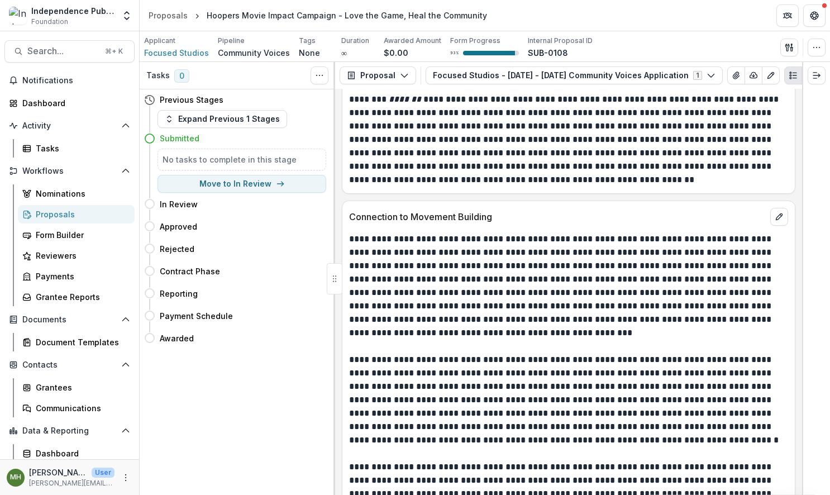
scroll to position [6604, 0]
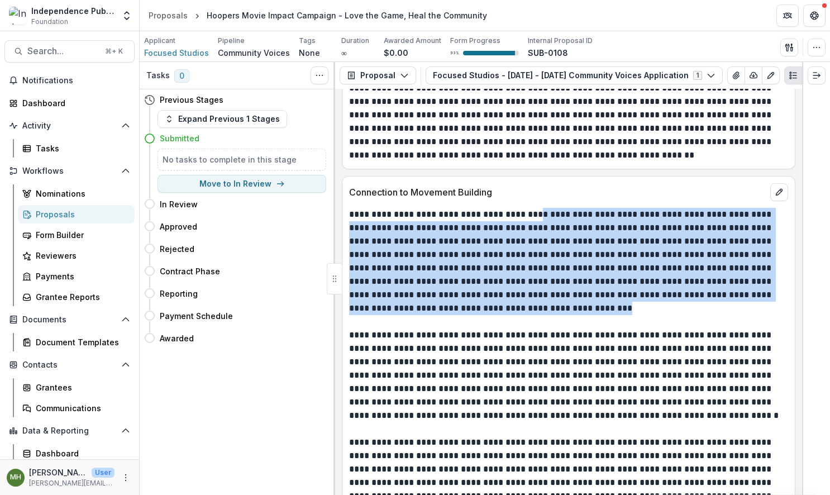
drag, startPoint x: 542, startPoint y: 202, endPoint x: 603, endPoint y: 299, distance: 114.7
click at [603, 299] on p "**********" at bounding box center [567, 261] width 436 height 107
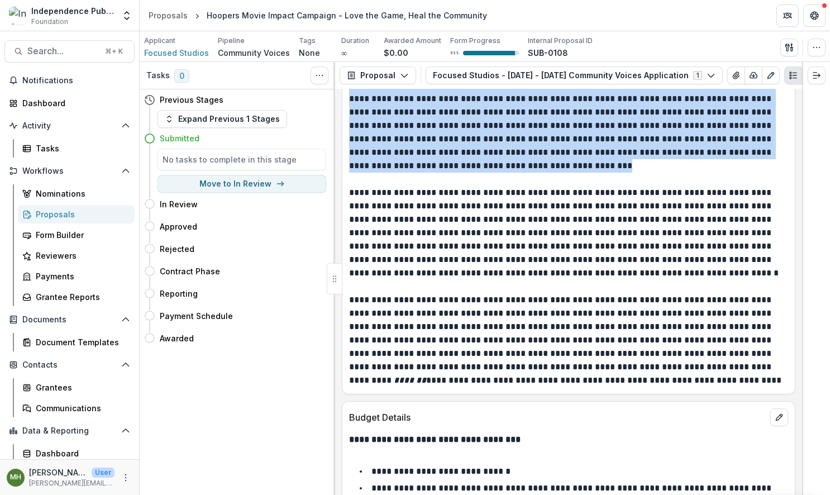
scroll to position [6769, 0]
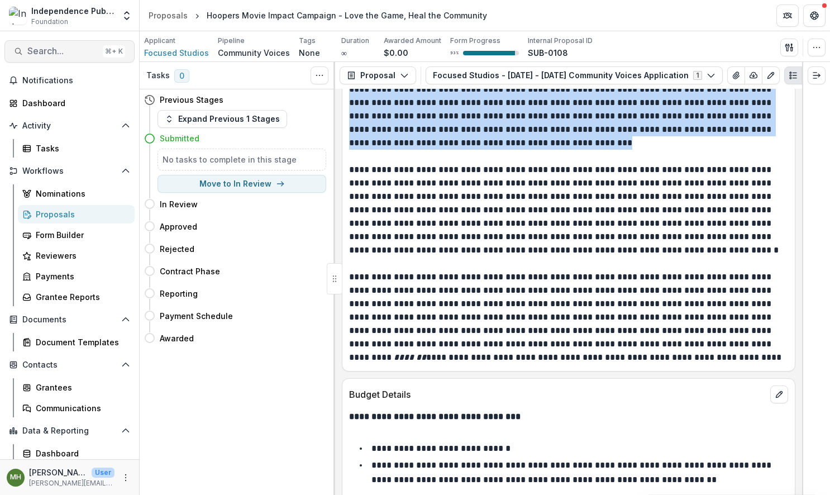
click at [55, 48] on span "Search..." at bounding box center [62, 51] width 71 height 11
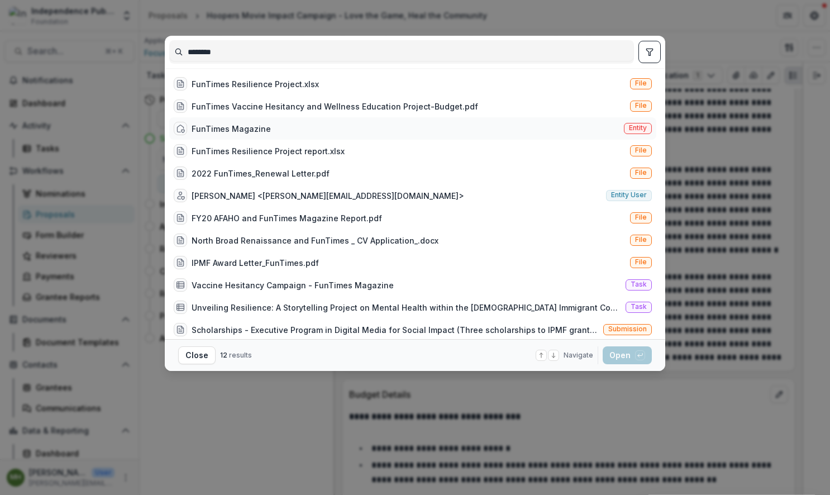
type input "********"
click at [630, 128] on span "Entity" at bounding box center [638, 128] width 18 height 8
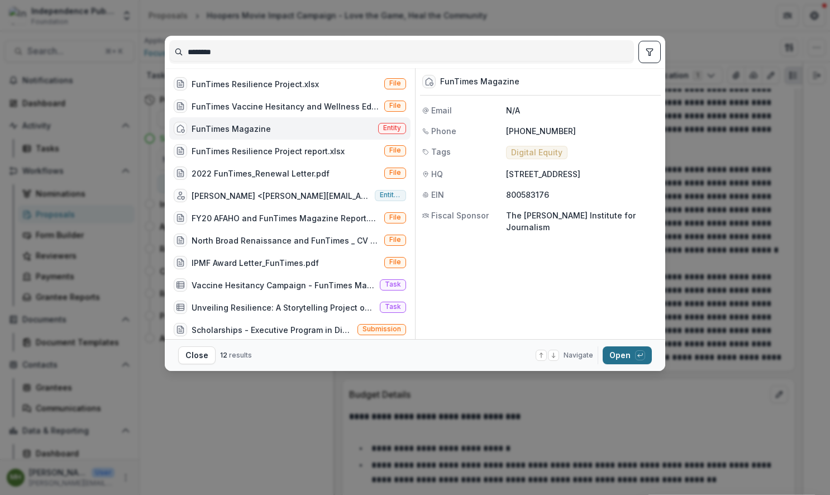
click at [625, 355] on button "Open with enter key" at bounding box center [627, 355] width 49 height 18
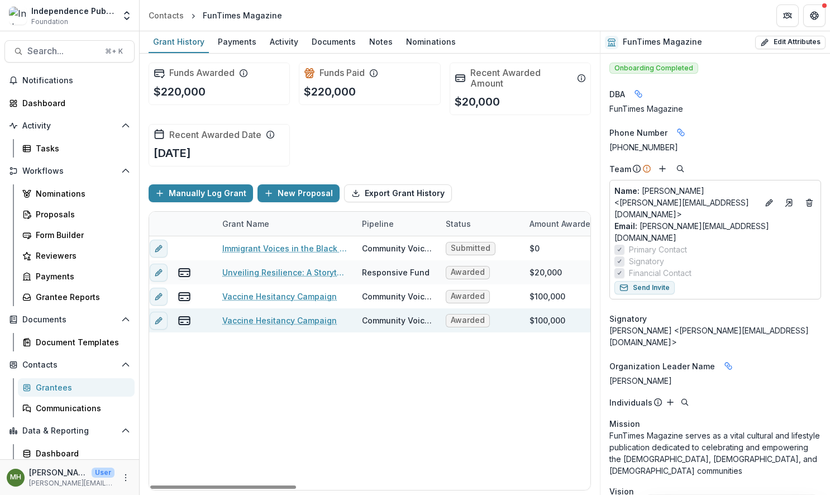
scroll to position [0, 7]
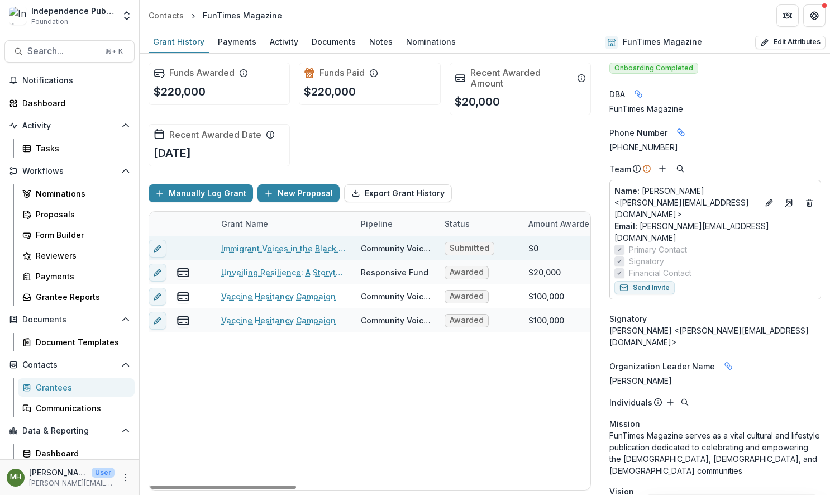
click at [307, 251] on link "Immigrant Voices in the Black Freedom Struggle: A Diaspora Oral History Initiat…" at bounding box center [284, 248] width 126 height 12
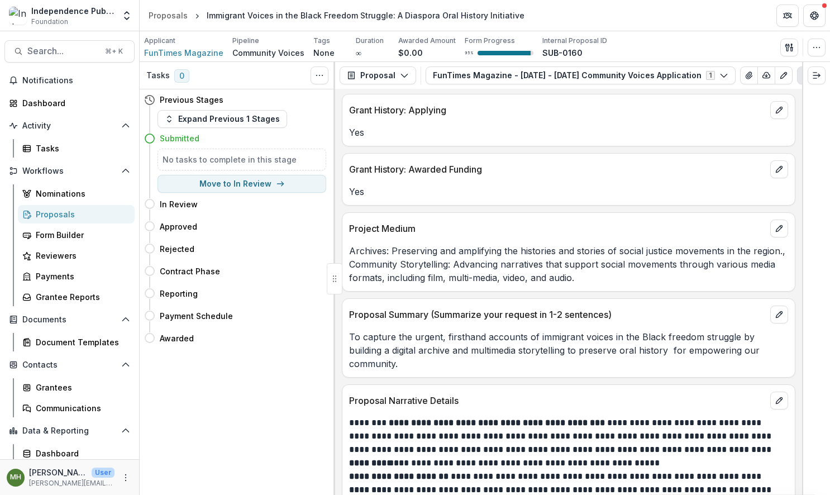
scroll to position [5397, 0]
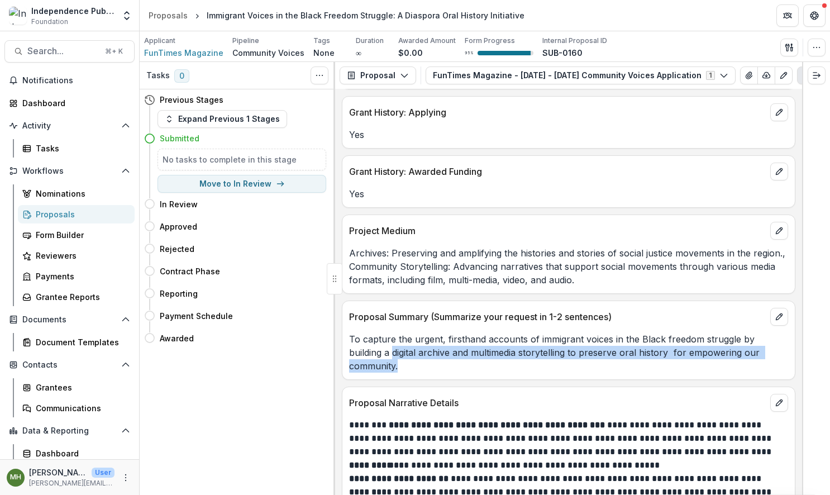
drag, startPoint x: 404, startPoint y: 343, endPoint x: 392, endPoint y: 331, distance: 17.8
click at [392, 332] on p "To capture the urgent, firsthand accounts of immigrant voices in the Black free…" at bounding box center [568, 352] width 439 height 40
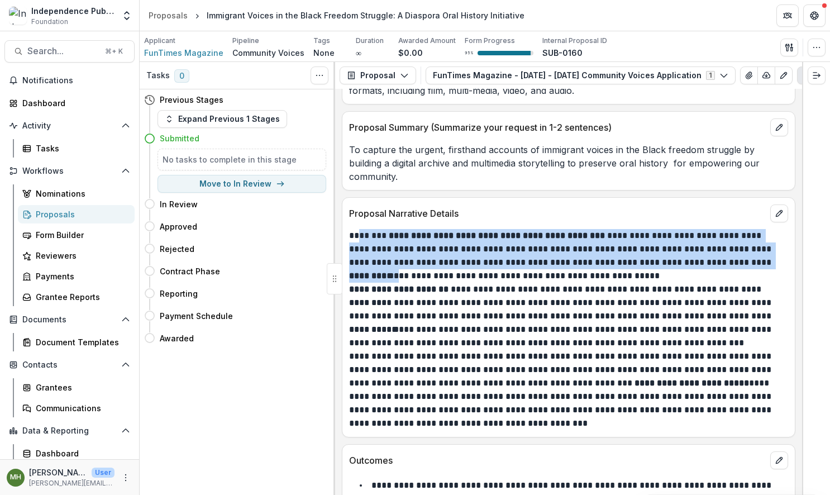
scroll to position [5587, 0]
drag, startPoint x: 359, startPoint y: 216, endPoint x: 770, endPoint y: 250, distance: 412.5
click at [770, 250] on div "**********" at bounding box center [568, 328] width 439 height 201
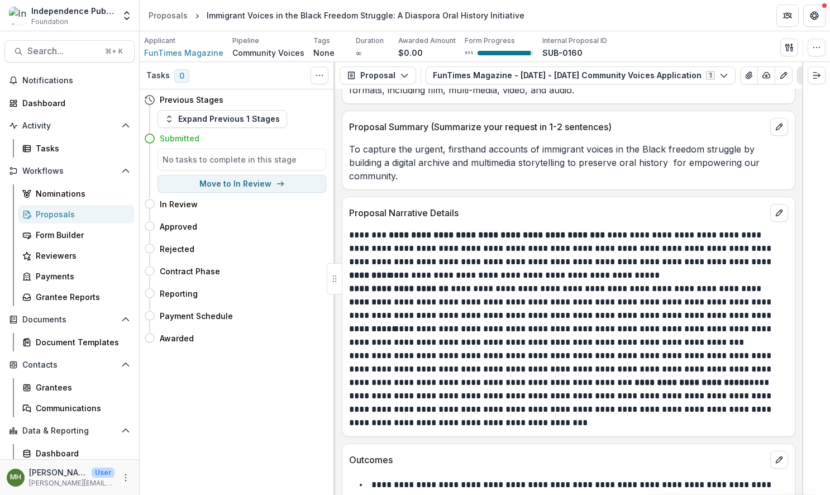
click at [747, 282] on p "**********" at bounding box center [567, 288] width 436 height 13
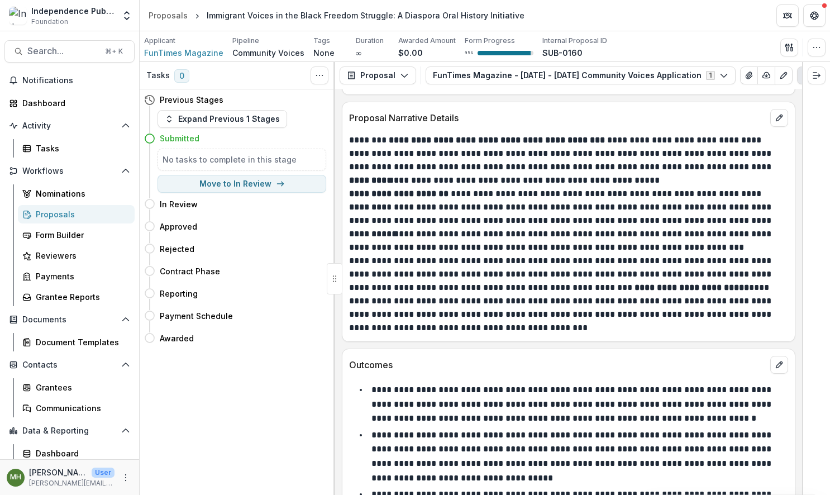
scroll to position [5681, 0]
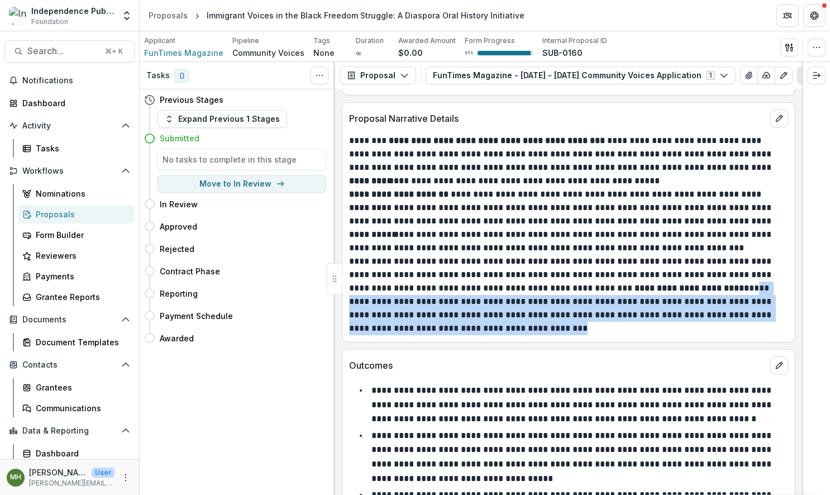
drag, startPoint x: 424, startPoint y: 310, endPoint x: 675, endPoint y: 263, distance: 255.2
click at [675, 263] on p "**********" at bounding box center [567, 295] width 436 height 80
copy p "**********"
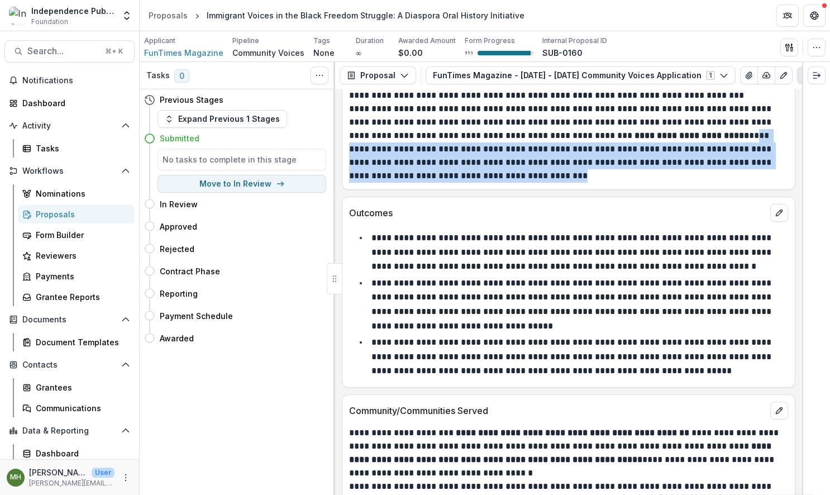
scroll to position [5836, 0]
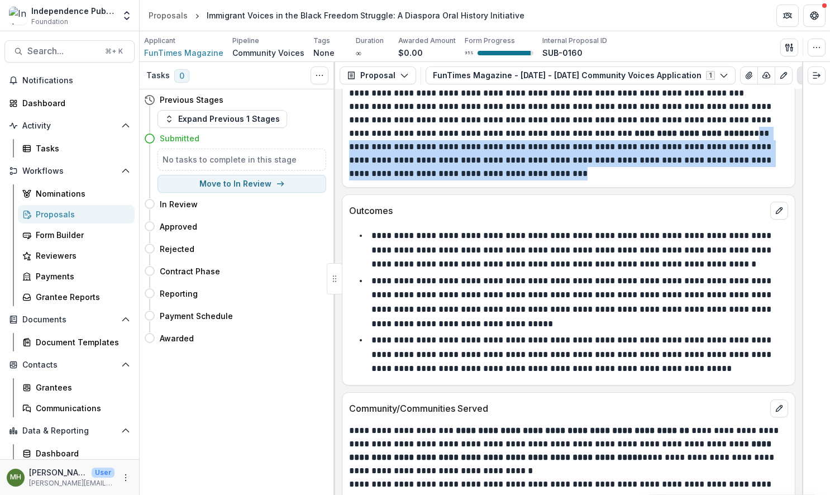
copy p "**********"
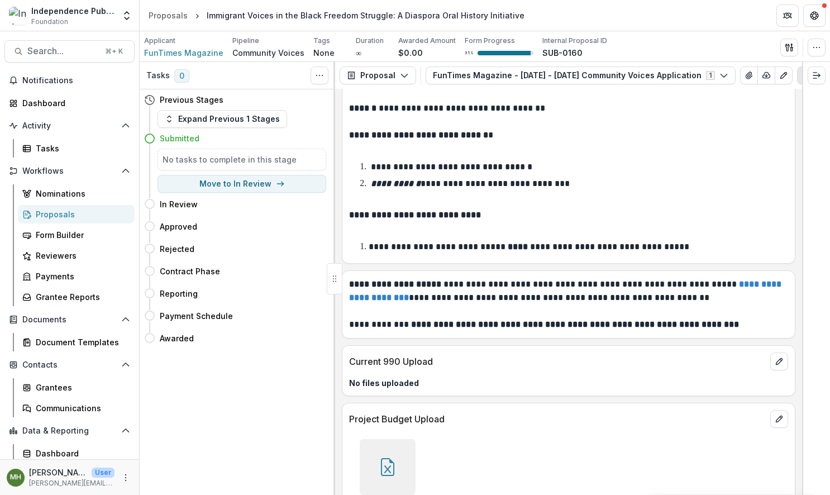
scroll to position [7420, 0]
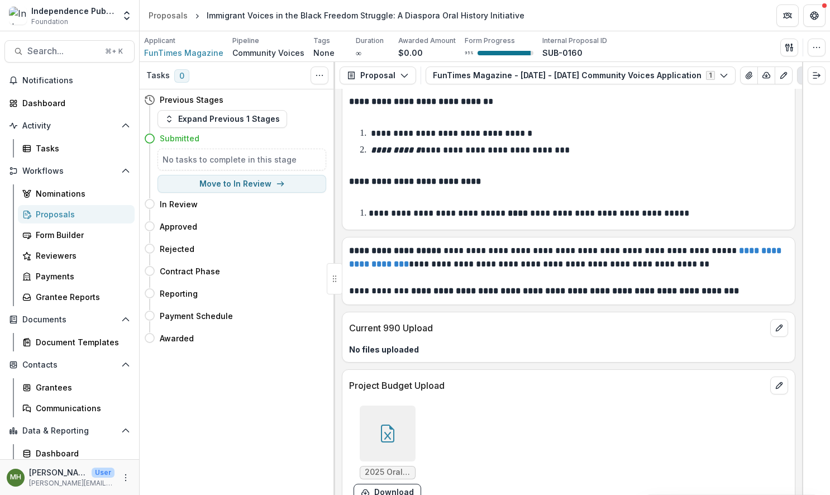
click at [388, 406] on div at bounding box center [388, 434] width 56 height 56
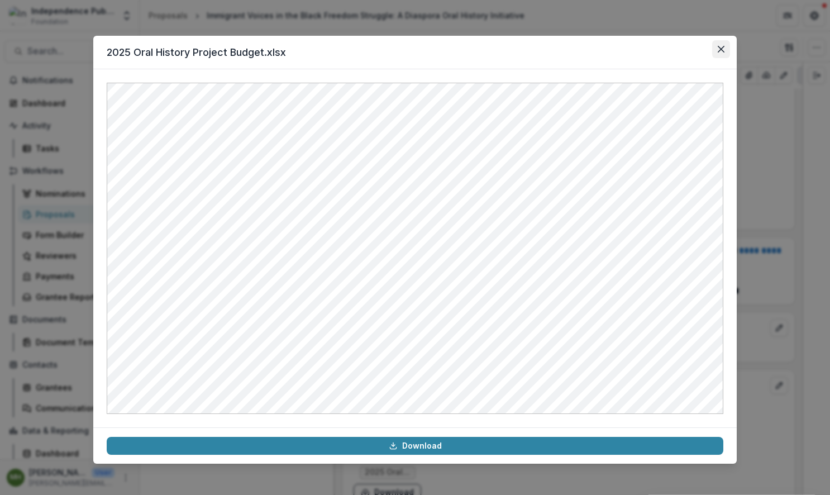
click at [718, 48] on icon "Close" at bounding box center [721, 49] width 7 height 7
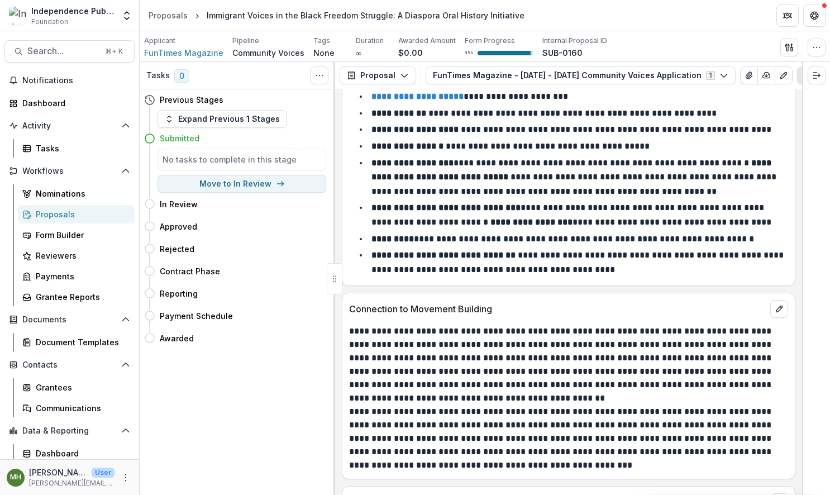
scroll to position [6480, 0]
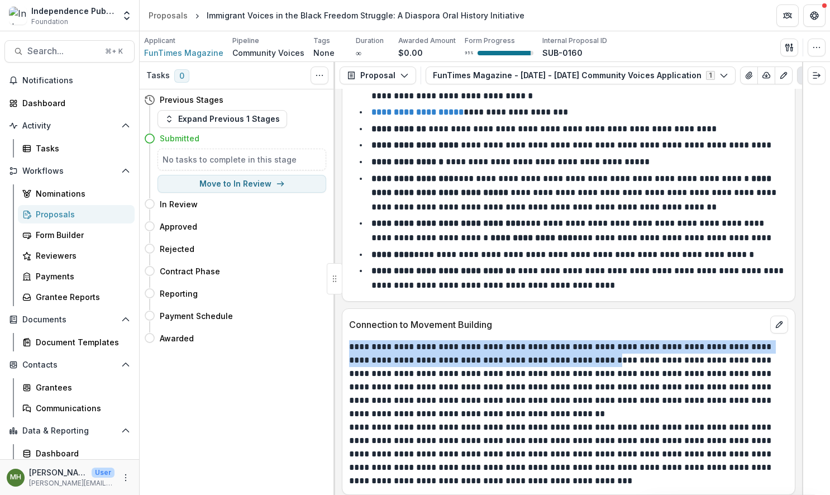
drag, startPoint x: 351, startPoint y: 320, endPoint x: 562, endPoint y: 333, distance: 211.5
click at [562, 340] on p "**********" at bounding box center [567, 380] width 436 height 80
copy p "**********"
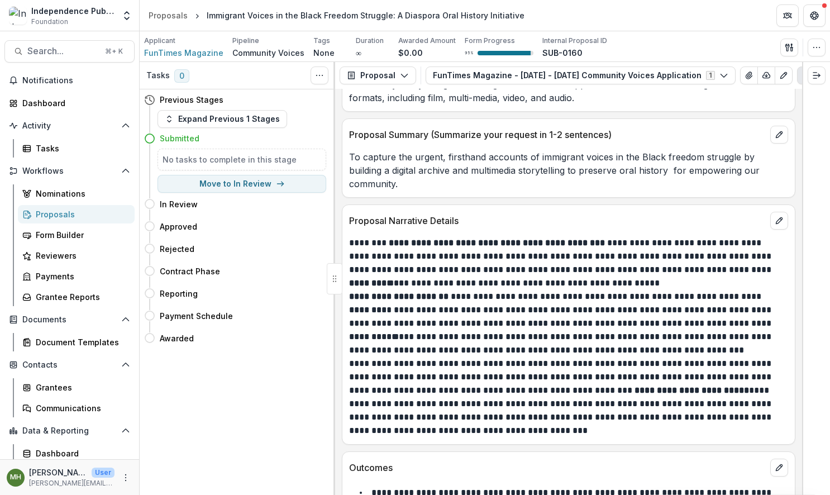
scroll to position [5583, 0]
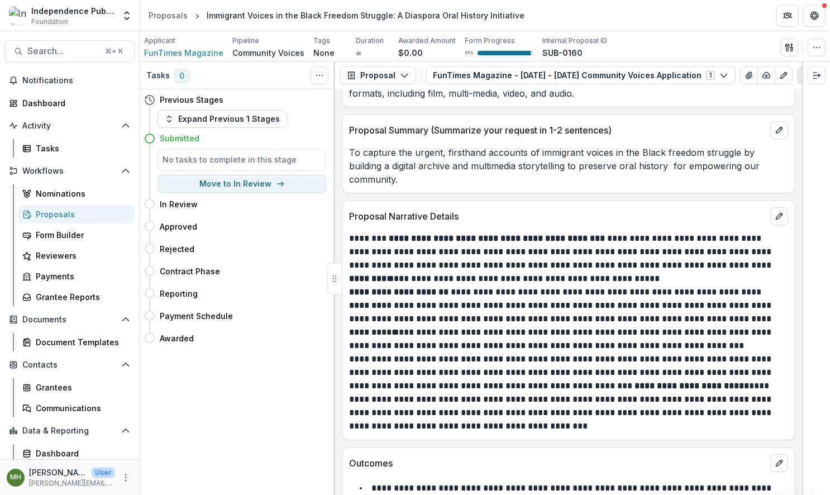
click at [488, 406] on p "**********" at bounding box center [567, 392] width 436 height 80
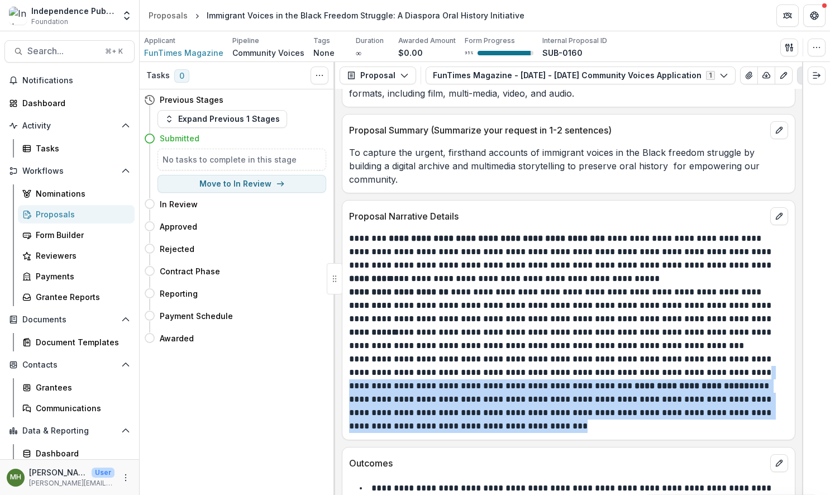
drag, startPoint x: 474, startPoint y: 404, endPoint x: 712, endPoint y: 346, distance: 244.8
click at [712, 352] on p "**********" at bounding box center [567, 392] width 436 height 80
copy p "**********"
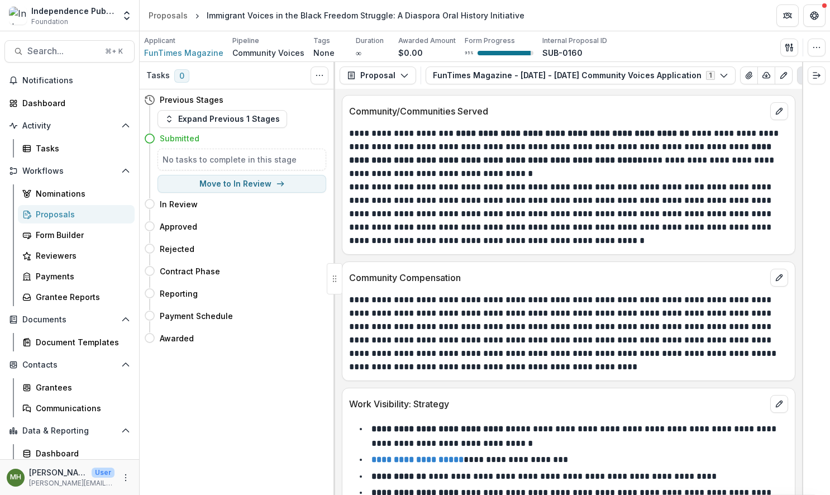
scroll to position [5995, 0]
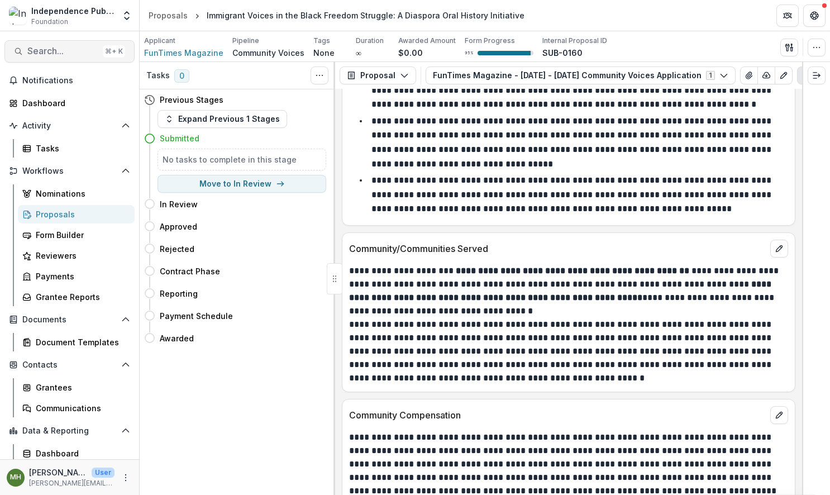
click at [56, 51] on span "Search..." at bounding box center [62, 51] width 71 height 11
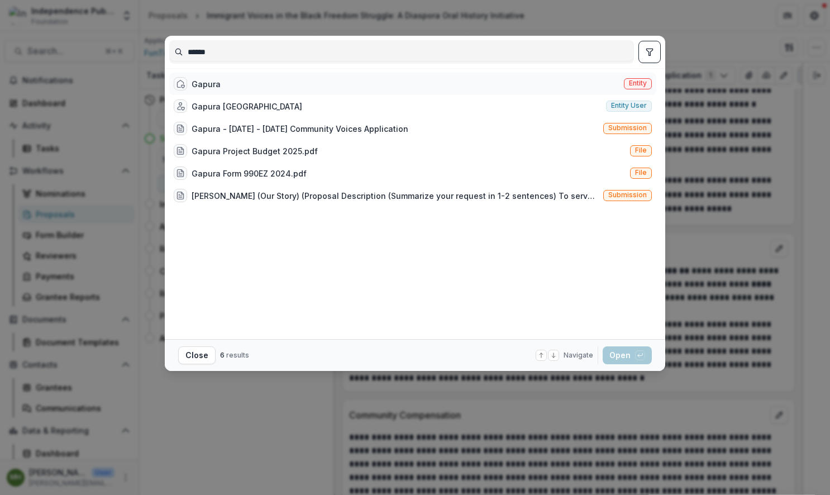
type input "******"
click at [642, 82] on span "Entity" at bounding box center [638, 83] width 18 height 8
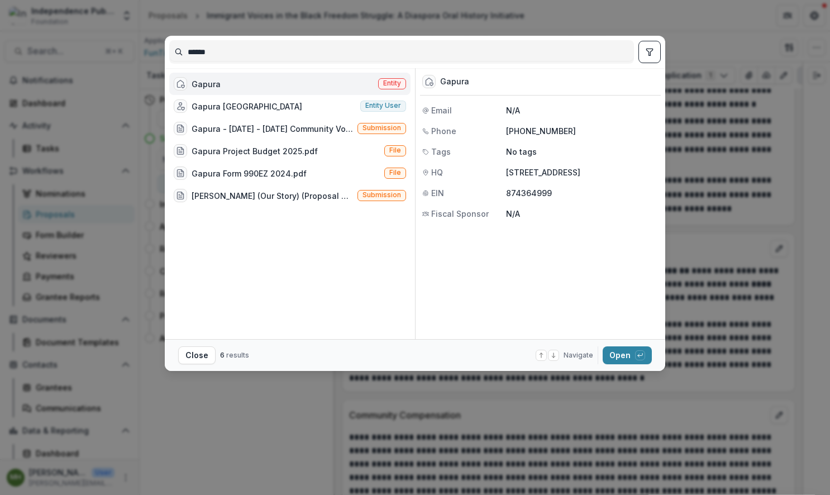
click at [394, 81] on span "Entity" at bounding box center [392, 83] width 18 height 8
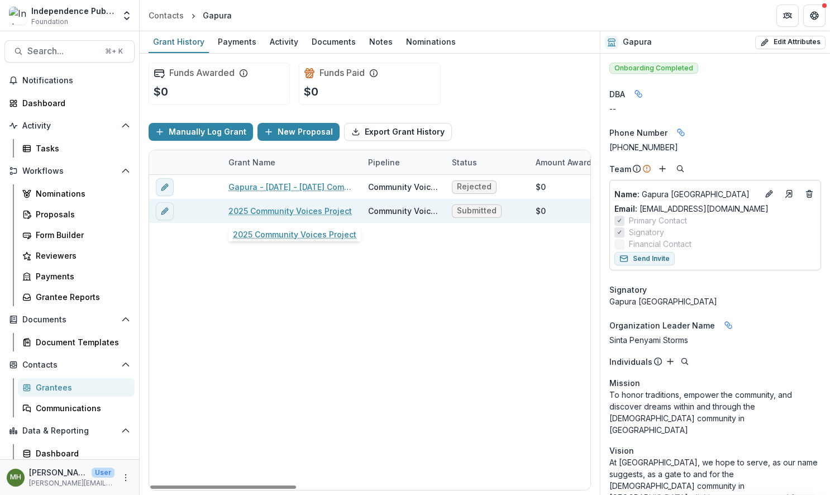
click at [270, 211] on link "2025 Community Voices Project" at bounding box center [289, 211] width 123 height 12
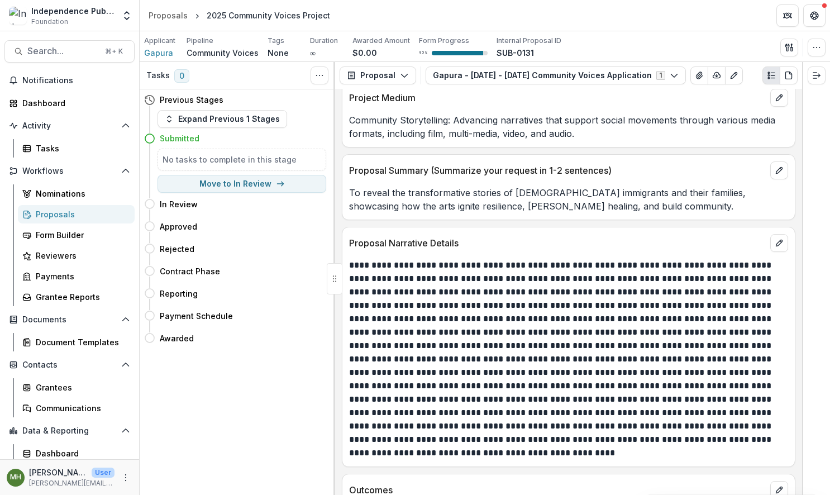
scroll to position [5453, 0]
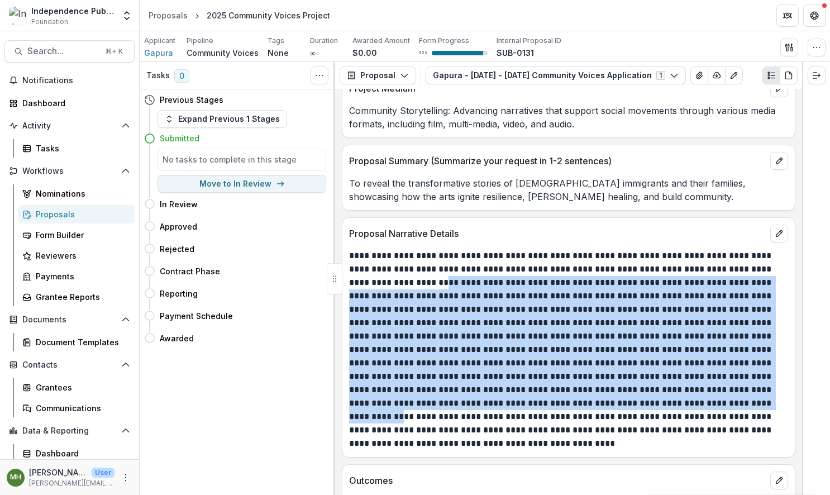
drag, startPoint x: 383, startPoint y: 269, endPoint x: 719, endPoint y: 384, distance: 355.1
click at [719, 384] on p at bounding box center [567, 349] width 436 height 201
click at [766, 334] on p at bounding box center [567, 349] width 436 height 201
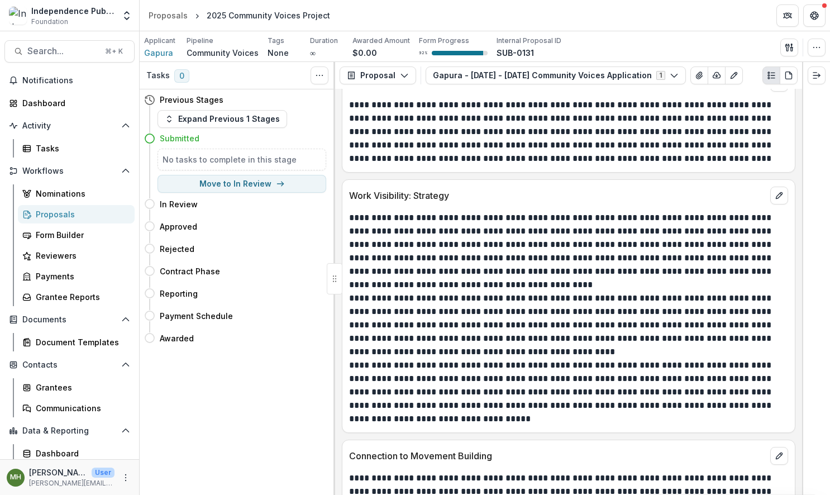
scroll to position [6104, 0]
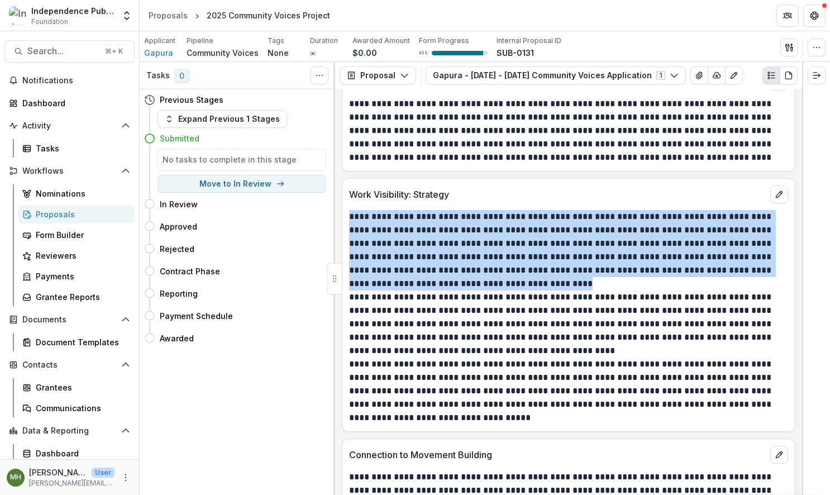
drag, startPoint x: 345, startPoint y: 202, endPoint x: 646, endPoint y: 271, distance: 308.8
click at [646, 271] on div "**********" at bounding box center [568, 317] width 452 height 215
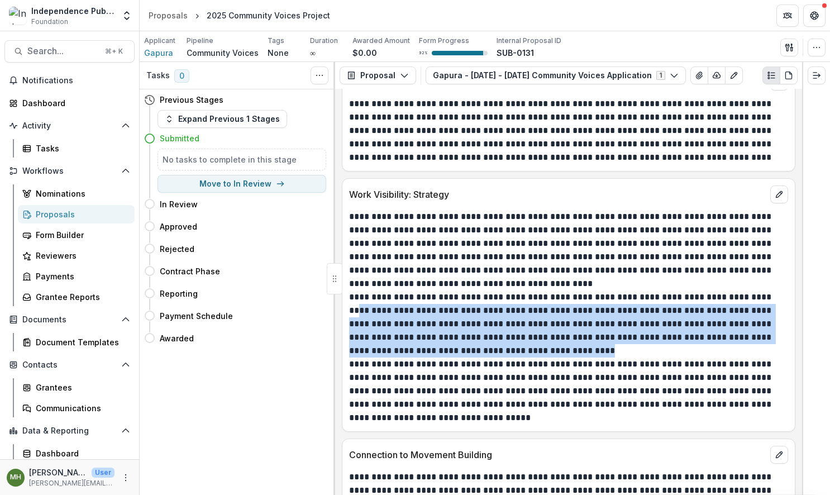
drag, startPoint x: 514, startPoint y: 340, endPoint x: 345, endPoint y: 296, distance: 174.2
click at [345, 296] on div "**********" at bounding box center [568, 317] width 452 height 215
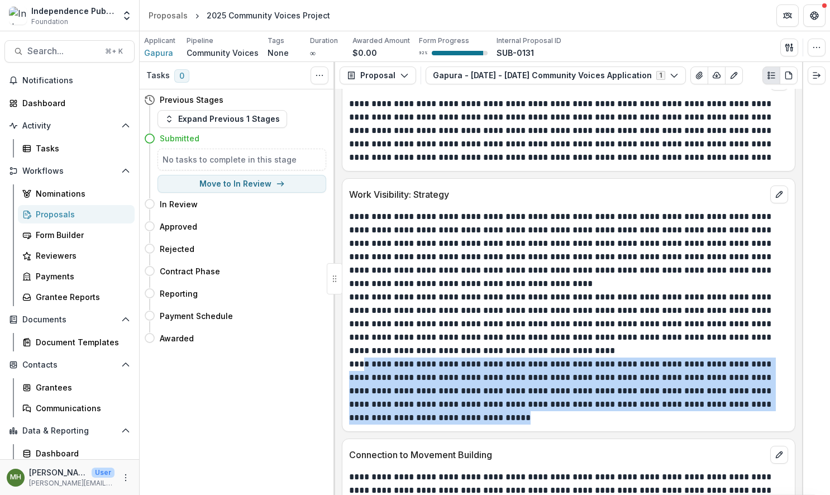
drag, startPoint x: 366, startPoint y: 355, endPoint x: 639, endPoint y: 402, distance: 277.2
click at [639, 402] on p "**********" at bounding box center [567, 391] width 436 height 67
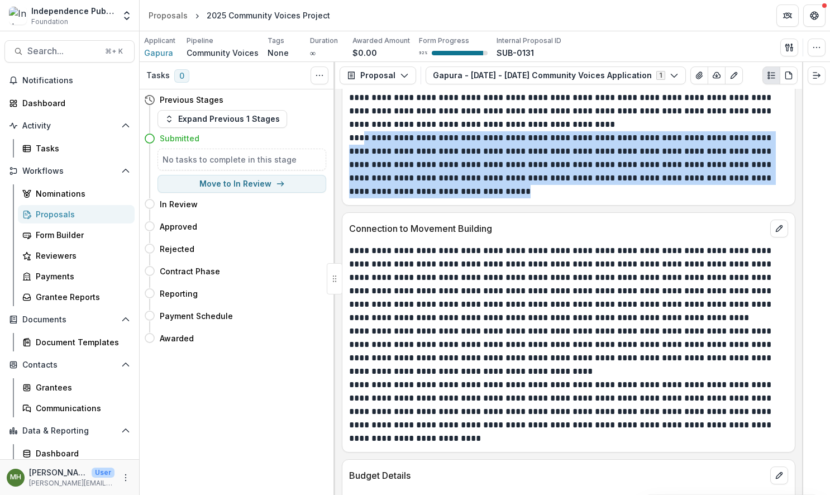
scroll to position [6331, 0]
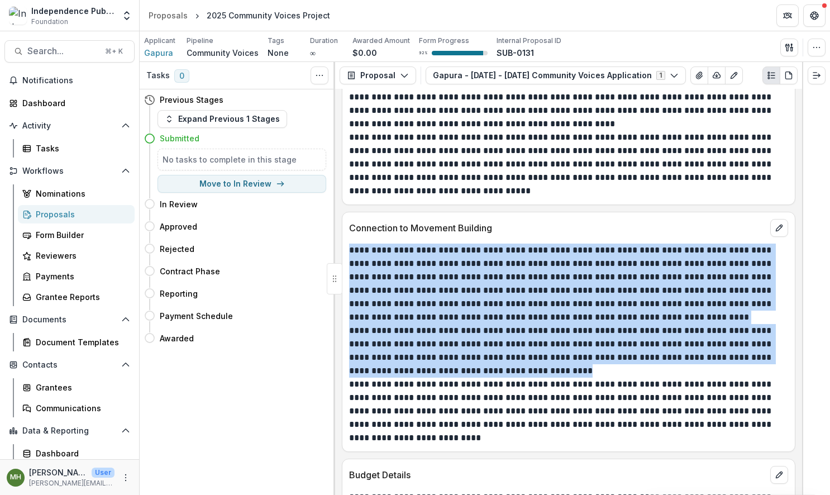
drag, startPoint x: 394, startPoint y: 242, endPoint x: 688, endPoint y: 362, distance: 316.7
click at [688, 362] on div "**********" at bounding box center [568, 344] width 439 height 201
click at [688, 362] on p "**********" at bounding box center [567, 351] width 436 height 54
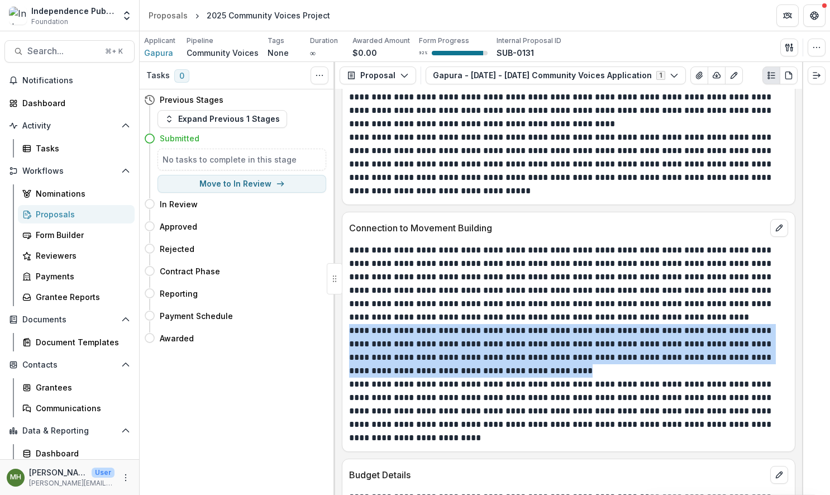
drag, startPoint x: 617, startPoint y: 359, endPoint x: 348, endPoint y: 318, distance: 271.8
click at [348, 318] on div "**********" at bounding box center [568, 344] width 452 height 201
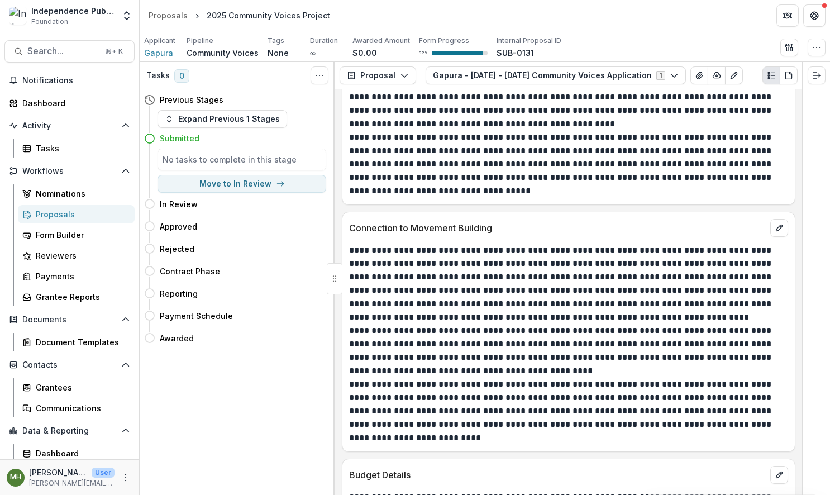
click at [514, 282] on p "**********" at bounding box center [567, 284] width 436 height 80
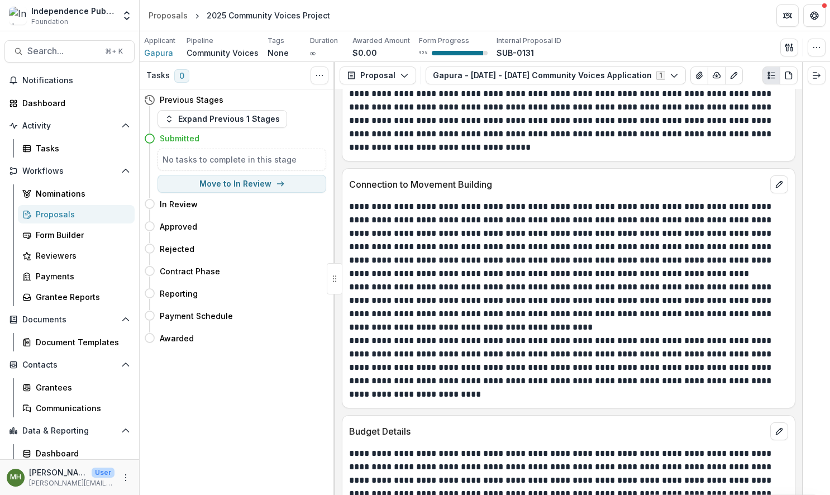
scroll to position [6376, 0]
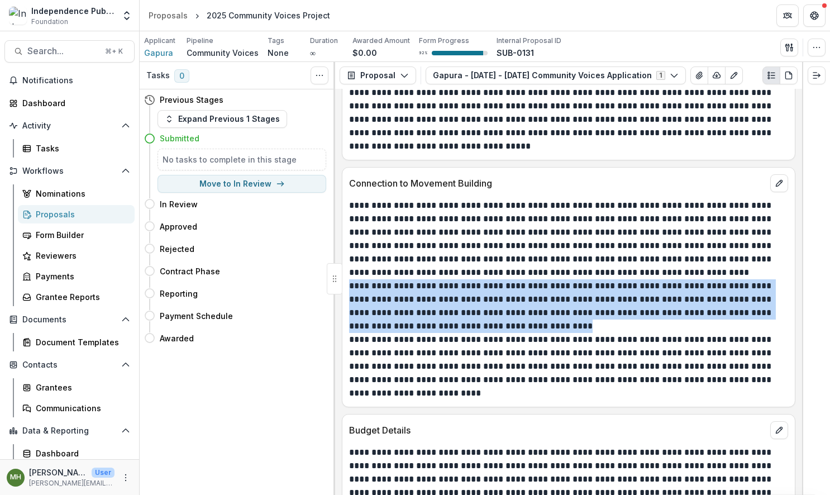
drag, startPoint x: 533, startPoint y: 309, endPoint x: 344, endPoint y: 278, distance: 191.5
click at [344, 278] on div "**********" at bounding box center [568, 299] width 452 height 201
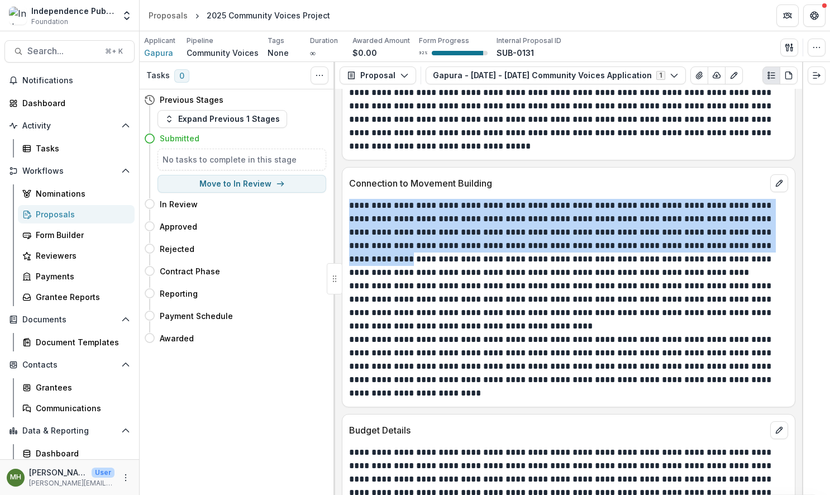
drag, startPoint x: 782, startPoint y: 235, endPoint x: 342, endPoint y: 193, distance: 442.2
click at [342, 193] on div "**********" at bounding box center [569, 287] width 454 height 240
copy p "**********"
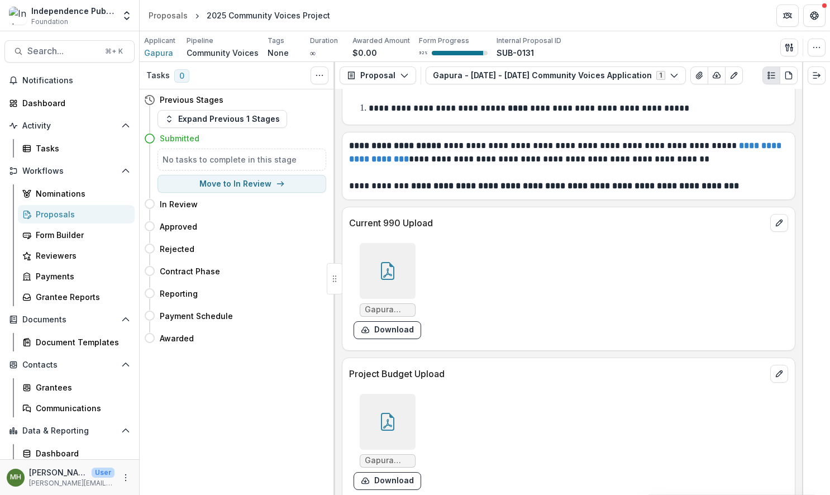
click at [381, 262] on icon at bounding box center [387, 271] width 13 height 18
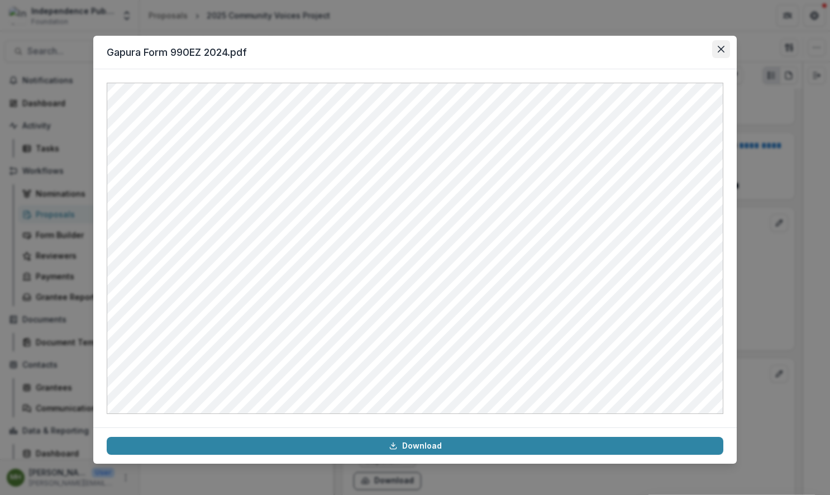
click at [722, 53] on button "Close" at bounding box center [721, 49] width 18 height 18
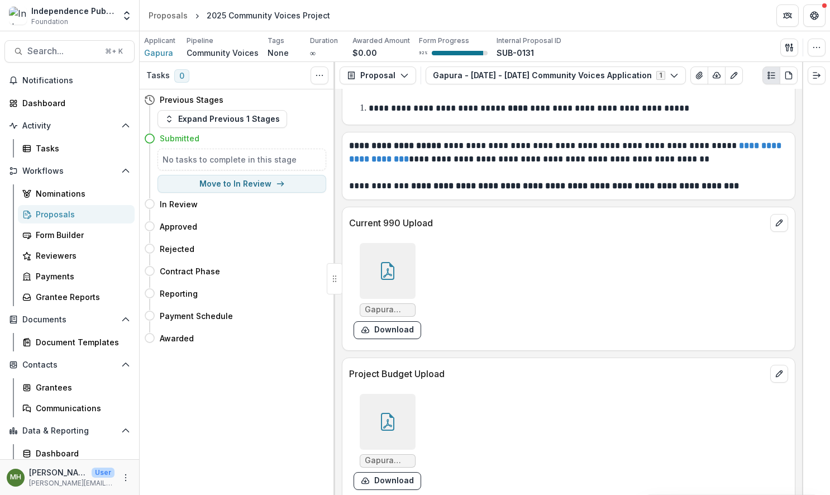
click at [389, 394] on div at bounding box center [388, 422] width 56 height 56
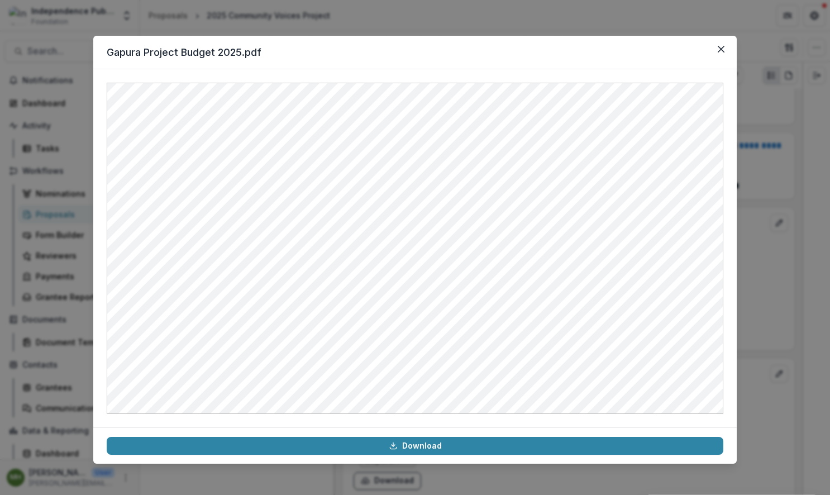
click at [774, 279] on div "Gapura Project Budget 2025.pdf Download" at bounding box center [415, 247] width 830 height 495
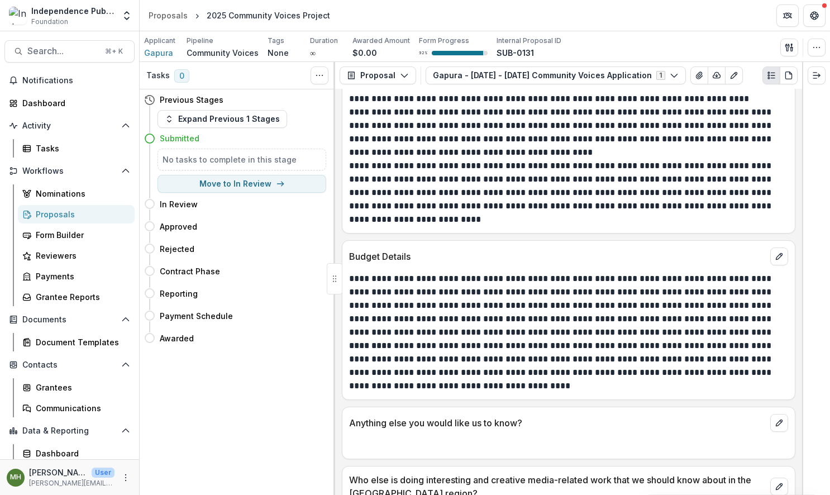
scroll to position [6541, 0]
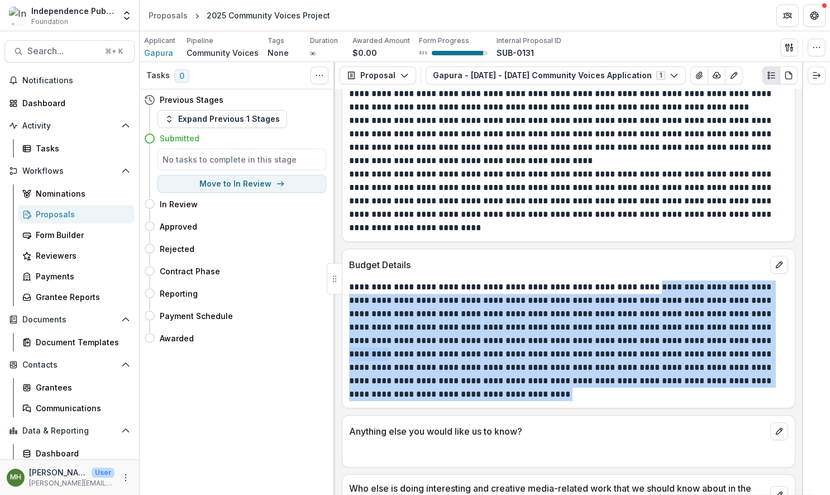
drag, startPoint x: 666, startPoint y: 271, endPoint x: 756, endPoint y: 375, distance: 137.8
click at [756, 376] on div "**********" at bounding box center [568, 340] width 439 height 121
click at [706, 327] on p "**********" at bounding box center [567, 313] width 436 height 67
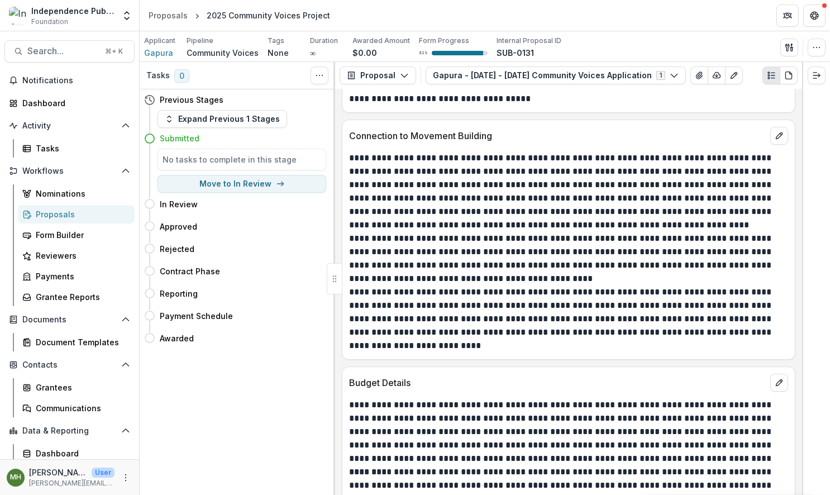
scroll to position [6422, 0]
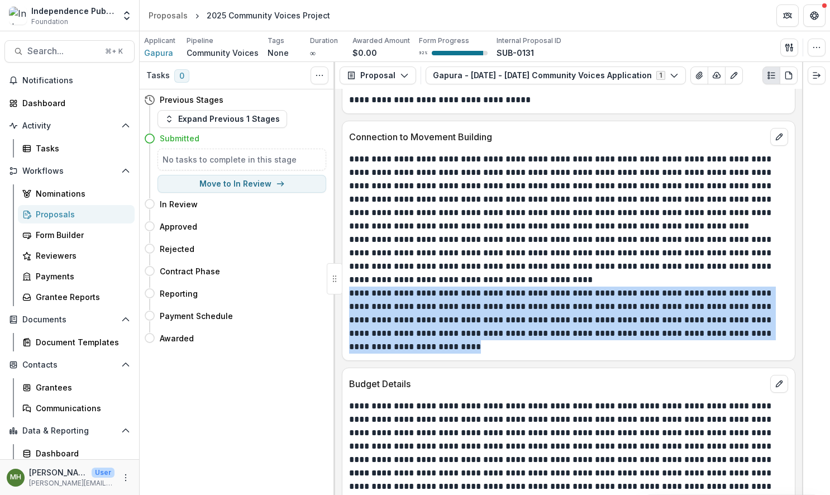
drag, startPoint x: 459, startPoint y: 333, endPoint x: 343, endPoint y: 278, distance: 128.9
click at [343, 278] on div "**********" at bounding box center [568, 252] width 452 height 201
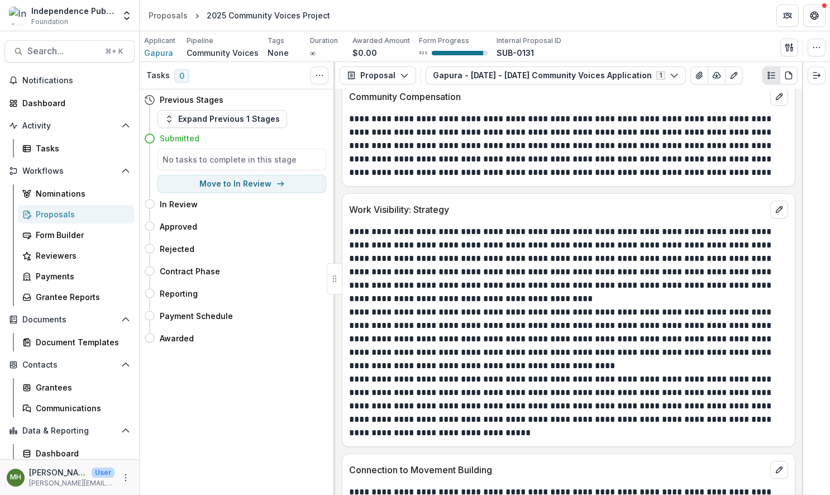
scroll to position [6047, 0]
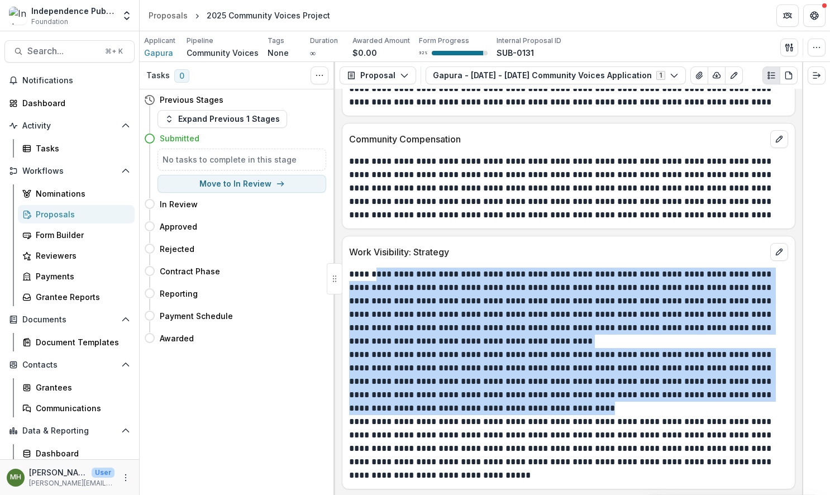
drag, startPoint x: 378, startPoint y: 264, endPoint x: 606, endPoint y: 398, distance: 263.9
click at [606, 398] on div "**********" at bounding box center [568, 375] width 439 height 215
click at [67, 51] on span "Search..." at bounding box center [62, 51] width 71 height 11
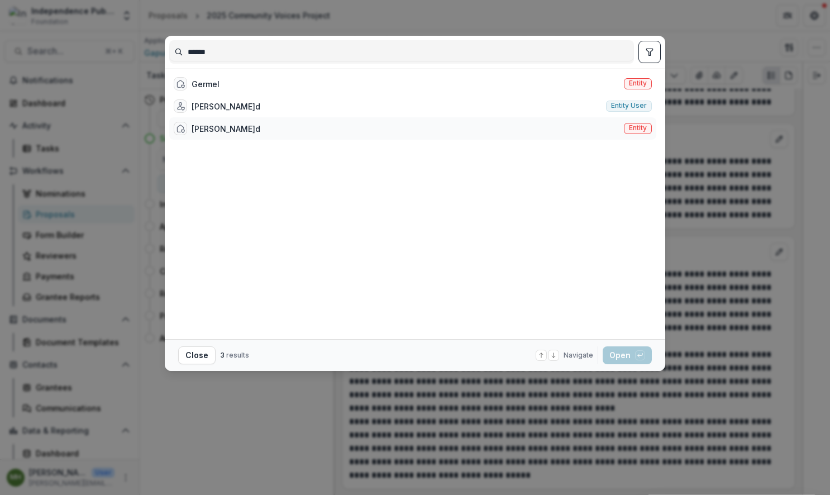
type input "******"
click at [636, 131] on span "Entity" at bounding box center [638, 128] width 18 height 8
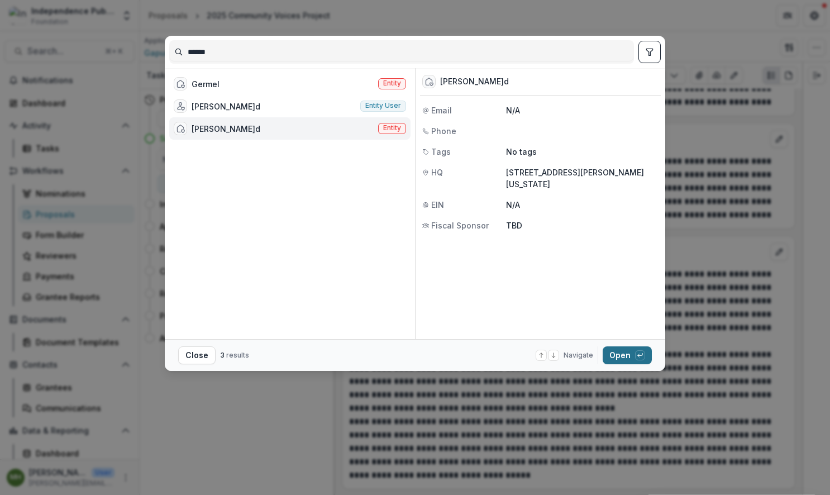
click at [624, 355] on button "Open with enter key" at bounding box center [627, 355] width 49 height 18
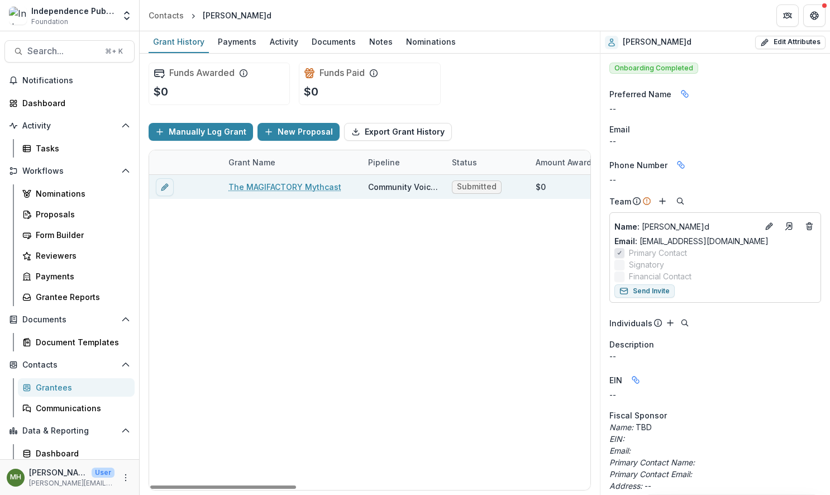
scroll to position [0, 1]
click at [294, 189] on link "The MAGIFACTORY Mythcast" at bounding box center [284, 187] width 113 height 12
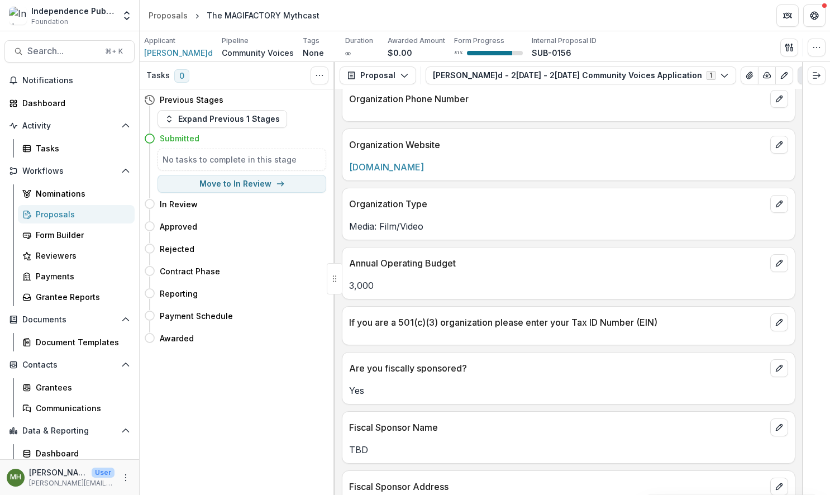
scroll to position [2339, 0]
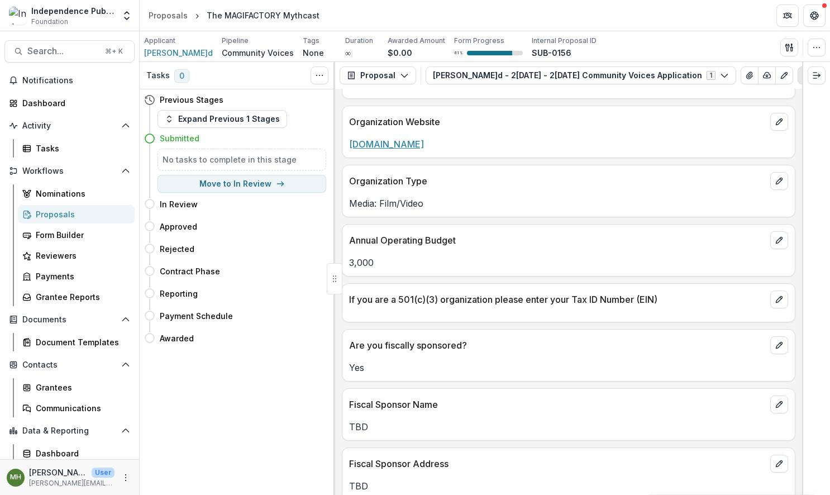
click at [417, 139] on link "www.magifactoryio.com" at bounding box center [386, 144] width 75 height 11
click at [385, 139] on link "www.magifactoryio.com" at bounding box center [386, 144] width 75 height 11
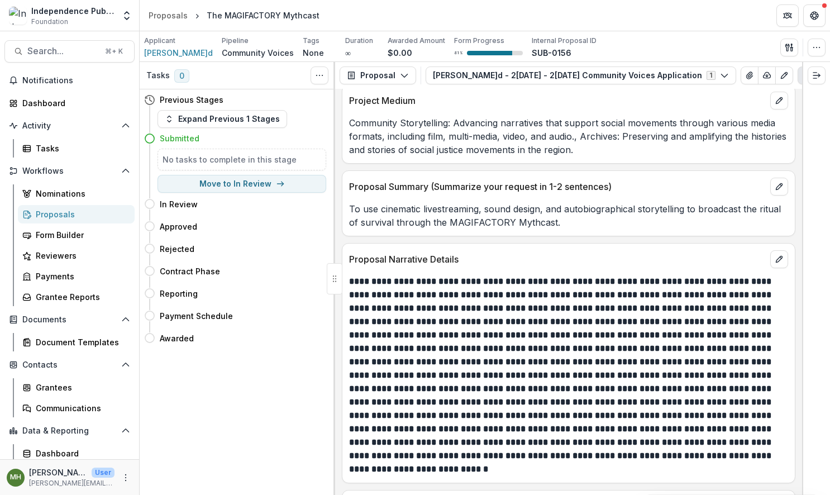
scroll to position [5248, 0]
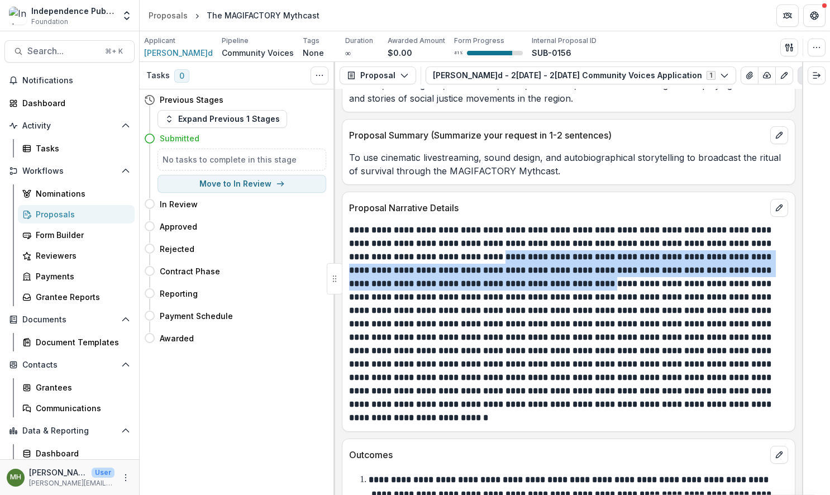
drag, startPoint x: 519, startPoint y: 247, endPoint x: 489, endPoint y: 273, distance: 40.0
click at [556, 270] on strong at bounding box center [561, 324] width 425 height 196
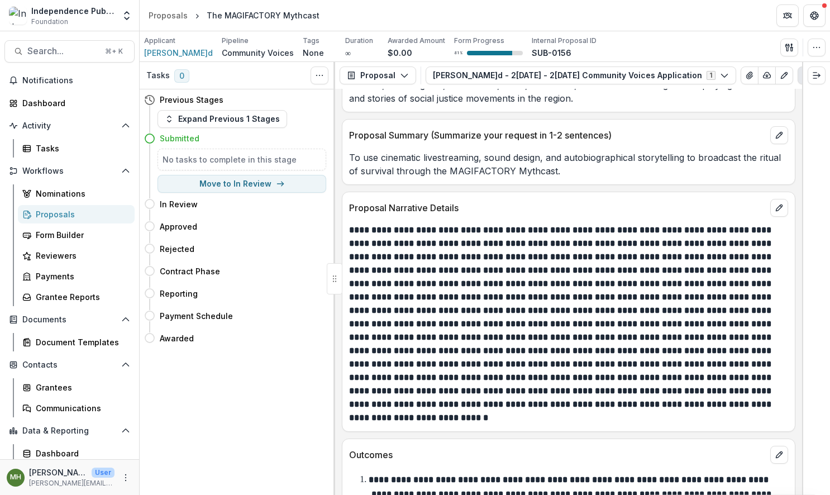
click at [438, 278] on p at bounding box center [568, 323] width 439 height 201
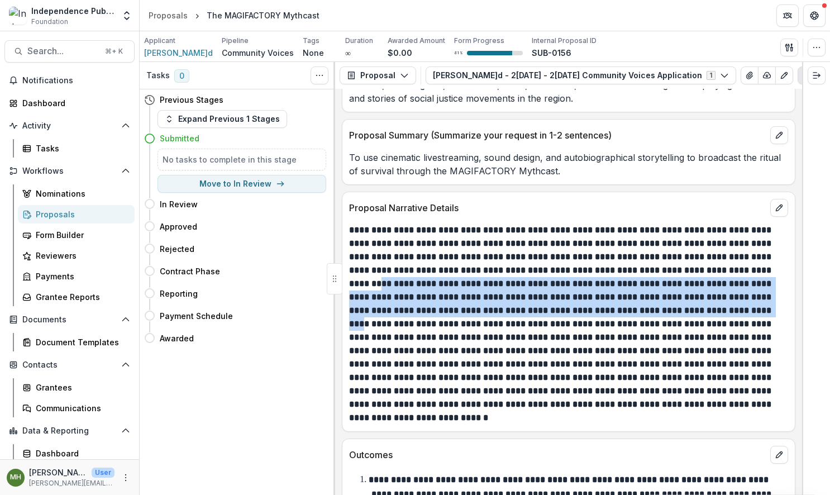
drag, startPoint x: 368, startPoint y: 271, endPoint x: 757, endPoint y: 299, distance: 390.3
click at [757, 299] on strong at bounding box center [561, 324] width 425 height 196
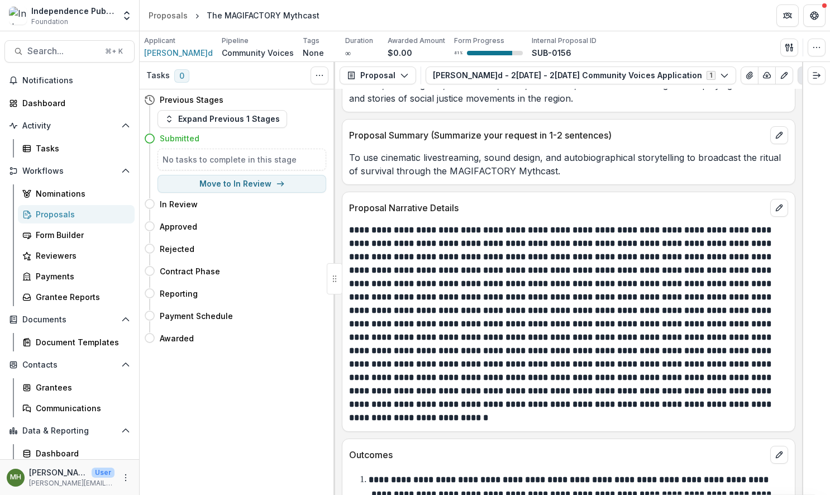
click at [684, 309] on strong at bounding box center [561, 324] width 425 height 196
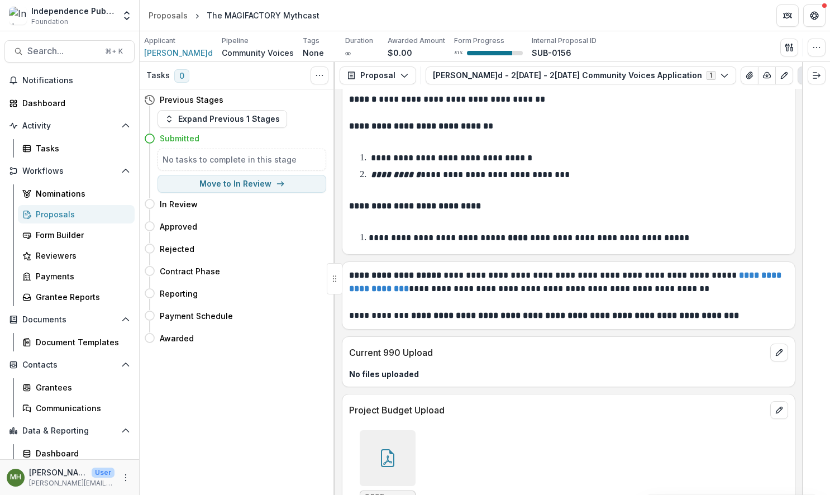
scroll to position [7079, 0]
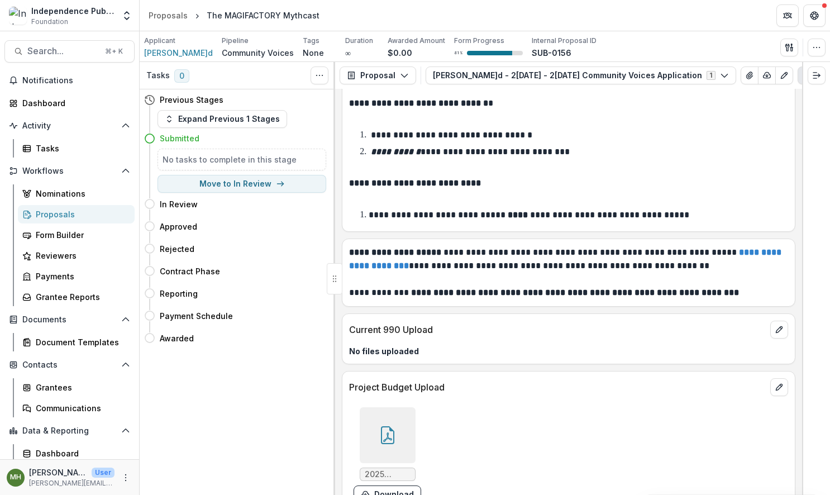
click at [396, 407] on div at bounding box center [388, 435] width 56 height 56
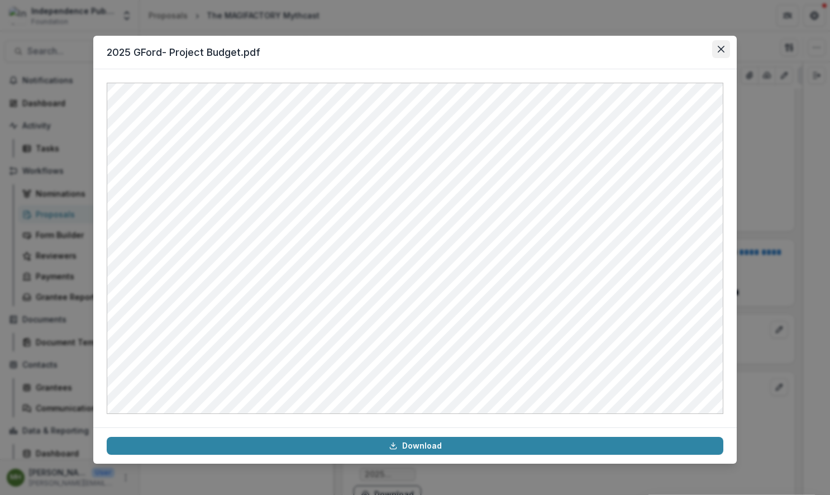
click at [721, 49] on icon "Close" at bounding box center [721, 49] width 7 height 7
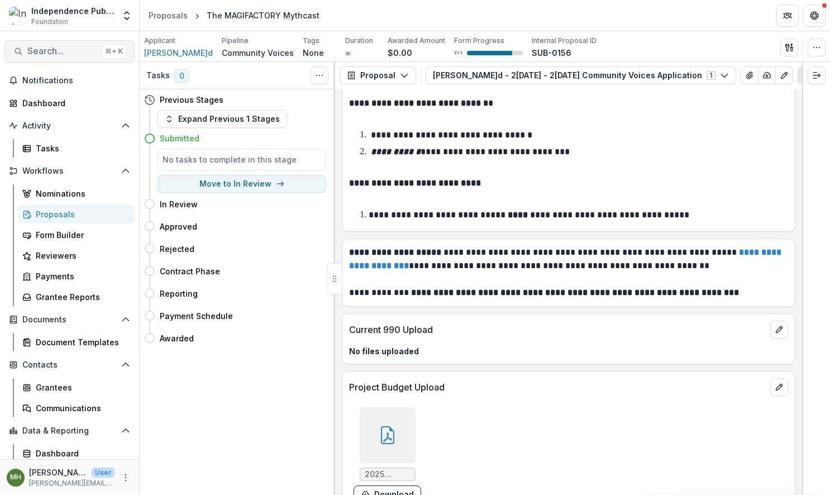
click at [75, 51] on span "Search..." at bounding box center [62, 51] width 71 height 11
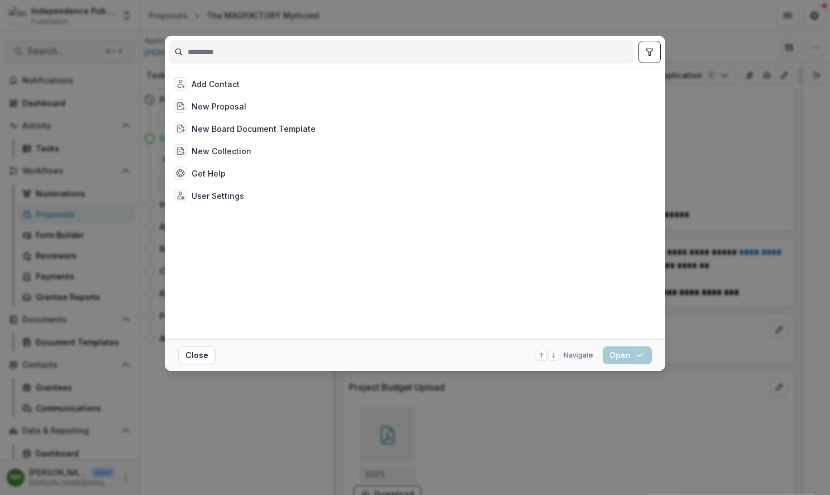
type input "*"
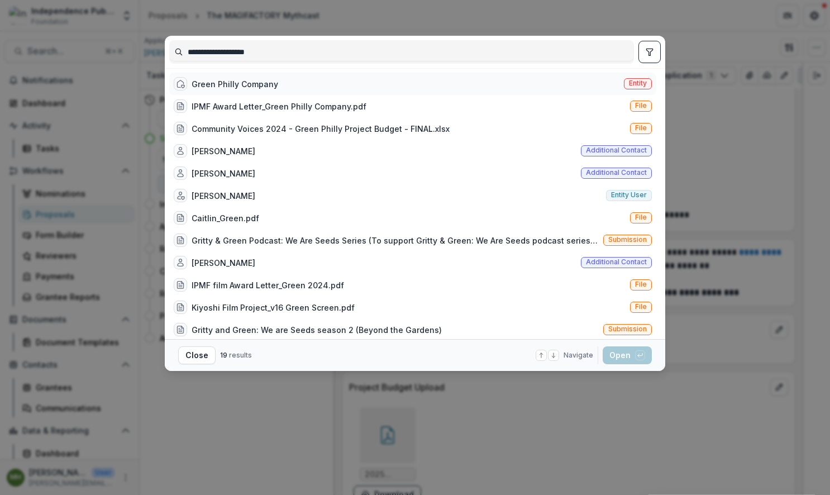
type input "**********"
click at [635, 83] on span "Entity" at bounding box center [638, 83] width 18 height 8
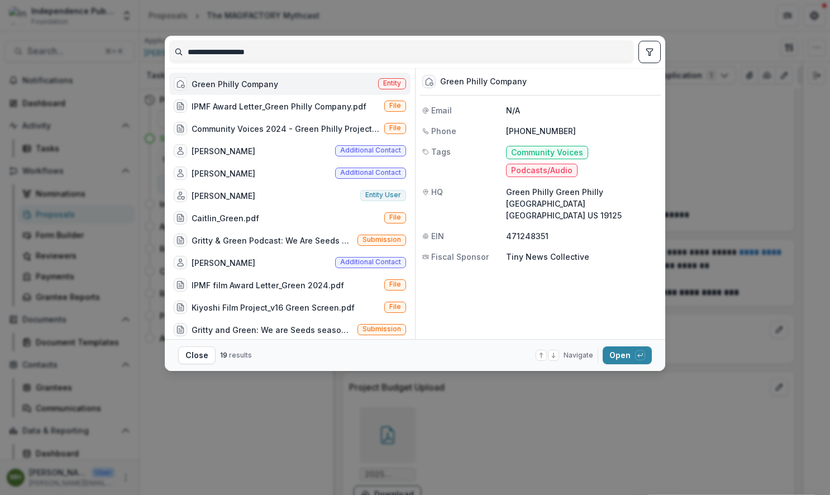
click at [383, 84] on span "Entity" at bounding box center [392, 83] width 18 height 8
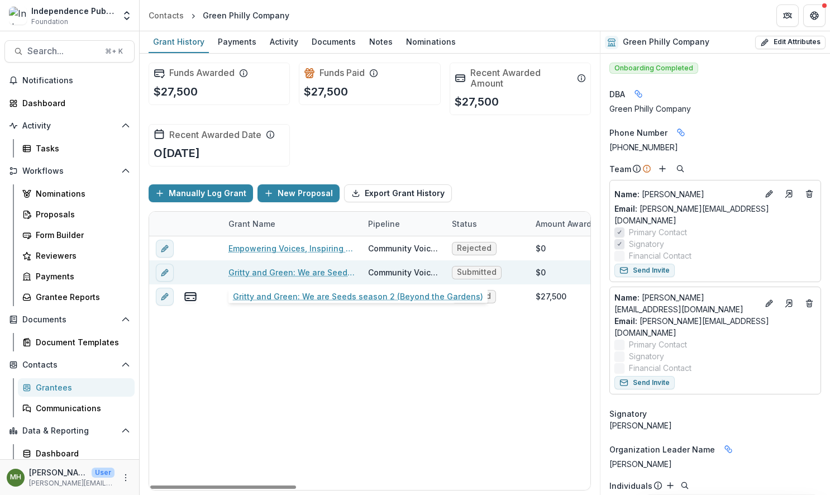
click at [284, 274] on link "Gritty and Green: We are Seeds season 2 (Beyond the Gardens)" at bounding box center [291, 272] width 126 height 12
click at [287, 271] on link "Gritty and Green: We are Seeds season 2 (Beyond the Gardens)" at bounding box center [291, 272] width 126 height 12
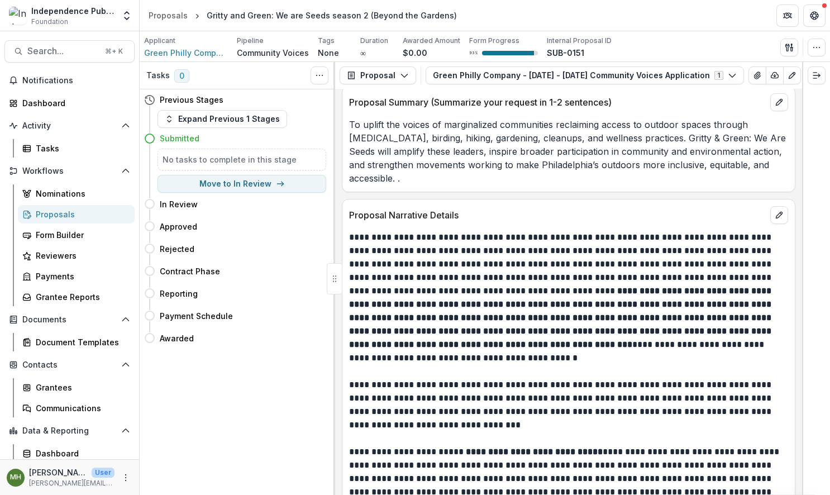
scroll to position [5563, 0]
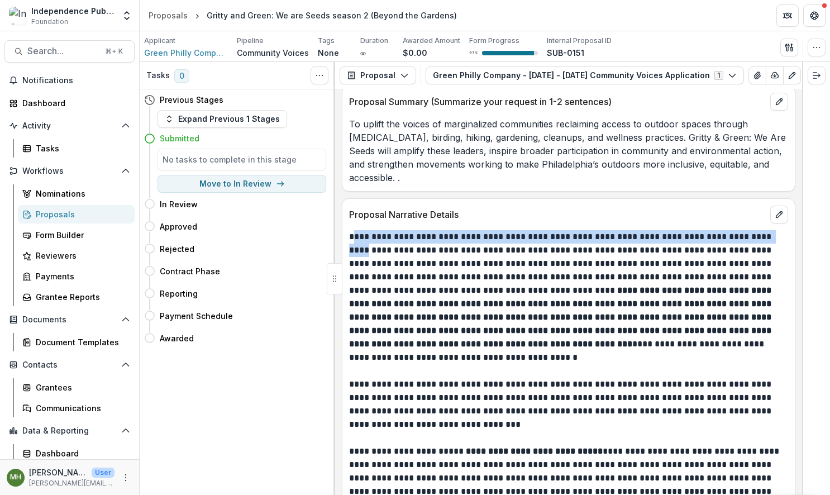
drag, startPoint x: 354, startPoint y: 226, endPoint x: 389, endPoint y: 245, distance: 39.5
click at [389, 245] on p "**********" at bounding box center [567, 297] width 436 height 134
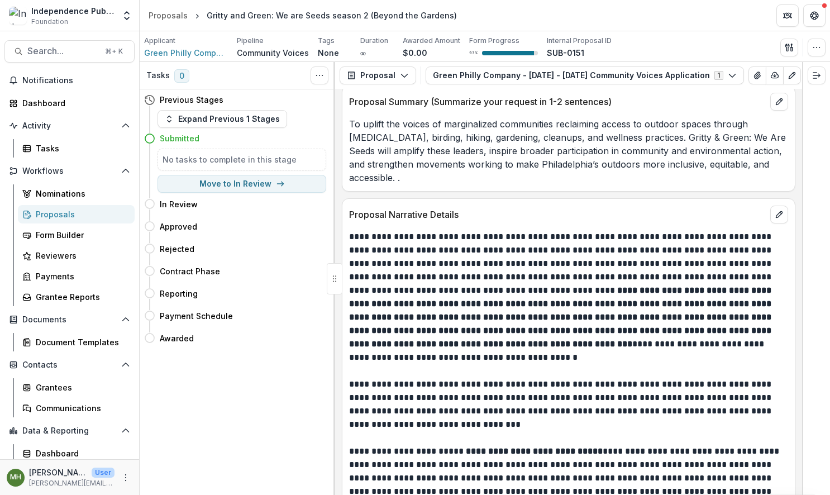
click at [405, 239] on p "**********" at bounding box center [567, 297] width 436 height 134
drag, startPoint x: 405, startPoint y: 239, endPoint x: 695, endPoint y: 239, distance: 289.9
click at [695, 239] on p "**********" at bounding box center [567, 297] width 436 height 134
click at [546, 259] on p "**********" at bounding box center [567, 297] width 436 height 134
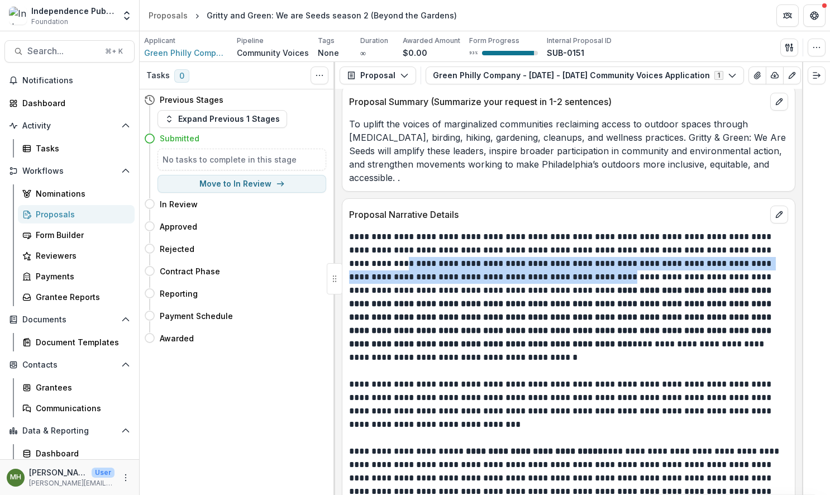
drag, startPoint x: 422, startPoint y: 254, endPoint x: 618, endPoint y: 263, distance: 195.7
click at [618, 263] on p "**********" at bounding box center [567, 297] width 436 height 134
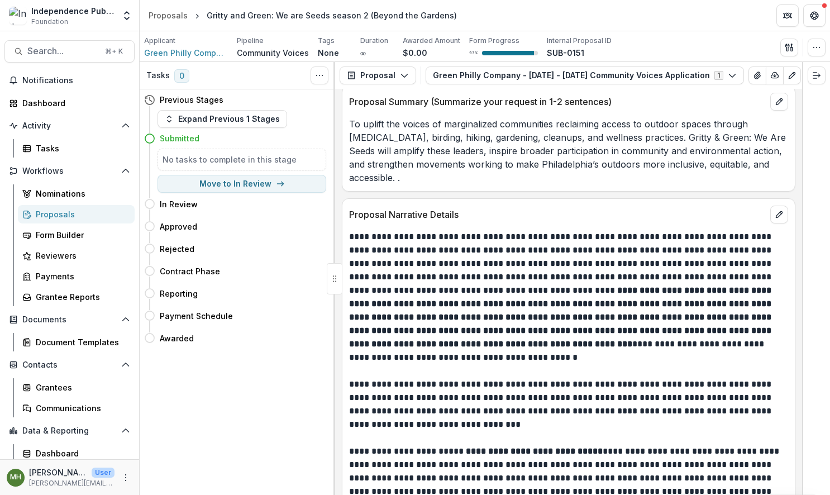
click at [569, 292] on strong "**********" at bounding box center [561, 317] width 425 height 62
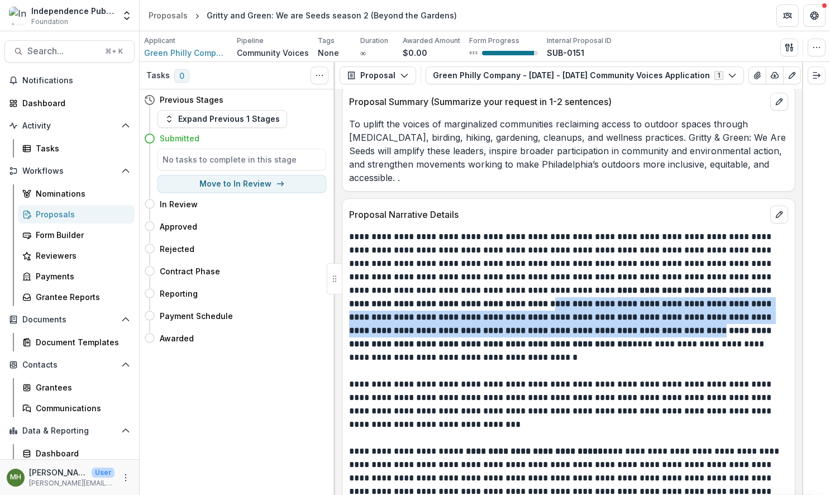
drag, startPoint x: 574, startPoint y: 293, endPoint x: 619, endPoint y: 345, distance: 69.0
click at [706, 320] on strong "**********" at bounding box center [561, 317] width 425 height 62
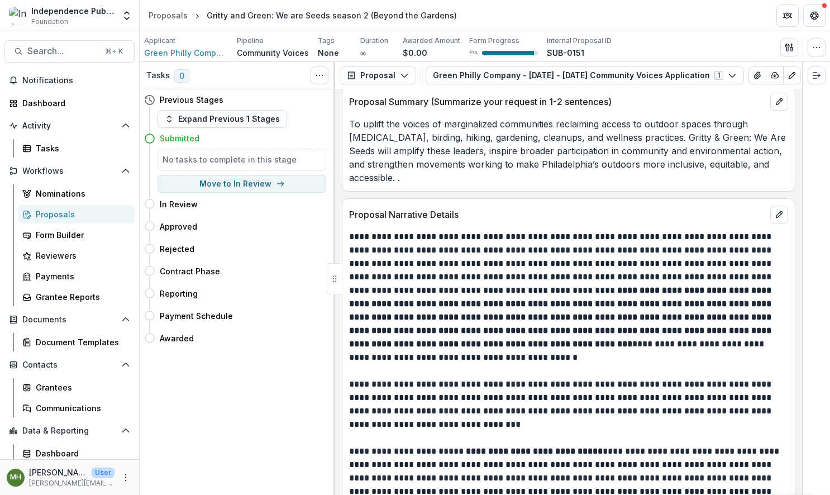
drag, startPoint x: 616, startPoint y: 345, endPoint x: 597, endPoint y: 341, distance: 20.1
click at [616, 345] on p "**********" at bounding box center [567, 297] width 436 height 134
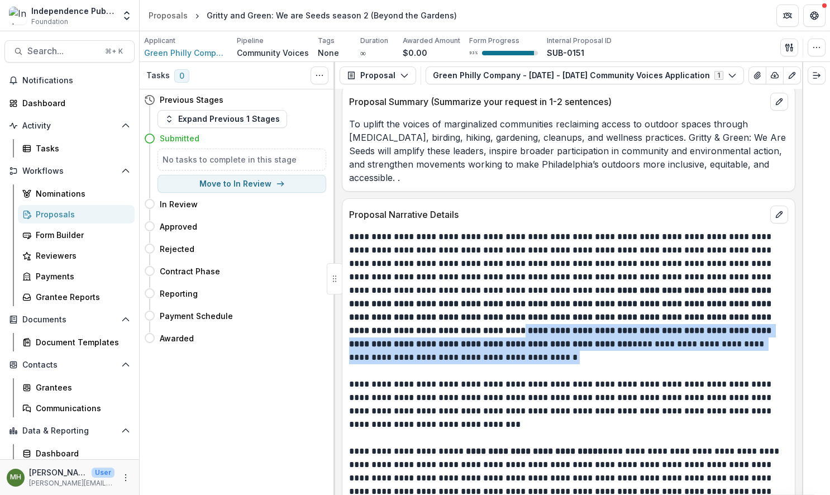
drag, startPoint x: 505, startPoint y: 317, endPoint x: 622, endPoint y: 342, distance: 119.9
click at [622, 342] on p "**********" at bounding box center [567, 297] width 436 height 134
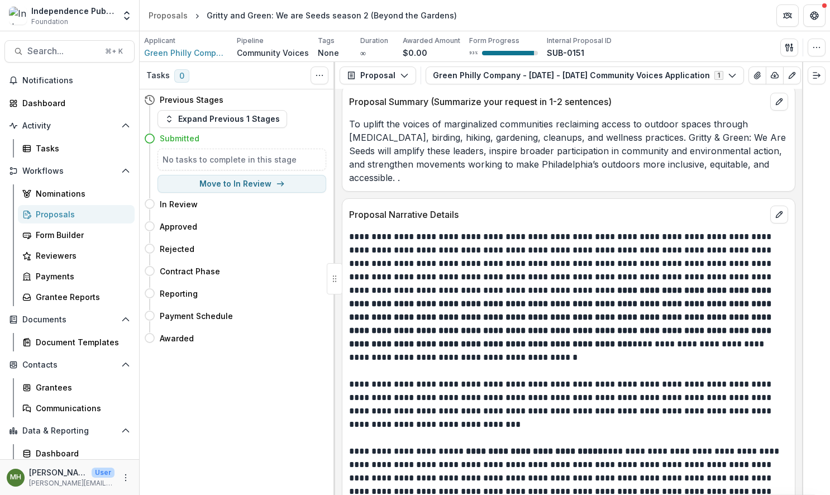
drag, startPoint x: 597, startPoint y: 345, endPoint x: 550, endPoint y: 343, distance: 47.0
click at [597, 345] on p "**********" at bounding box center [567, 297] width 436 height 134
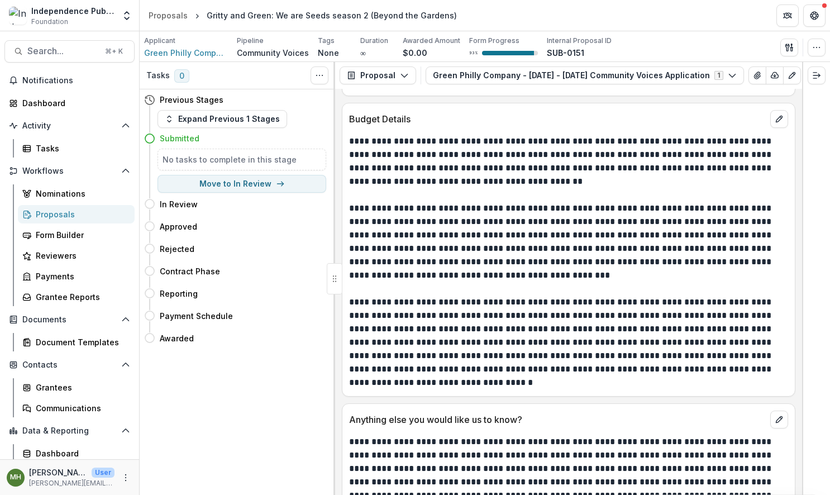
scroll to position [7776, 0]
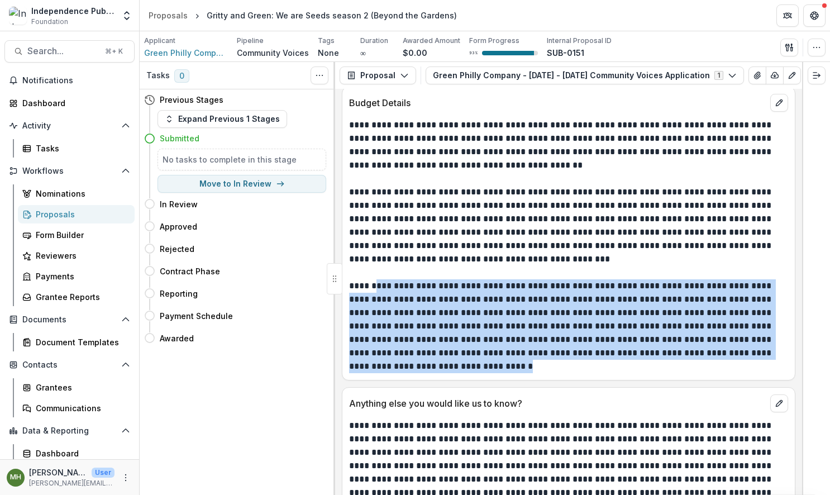
drag, startPoint x: 378, startPoint y: 242, endPoint x: 760, endPoint y: 330, distance: 391.4
click at [760, 330] on p "**********" at bounding box center [567, 326] width 436 height 94
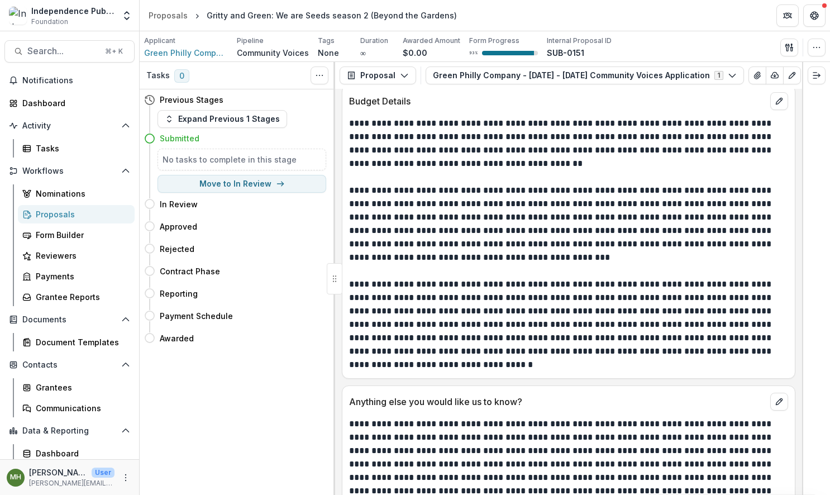
click at [550, 264] on p at bounding box center [568, 270] width 439 height 13
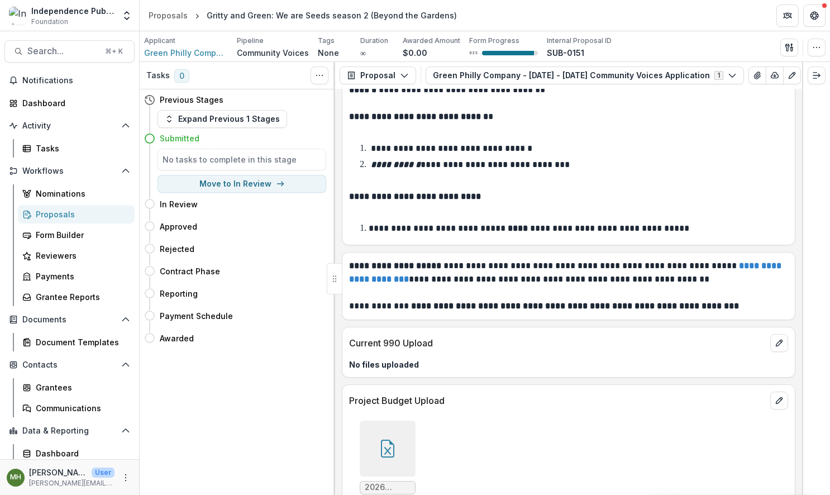
scroll to position [8969, 0]
click at [381, 440] on icon at bounding box center [387, 449] width 13 height 18
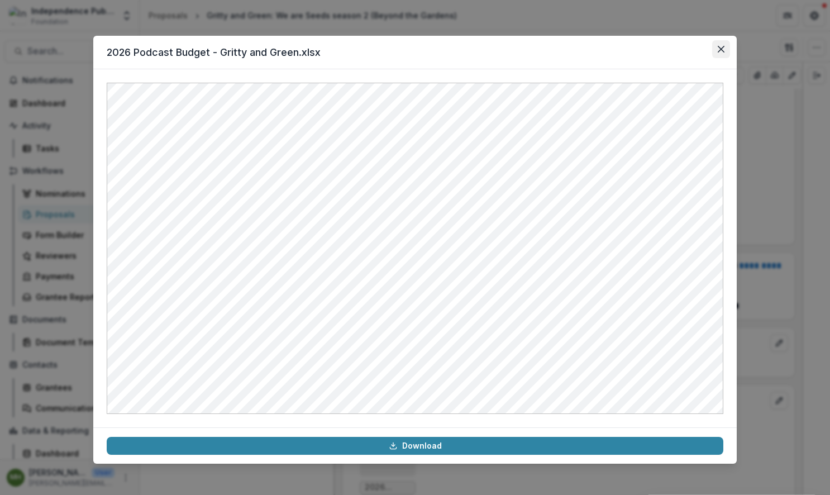
click at [726, 46] on button "Close" at bounding box center [721, 49] width 18 height 18
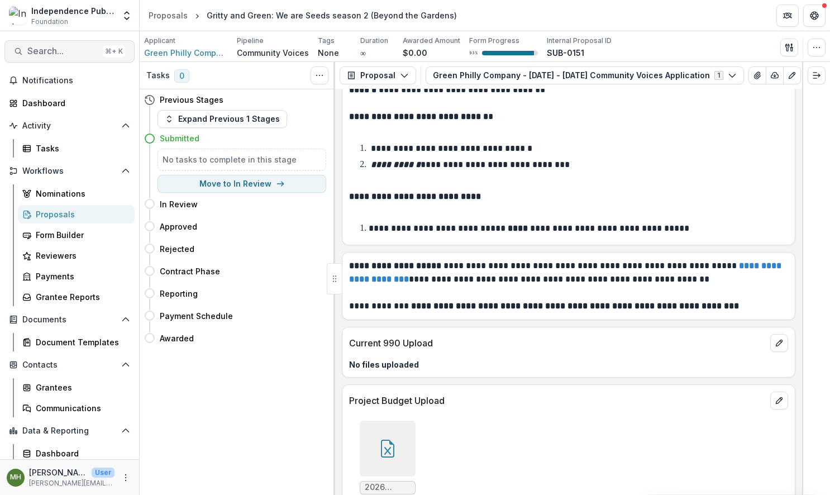
click at [44, 53] on span "Search..." at bounding box center [62, 51] width 71 height 11
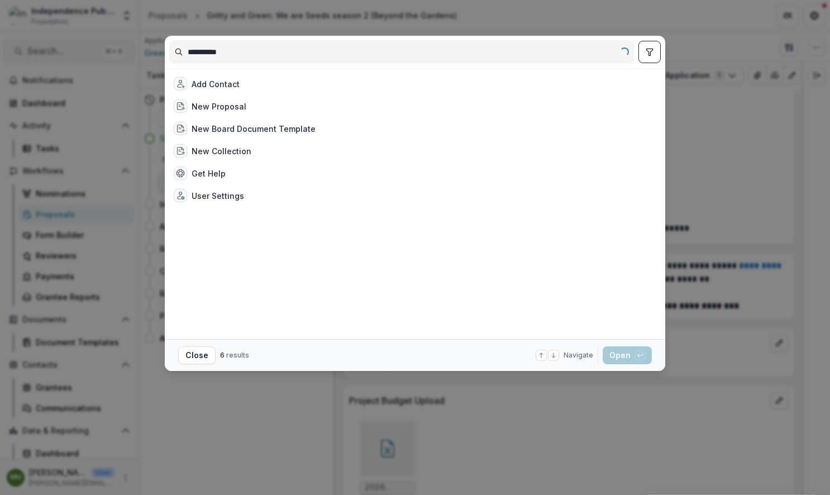
type input "**********"
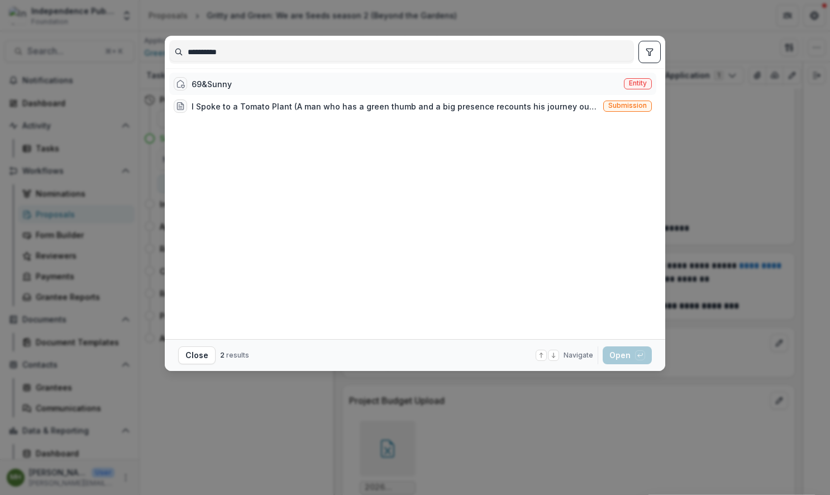
click at [644, 85] on span "Entity" at bounding box center [638, 83] width 18 height 8
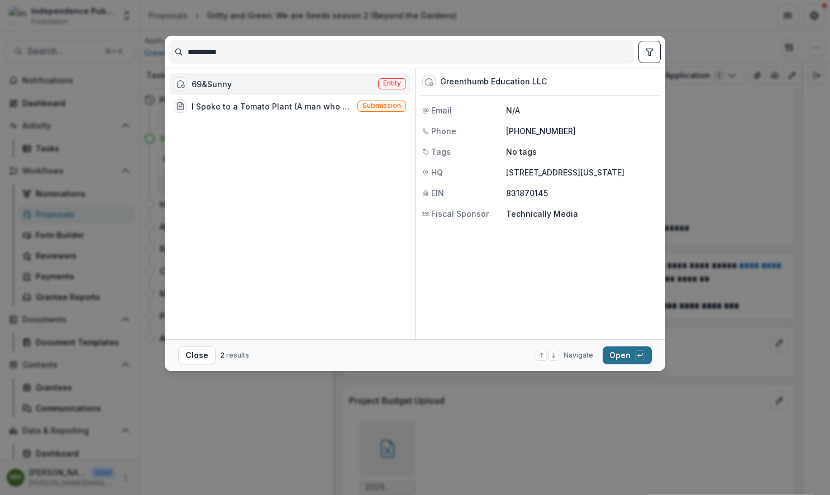
click at [618, 358] on button "Open with enter key" at bounding box center [627, 355] width 49 height 18
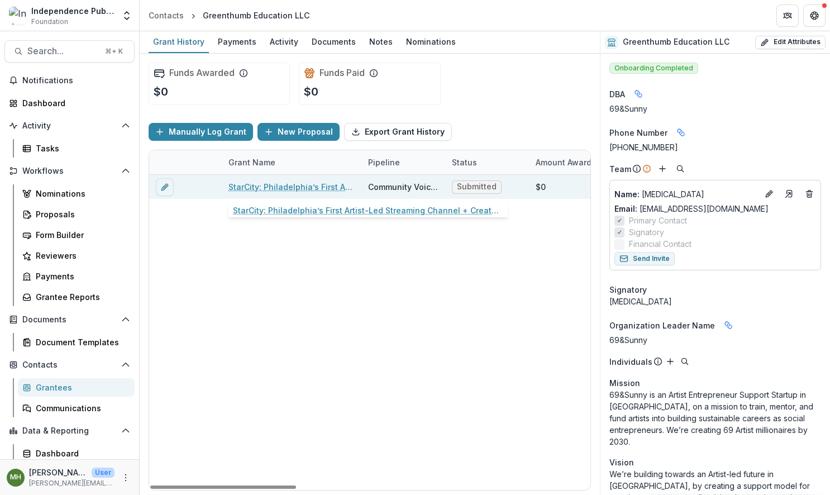
click at [316, 192] on link "StarCity: Philadelphia’s First Artist-Led Streaming Channel + CreatorHQ" at bounding box center [291, 187] width 126 height 12
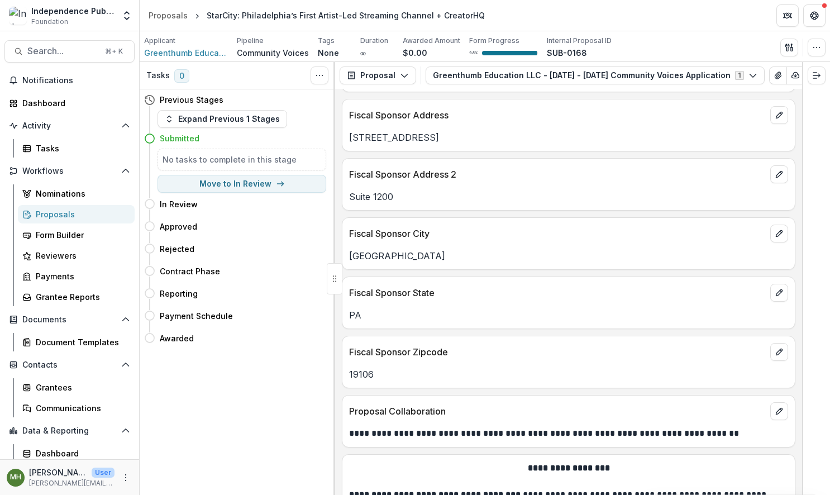
scroll to position [2288, 0]
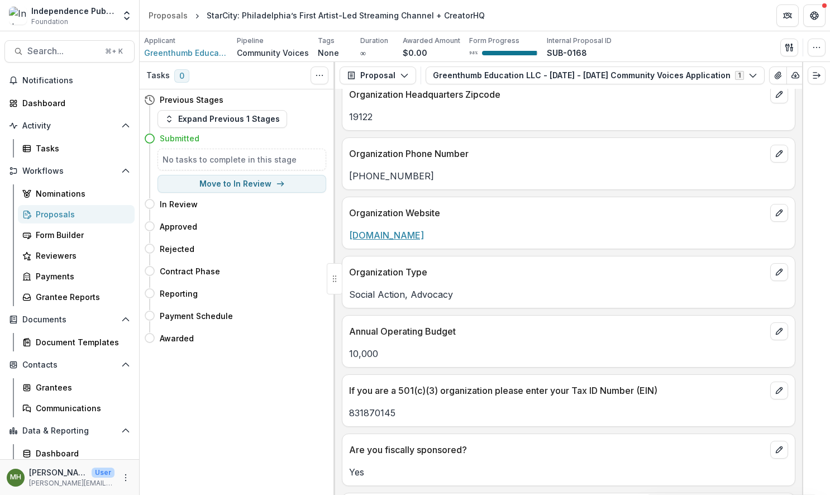
click at [390, 230] on link "sunny69.com" at bounding box center [386, 235] width 75 height 11
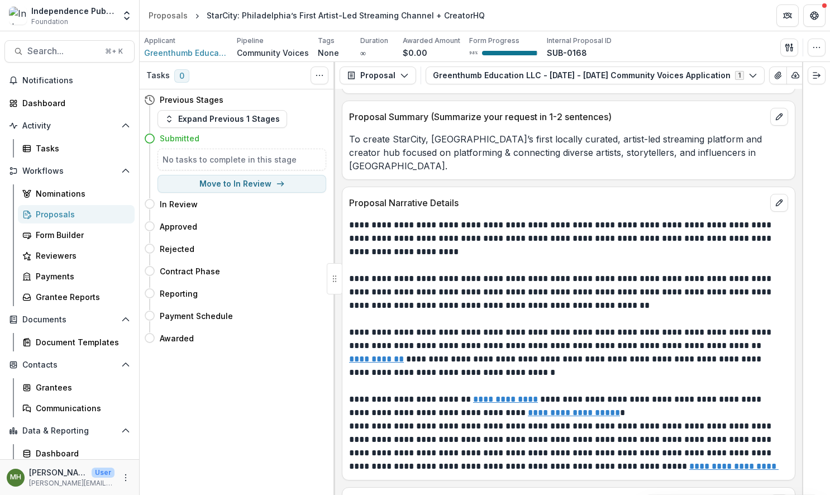
scroll to position [5360, 0]
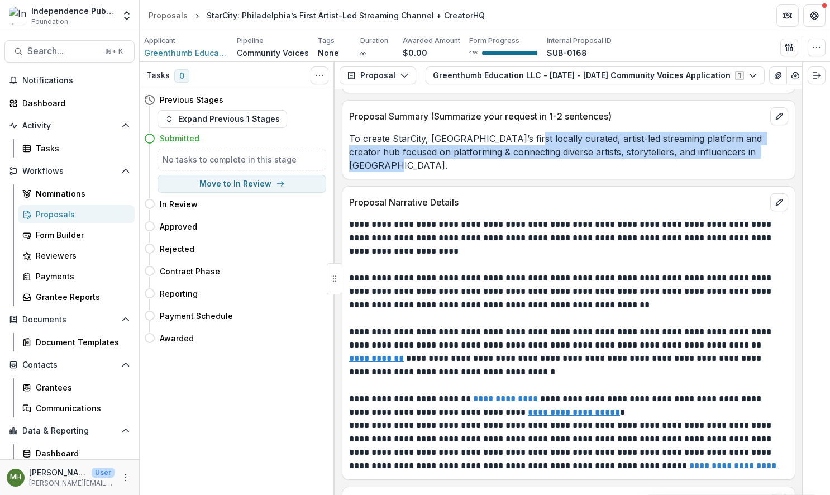
drag, startPoint x: 514, startPoint y: 126, endPoint x: 754, endPoint y: 135, distance: 239.2
click at [765, 135] on p "To create StarCity, Philadelphia’s first locally curated, artist-led streaming …" at bounding box center [568, 152] width 439 height 40
click at [564, 135] on p "To create StarCity, Philadelphia’s first locally curated, artist-led streaming …" at bounding box center [568, 152] width 439 height 40
drag, startPoint x: 507, startPoint y: 127, endPoint x: 759, endPoint y: 145, distance: 252.0
click at [757, 145] on p "To create StarCity, Philadelphia’s first locally curated, artist-led streaming …" at bounding box center [568, 152] width 439 height 40
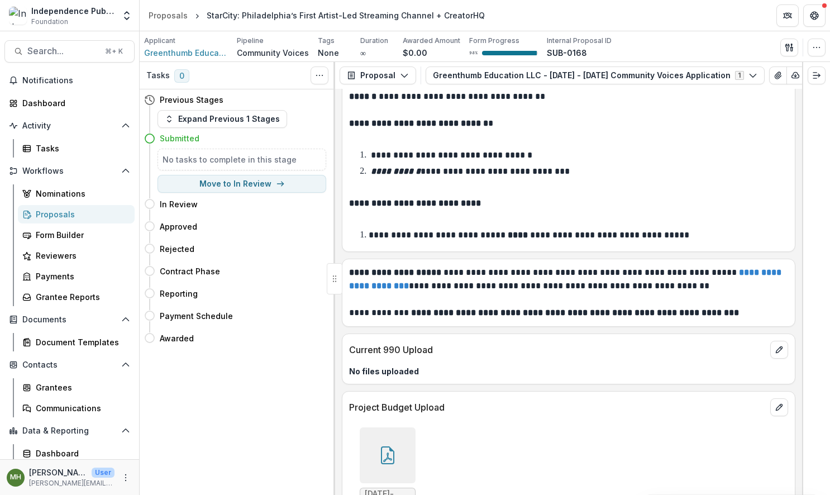
scroll to position [7270, 0]
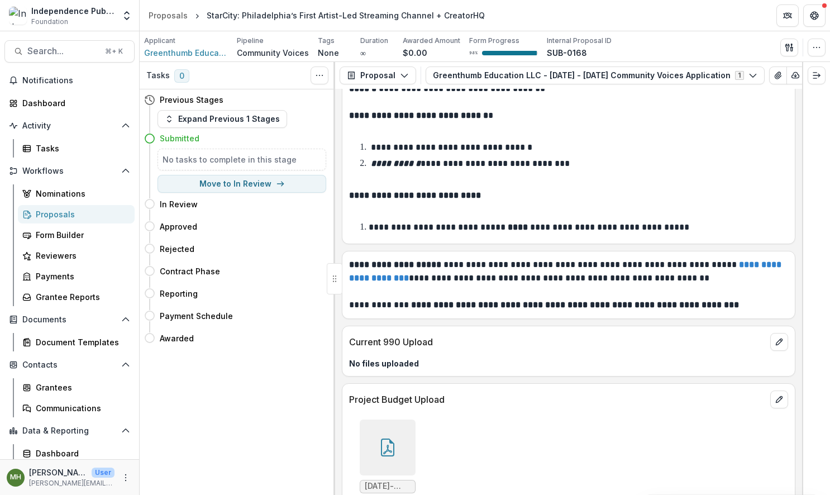
click at [385, 445] on icon at bounding box center [387, 449] width 9 height 9
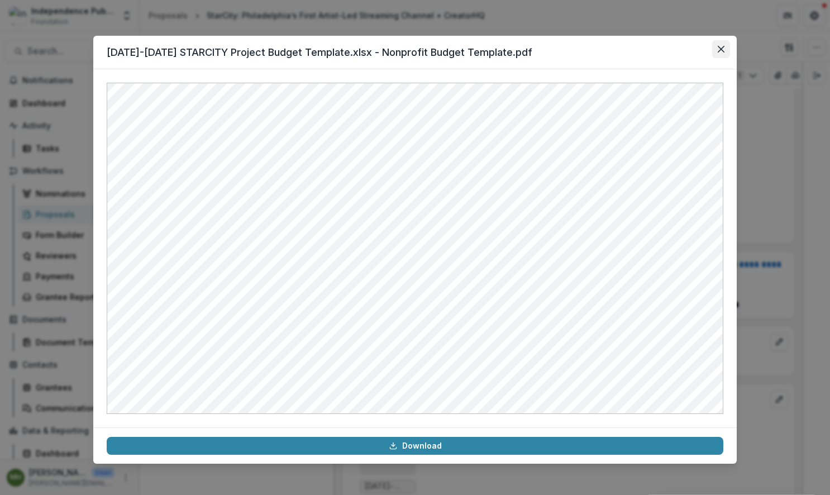
click at [722, 47] on icon "Close" at bounding box center [721, 49] width 7 height 7
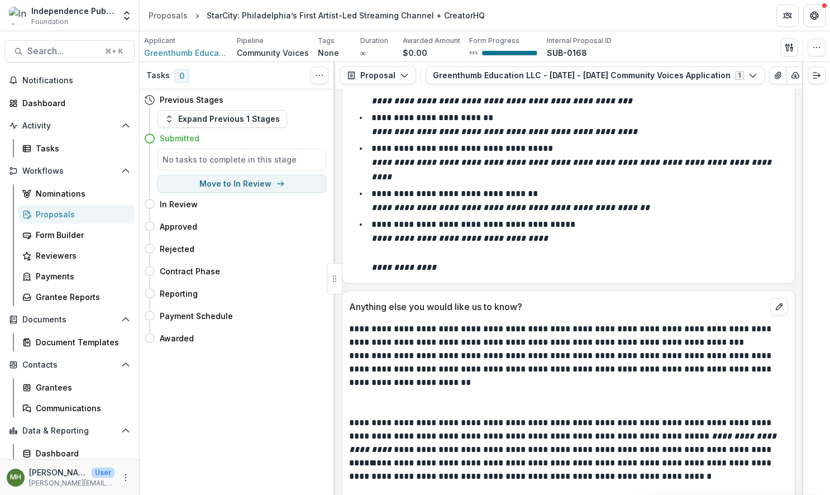
scroll to position [6389, 0]
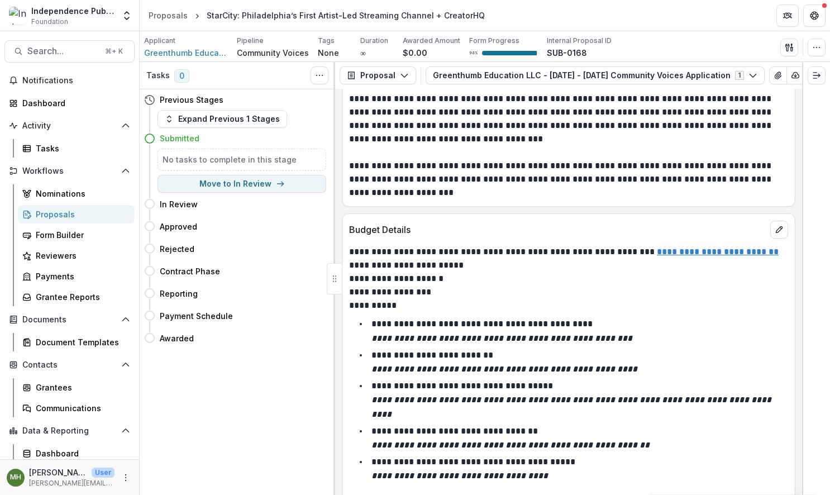
click at [711, 247] on u "**********" at bounding box center [718, 251] width 122 height 8
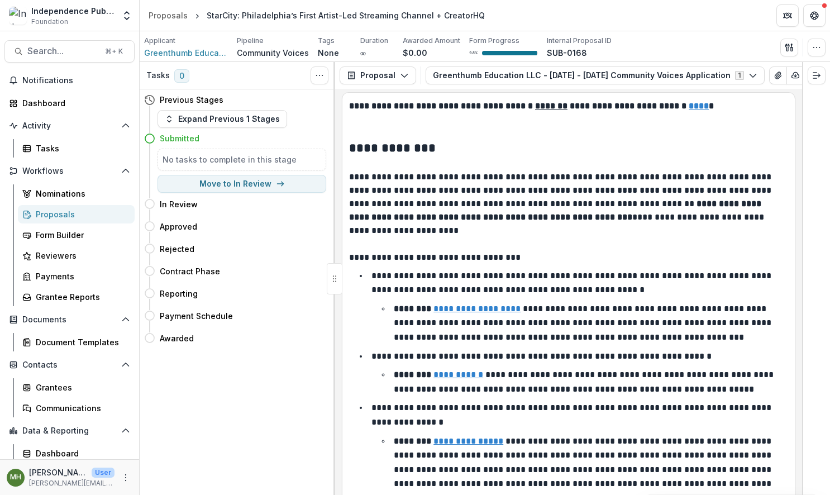
scroll to position [0, 0]
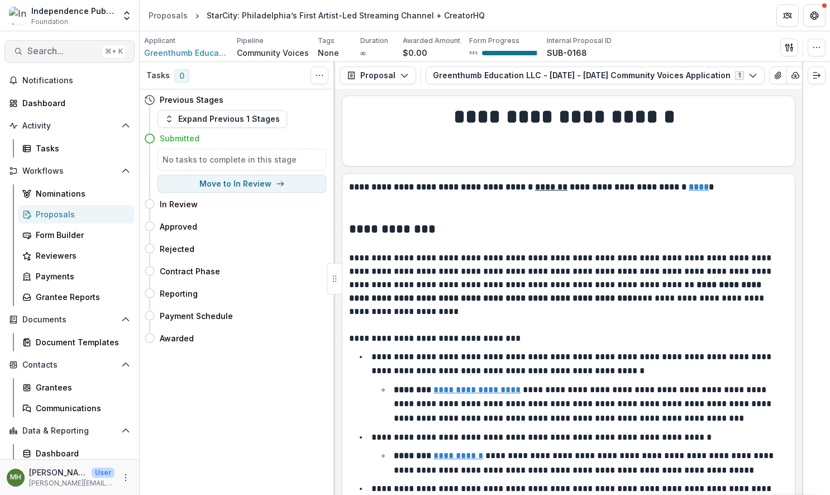
click at [54, 52] on span "Search..." at bounding box center [62, 51] width 71 height 11
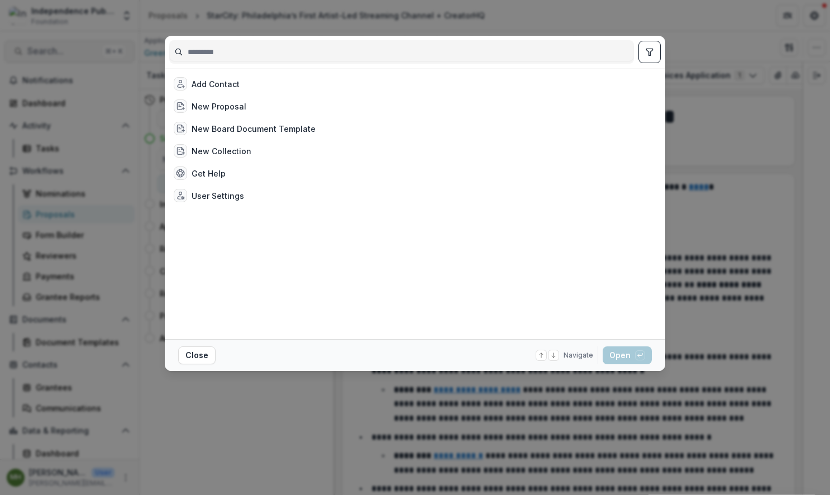
type input "*"
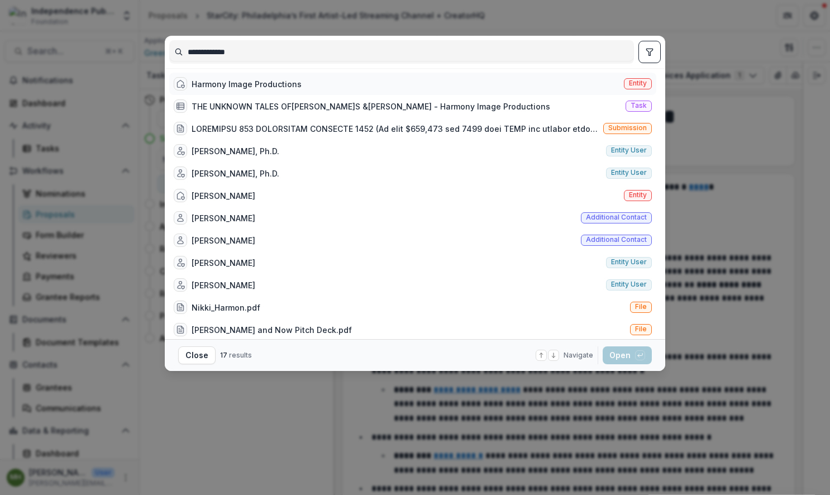
type input "**********"
click at [629, 82] on span "Entity" at bounding box center [638, 83] width 18 height 8
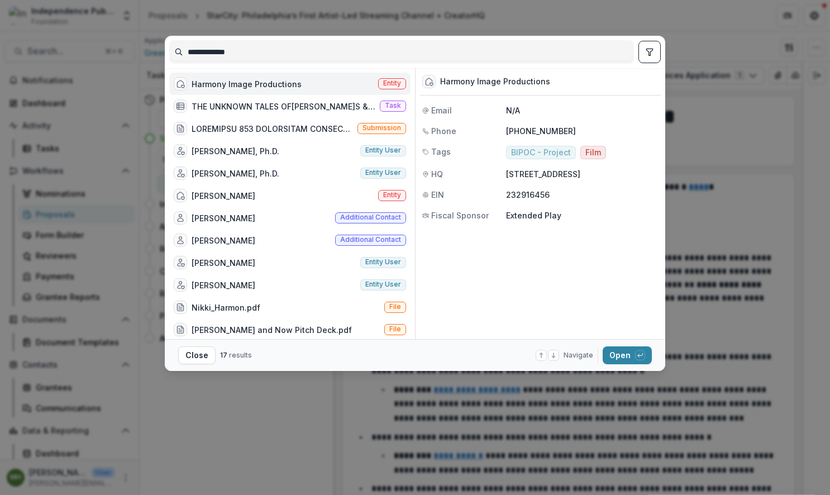
click at [390, 80] on span "Entity" at bounding box center [392, 83] width 18 height 8
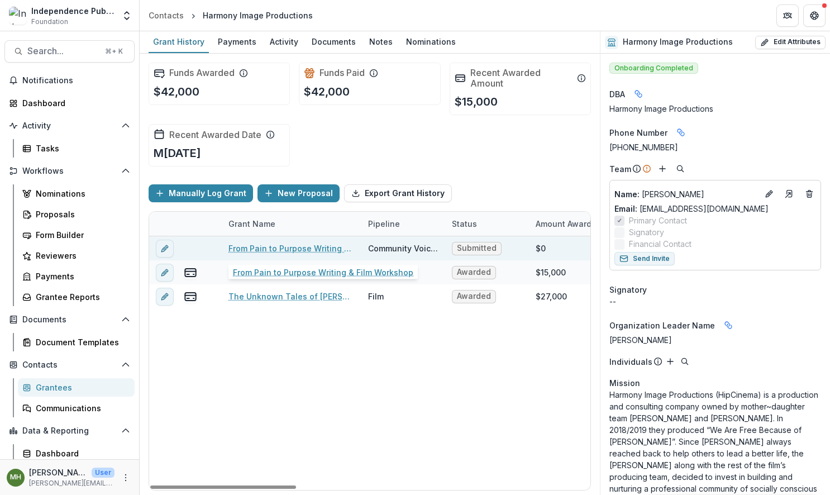
click at [298, 248] on link "From Pain to Purpose Writing & Film Workshop" at bounding box center [291, 248] width 126 height 12
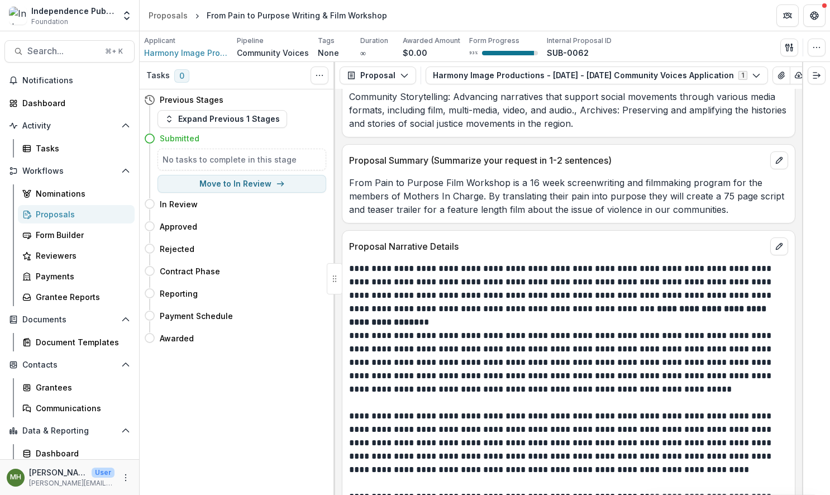
scroll to position [5484, 0]
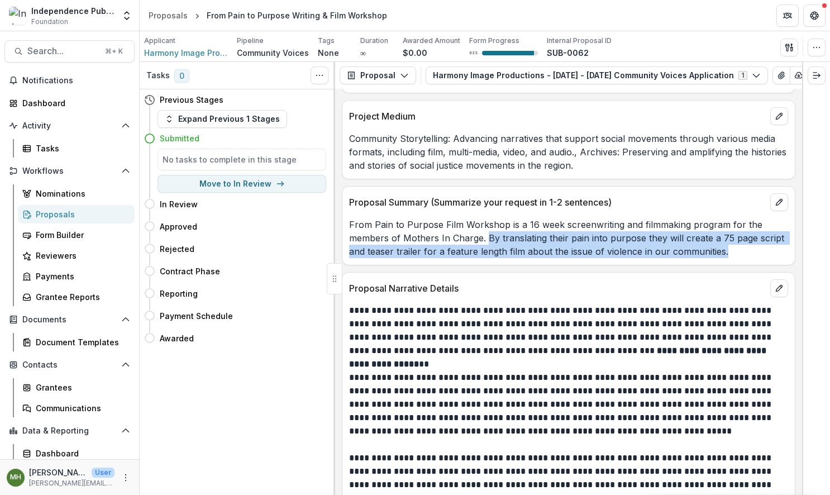
drag, startPoint x: 486, startPoint y: 229, endPoint x: 729, endPoint y: 240, distance: 243.2
click at [729, 240] on p "From Pain to Purpose Film Workshop is a 16 week screenwriting and filmmaking pr…" at bounding box center [568, 238] width 439 height 40
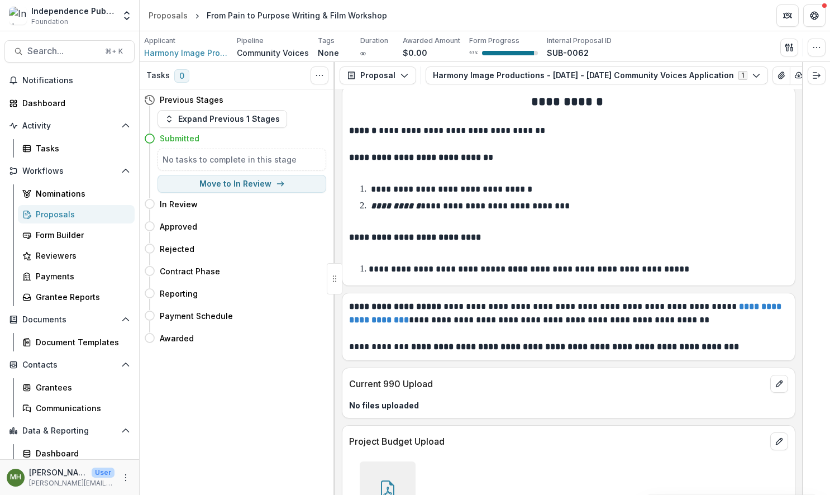
scroll to position [7867, 0]
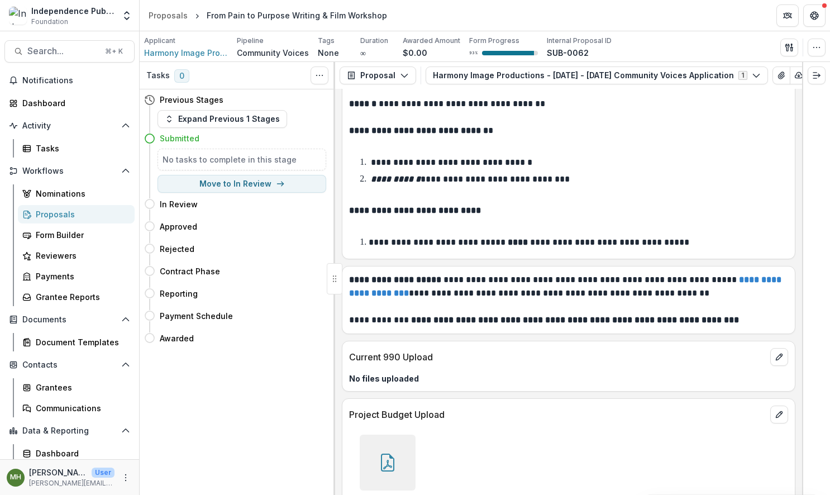
click at [380, 454] on icon at bounding box center [388, 463] width 18 height 18
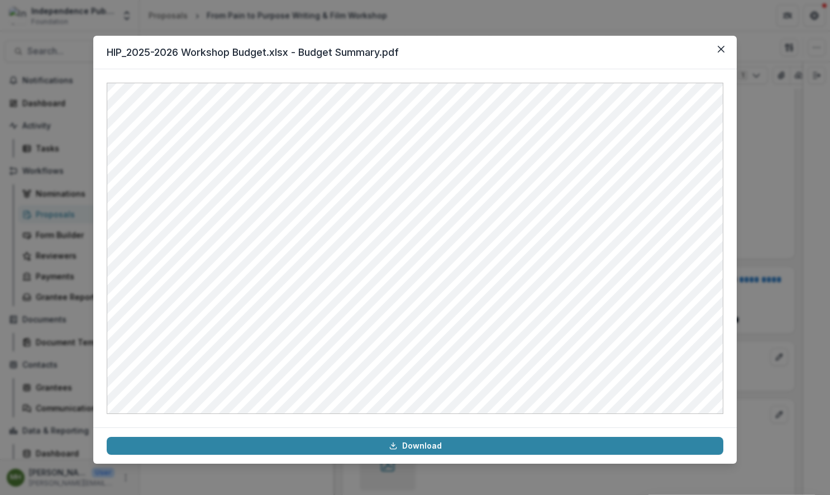
click at [60, 52] on div "HIP_2025-2026 Workshop Budget.xlsx - Budget Summary.pdf Download" at bounding box center [415, 247] width 830 height 495
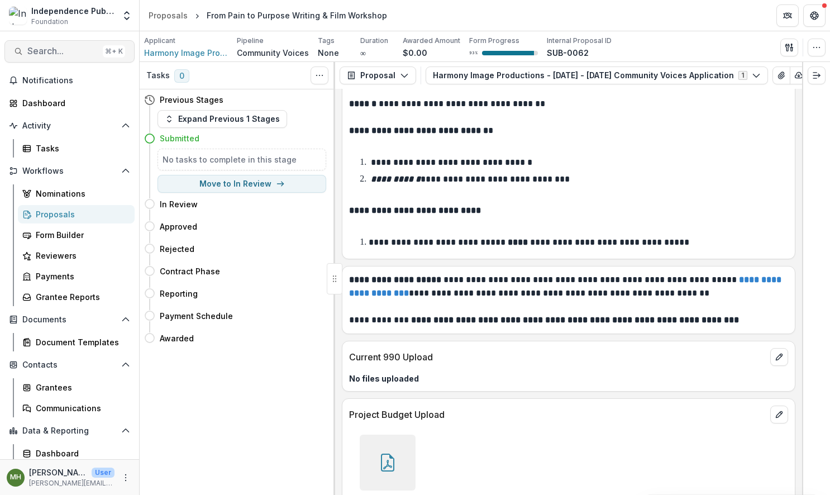
click at [84, 49] on span "Search..." at bounding box center [62, 51] width 71 height 11
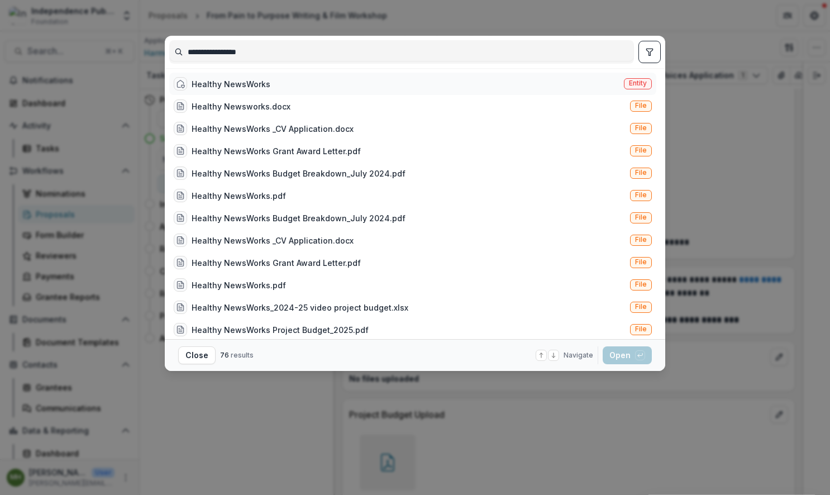
type input "**********"
click at [643, 85] on span "Entity" at bounding box center [638, 83] width 18 height 8
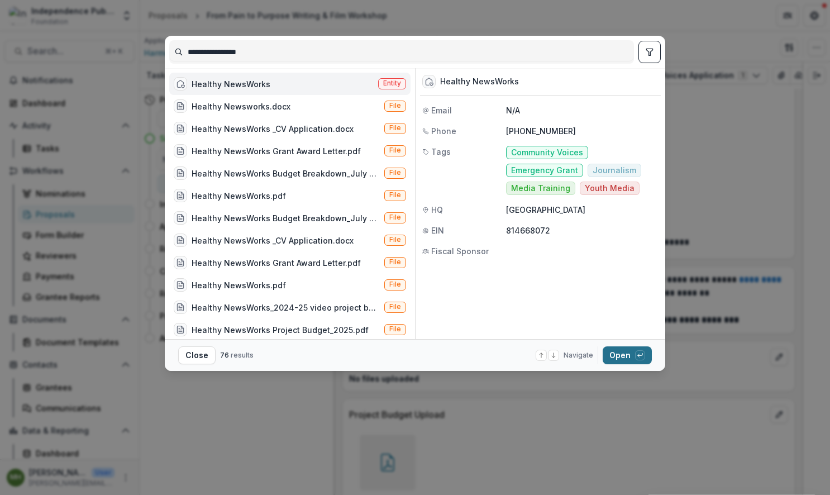
click at [610, 358] on button "Open with enter key" at bounding box center [627, 355] width 49 height 18
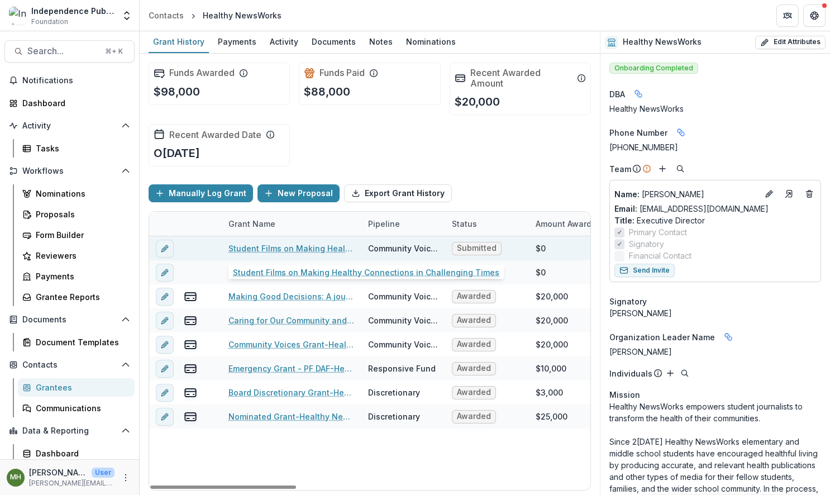
click at [270, 249] on link "Student Films on Making Healthy Connections in Challenging Times" at bounding box center [291, 248] width 126 height 12
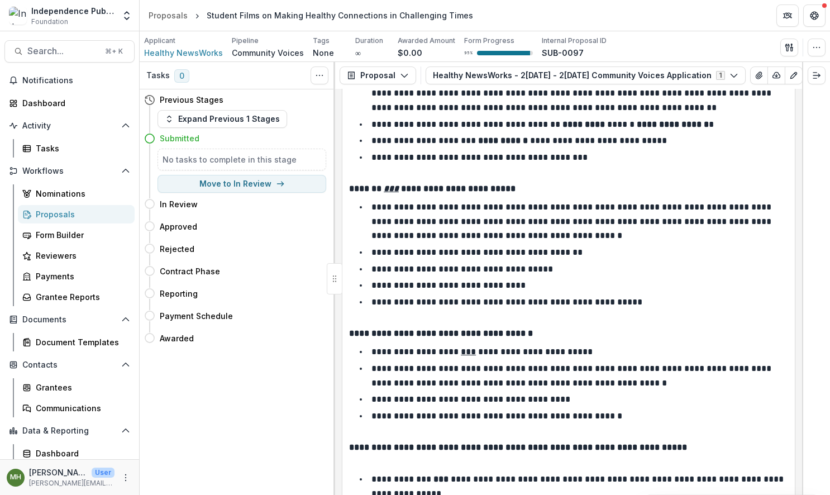
scroll to position [685, 0]
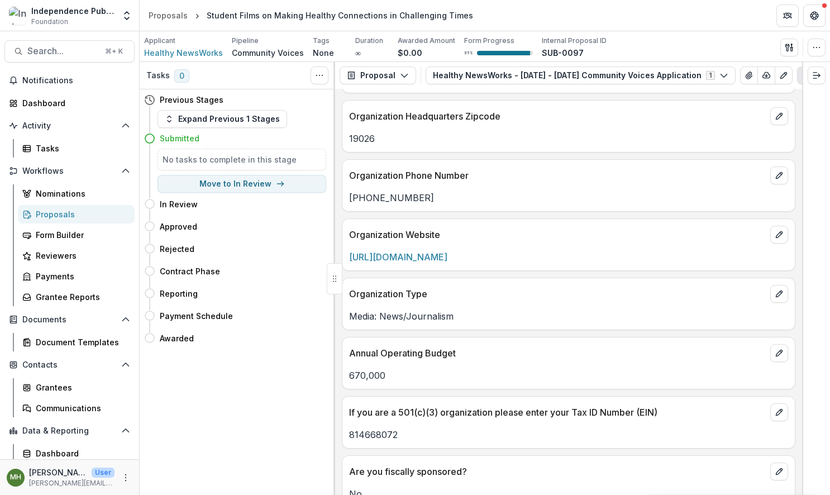
scroll to position [2332, 0]
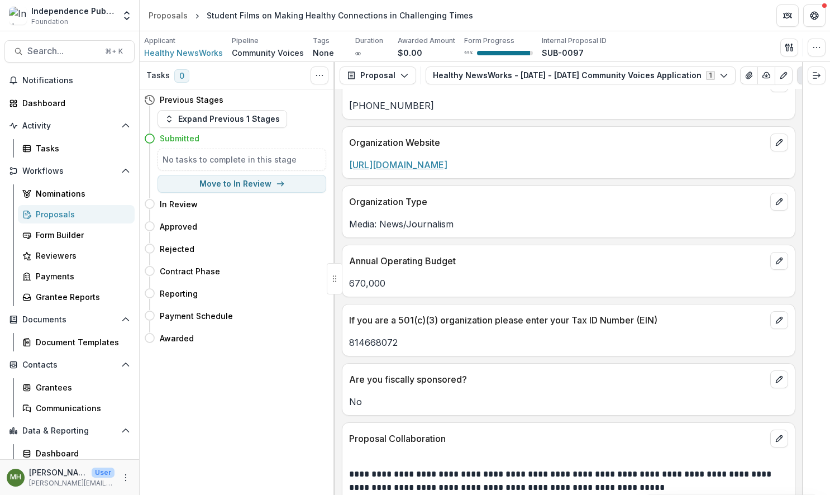
click at [447, 159] on link "[URL][DOMAIN_NAME]" at bounding box center [398, 164] width 98 height 11
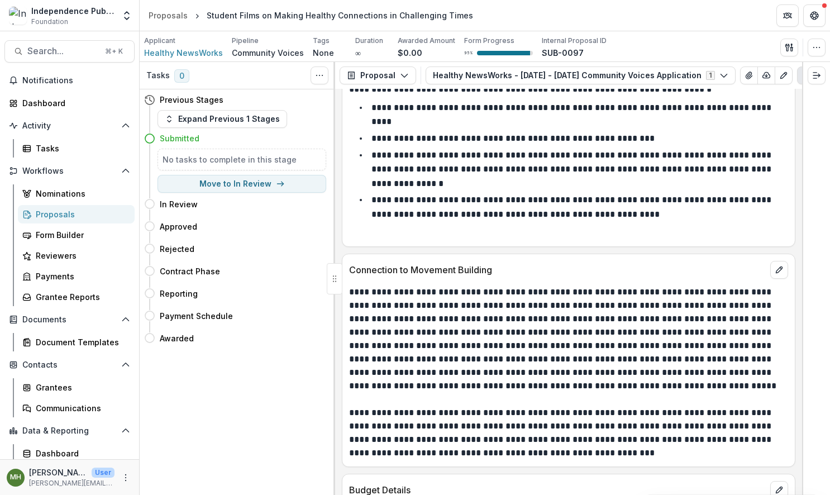
scroll to position [6797, 0]
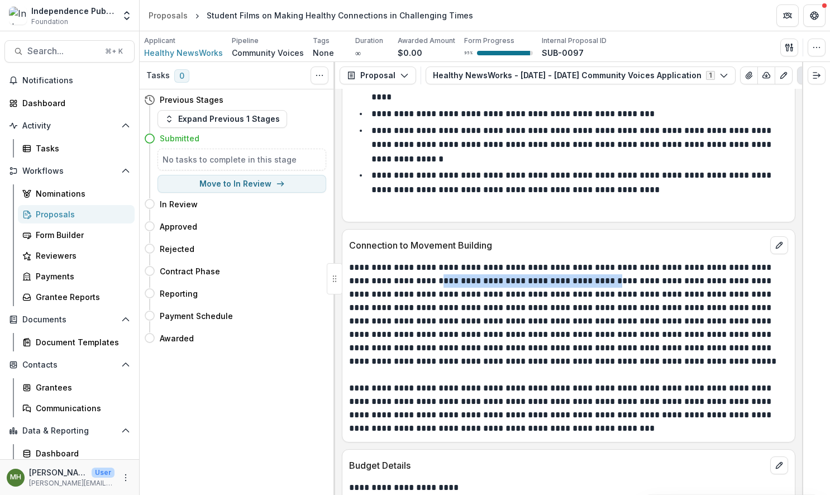
drag, startPoint x: 424, startPoint y: 252, endPoint x: 593, endPoint y: 262, distance: 169.5
click at [593, 262] on p "**********" at bounding box center [567, 314] width 436 height 107
click at [490, 268] on p "**********" at bounding box center [567, 314] width 436 height 107
drag, startPoint x: 420, startPoint y: 269, endPoint x: 422, endPoint y: 259, distance: 10.3
click at [422, 261] on p "**********" at bounding box center [567, 314] width 436 height 107
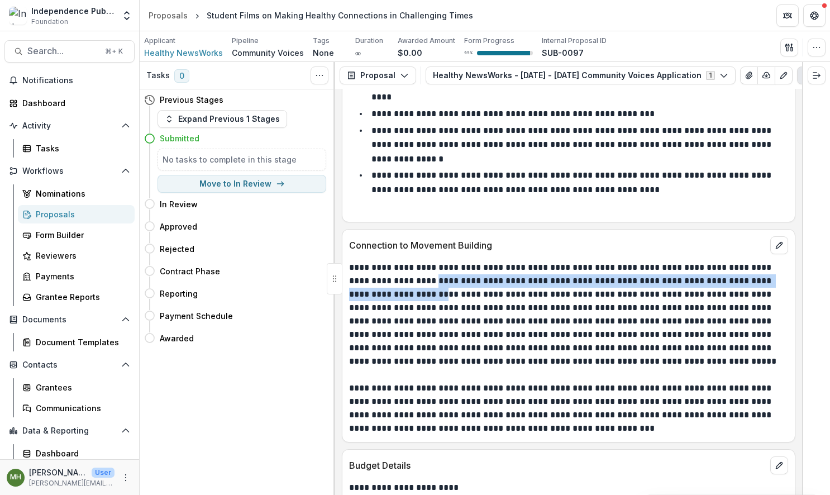
copy p "**********"
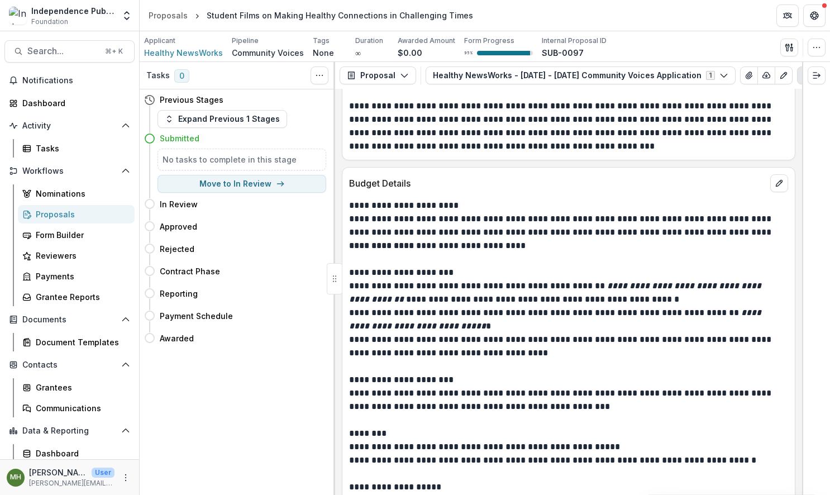
scroll to position [7081, 0]
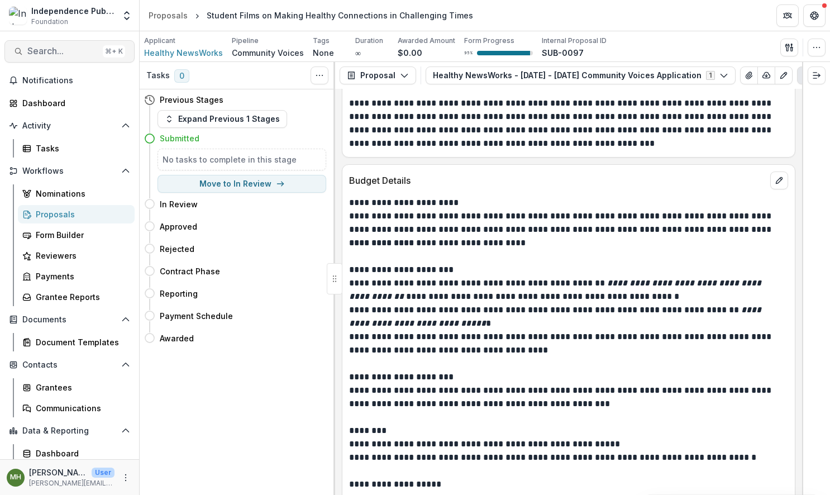
click at [69, 56] on span "Search..." at bounding box center [62, 51] width 71 height 11
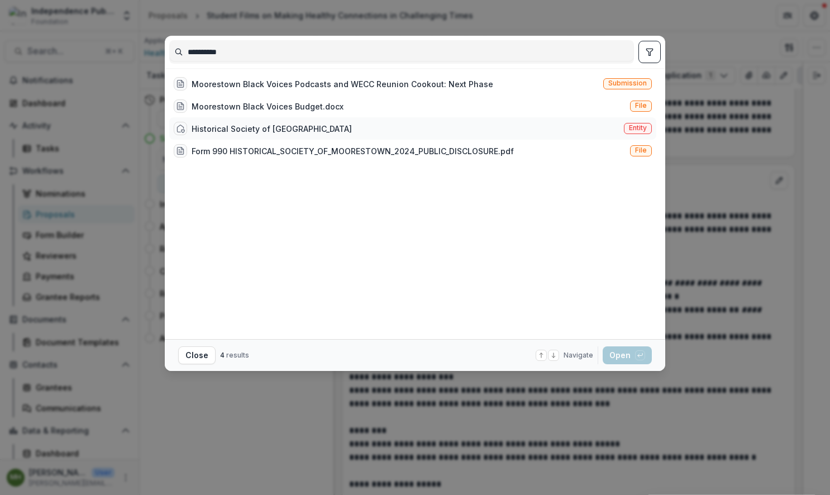
type input "**********"
click at [285, 128] on div "Historical Society of [GEOGRAPHIC_DATA]" at bounding box center [272, 129] width 160 height 12
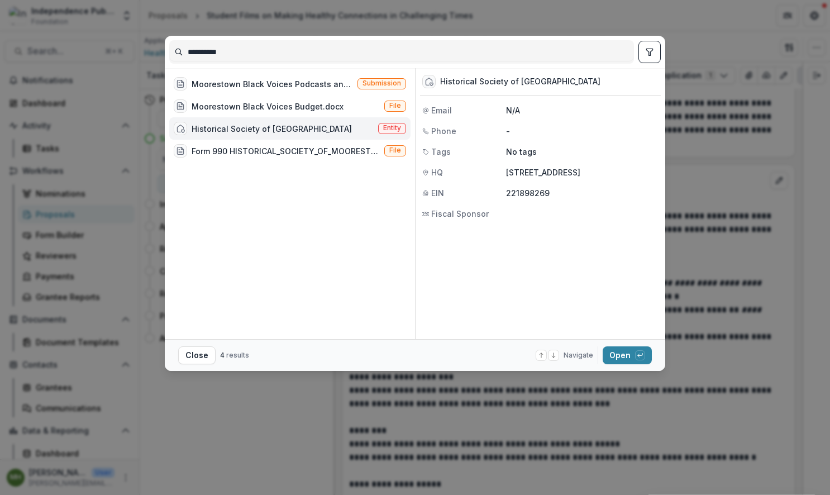
click at [385, 124] on span "Entity" at bounding box center [392, 128] width 18 height 8
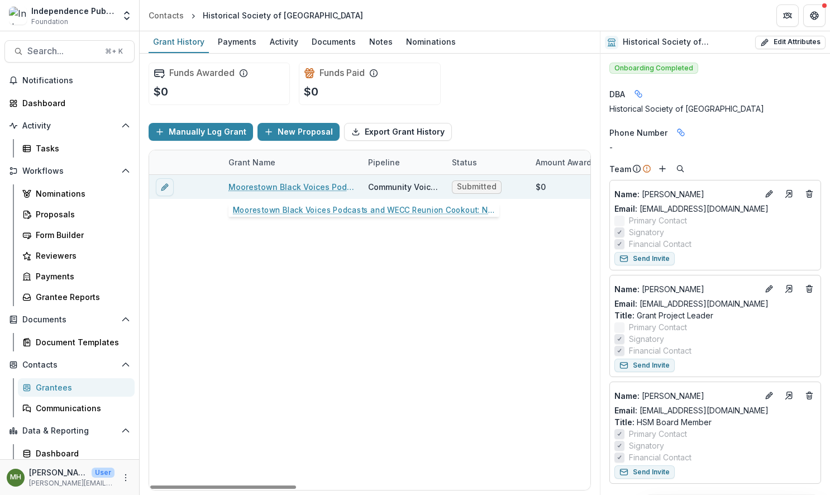
click at [289, 189] on link "Moorestown Black Voices Podcasts and WECC Reunion Cookout: Next Phase" at bounding box center [291, 187] width 126 height 12
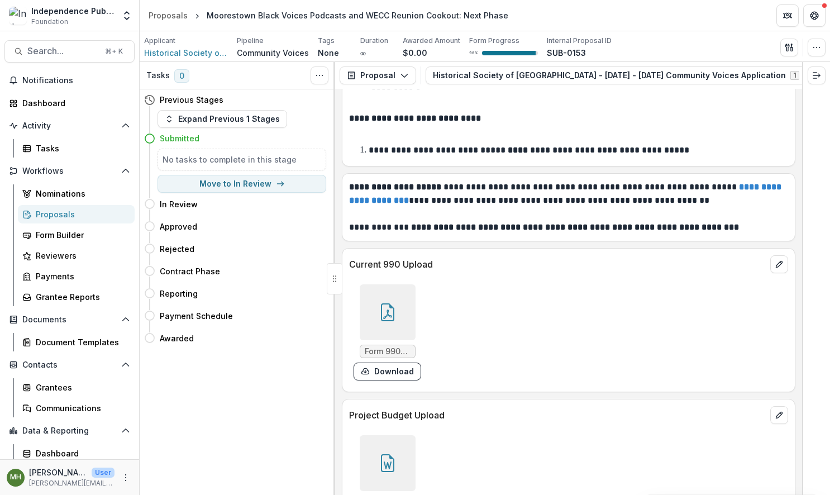
scroll to position [8818, 0]
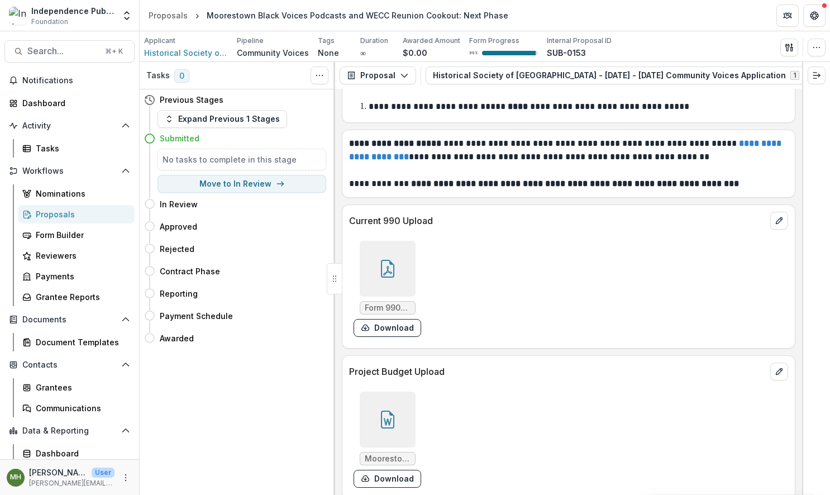
click at [401, 259] on div at bounding box center [388, 269] width 56 height 56
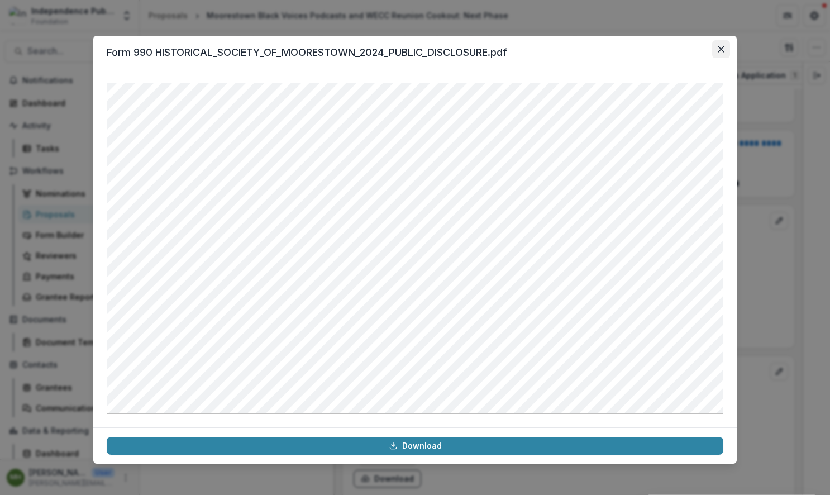
click at [722, 55] on button "Close" at bounding box center [721, 49] width 18 height 18
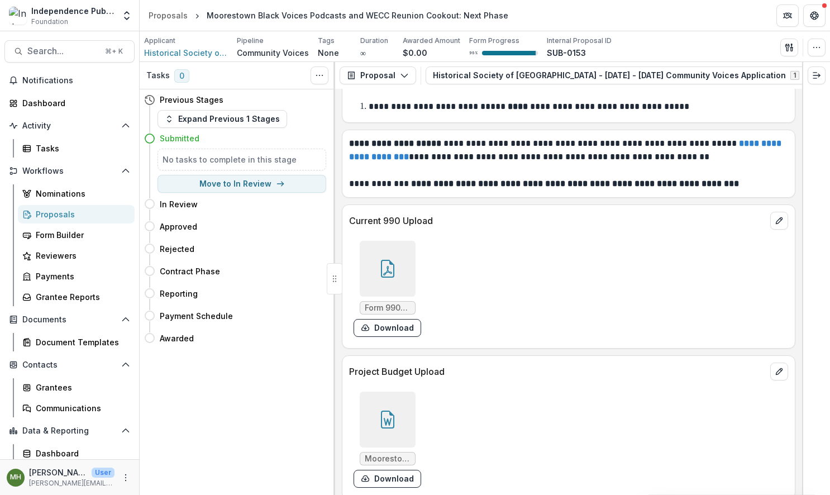
click at [388, 418] on icon at bounding box center [387, 422] width 8 height 8
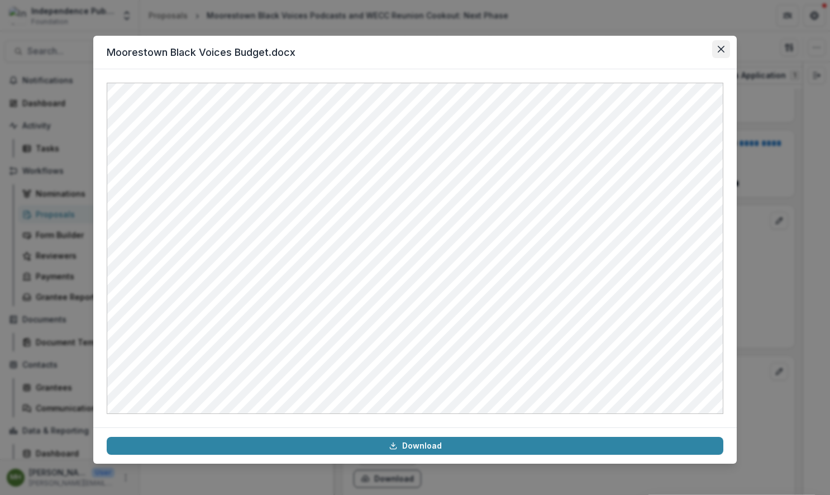
click at [723, 51] on icon "Close" at bounding box center [721, 49] width 7 height 7
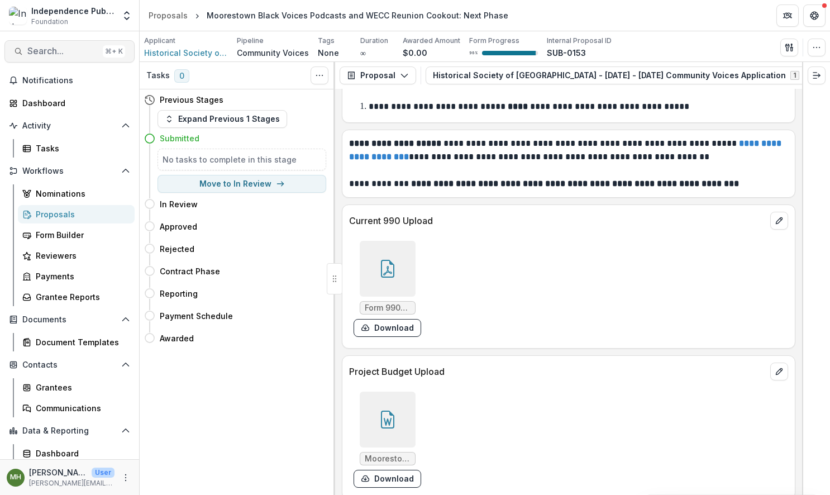
click at [44, 51] on span "Search..." at bounding box center [62, 51] width 71 height 11
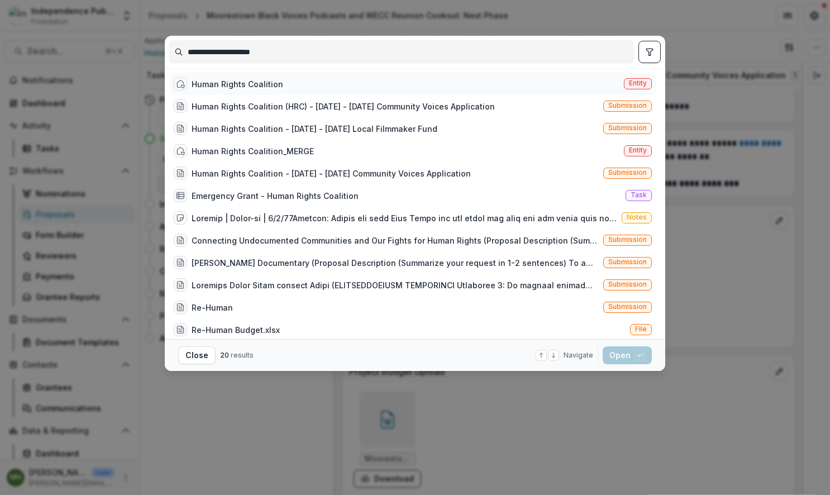
type input "**********"
click at [637, 84] on span "Entity" at bounding box center [638, 83] width 18 height 8
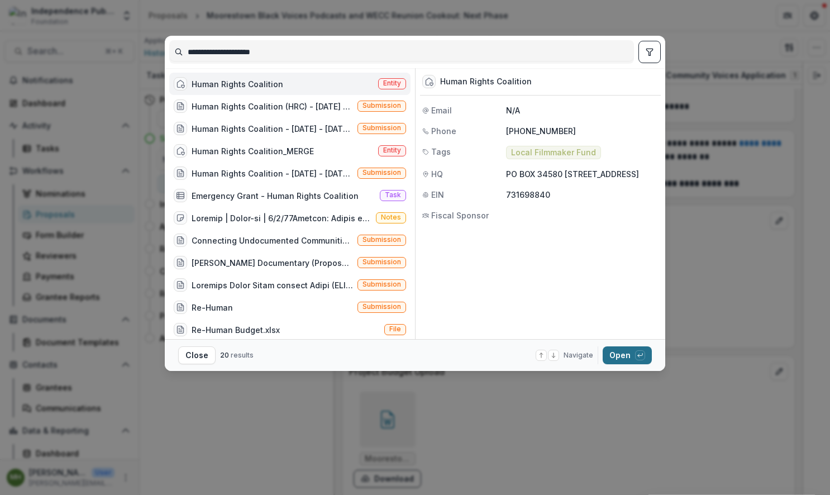
click at [619, 352] on button "Open with enter key" at bounding box center [627, 355] width 49 height 18
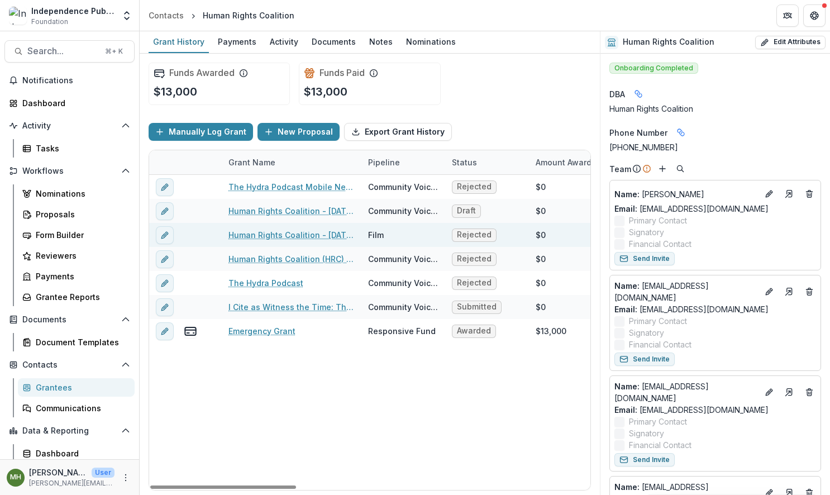
scroll to position [0, 2]
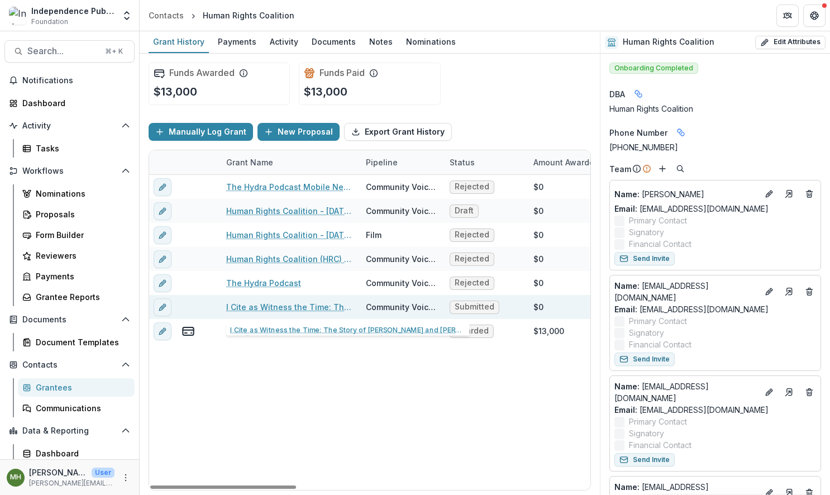
click at [272, 311] on link "I Cite as Witness the Time: The Story of [PERSON_NAME] and [PERSON_NAME]" at bounding box center [289, 307] width 126 height 12
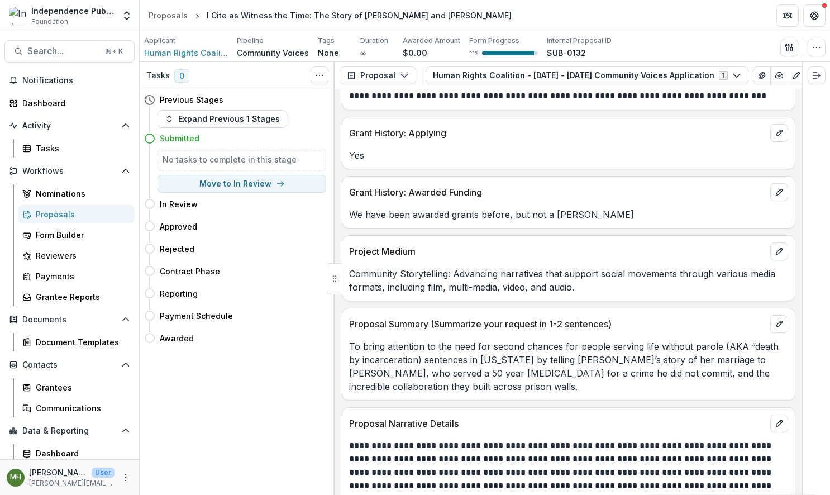
scroll to position [4995, 0]
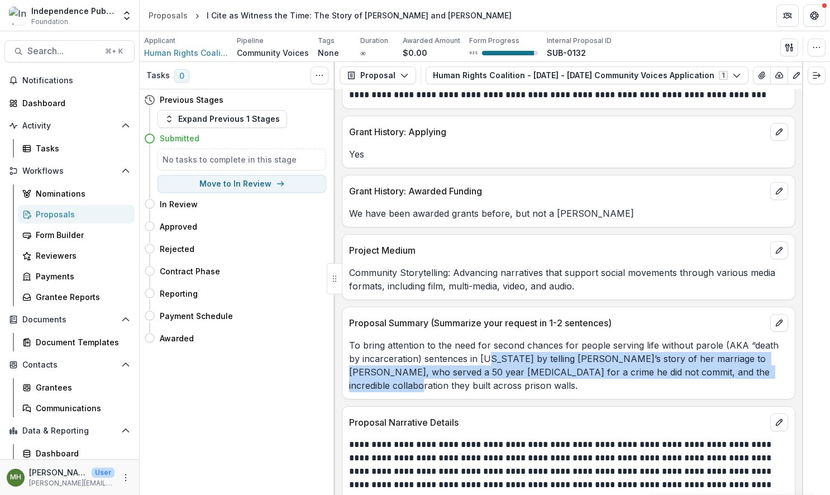
drag, startPoint x: 489, startPoint y: 348, endPoint x: 749, endPoint y: 361, distance: 260.1
click at [749, 361] on p "To bring attention to the need for second chances for people serving life witho…" at bounding box center [568, 366] width 439 height 54
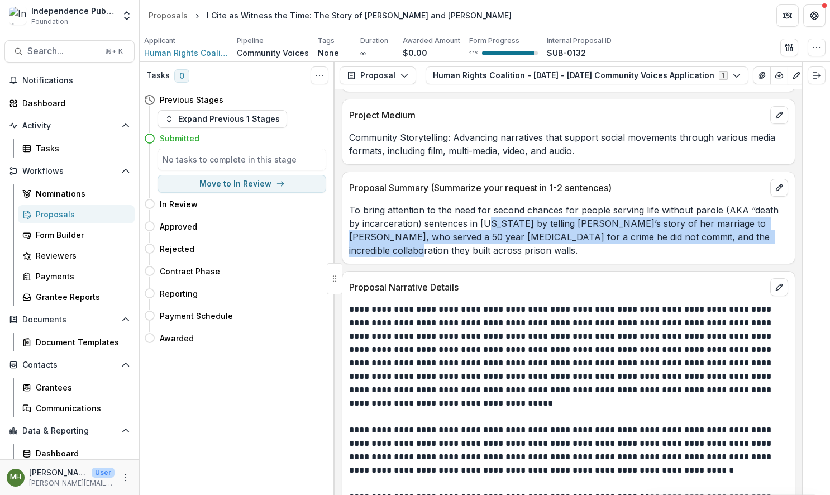
scroll to position [5139, 0]
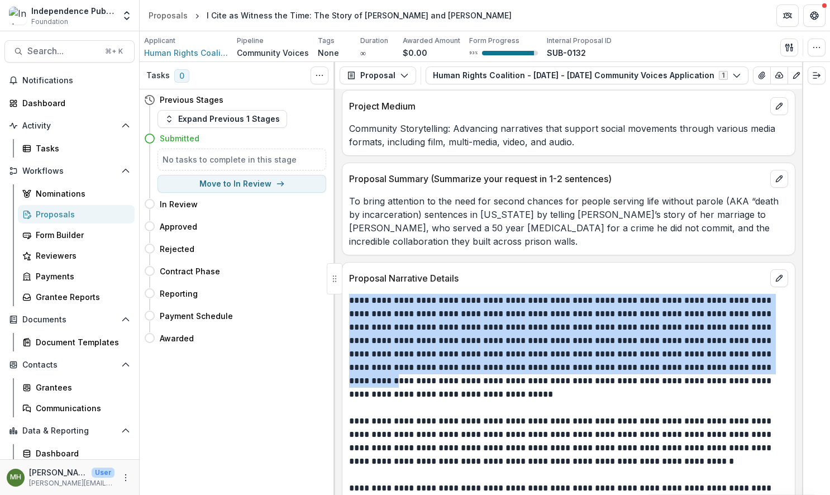
drag, startPoint x: 350, startPoint y: 288, endPoint x: 700, endPoint y: 356, distance: 356.8
click at [700, 356] on p "**********" at bounding box center [567, 354] width 436 height 121
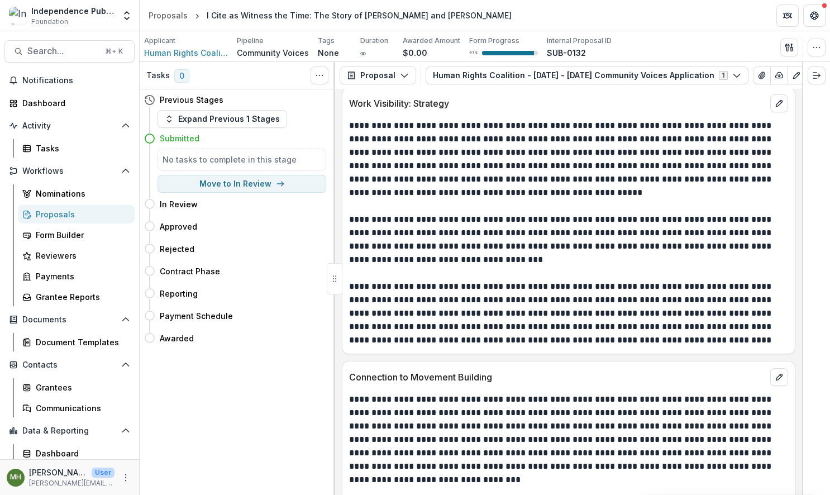
scroll to position [6217, 0]
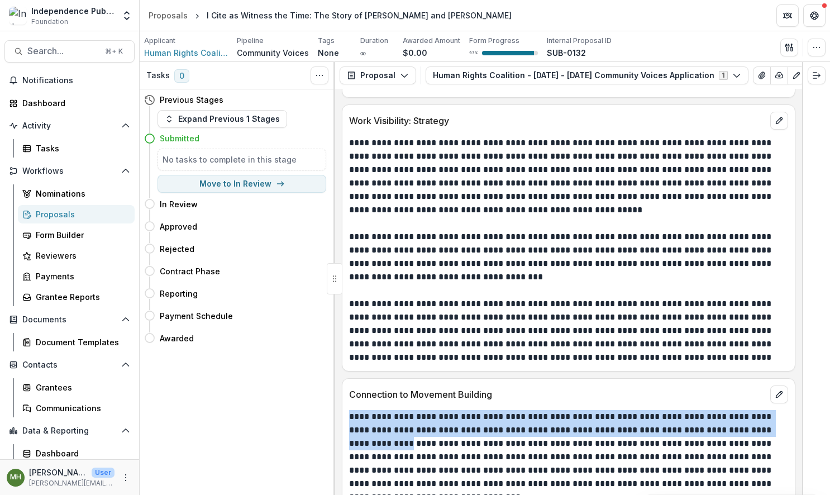
drag, startPoint x: 411, startPoint y: 431, endPoint x: 344, endPoint y: 406, distance: 71.8
click at [344, 410] on div "**********" at bounding box center [568, 504] width 452 height 188
copy p "**********"
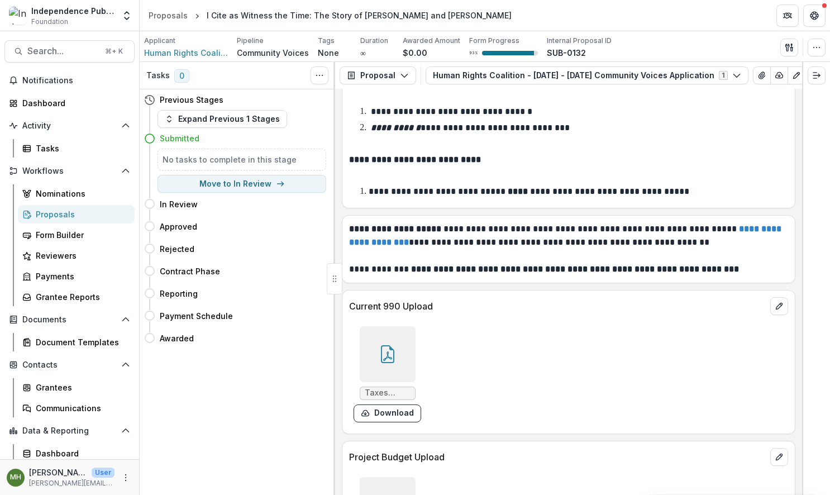
scroll to position [7186, 0]
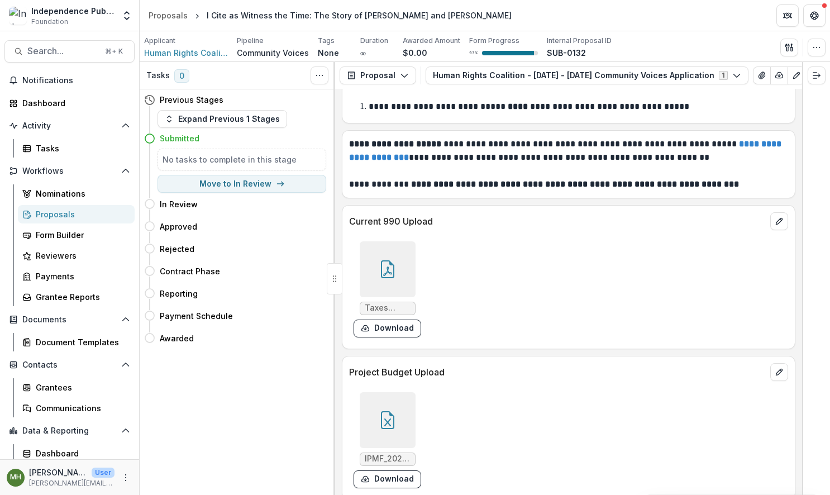
click at [396, 262] on div at bounding box center [388, 269] width 56 height 56
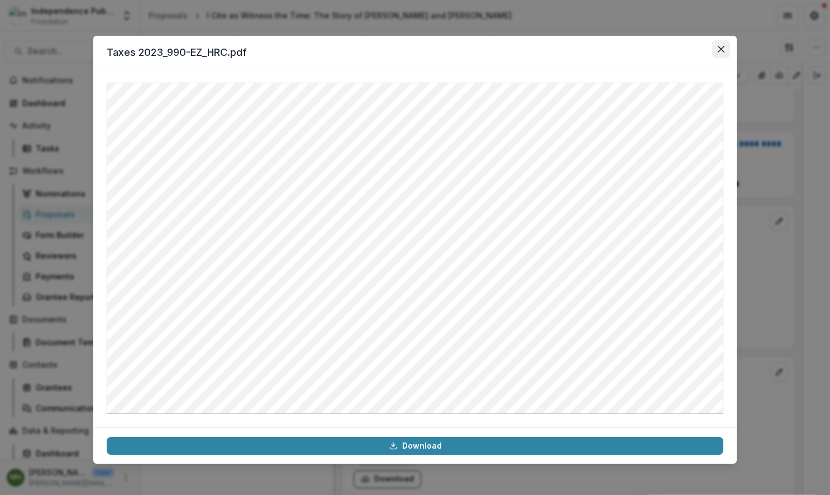
click at [720, 47] on icon "Close" at bounding box center [721, 49] width 7 height 7
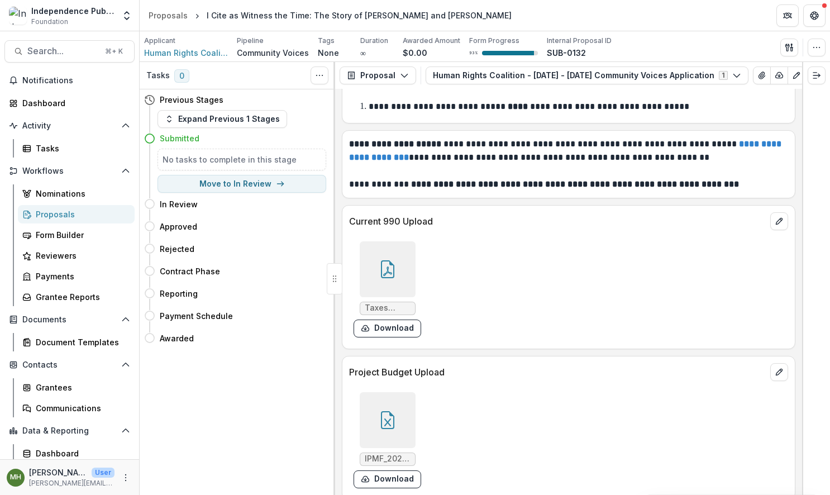
click at [390, 411] on icon at bounding box center [388, 420] width 18 height 18
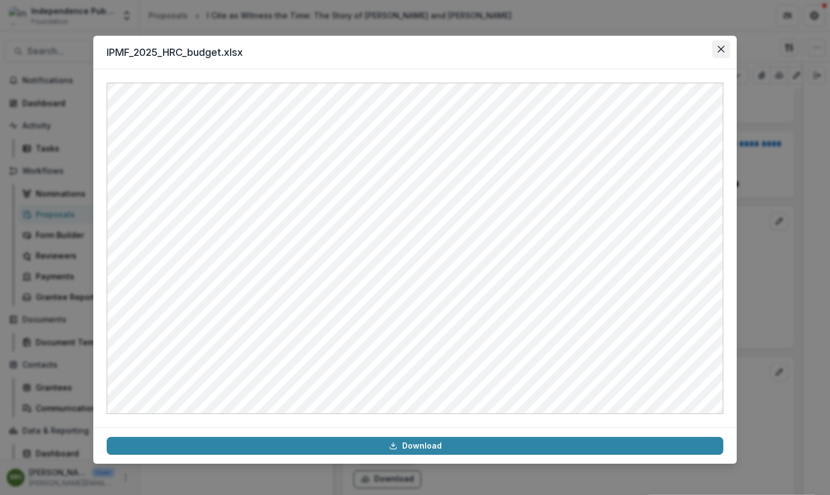
click at [725, 51] on button "Close" at bounding box center [721, 49] width 18 height 18
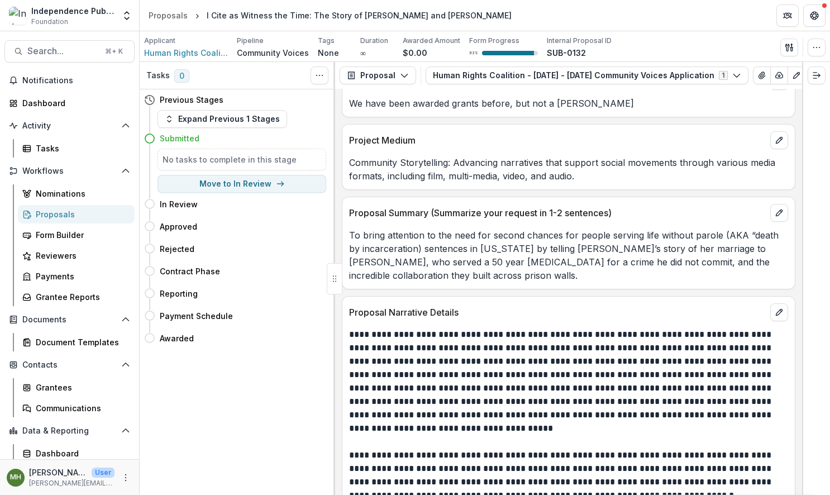
scroll to position [5101, 0]
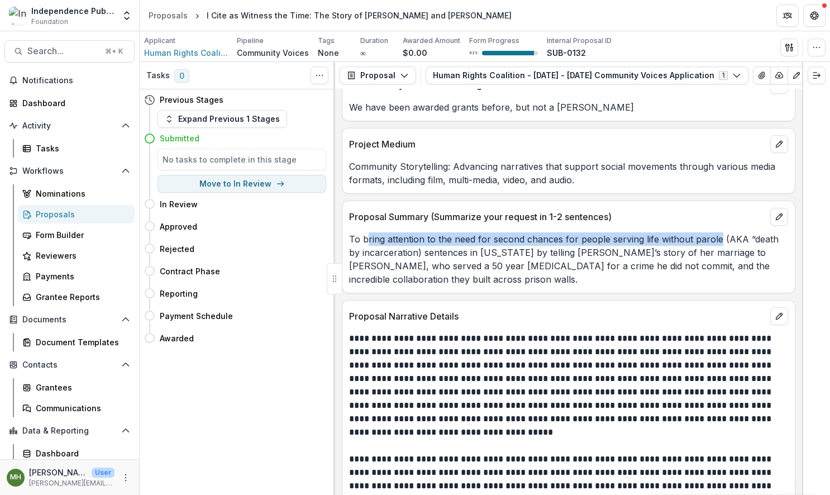
drag, startPoint x: 366, startPoint y: 226, endPoint x: 717, endPoint y: 231, distance: 350.3
click at [717, 232] on p "To bring attention to the need for second chances for people serving life witho…" at bounding box center [568, 259] width 439 height 54
copy p "ring attention to the need for second chances for people serving life without p…"
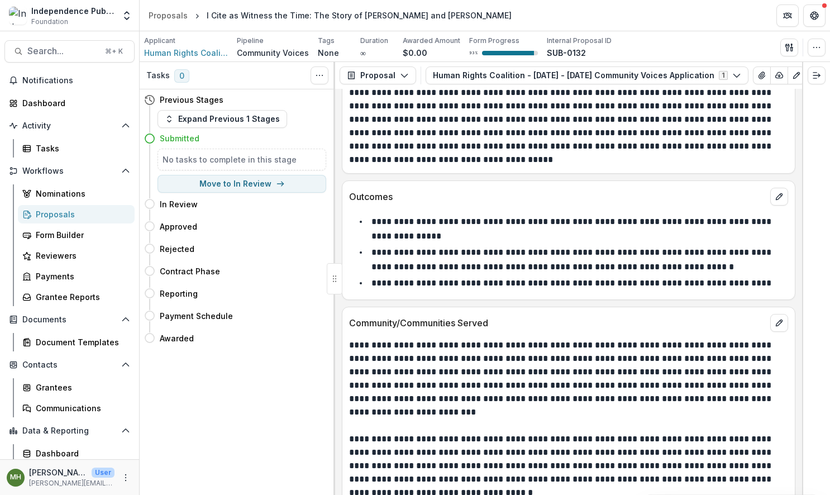
scroll to position [5553, 0]
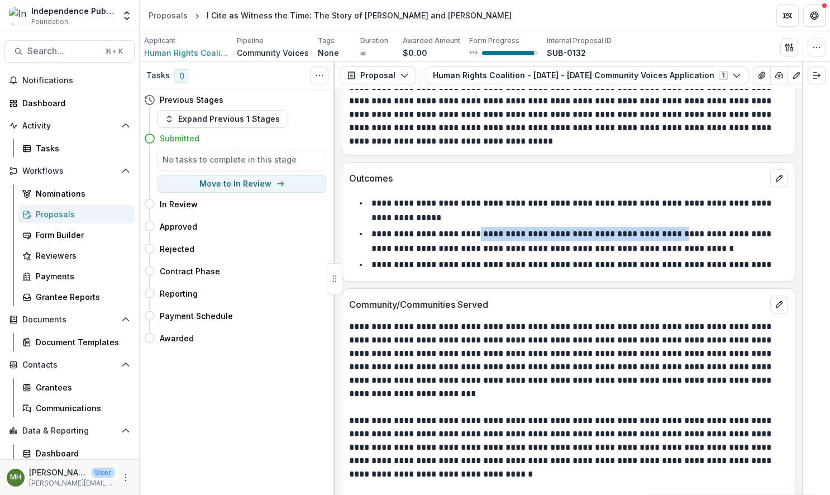
drag, startPoint x: 471, startPoint y: 222, endPoint x: 687, endPoint y: 225, distance: 215.6
click at [687, 230] on p "**********" at bounding box center [572, 241] width 402 height 23
click at [50, 53] on span "Search..." at bounding box center [62, 51] width 71 height 11
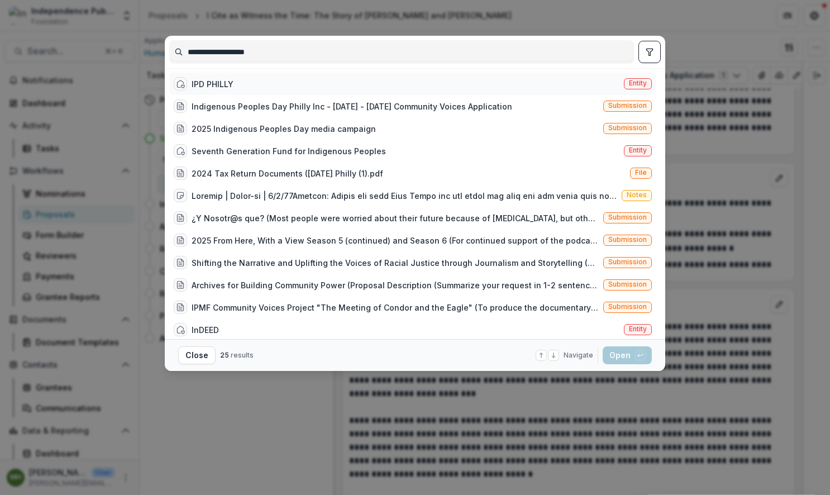
type input "**********"
click at [629, 82] on span "Entity" at bounding box center [638, 83] width 18 height 8
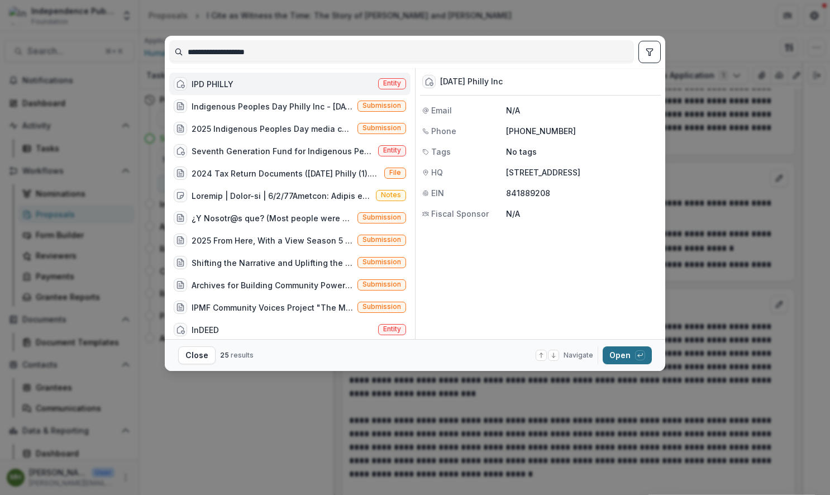
click at [630, 360] on button "Open with enter key" at bounding box center [627, 355] width 49 height 18
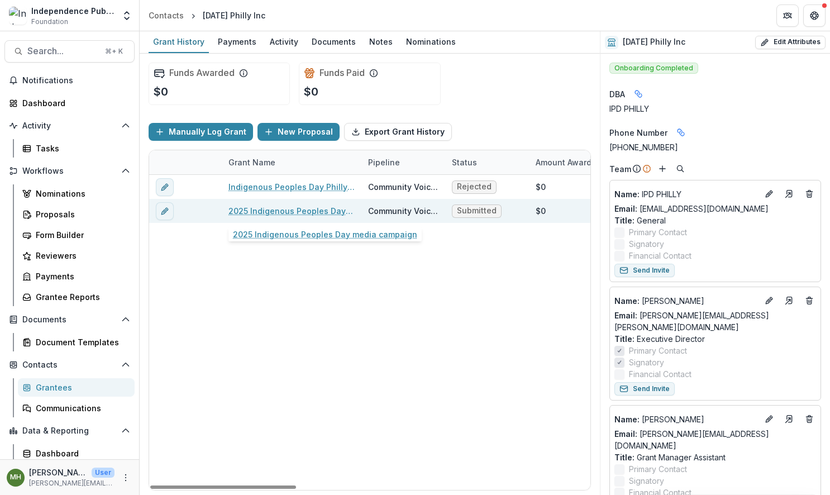
click at [263, 212] on link "2025 Indigenous Peoples Day media campaign" at bounding box center [291, 211] width 126 height 12
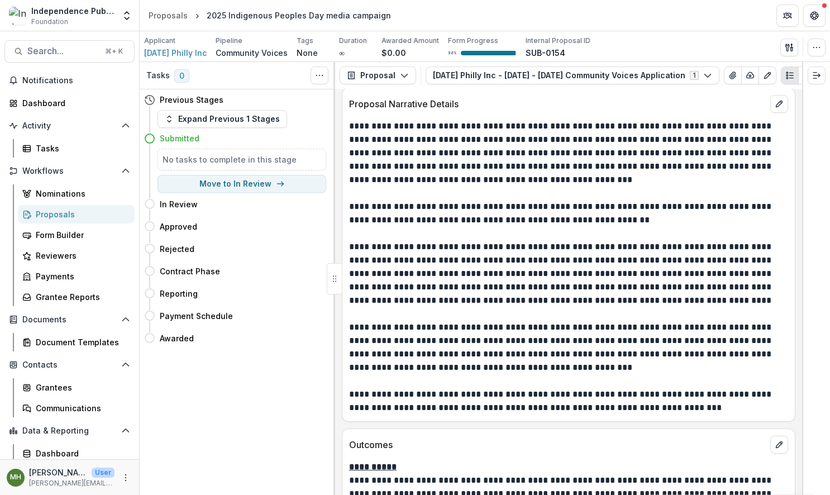
scroll to position [5232, 0]
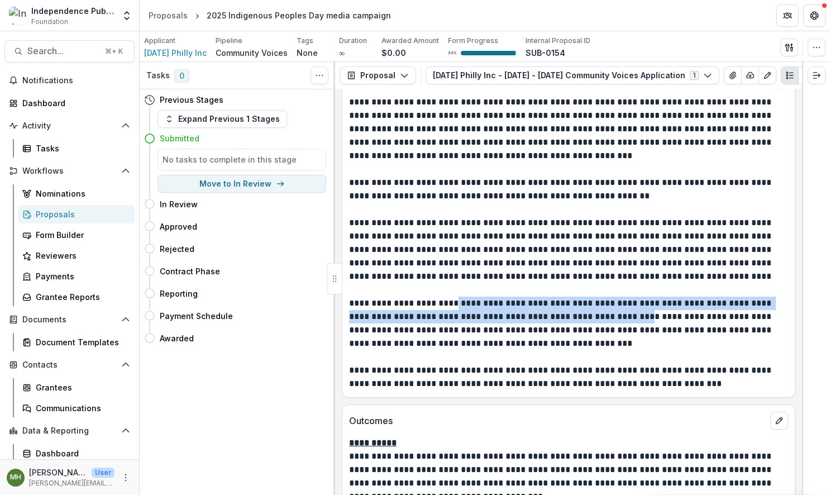
drag, startPoint x: 446, startPoint y: 291, endPoint x: 628, endPoint y: 306, distance: 182.7
click at [628, 306] on p "**********" at bounding box center [567, 324] width 436 height 54
copy p "**********"
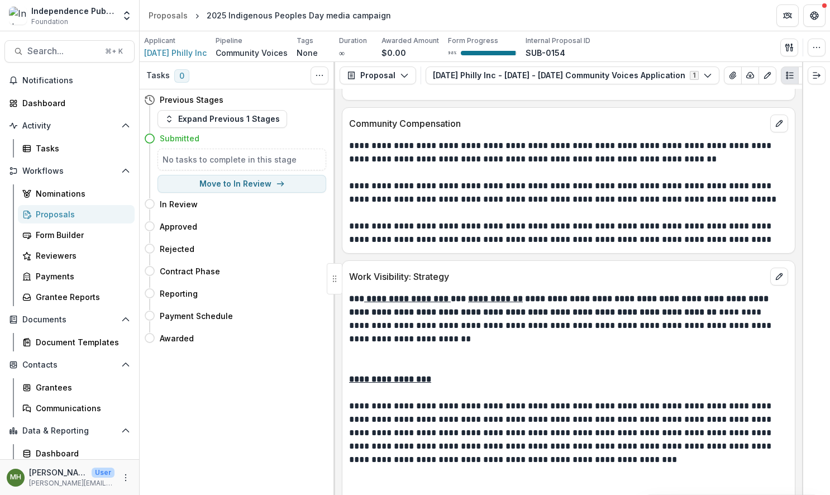
scroll to position [6285, 0]
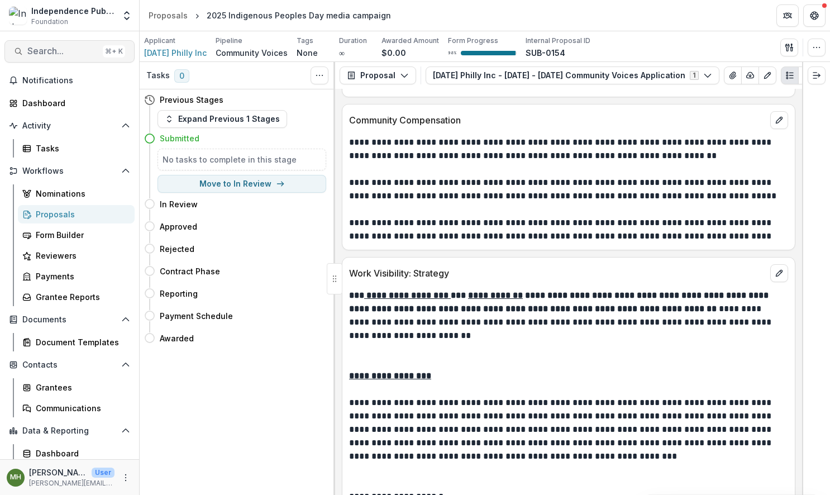
click at [60, 53] on span "Search..." at bounding box center [62, 51] width 71 height 11
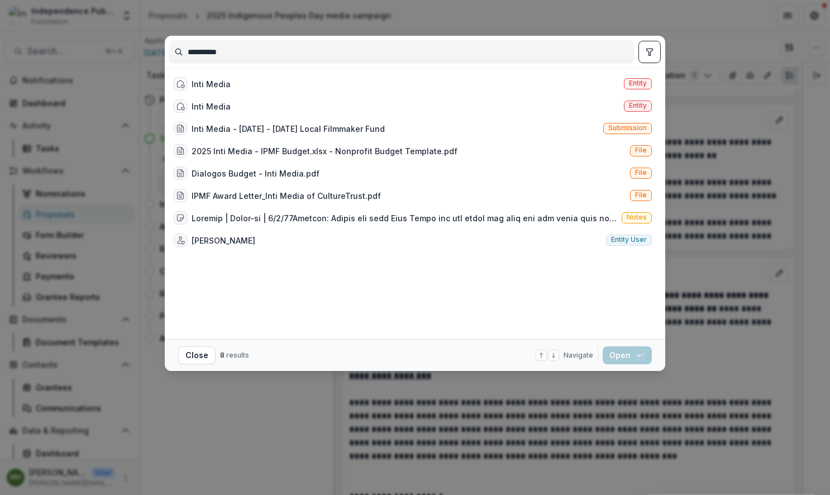
type input "**********"
click at [726, 227] on div "**********" at bounding box center [415, 247] width 830 height 495
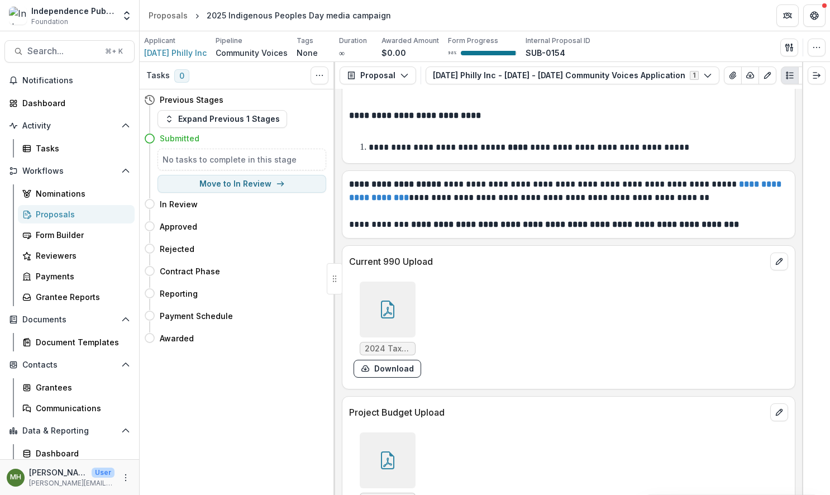
scroll to position [8734, 0]
click at [398, 282] on div at bounding box center [388, 310] width 56 height 56
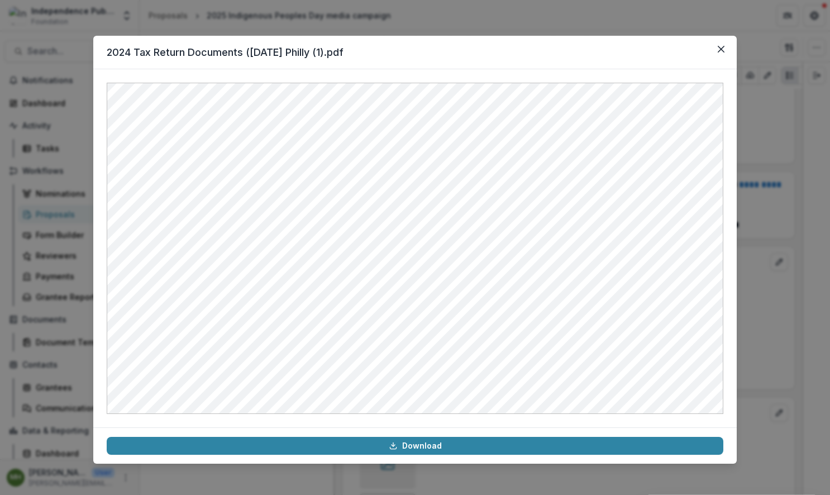
drag, startPoint x: 721, startPoint y: 47, endPoint x: 693, endPoint y: 87, distance: 48.5
click at [721, 47] on icon "Close" at bounding box center [721, 49] width 7 height 7
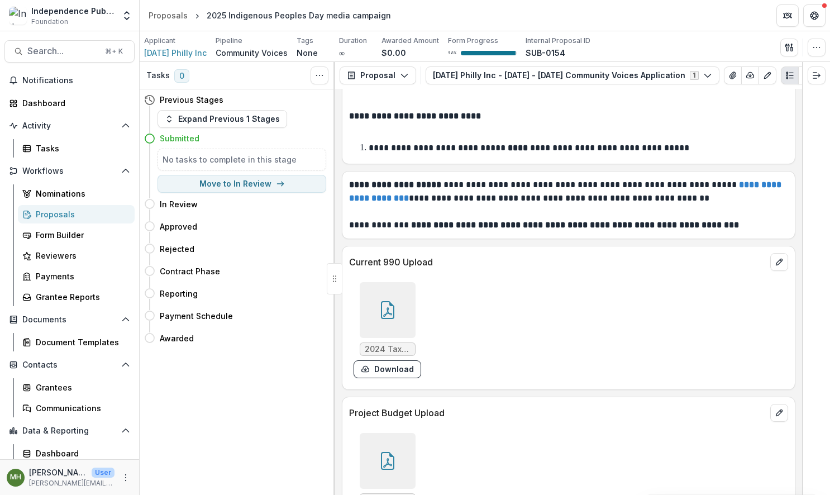
click at [395, 452] on icon at bounding box center [388, 461] width 18 height 18
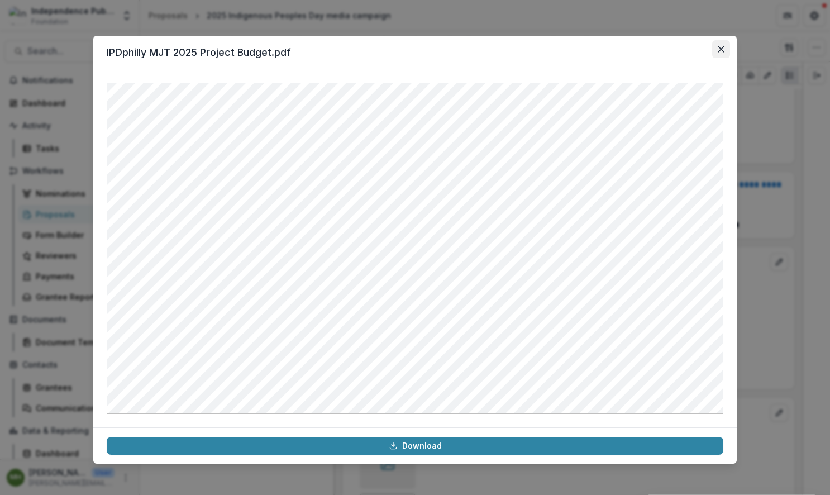
click at [719, 51] on icon "Close" at bounding box center [721, 49] width 7 height 7
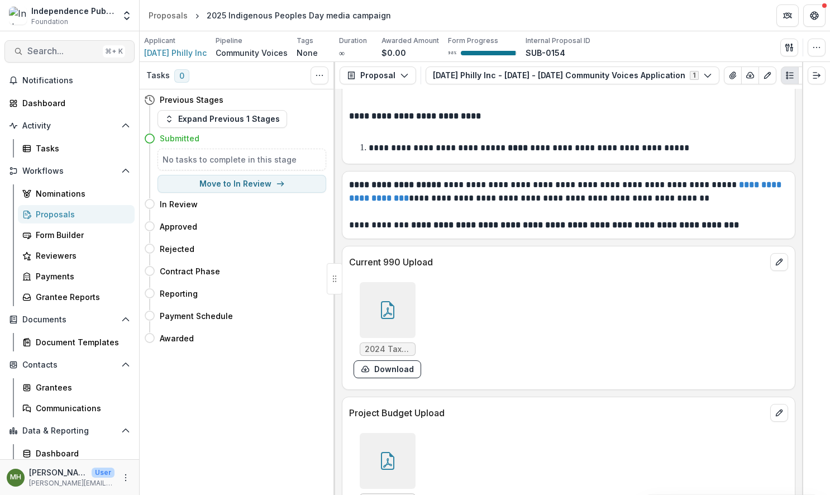
click at [49, 42] on button "Search... ⌘ + K" at bounding box center [69, 51] width 130 height 22
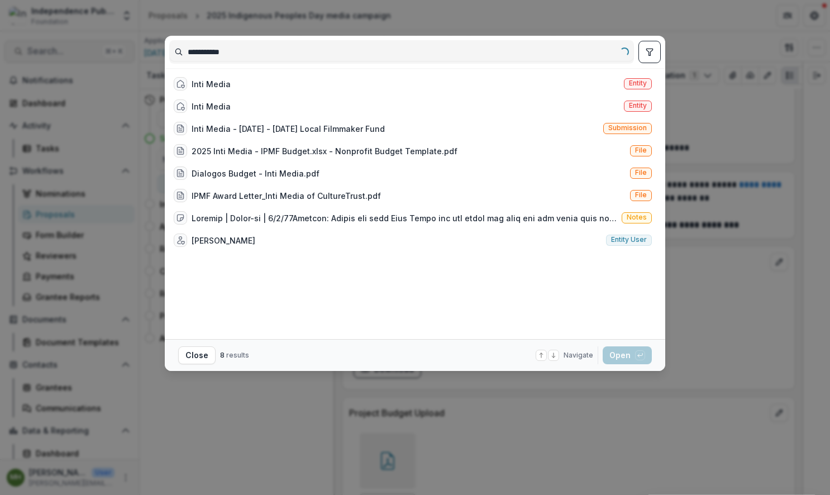
type input "**********"
click at [638, 103] on span "Entity" at bounding box center [638, 106] width 18 height 8
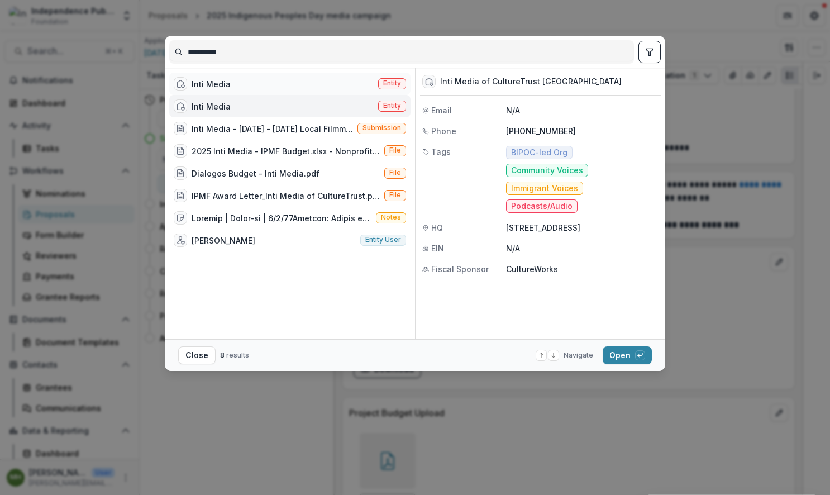
click at [392, 80] on span "Entity" at bounding box center [392, 83] width 18 height 8
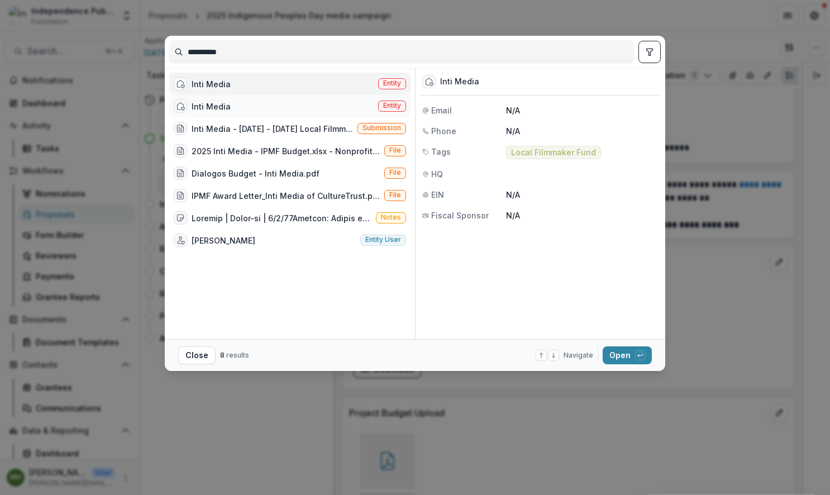
click at [393, 101] on span "Entity" at bounding box center [392, 106] width 28 height 11
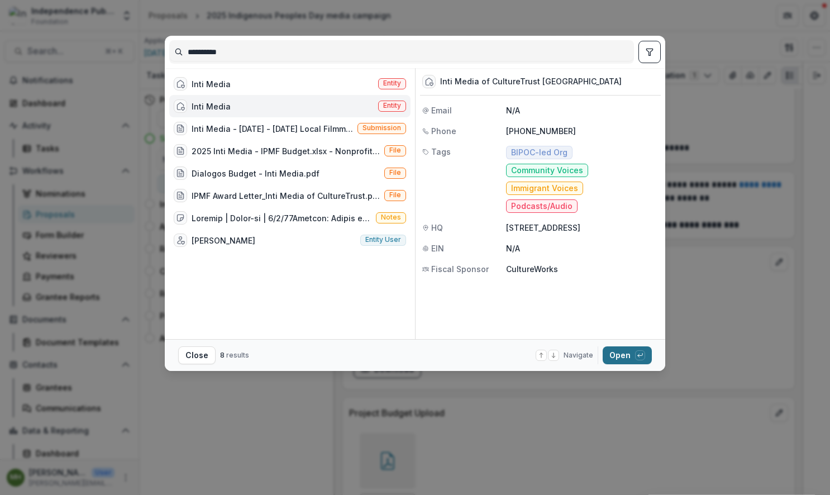
click at [620, 360] on button "Open with enter key" at bounding box center [627, 355] width 49 height 18
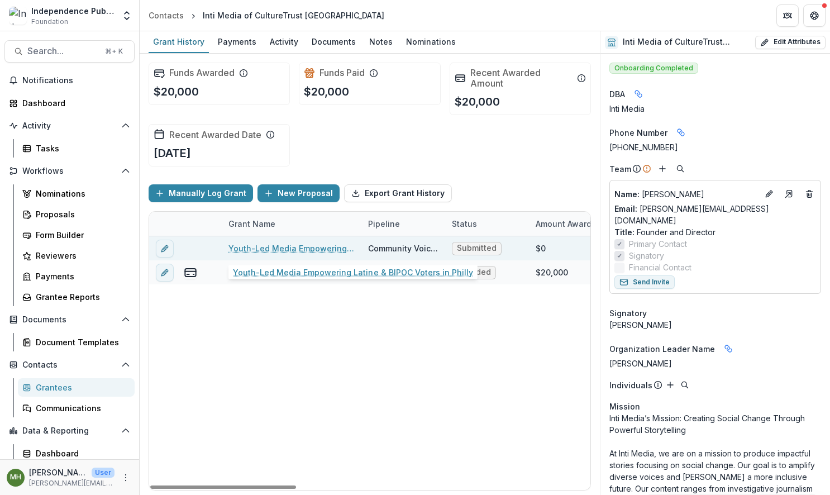
click at [297, 249] on link "Youth-Led Media Empowering Latine & BIPOC Voters in Philly" at bounding box center [291, 248] width 126 height 12
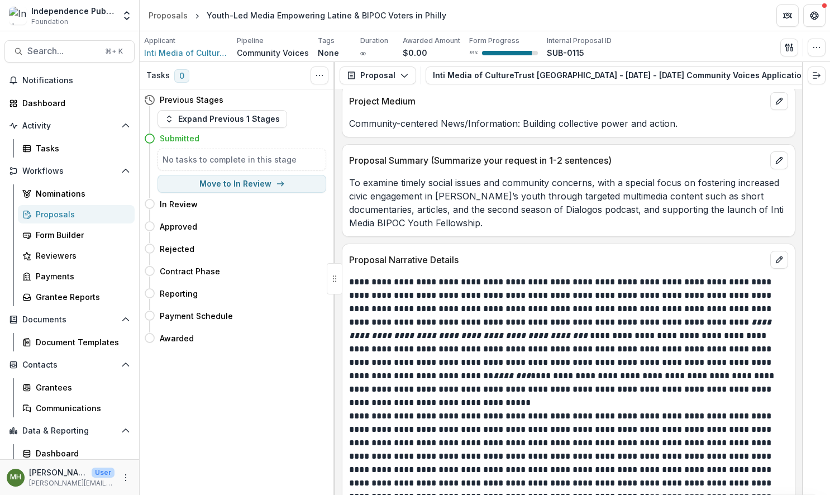
scroll to position [5311, 0]
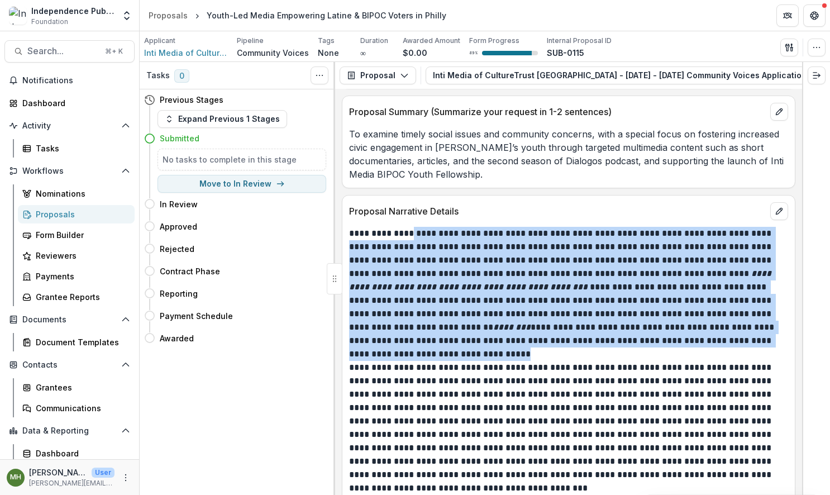
drag, startPoint x: 495, startPoint y: 230, endPoint x: 750, endPoint y: 340, distance: 276.7
click at [750, 340] on p "**********" at bounding box center [567, 294] width 436 height 134
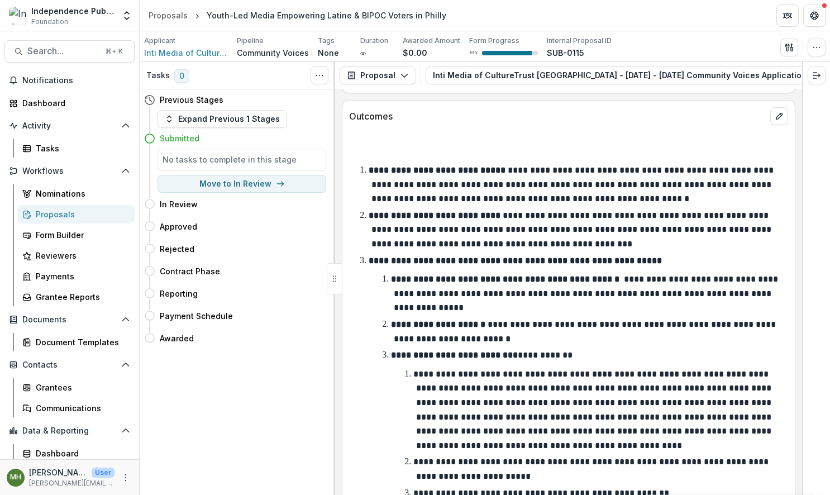
scroll to position [5748, 0]
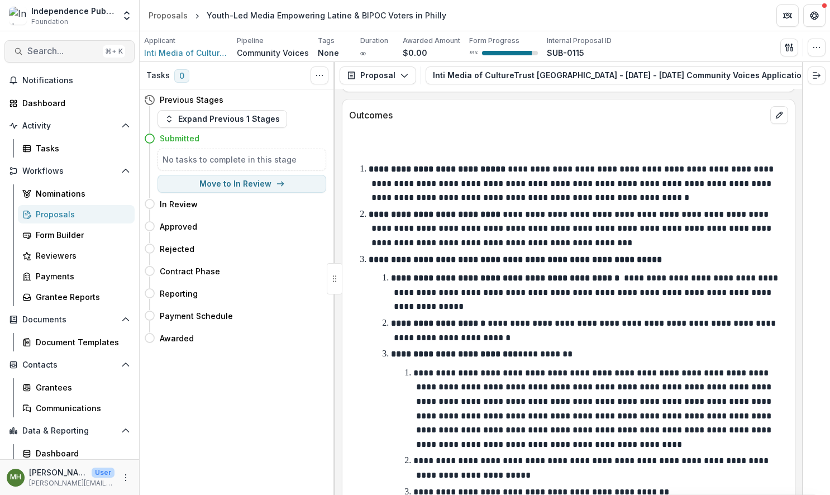
click at [49, 61] on button "Search... ⌘ + K" at bounding box center [69, 51] width 130 height 22
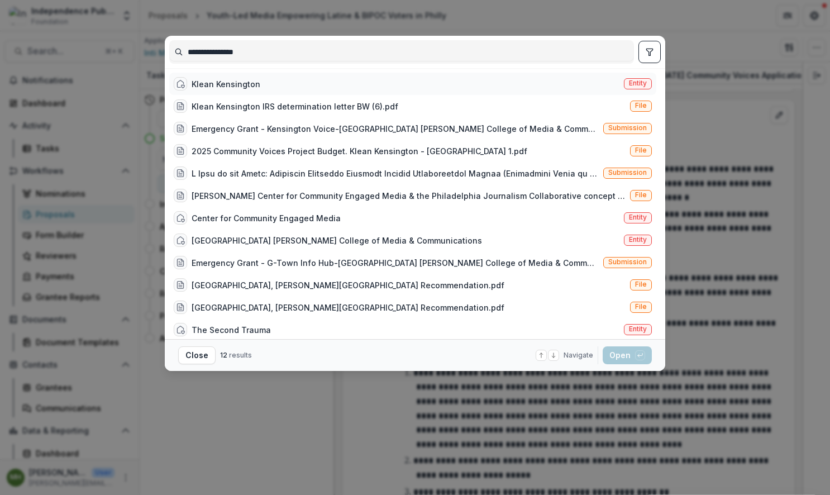
type input "**********"
click at [632, 85] on span "Entity" at bounding box center [638, 83] width 18 height 8
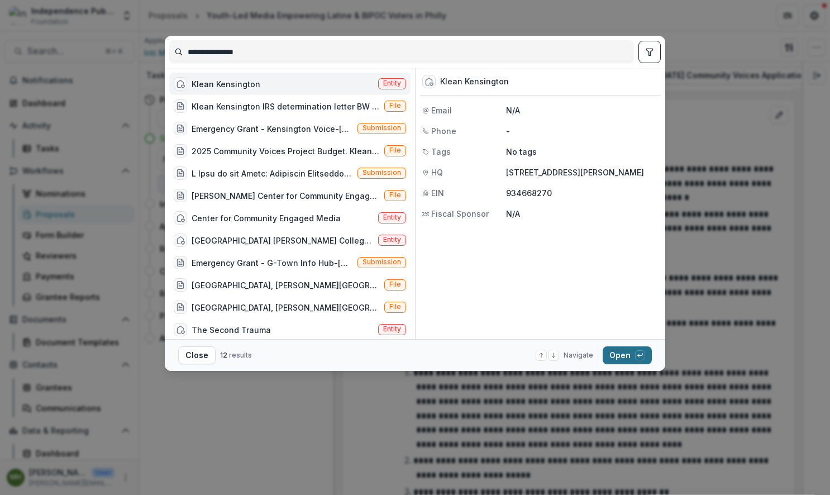
click at [616, 355] on button "Open with enter key" at bounding box center [627, 355] width 49 height 18
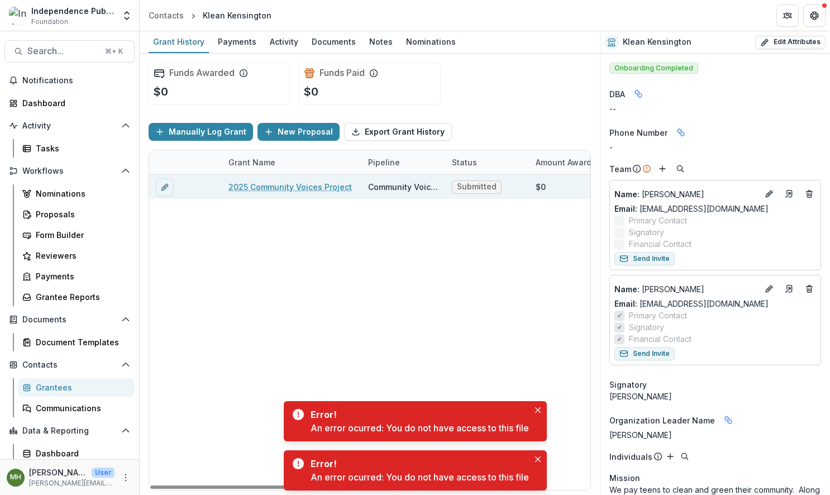
click at [306, 188] on link "2025 Community Voices Project" at bounding box center [289, 187] width 123 height 12
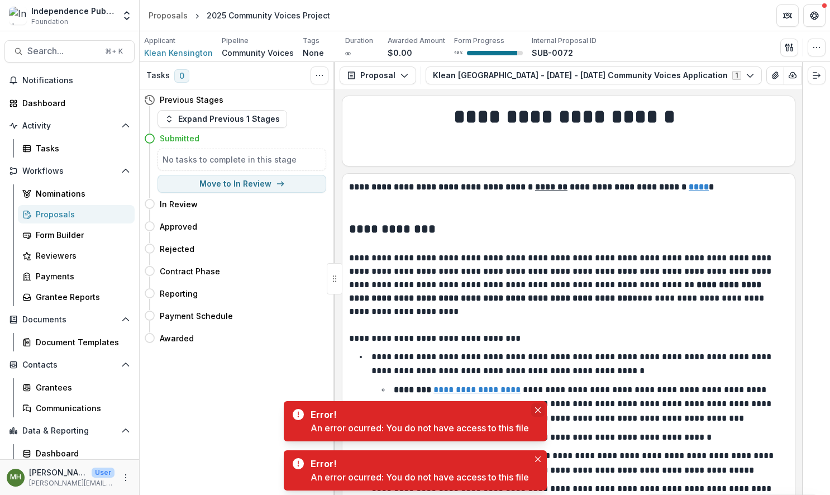
click at [539, 409] on icon "Close" at bounding box center [538, 410] width 6 height 6
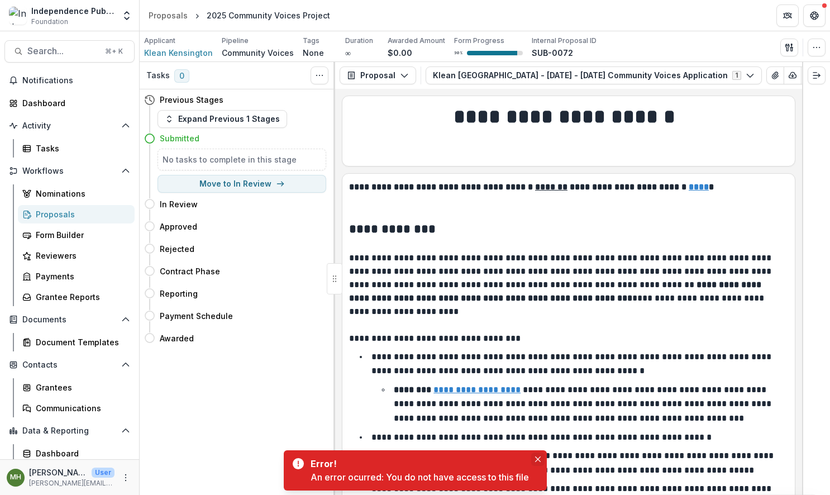
click at [541, 458] on icon "Close" at bounding box center [538, 459] width 6 height 6
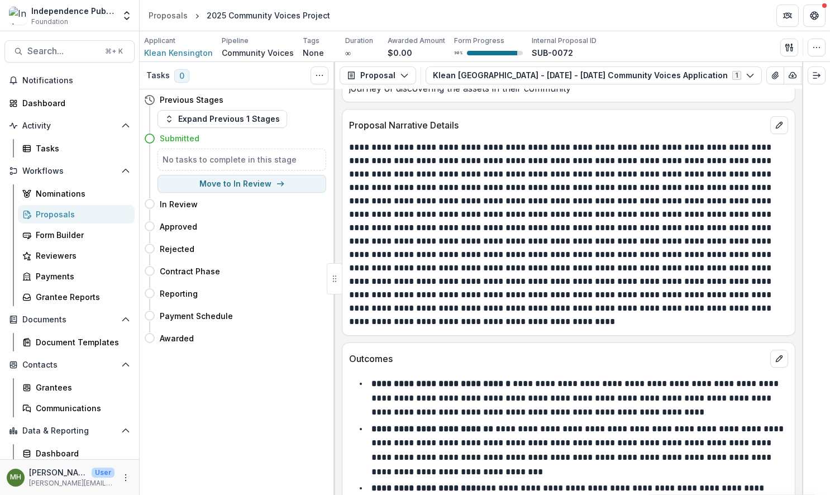
scroll to position [5089, 0]
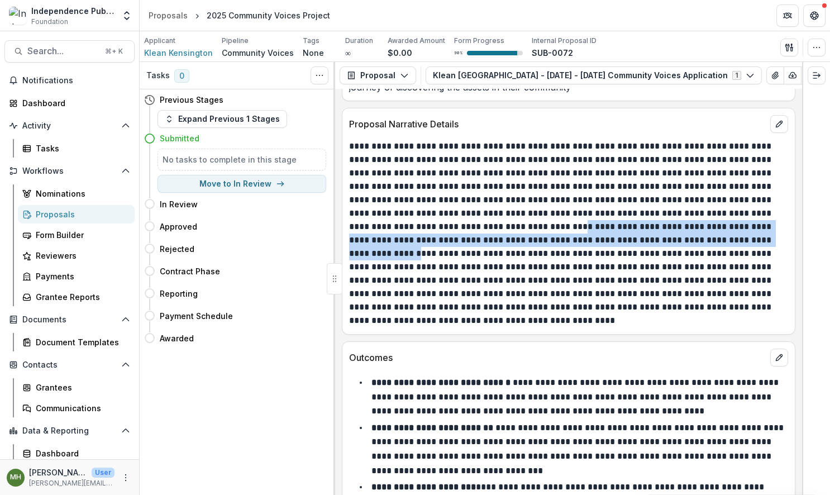
drag, startPoint x: 449, startPoint y: 217, endPoint x: 716, endPoint y: 230, distance: 267.3
click at [716, 230] on p at bounding box center [567, 234] width 436 height 188
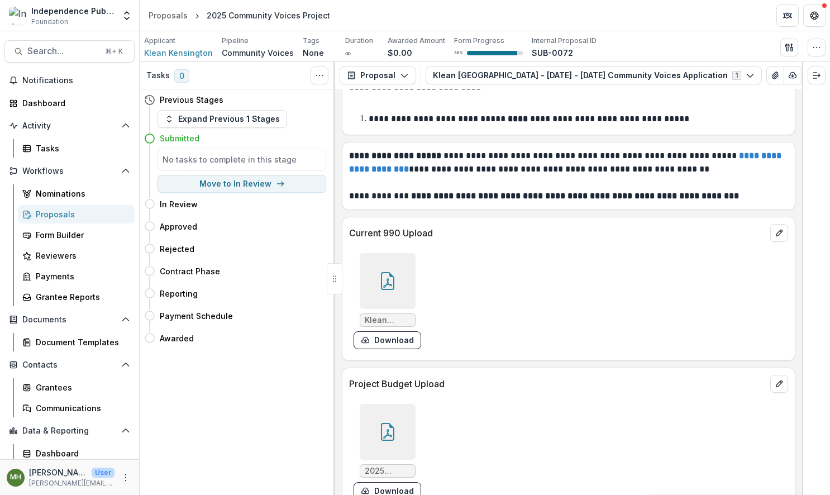
scroll to position [7339, 0]
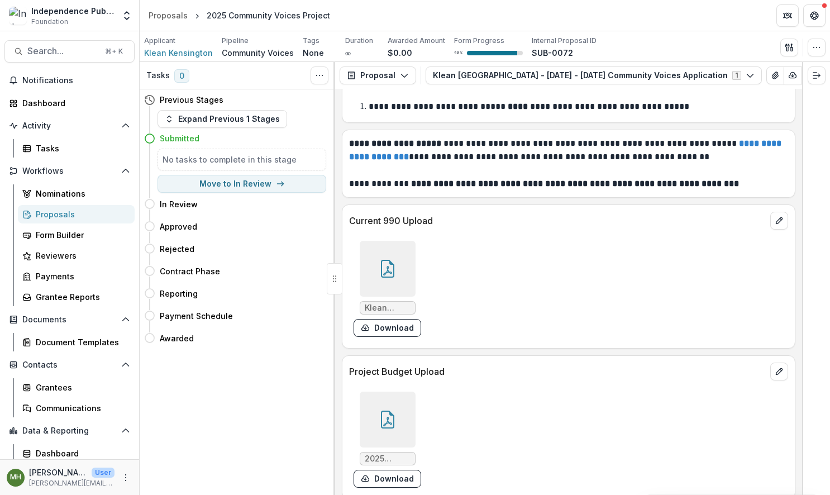
click at [387, 260] on icon at bounding box center [388, 269] width 18 height 18
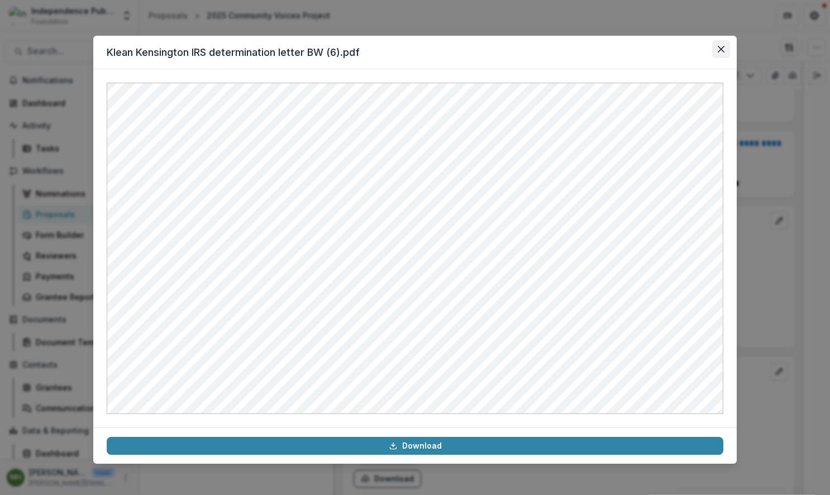
click at [722, 47] on icon "Close" at bounding box center [721, 49] width 7 height 7
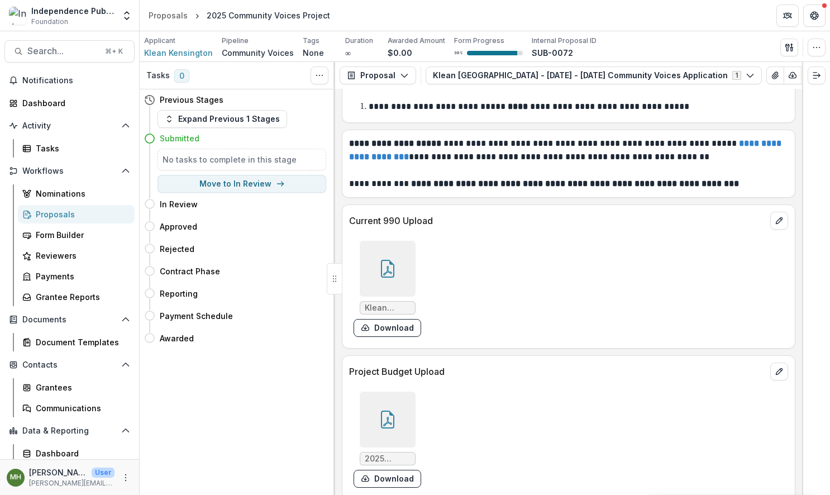
click at [384, 398] on div at bounding box center [388, 420] width 56 height 56
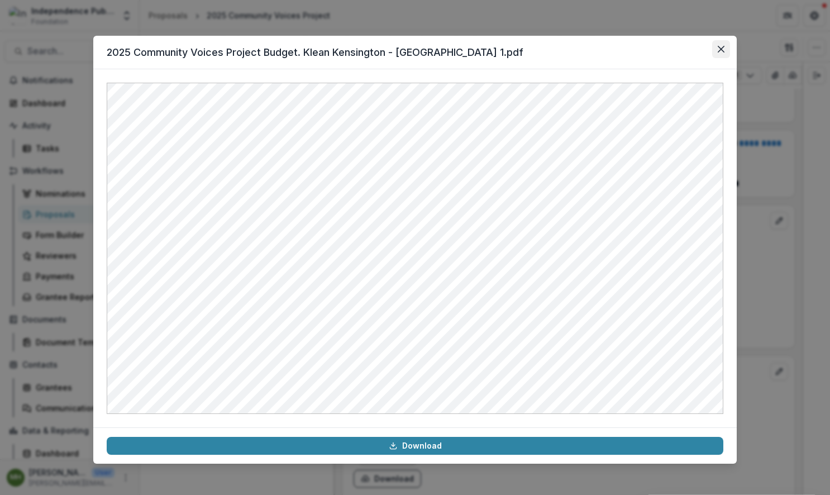
click at [723, 49] on icon "Close" at bounding box center [721, 49] width 7 height 7
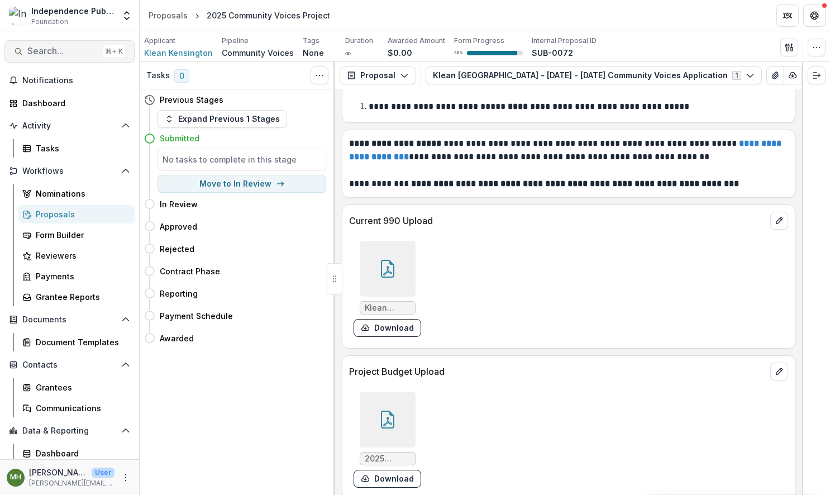
click at [59, 51] on span "Search..." at bounding box center [62, 51] width 71 height 11
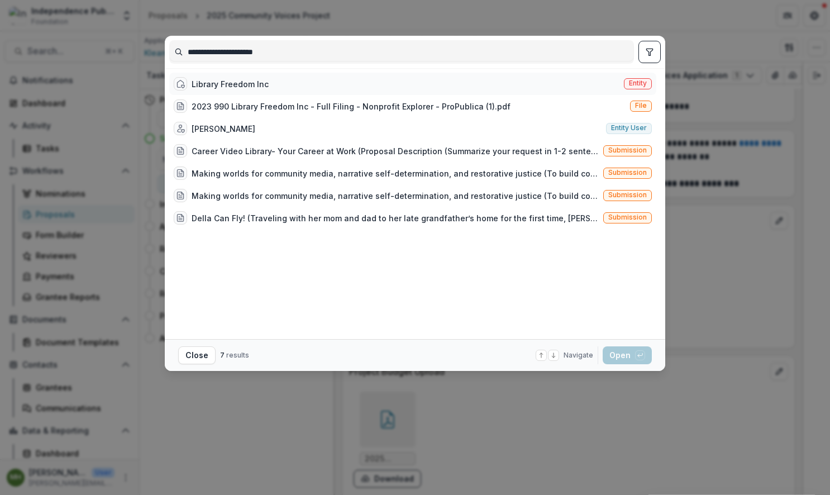
type input "**********"
click at [638, 82] on span "Entity" at bounding box center [638, 83] width 18 height 8
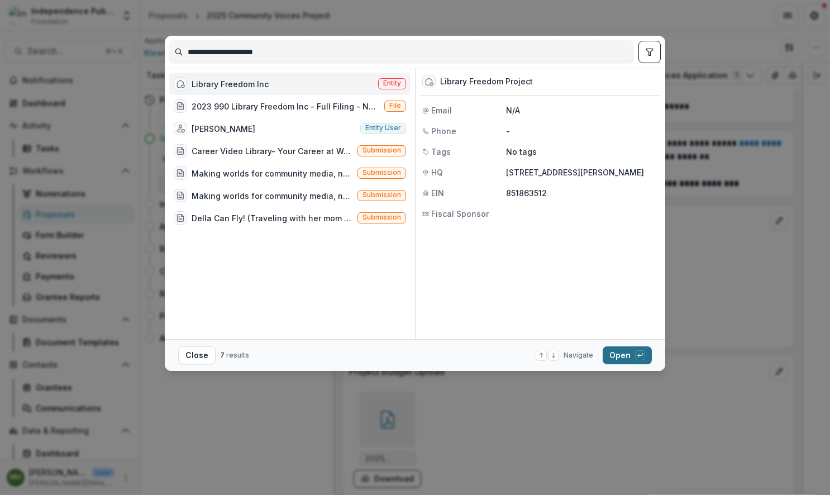
click at [619, 354] on button "Open with enter key" at bounding box center [627, 355] width 49 height 18
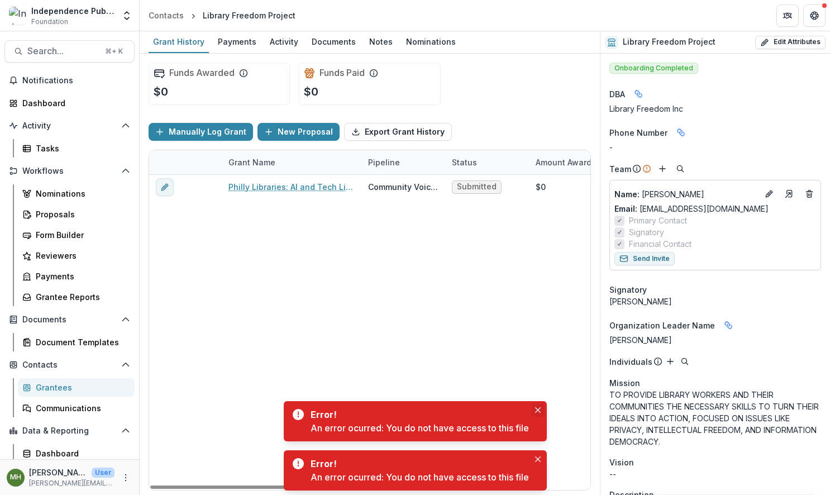
click at [541, 412] on icon "Close" at bounding box center [538, 410] width 6 height 6
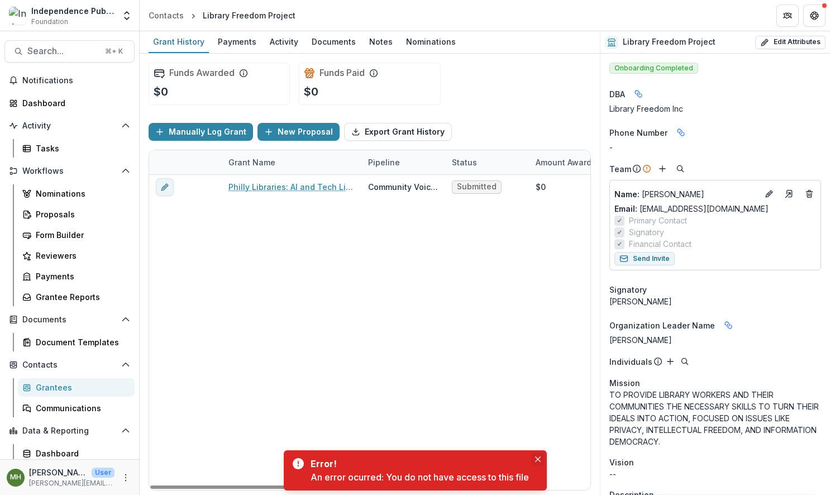
click at [542, 461] on button "Close" at bounding box center [537, 458] width 13 height 13
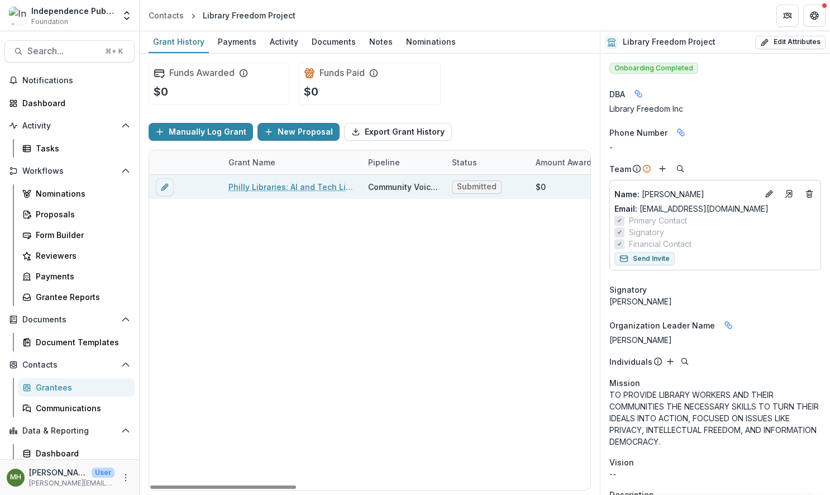
click at [252, 187] on link "Philly Libraries: AI and Tech Literacy for Civic Action" at bounding box center [291, 187] width 126 height 12
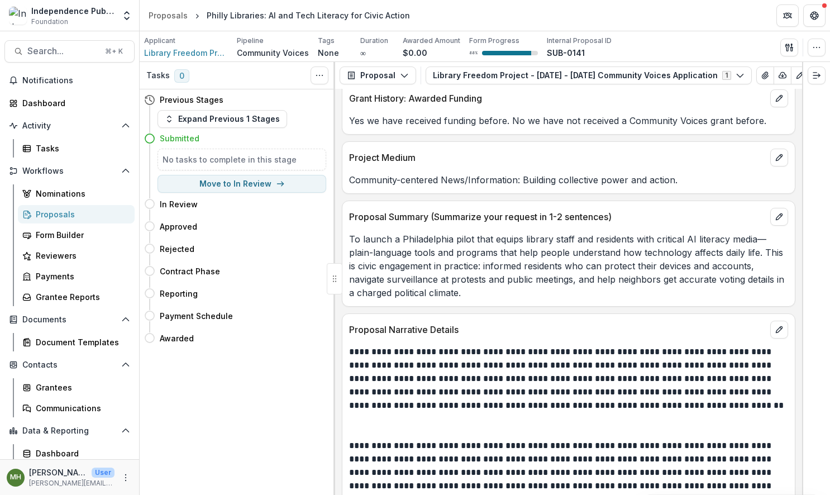
scroll to position [4922, 0]
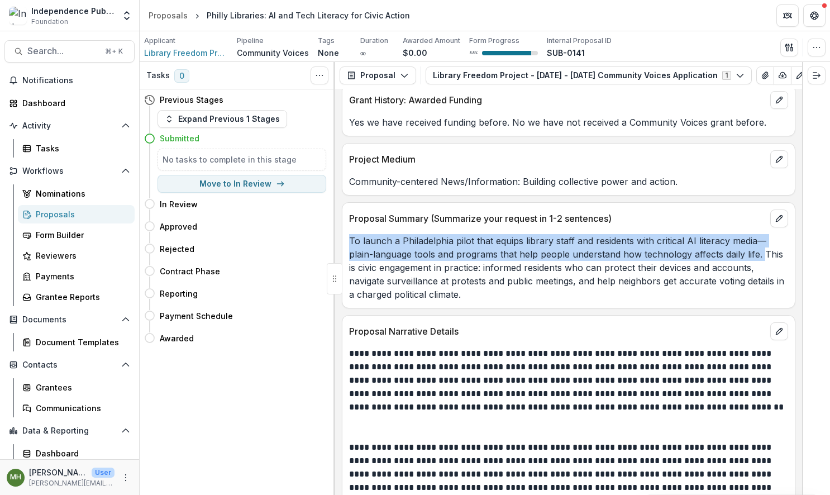
drag, startPoint x: 760, startPoint y: 245, endPoint x: 345, endPoint y: 229, distance: 415.4
click at [345, 234] on div "To launch a Philadelphia pilot that equips library staff and residents with cri…" at bounding box center [568, 267] width 452 height 67
copy p "To launch a Philadelphia pilot that equips library staff and residents with cri…"
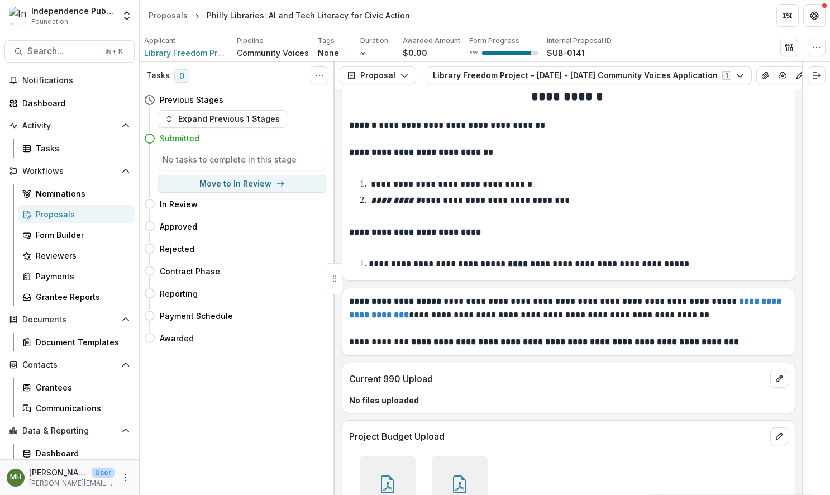
scroll to position [7599, 0]
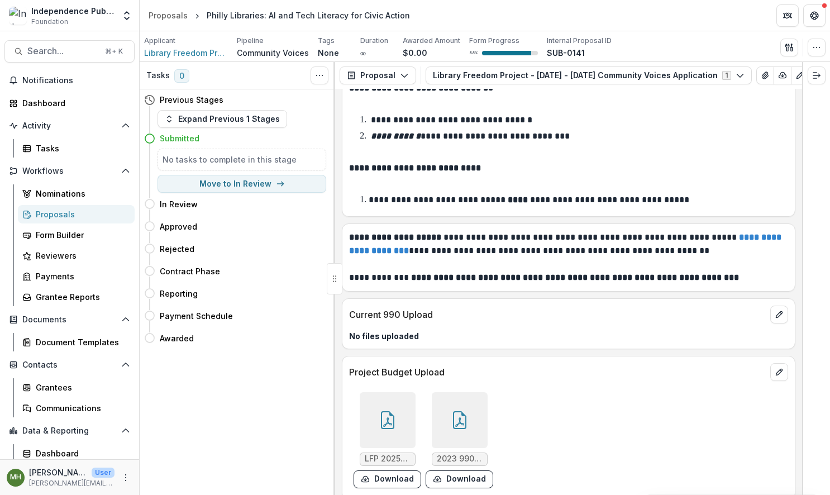
click at [385, 411] on icon at bounding box center [388, 420] width 18 height 18
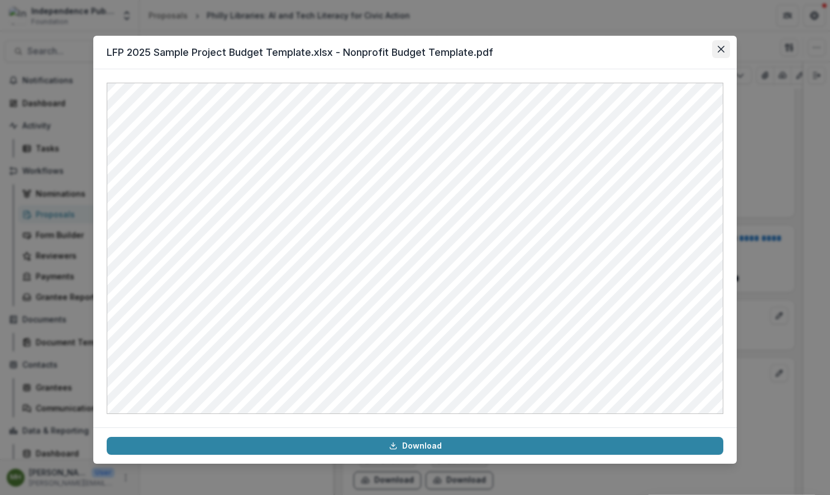
click at [724, 48] on icon "Close" at bounding box center [721, 49] width 7 height 7
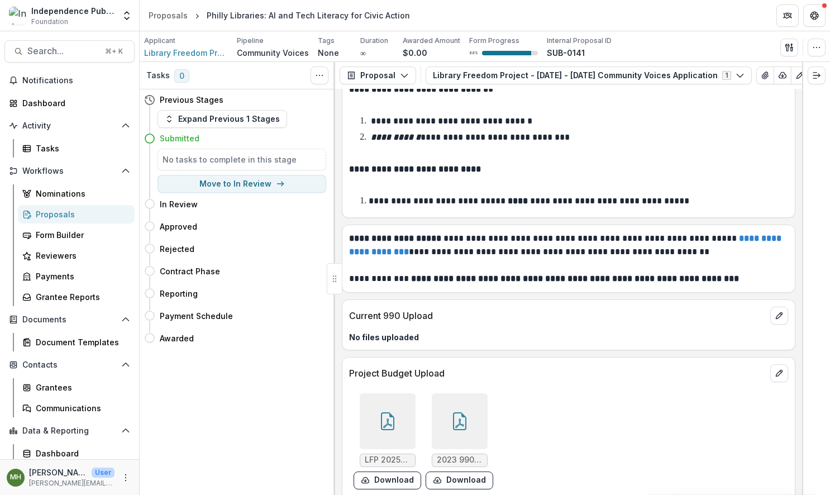
click at [465, 412] on icon at bounding box center [460, 421] width 18 height 18
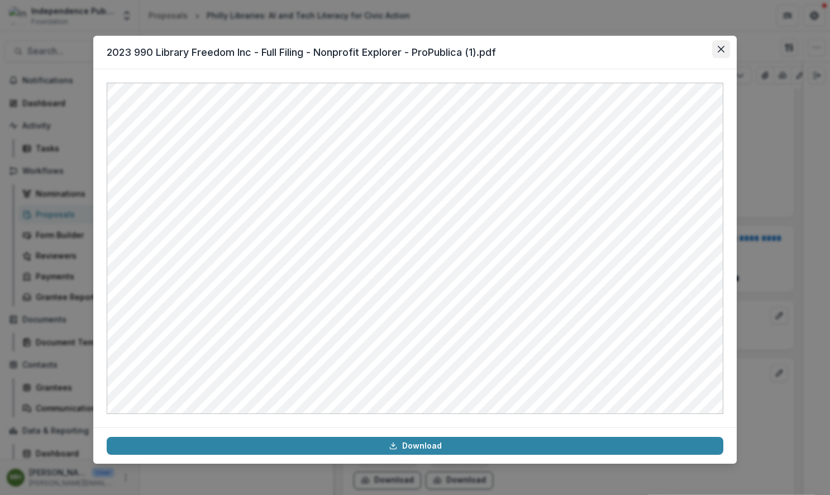
click at [721, 49] on icon "Close" at bounding box center [721, 49] width 7 height 7
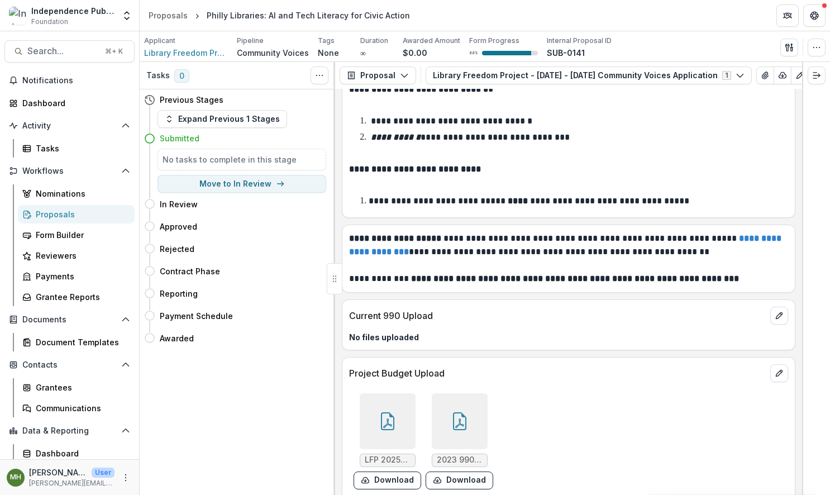
click at [390, 414] on icon at bounding box center [388, 421] width 18 height 18
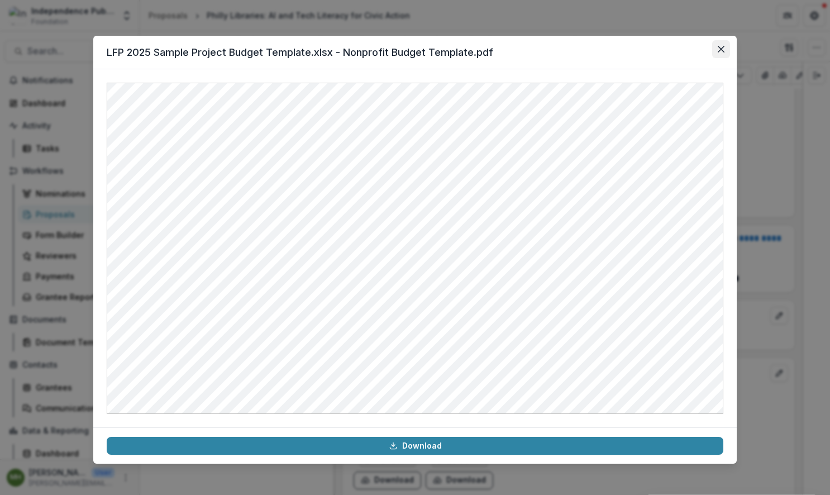
click at [721, 52] on icon "Close" at bounding box center [721, 49] width 7 height 7
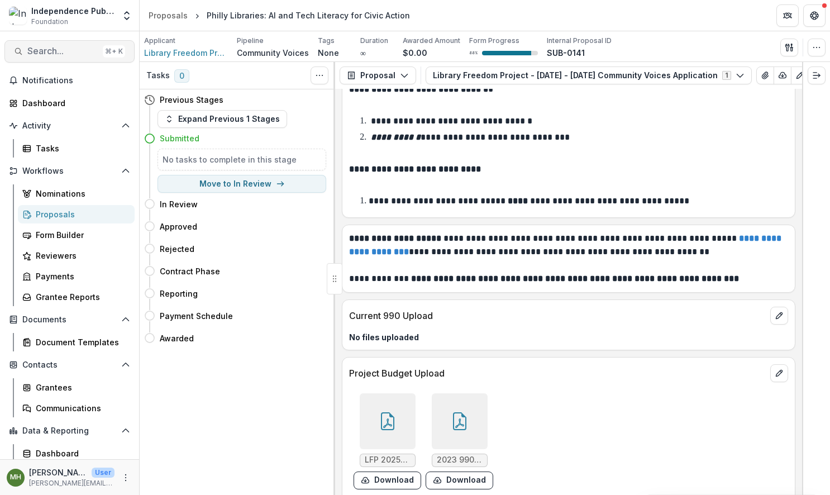
click at [75, 48] on span "Search..." at bounding box center [62, 51] width 71 height 11
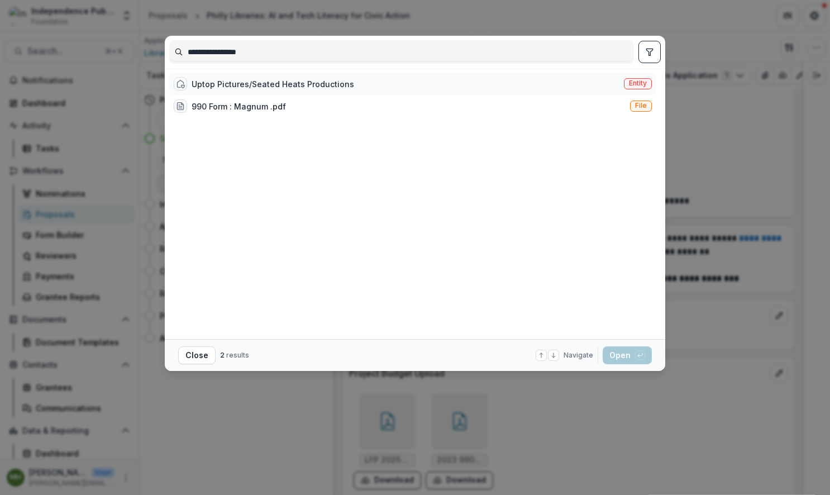
type input "**********"
click at [644, 80] on span "Entity" at bounding box center [638, 83] width 18 height 8
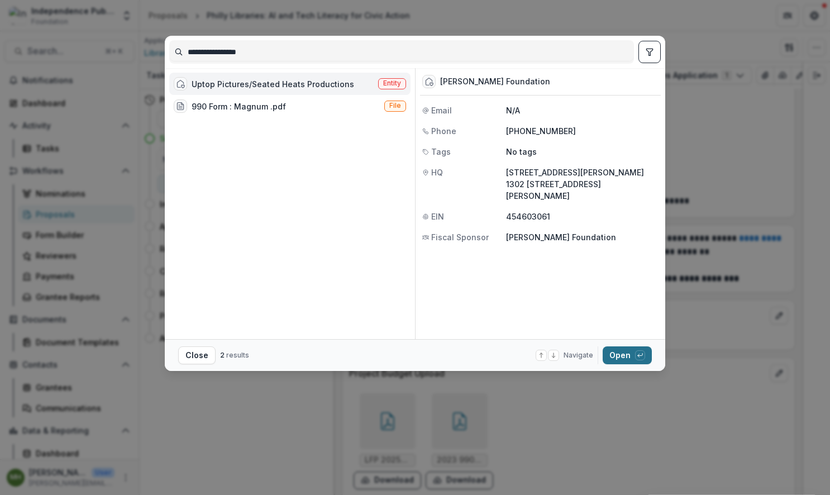
click at [626, 359] on button "Open with enter key" at bounding box center [627, 355] width 49 height 18
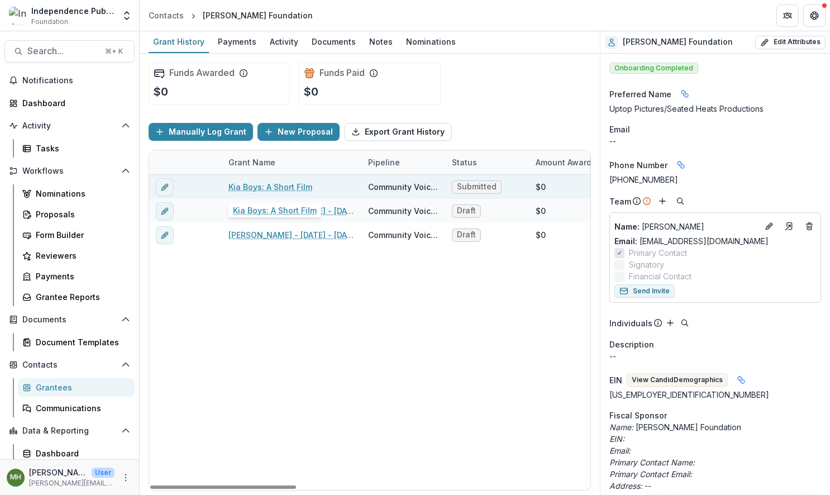
click at [283, 188] on link "Kia Boys: A Short Film" at bounding box center [270, 187] width 84 height 12
click at [287, 184] on link "Kia Boys: A Short Film" at bounding box center [270, 187] width 84 height 12
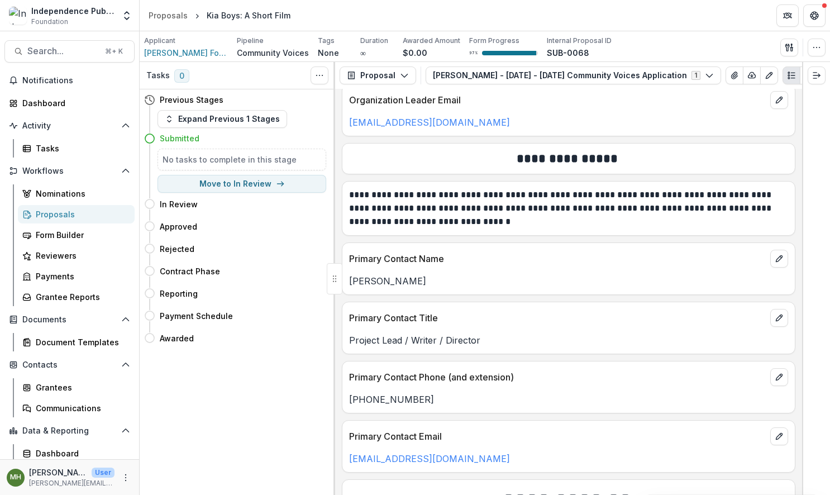
scroll to position [3657, 0]
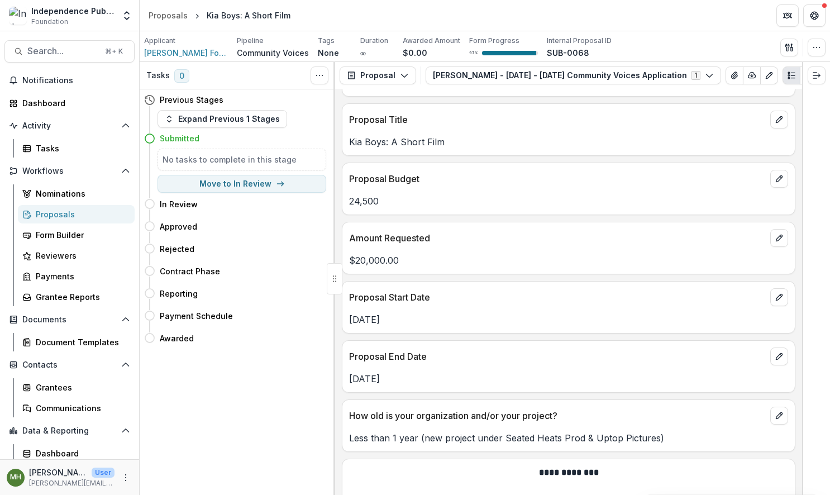
click at [442, 350] on p "Proposal End Date" at bounding box center [557, 356] width 417 height 13
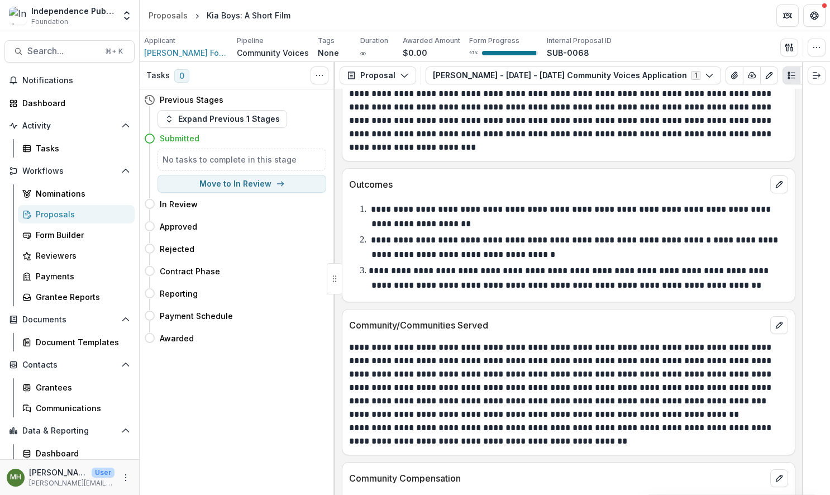
scroll to position [5824, 0]
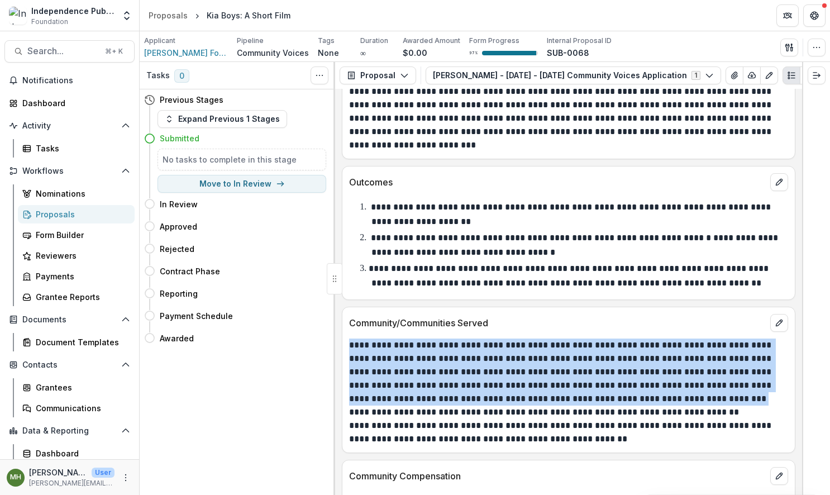
drag, startPoint x: 343, startPoint y: 333, endPoint x: 636, endPoint y: 389, distance: 298.4
click at [636, 389] on div "**********" at bounding box center [568, 392] width 452 height 107
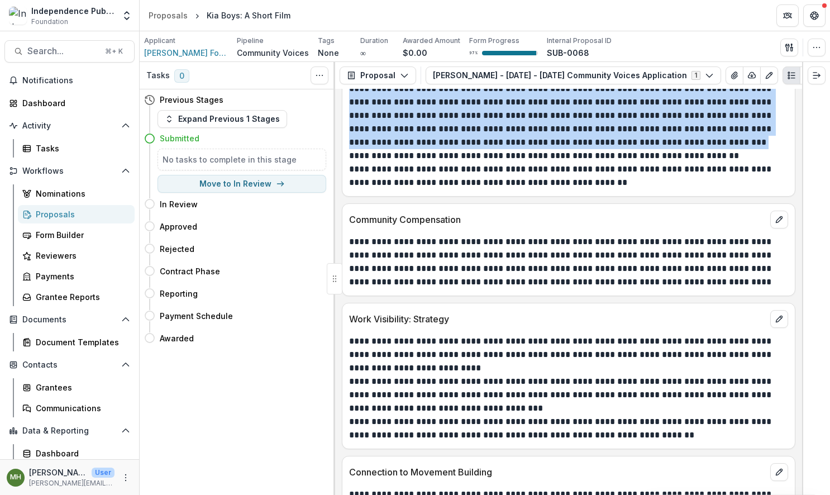
scroll to position [6083, 0]
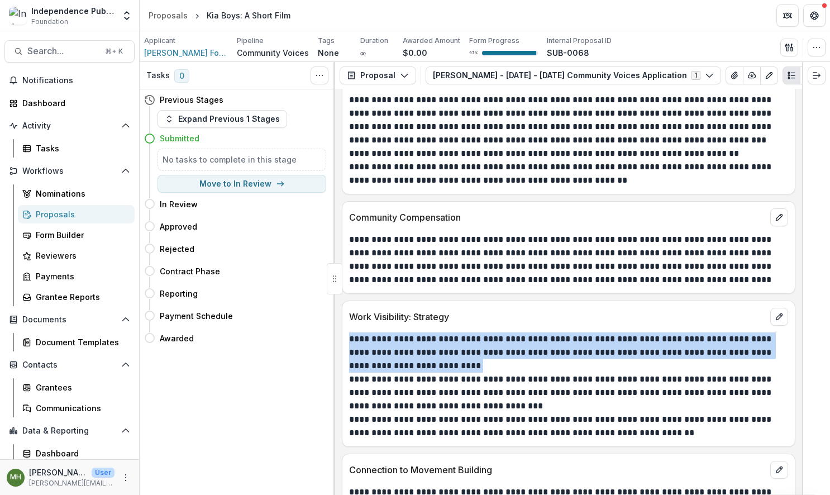
drag, startPoint x: 417, startPoint y: 351, endPoint x: 344, endPoint y: 325, distance: 77.2
click at [344, 332] on div "**********" at bounding box center [568, 385] width 452 height 107
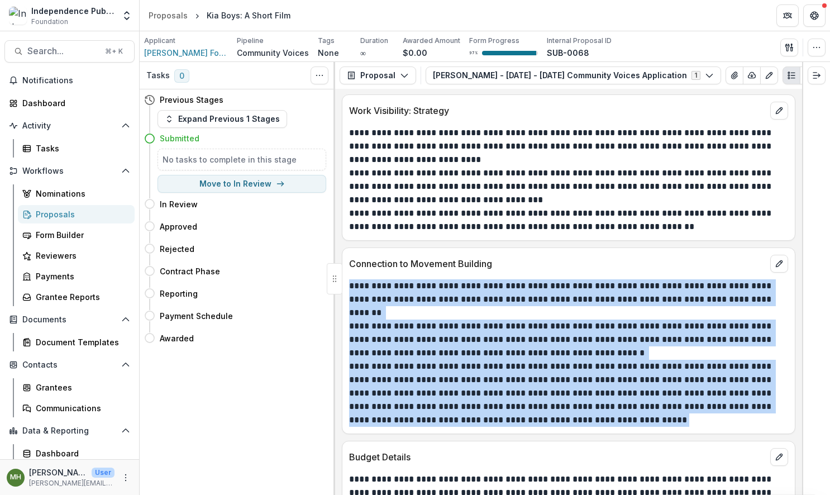
scroll to position [6290, 0]
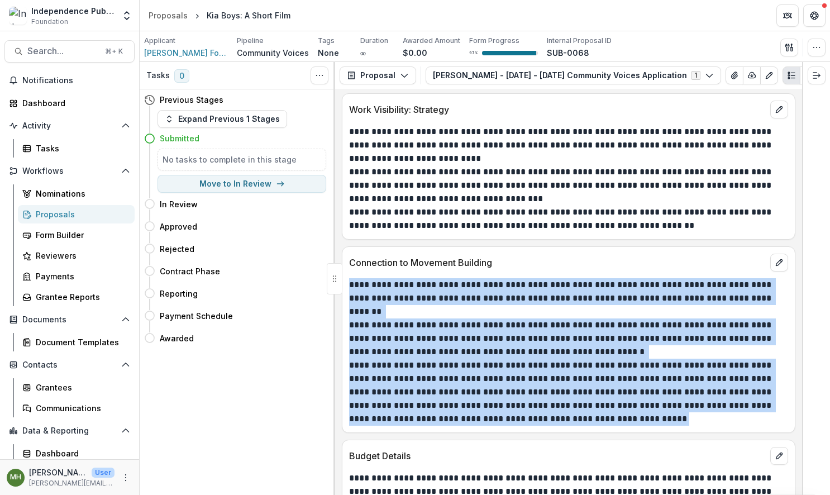
drag, startPoint x: 350, startPoint y: 277, endPoint x: 550, endPoint y: 409, distance: 240.3
click at [550, 409] on div "**********" at bounding box center [568, 351] width 439 height 147
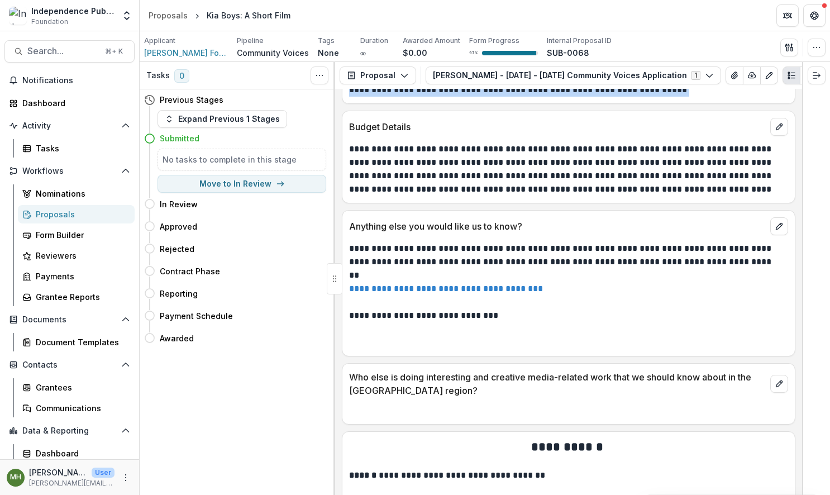
scroll to position [6709, 0]
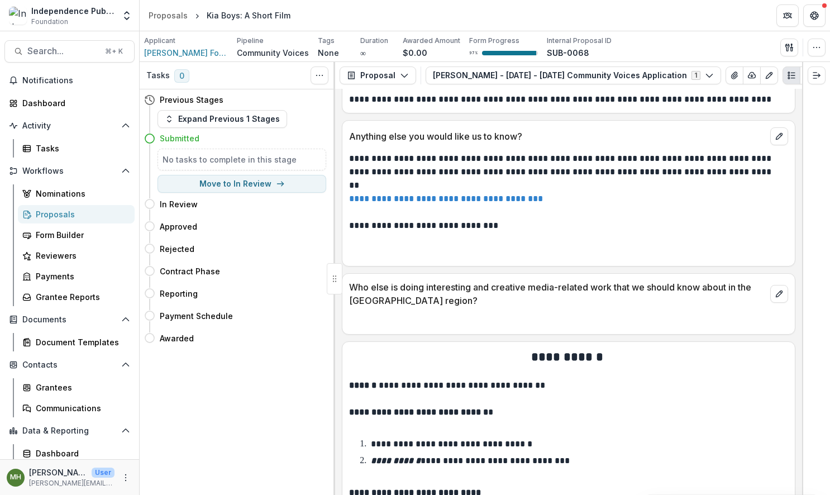
click at [492, 194] on link "**********" at bounding box center [446, 198] width 194 height 8
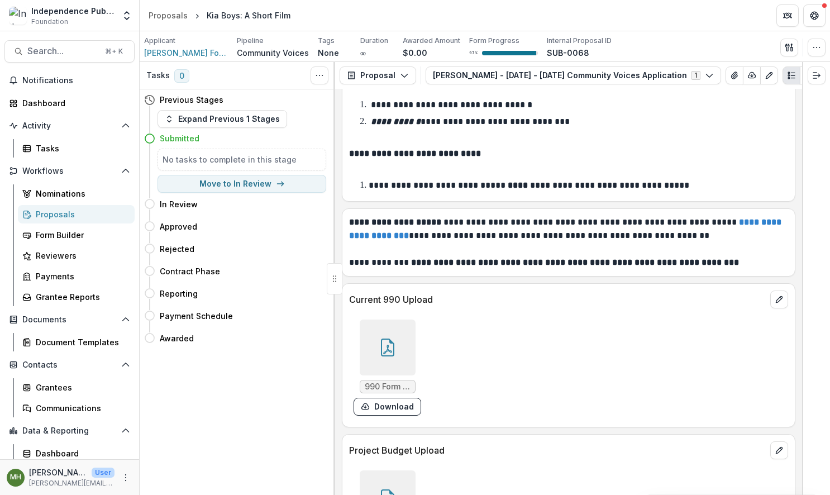
scroll to position [7086, 0]
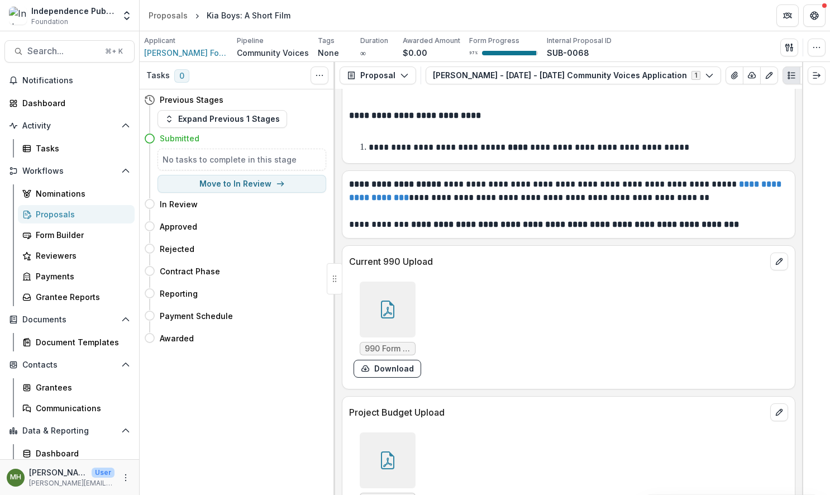
click at [388, 302] on icon at bounding box center [388, 310] width 18 height 18
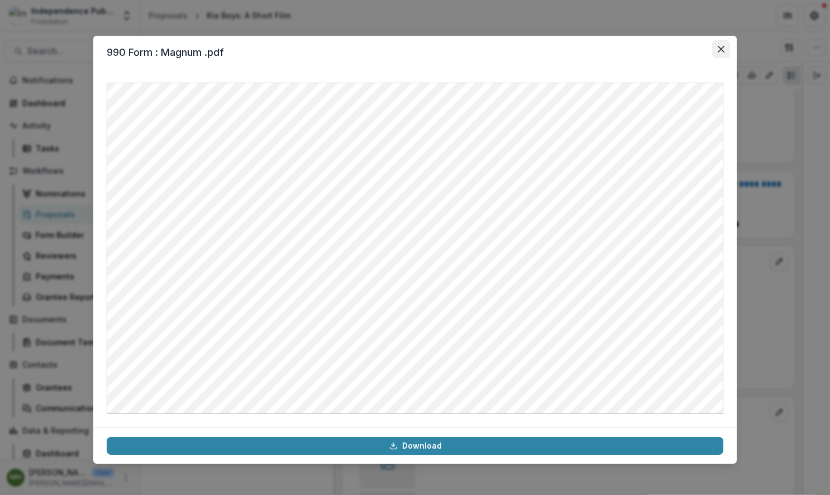
click at [720, 49] on icon "Close" at bounding box center [721, 49] width 7 height 7
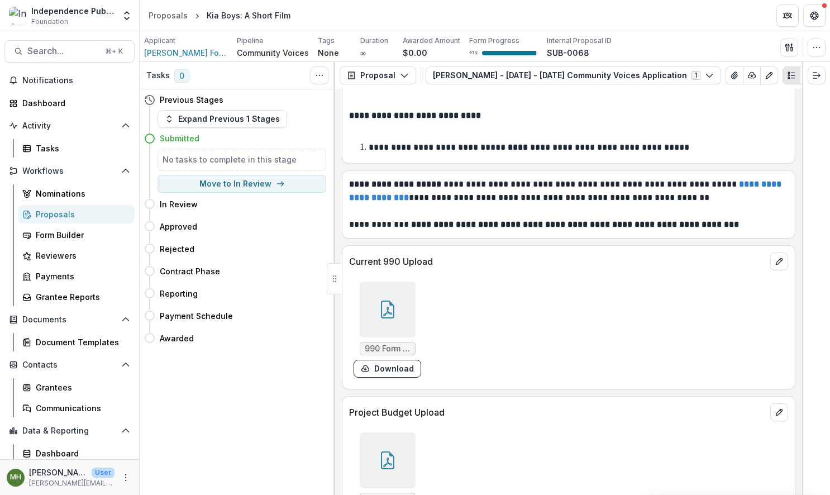
scroll to position [7125, 0]
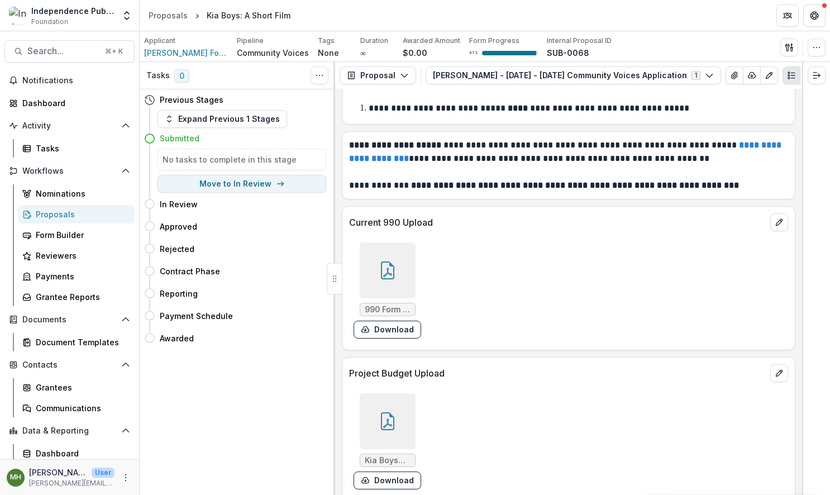
click at [381, 412] on icon at bounding box center [387, 421] width 13 height 18
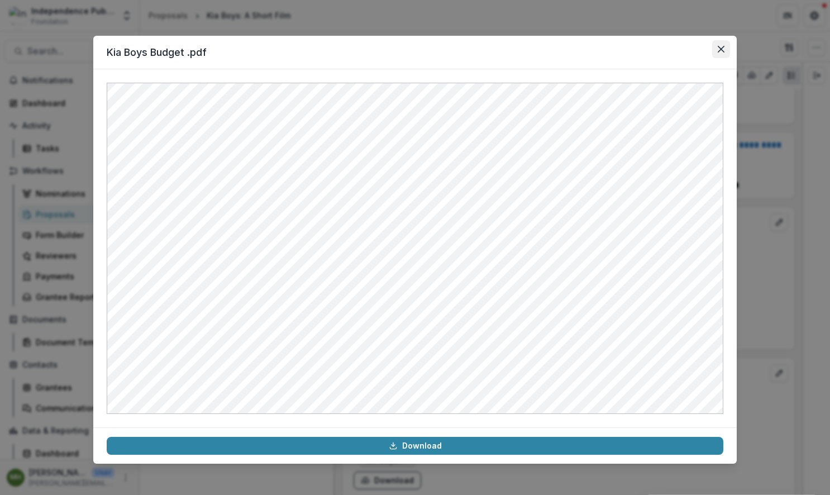
click at [724, 51] on icon "Close" at bounding box center [721, 49] width 7 height 7
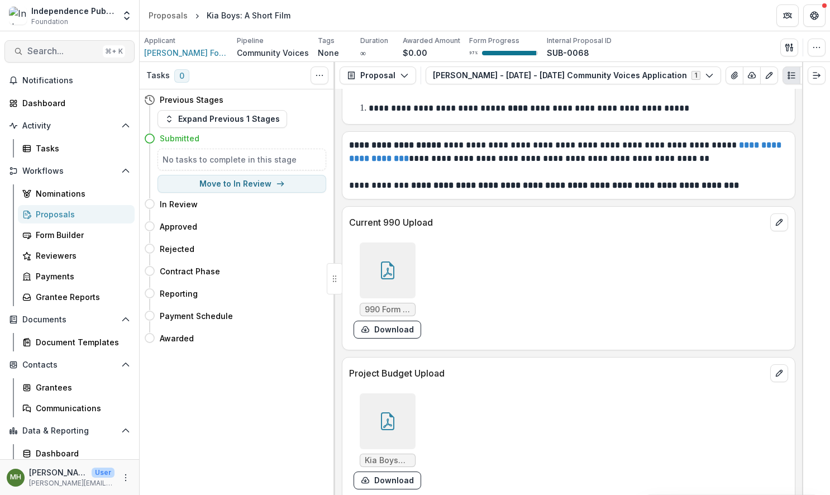
click at [69, 56] on span "Search..." at bounding box center [62, 51] width 71 height 11
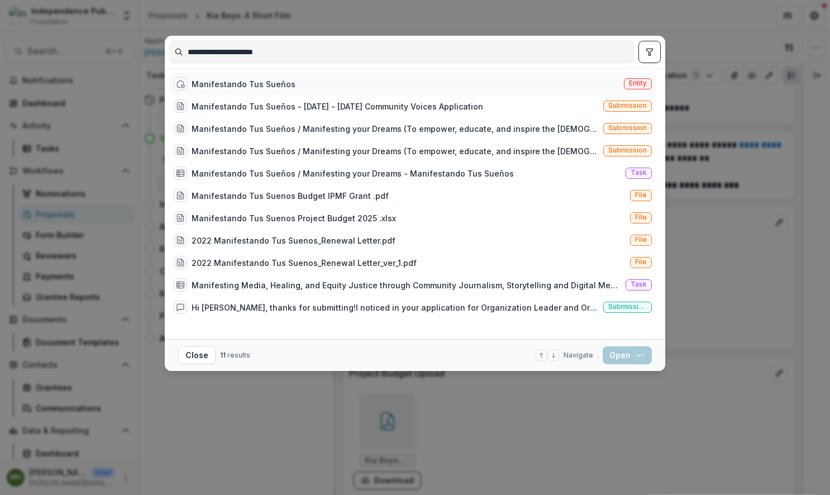
type input "**********"
click at [637, 83] on span "Entity" at bounding box center [638, 83] width 18 height 8
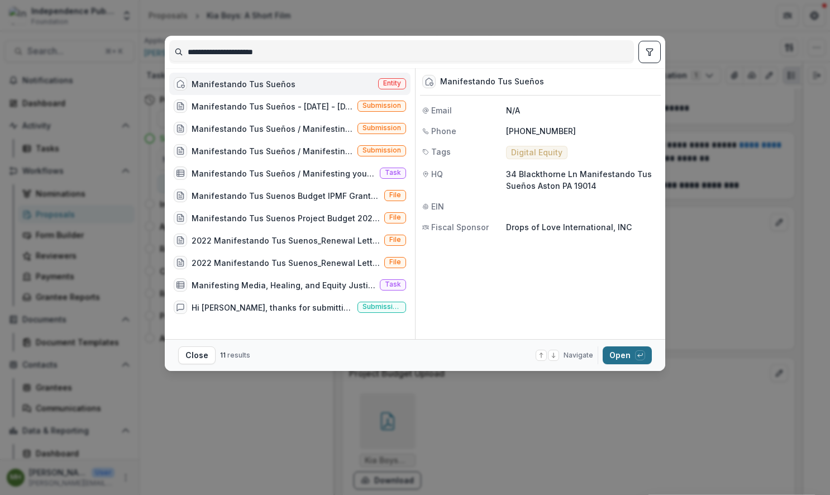
click at [626, 356] on button "Open with enter key" at bounding box center [627, 355] width 49 height 18
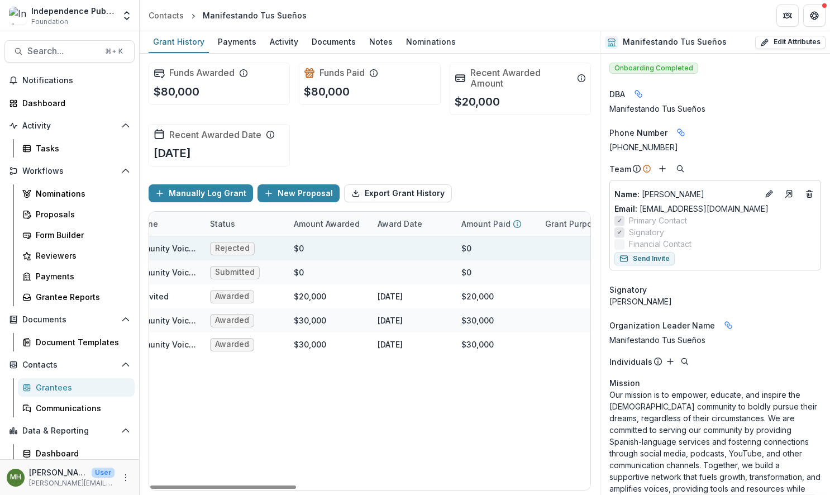
scroll to position [0, 240]
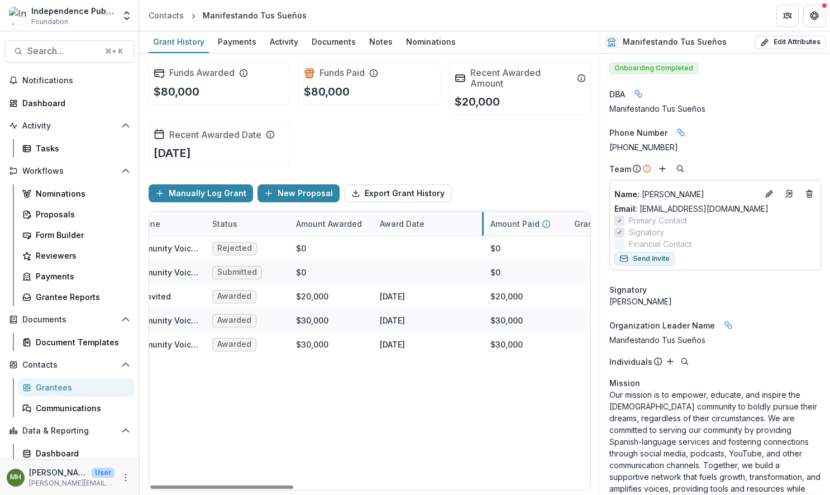
drag, startPoint x: 455, startPoint y: 226, endPoint x: 482, endPoint y: 224, distance: 26.9
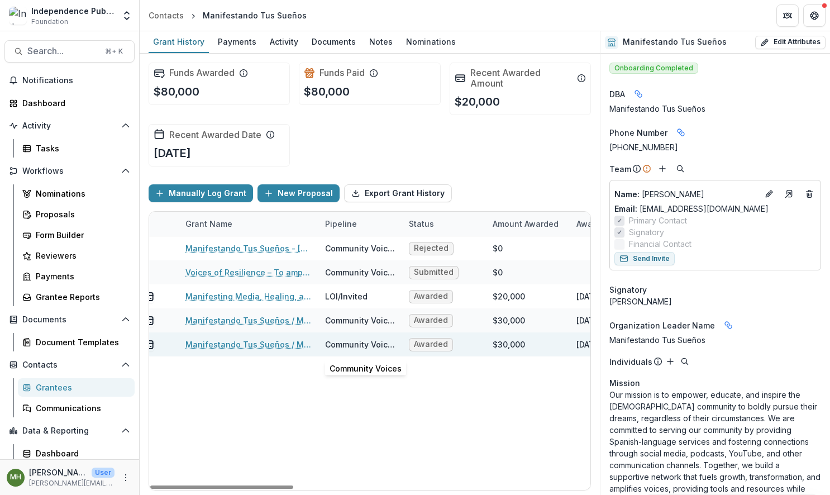
scroll to position [0, 48]
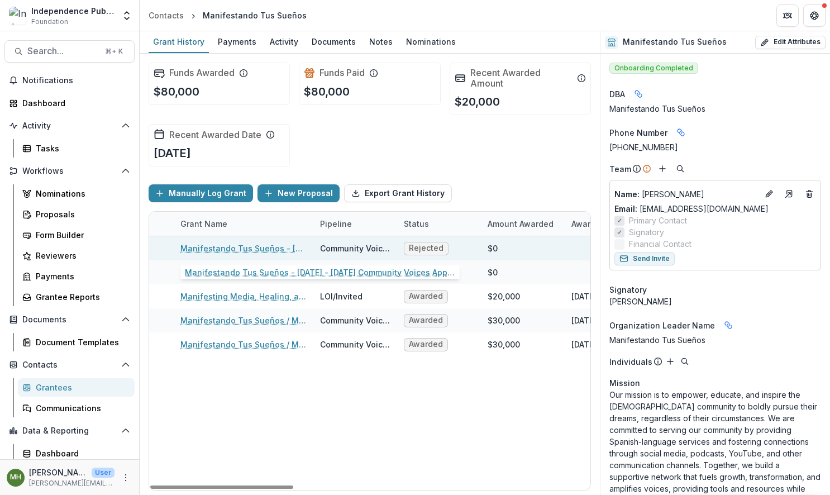
click at [256, 249] on link "Manifestando Tus Sueños - 2024 - 2024 Community Voices Application" at bounding box center [243, 248] width 126 height 12
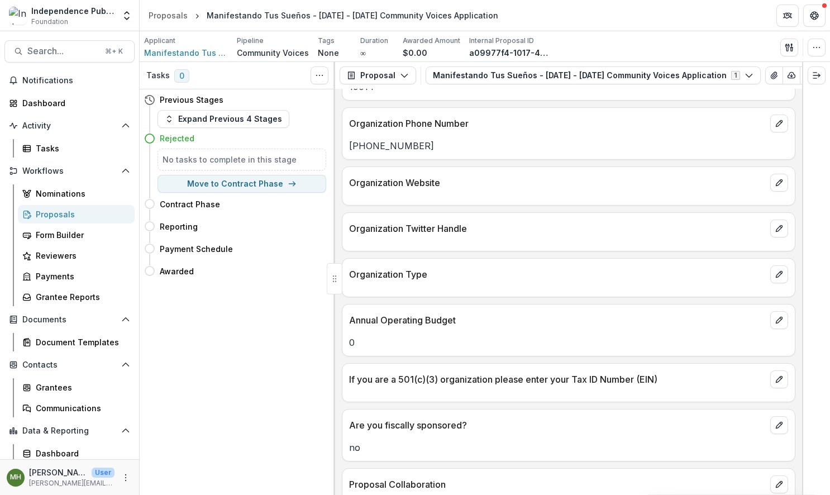
scroll to position [1366, 0]
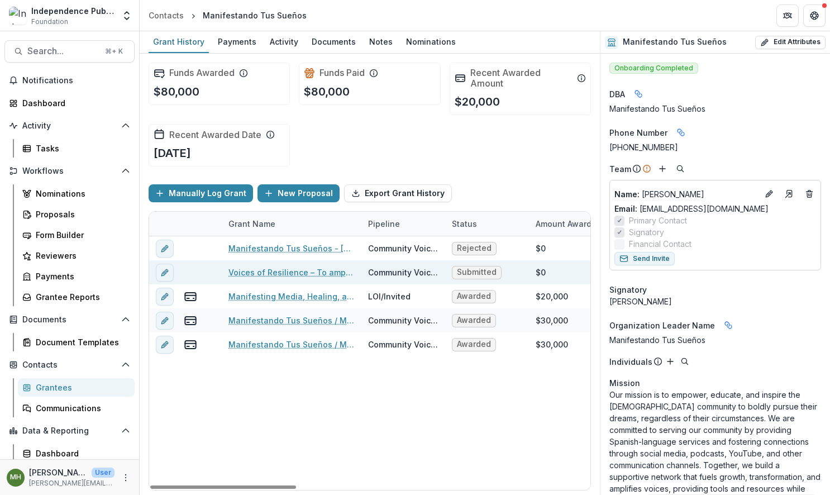
click at [304, 273] on link "Voices of Resilience – To amplify and honor the strength of [DEMOGRAPHIC_DATA] …" at bounding box center [291, 272] width 126 height 12
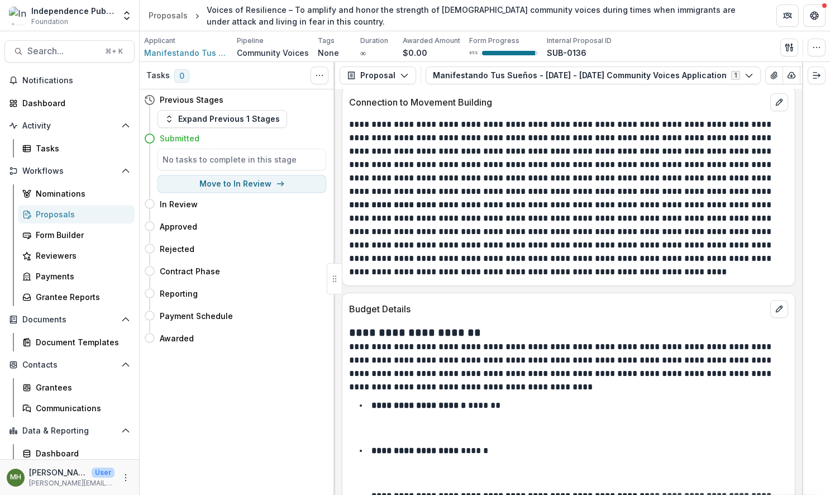
scroll to position [7360, 0]
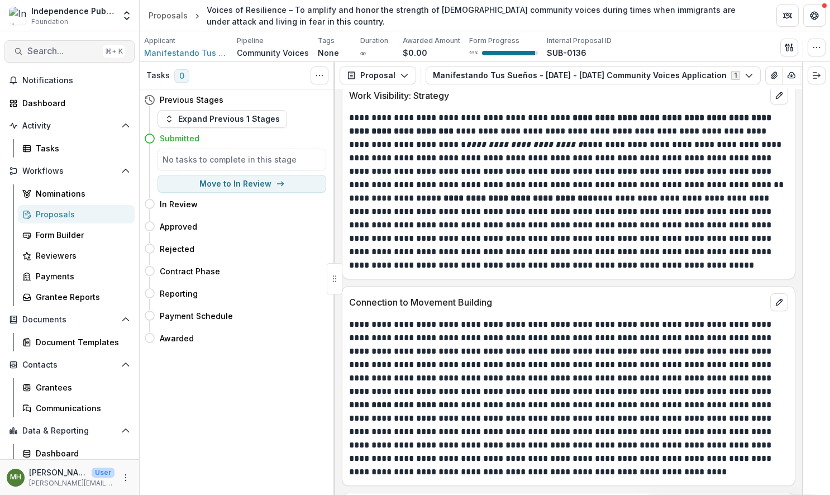
click at [42, 53] on span "Search..." at bounding box center [62, 51] width 71 height 11
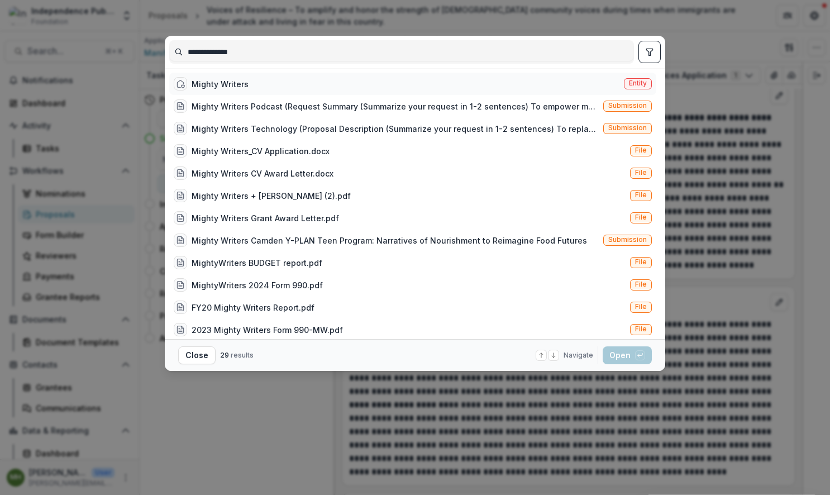
type input "**********"
click at [632, 84] on span "Entity" at bounding box center [638, 83] width 18 height 8
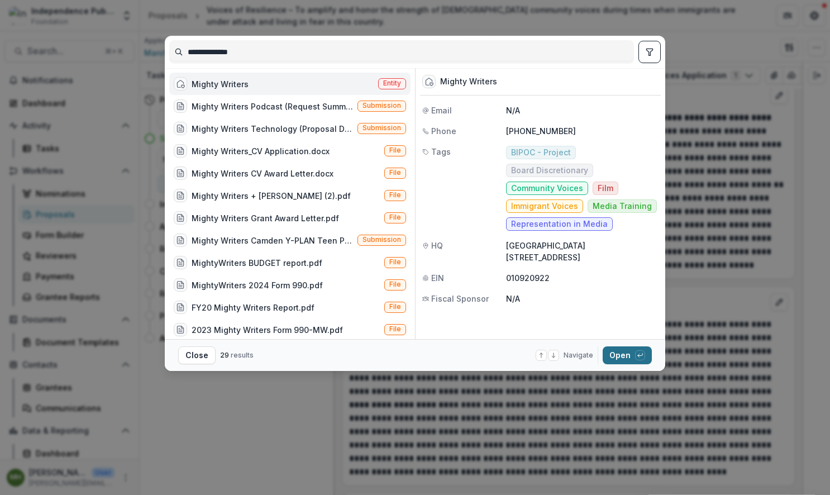
click at [622, 352] on button "Open with enter key" at bounding box center [627, 355] width 49 height 18
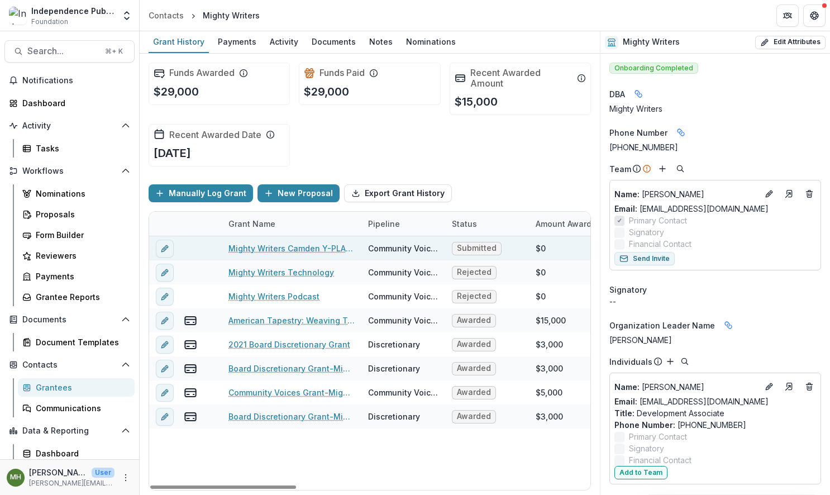
click at [295, 249] on link "Mighty Writers Camden Y-PLAN Teen Program: Narratives of Nourishment to Reimagi…" at bounding box center [291, 248] width 126 height 12
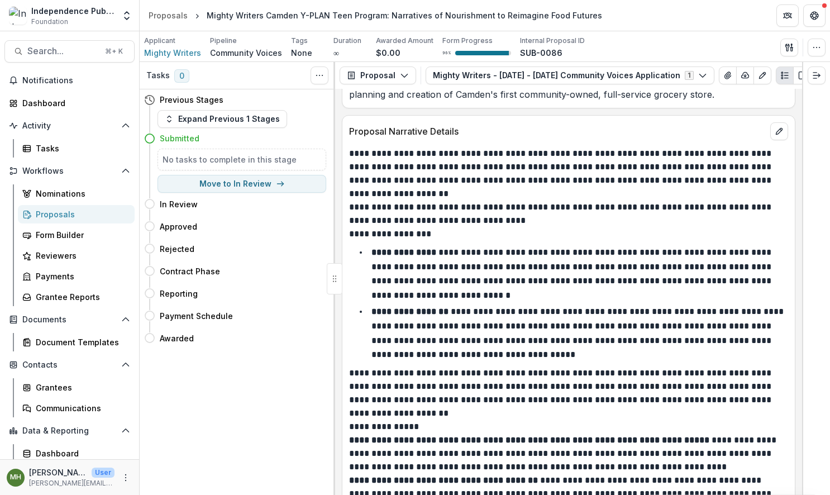
scroll to position [5336, 0]
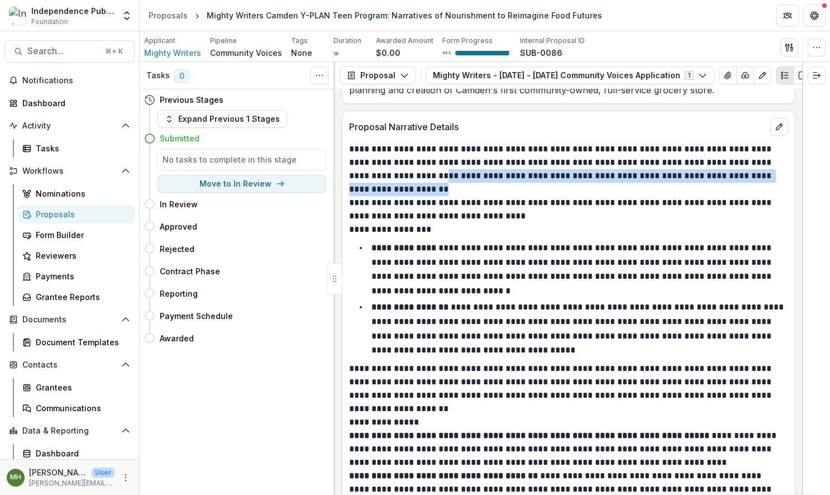
drag, startPoint x: 439, startPoint y: 179, endPoint x: 430, endPoint y: 165, distance: 16.6
click at [430, 165] on p "**********" at bounding box center [567, 169] width 436 height 54
copy p "**********"
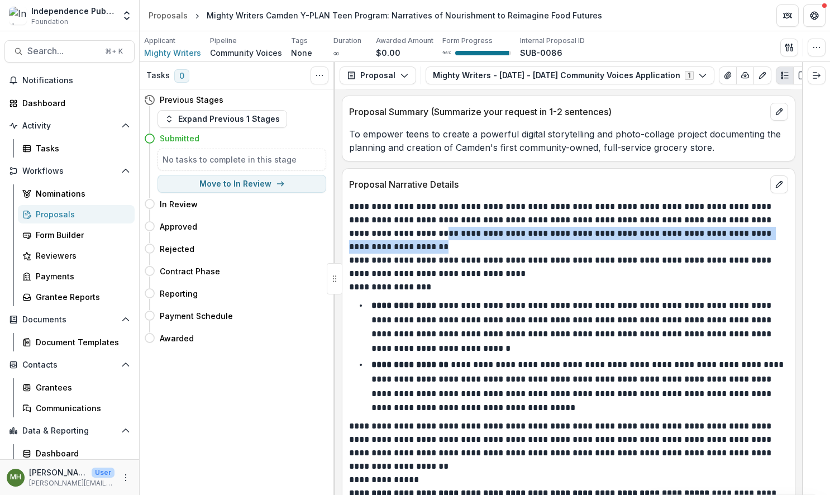
scroll to position [5211, 0]
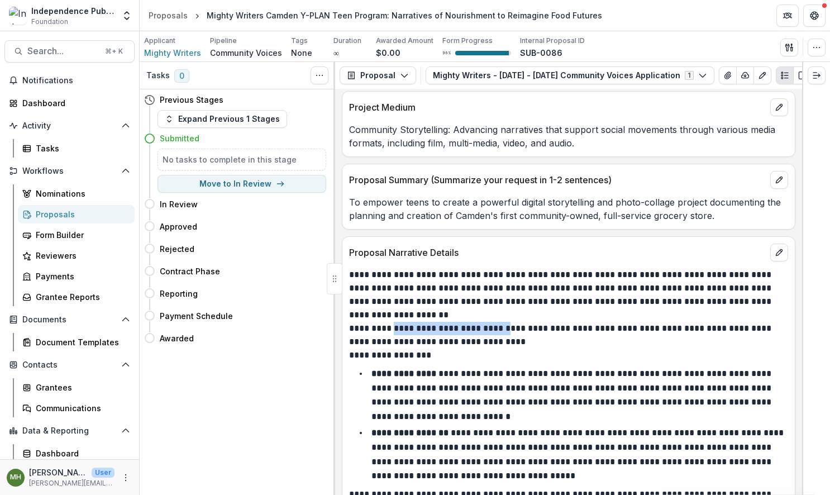
drag, startPoint x: 506, startPoint y: 315, endPoint x: 400, endPoint y: 317, distance: 106.2
click at [398, 322] on p "**********" at bounding box center [567, 335] width 436 height 27
copy p "**********"
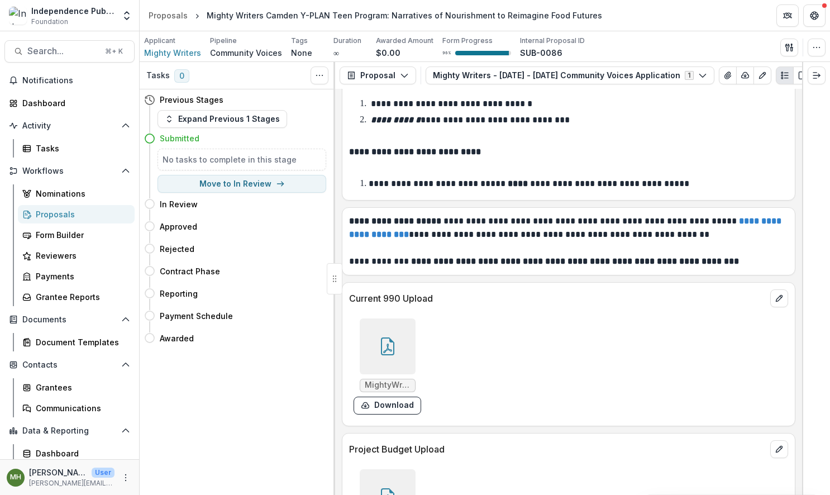
scroll to position [8400, 0]
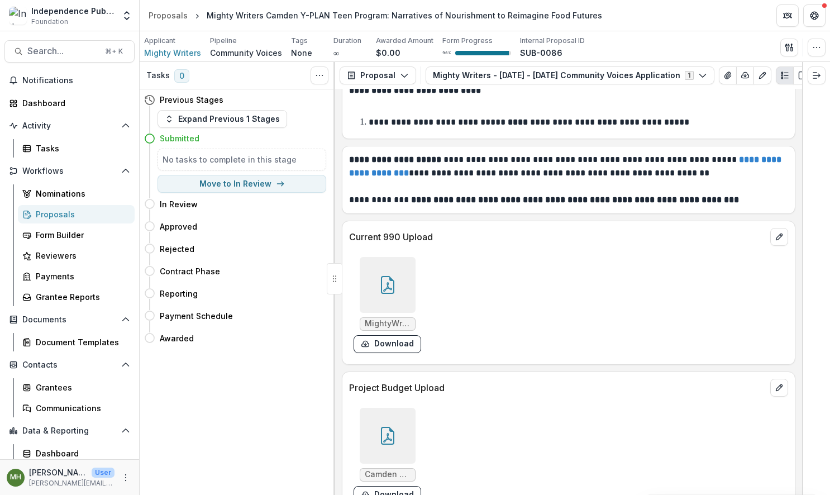
click at [397, 257] on div at bounding box center [388, 285] width 56 height 56
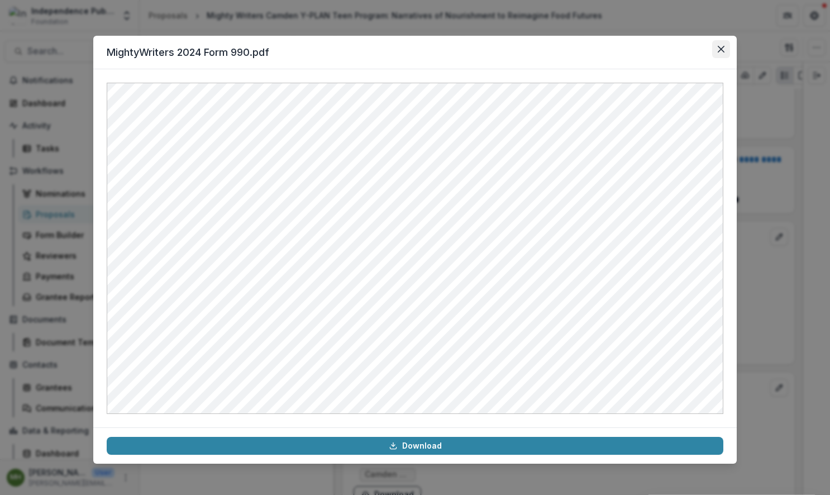
click at [716, 53] on button "Close" at bounding box center [721, 49] width 18 height 18
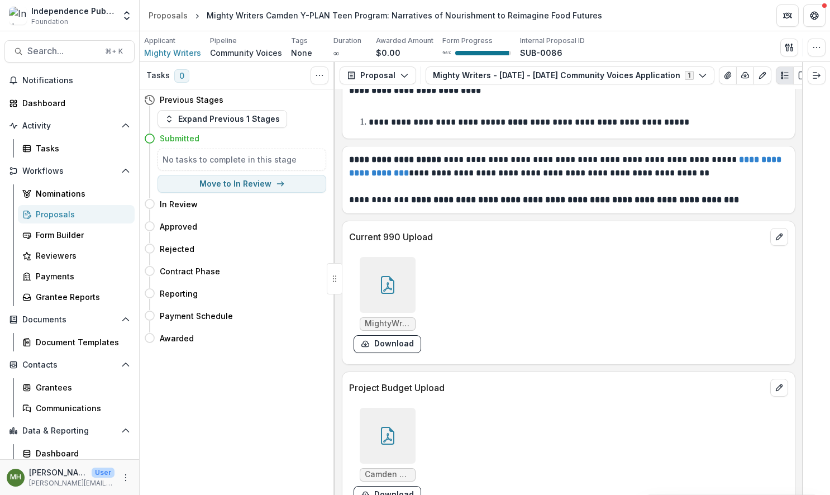
click at [391, 427] on icon at bounding box center [388, 436] width 18 height 18
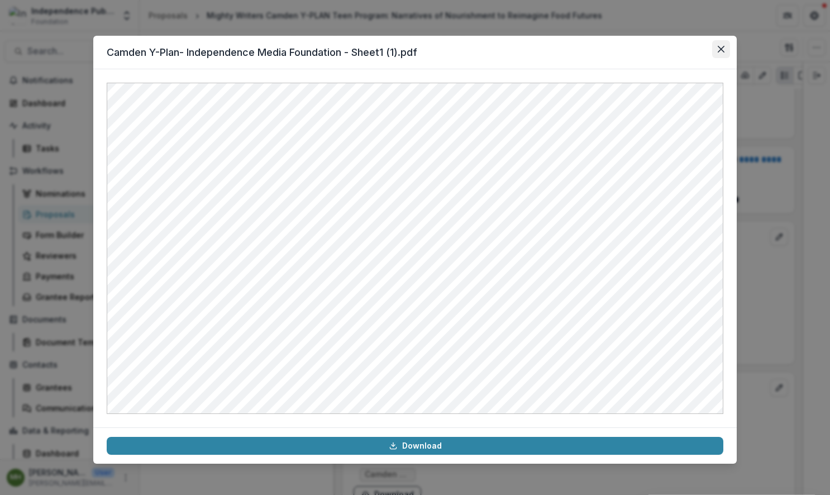
click at [723, 47] on icon "Close" at bounding box center [721, 49] width 7 height 7
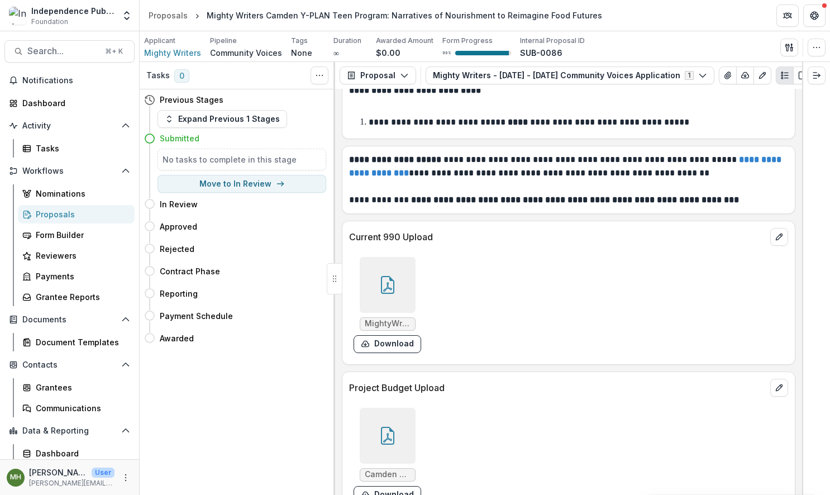
click at [395, 276] on icon at bounding box center [388, 285] width 18 height 18
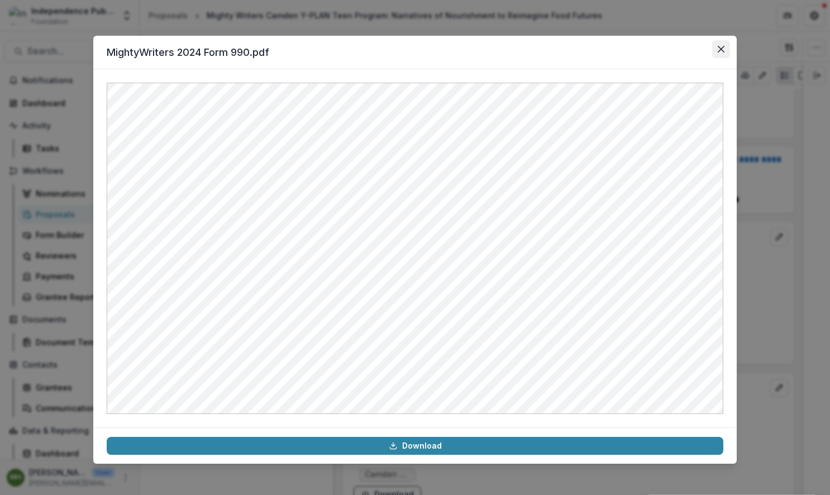
click at [721, 49] on icon "Close" at bounding box center [721, 49] width 7 height 7
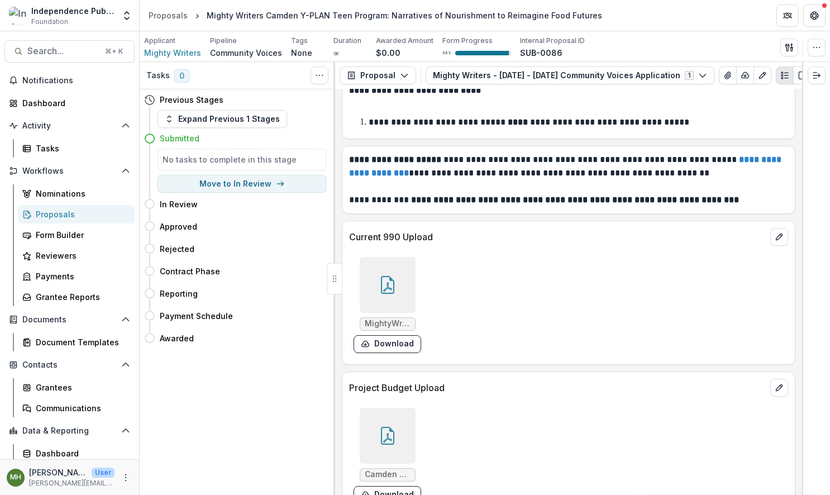
click at [373, 414] on div at bounding box center [388, 436] width 56 height 56
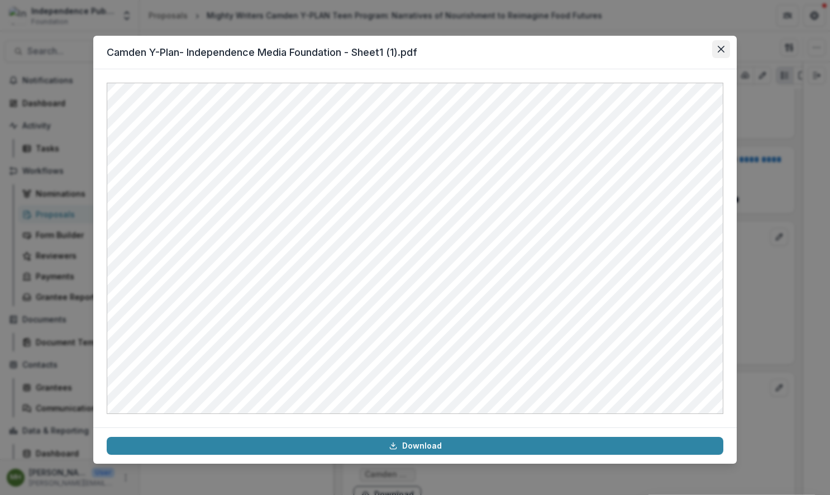
click at [720, 53] on button "Close" at bounding box center [721, 49] width 18 height 18
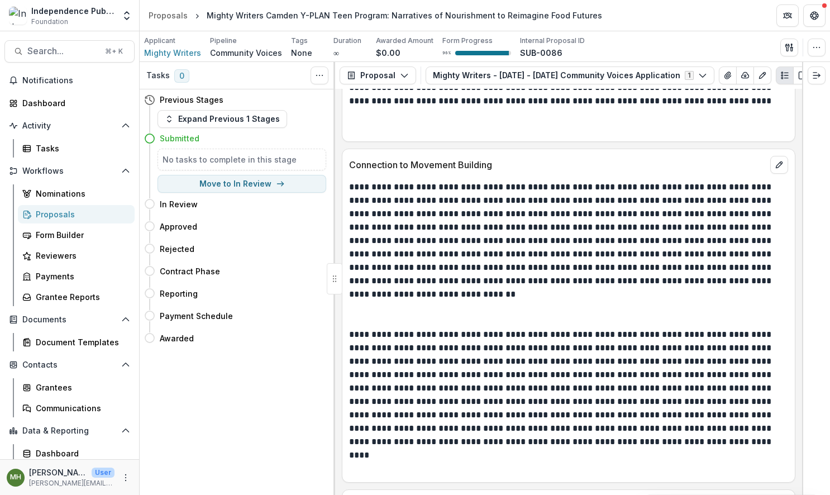
scroll to position [7023, 0]
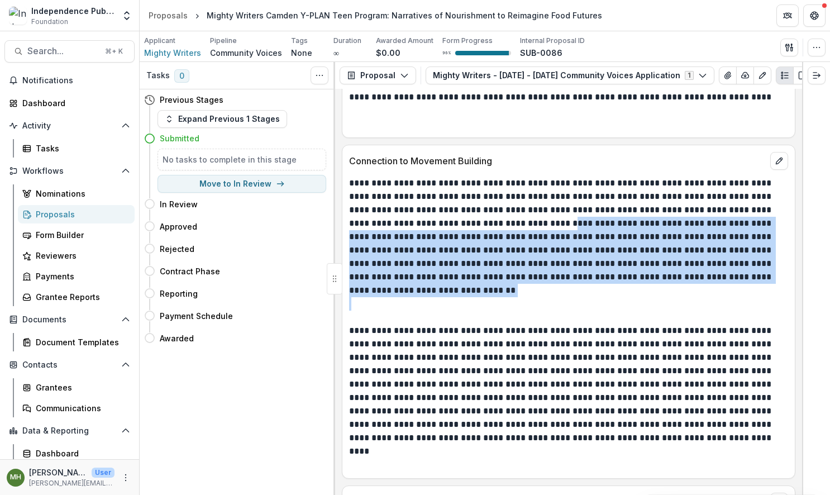
drag, startPoint x: 582, startPoint y: 197, endPoint x: 690, endPoint y: 270, distance: 130.8
click at [690, 270] on div "**********" at bounding box center [568, 324] width 439 height 295
click at [644, 297] on p at bounding box center [568, 310] width 439 height 27
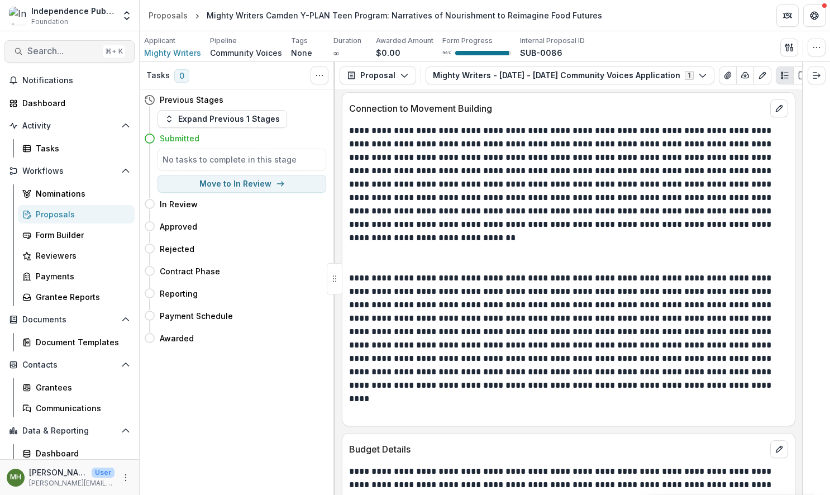
scroll to position [7075, 0]
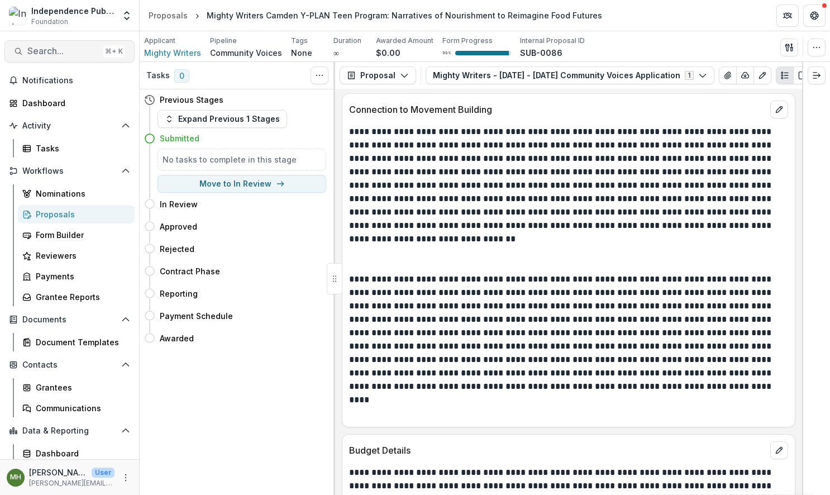
click at [50, 54] on span "Search..." at bounding box center [62, 51] width 71 height 11
click at [50, 54] on div "Add Contact New Proposal New Board Document Template New Collection Get Help Us…" at bounding box center [415, 247] width 830 height 495
click at [50, 54] on span "Search..." at bounding box center [62, 51] width 71 height 11
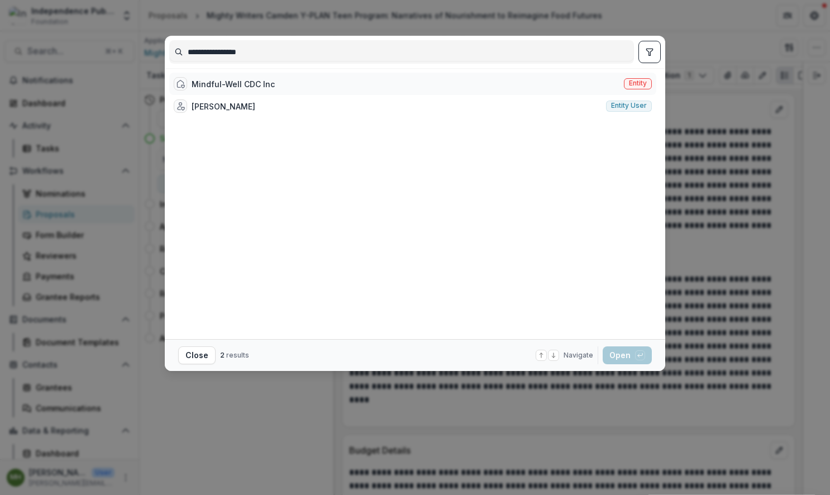
type input "**********"
click at [640, 82] on span "Entity" at bounding box center [638, 83] width 18 height 8
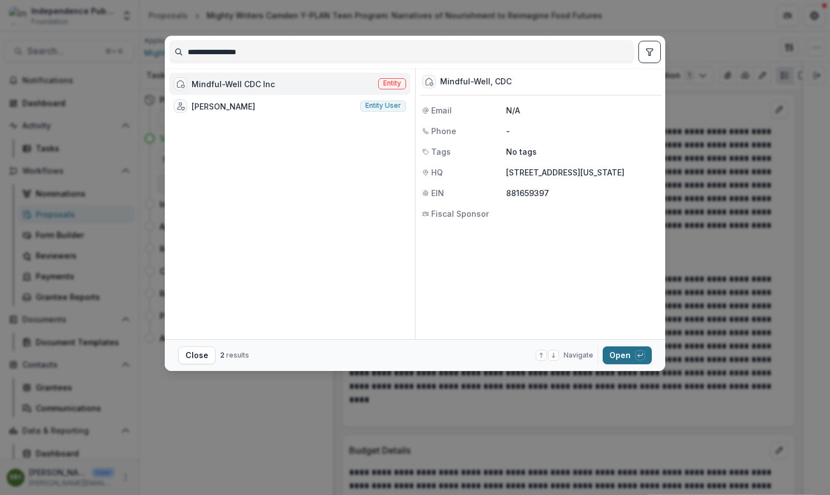
click at [622, 354] on button "Open with enter key" at bounding box center [627, 355] width 49 height 18
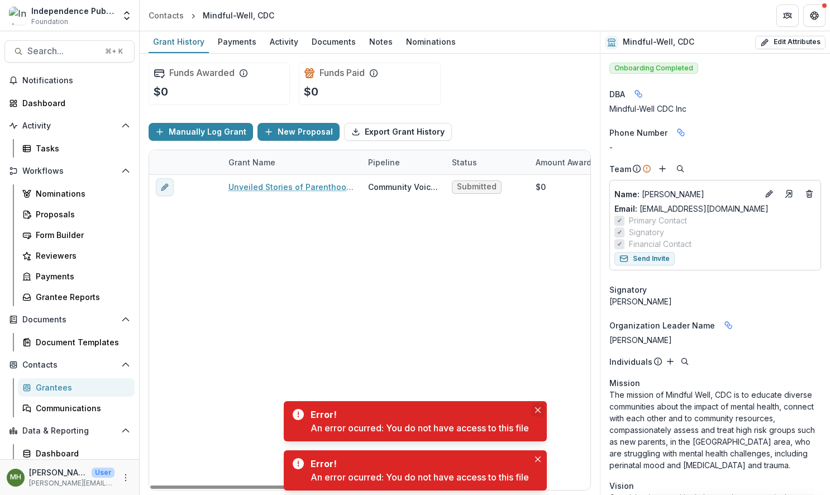
click at [540, 411] on icon "Close" at bounding box center [538, 410] width 6 height 6
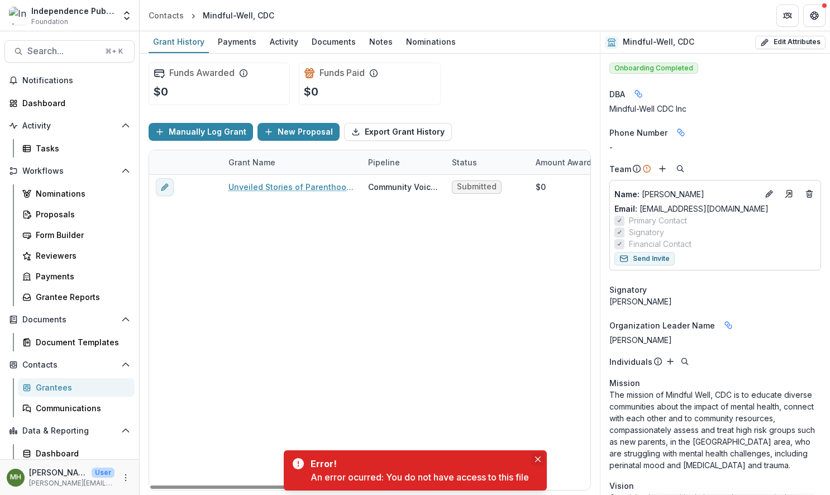
click at [539, 460] on icon "Close" at bounding box center [538, 459] width 6 height 6
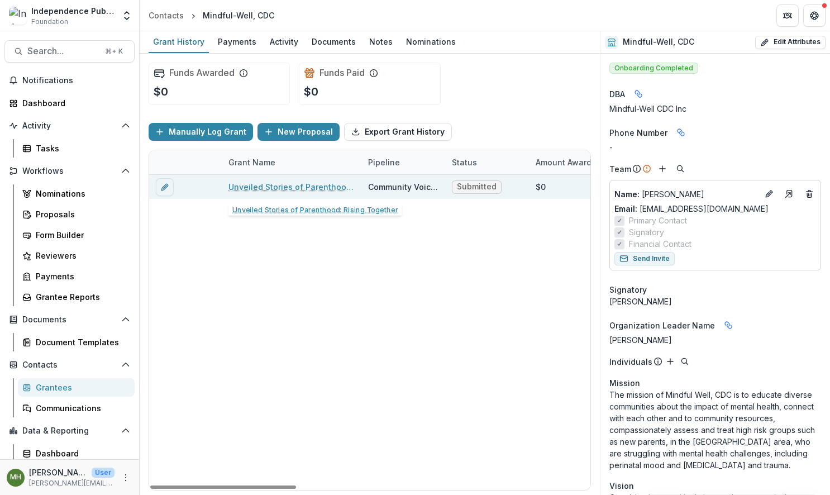
click at [300, 182] on link "Unveiled Stories of Parenthood: Rising Together" at bounding box center [291, 187] width 126 height 12
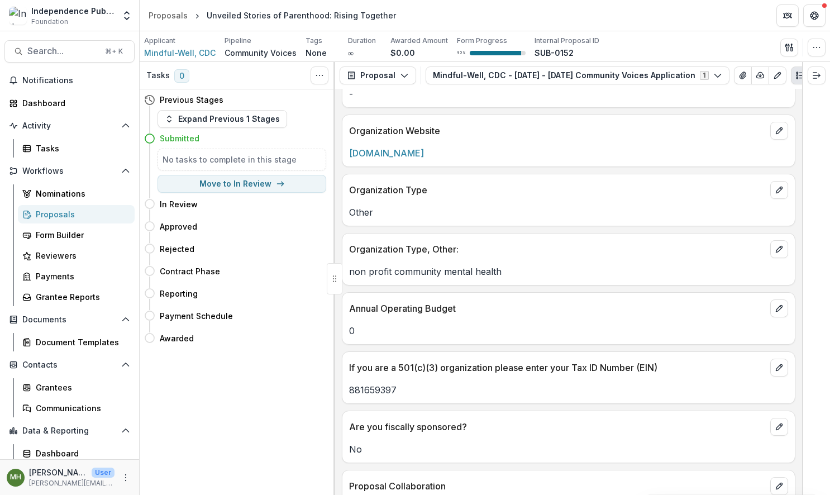
scroll to position [2391, 0]
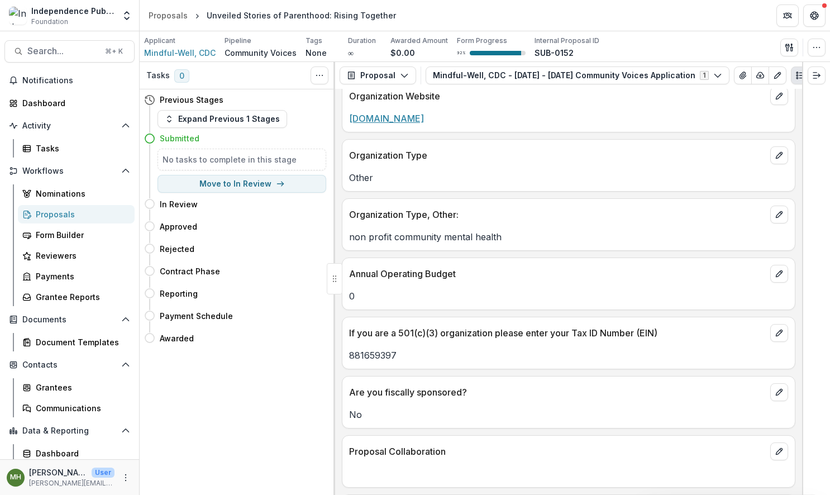
click at [424, 113] on link "www.mindful-well.org" at bounding box center [386, 118] width 75 height 11
click at [480, 401] on div "No" at bounding box center [568, 411] width 452 height 20
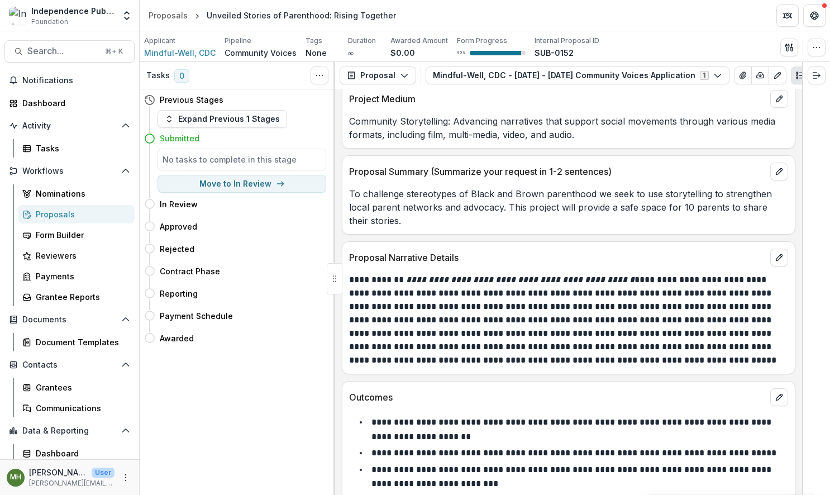
scroll to position [5030, 0]
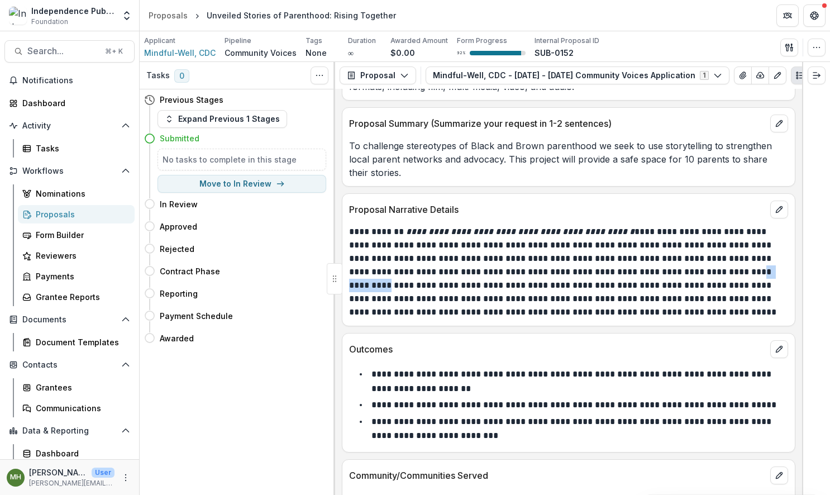
drag, startPoint x: 687, startPoint y: 263, endPoint x: 736, endPoint y: 257, distance: 50.0
click at [736, 257] on p "**********" at bounding box center [567, 272] width 436 height 94
copy p "**********"
click at [652, 292] on p "**********" at bounding box center [567, 272] width 436 height 94
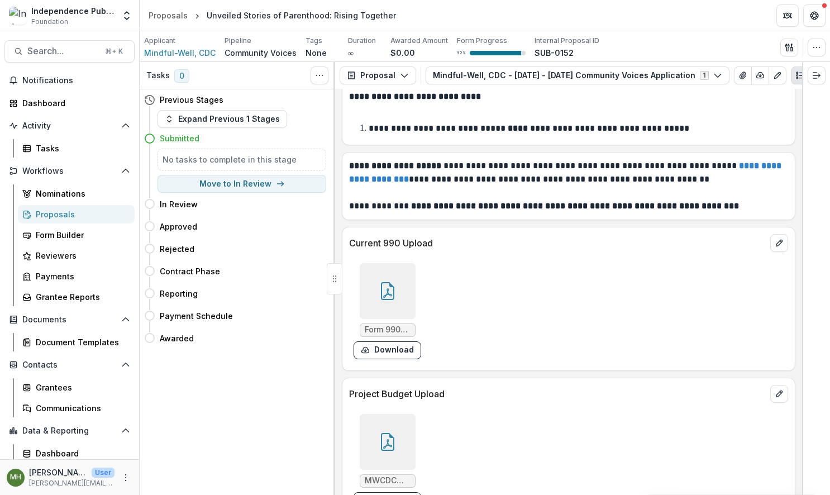
scroll to position [6308, 0]
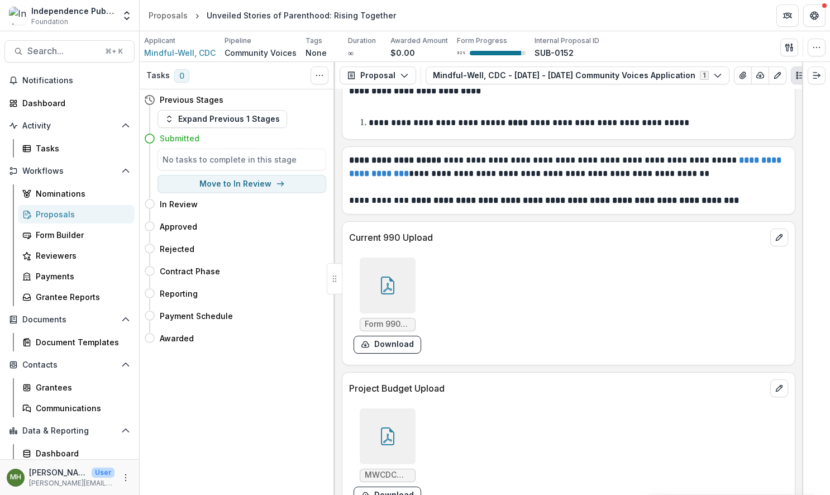
click at [402, 279] on div at bounding box center [388, 286] width 56 height 56
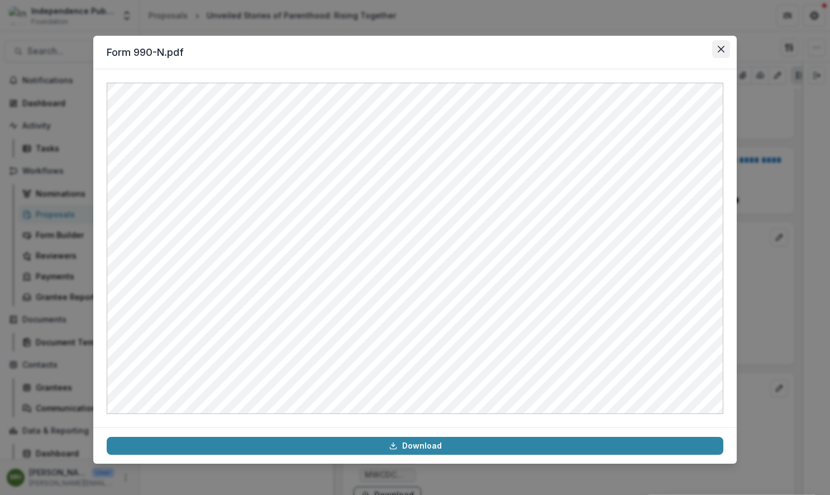
click at [717, 51] on button "Close" at bounding box center [721, 49] width 18 height 18
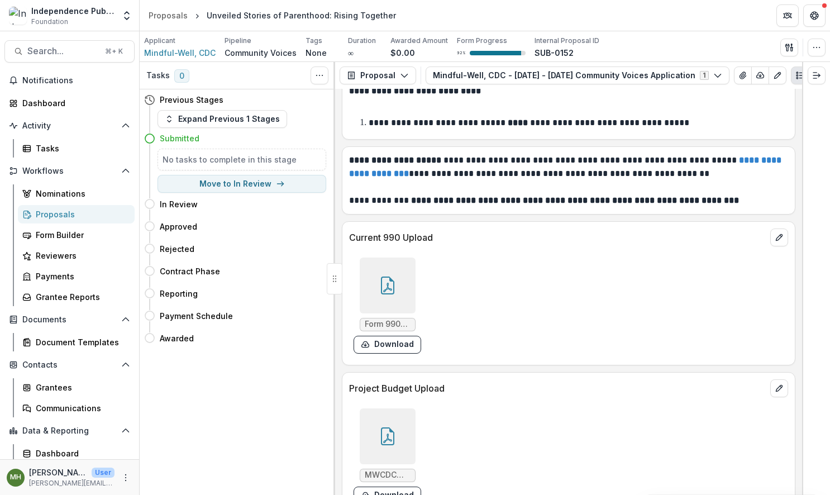
click at [381, 432] on icon at bounding box center [387, 436] width 13 height 18
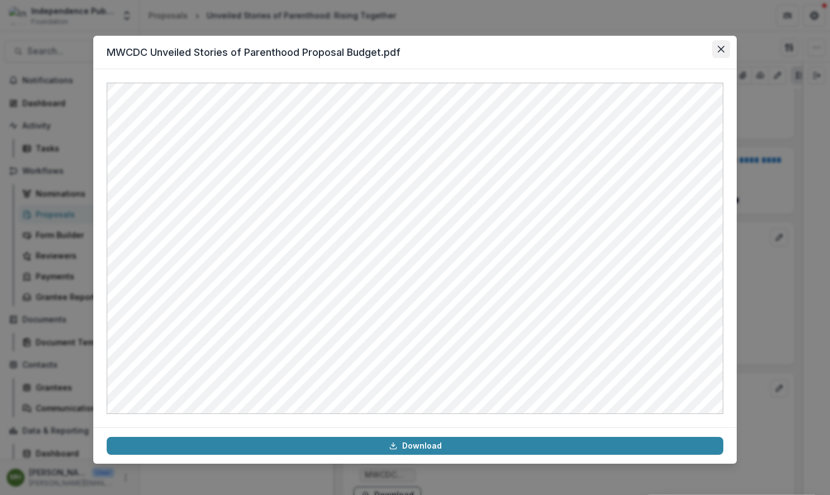
click at [717, 46] on button "Close" at bounding box center [721, 49] width 18 height 18
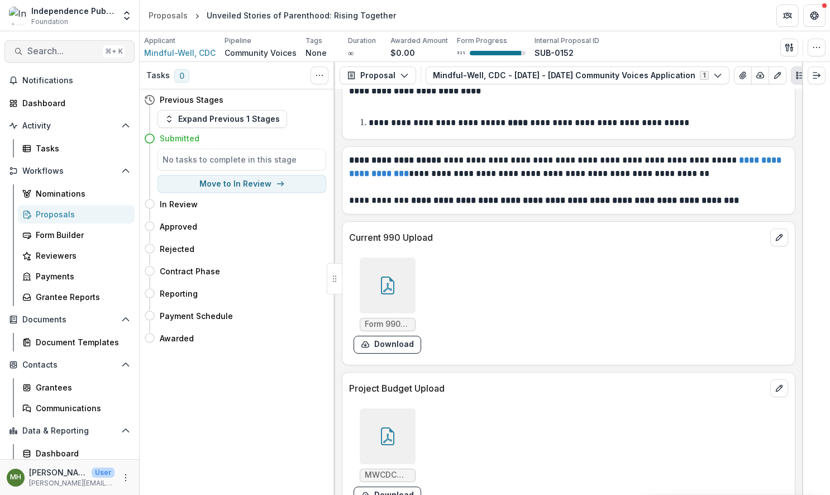
click at [58, 42] on button "Search... ⌘ + K" at bounding box center [69, 51] width 130 height 22
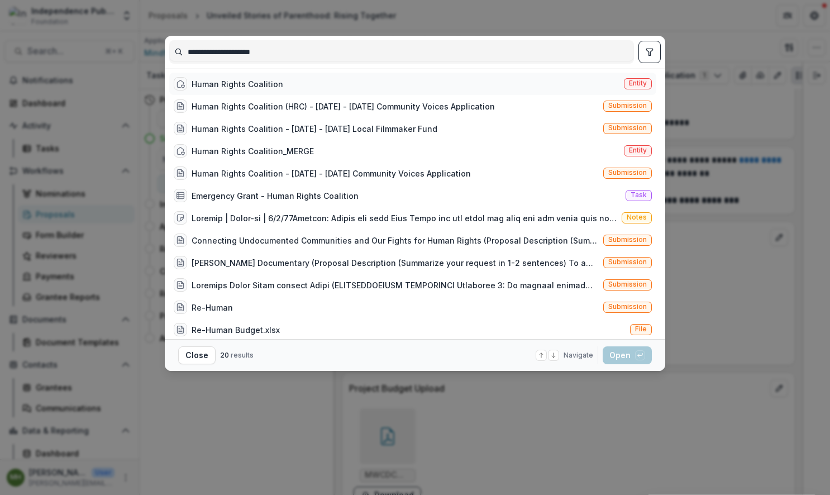
type input "**********"
click at [625, 83] on span "Entity" at bounding box center [638, 83] width 28 height 11
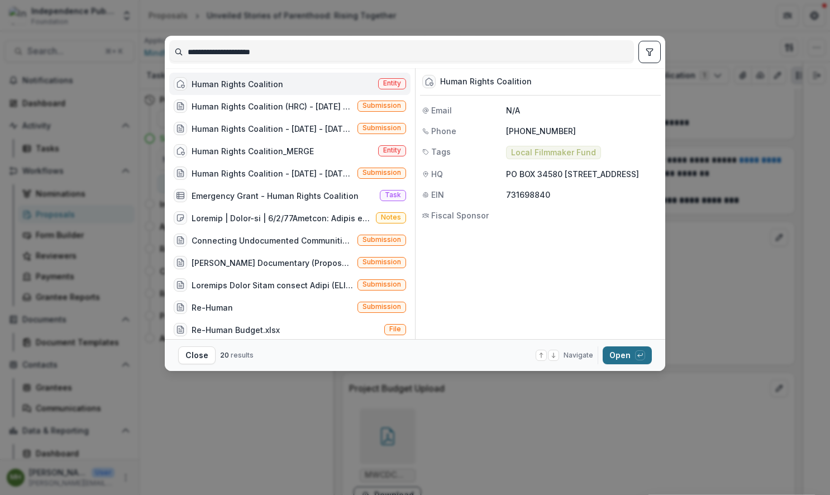
click at [621, 358] on button "Open with enter key" at bounding box center [627, 355] width 49 height 18
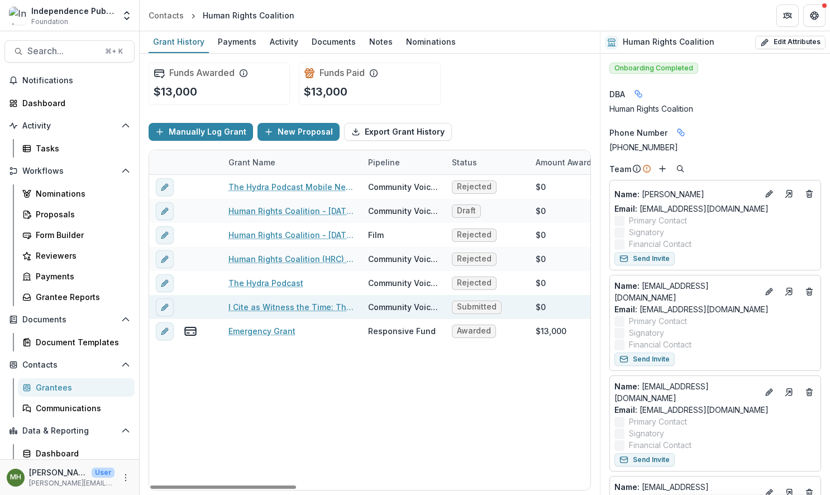
click at [294, 309] on link "I Cite as Witness the Time: The Story of [PERSON_NAME] and [PERSON_NAME]" at bounding box center [291, 307] width 126 height 12
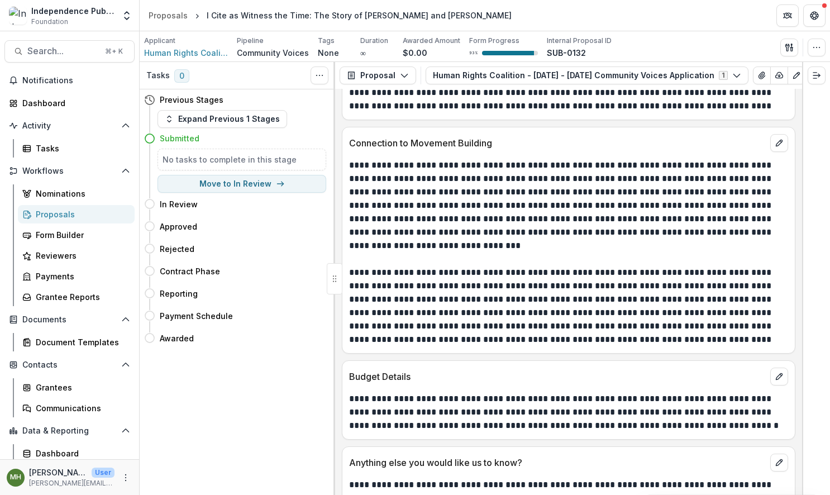
scroll to position [6471, 0]
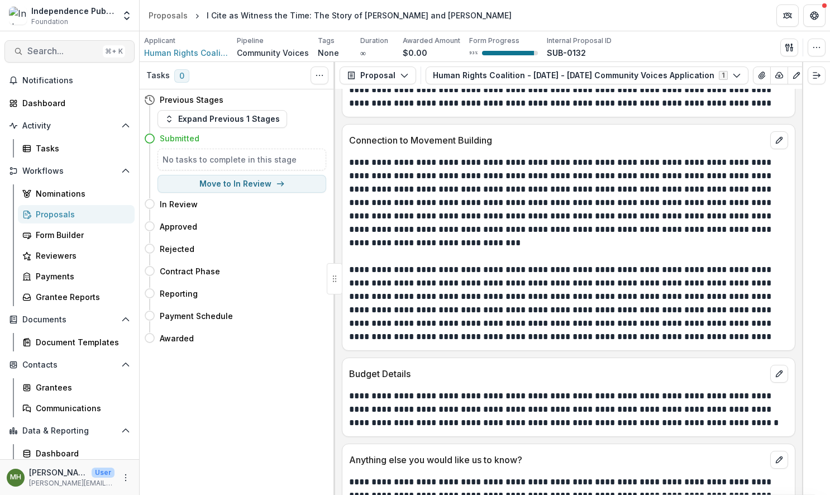
click at [46, 55] on span "Search..." at bounding box center [62, 51] width 71 height 11
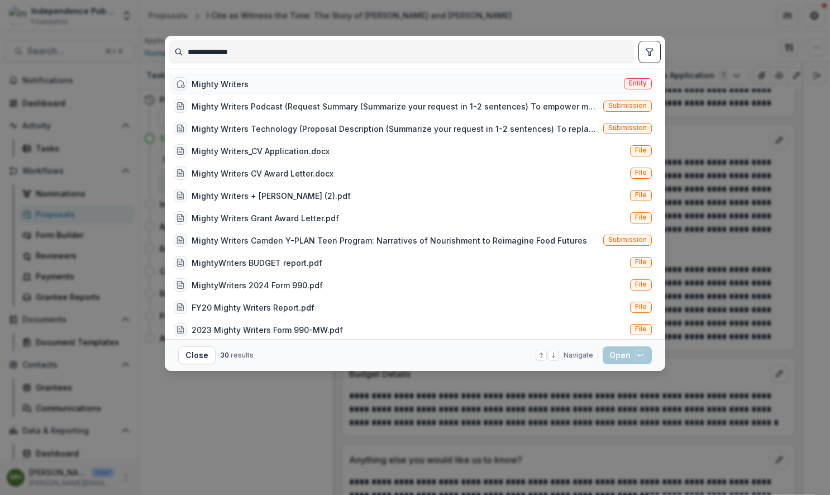
type input "**********"
click at [637, 82] on span "Entity" at bounding box center [638, 83] width 18 height 8
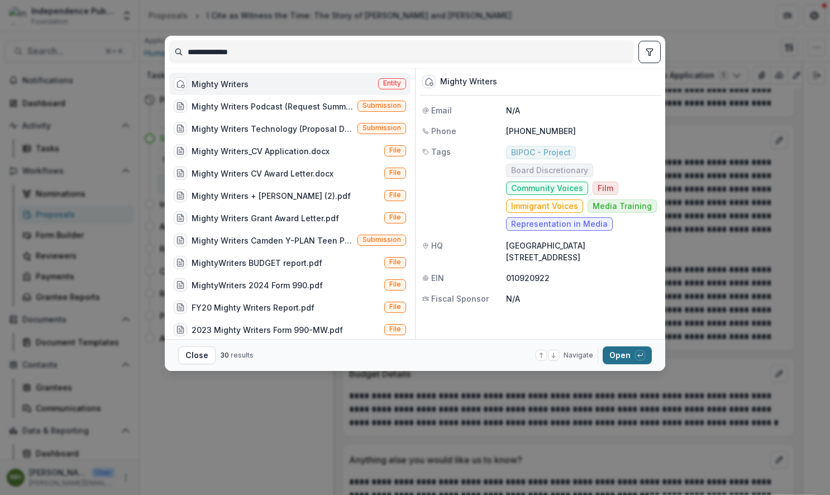
click at [619, 352] on button "Open with enter key" at bounding box center [627, 355] width 49 height 18
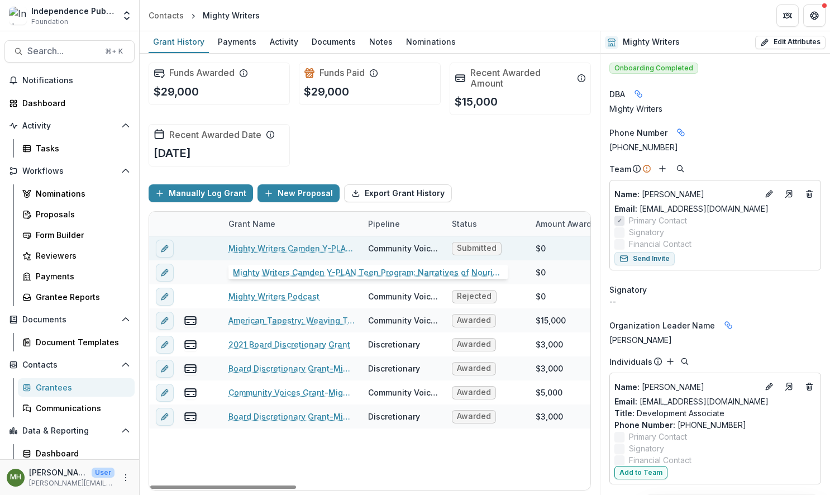
click at [301, 250] on link "Mighty Writers Camden Y-PLAN Teen Program: Narratives of Nourishment to Reimagi…" at bounding box center [291, 248] width 126 height 12
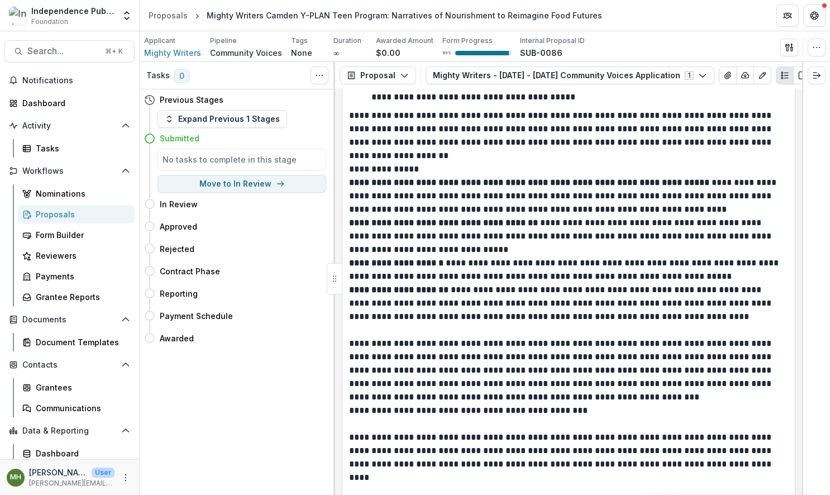
scroll to position [5560, 0]
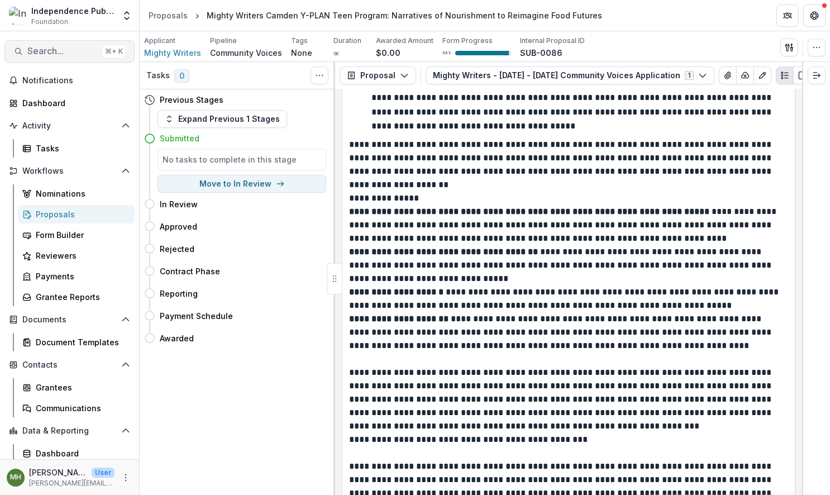
click at [54, 51] on span "Search..." at bounding box center [62, 51] width 71 height 11
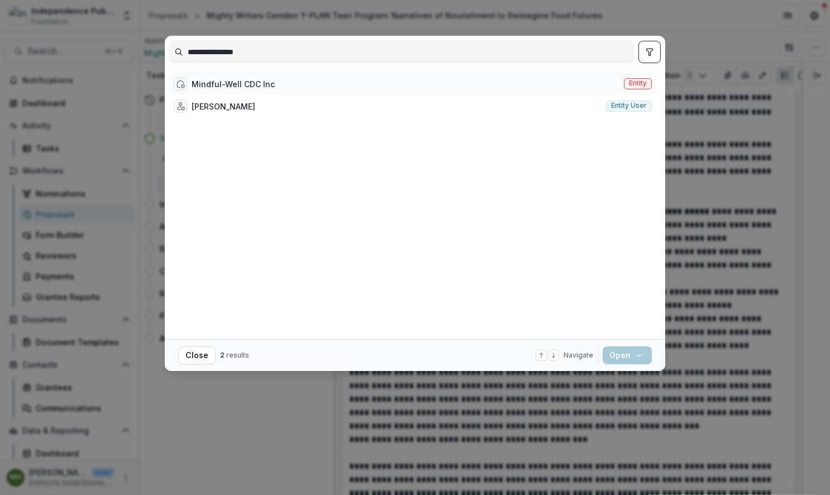
type input "**********"
click at [653, 84] on div "Mindful-Well CDC Inc Entity" at bounding box center [412, 84] width 487 height 22
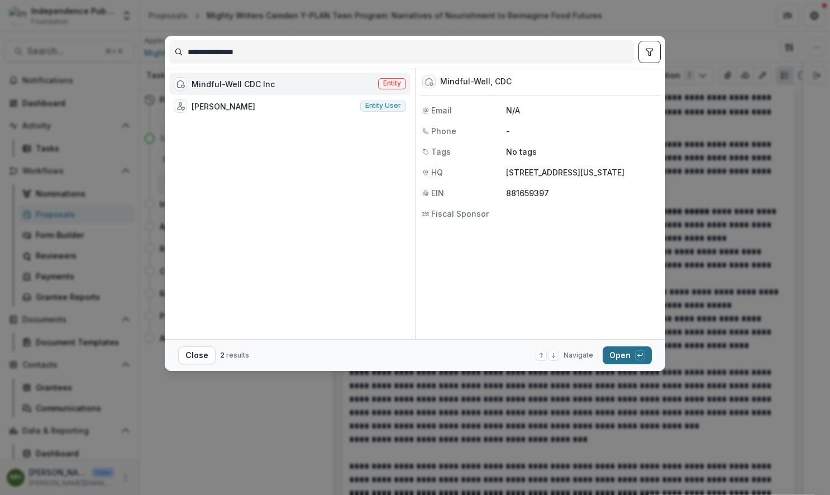
click at [625, 352] on button "Open with enter key" at bounding box center [627, 355] width 49 height 18
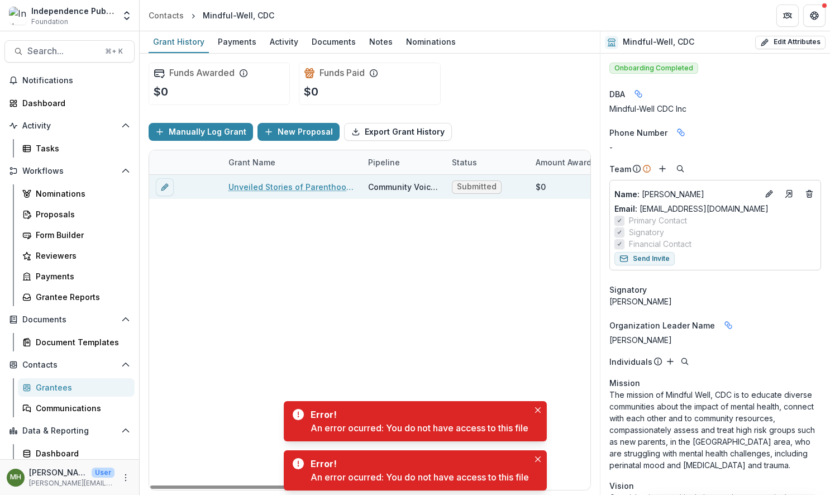
click at [305, 188] on link "Unveiled Stories of Parenthood: Rising Together" at bounding box center [291, 187] width 126 height 12
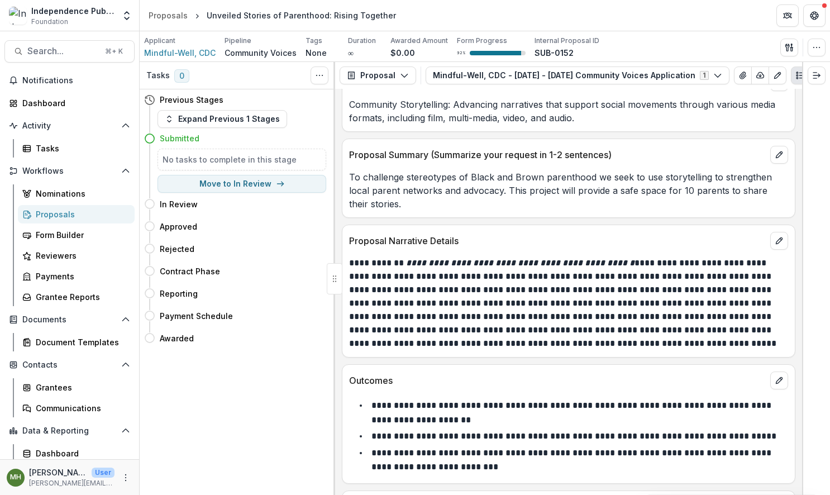
scroll to position [5000, 0]
